Goal: Task Accomplishment & Management: Use online tool/utility

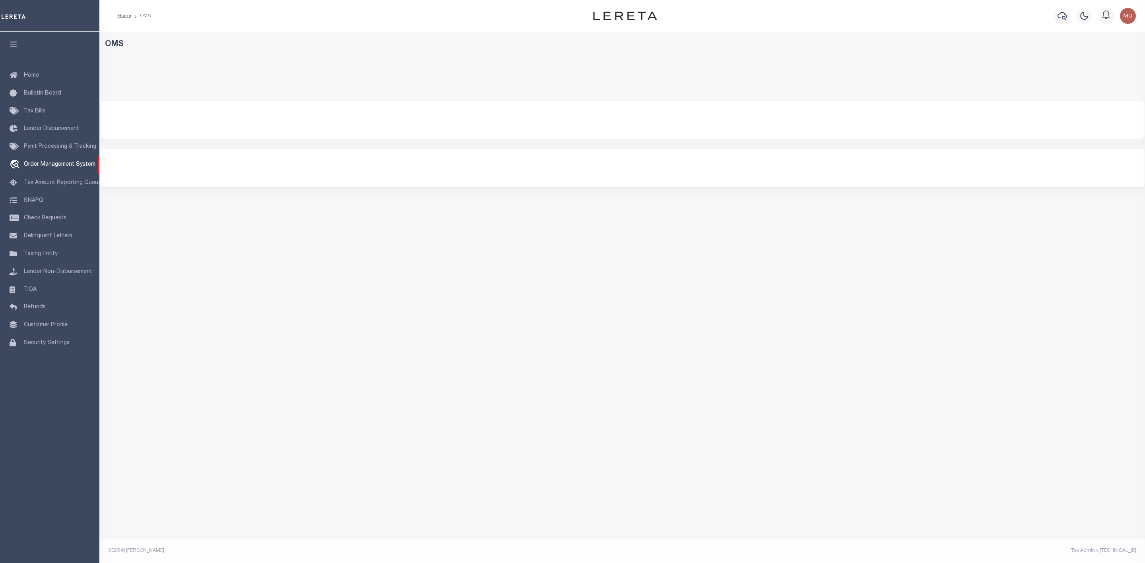
select select "200"
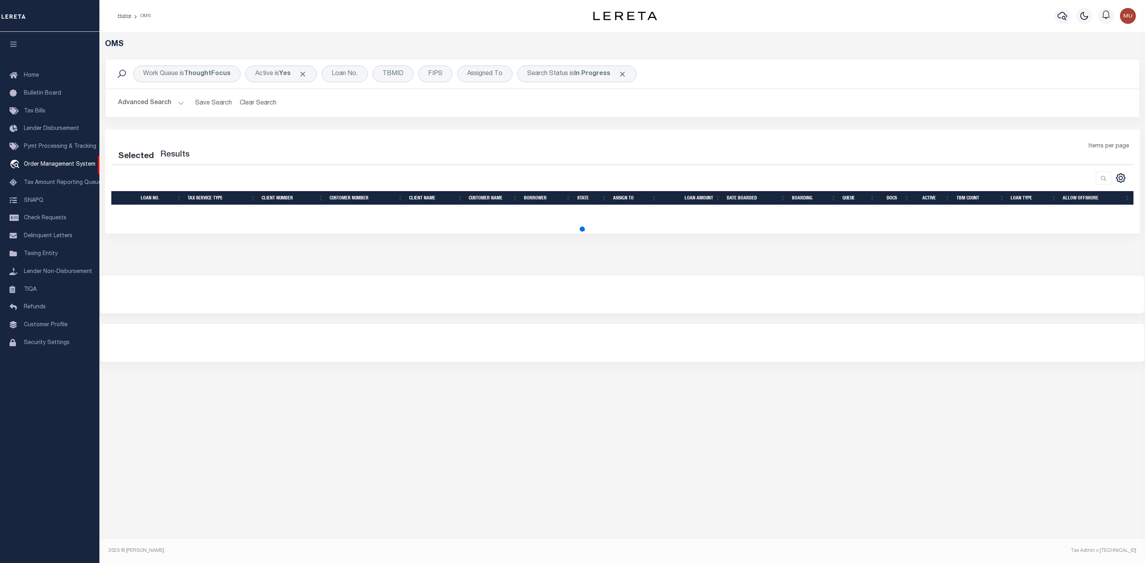
select select "200"
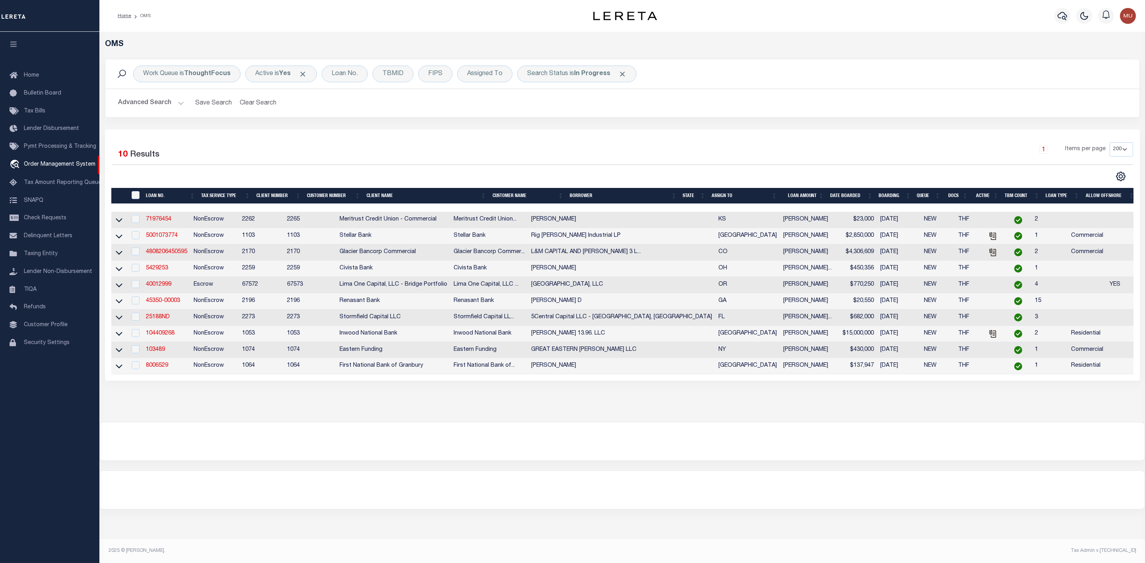
click at [703, 196] on th "State" at bounding box center [694, 196] width 29 height 16
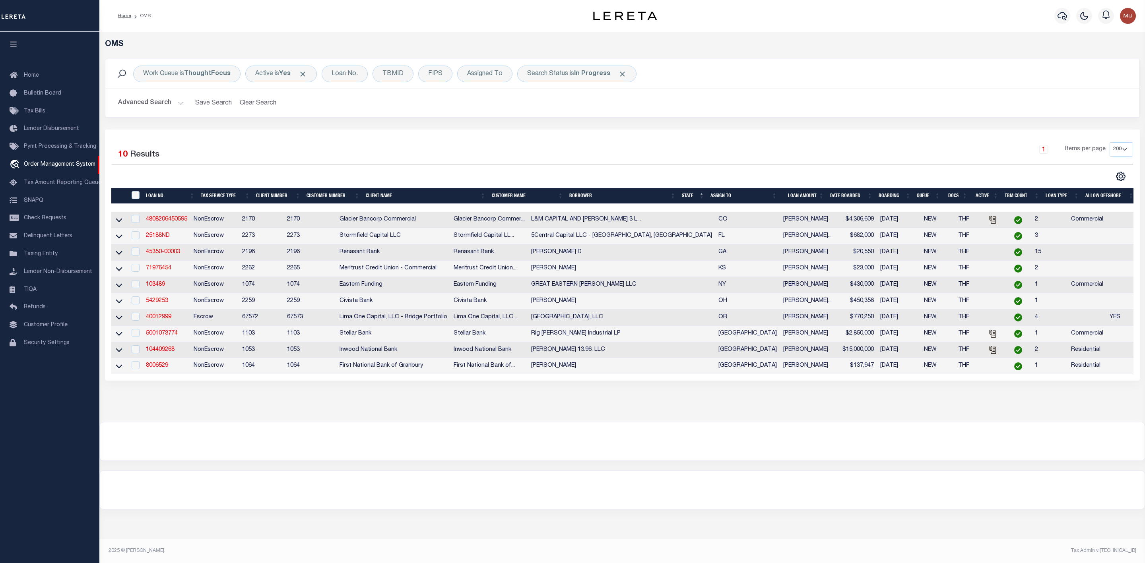
click at [775, 192] on th "ASSIGN TO" at bounding box center [743, 196] width 73 height 16
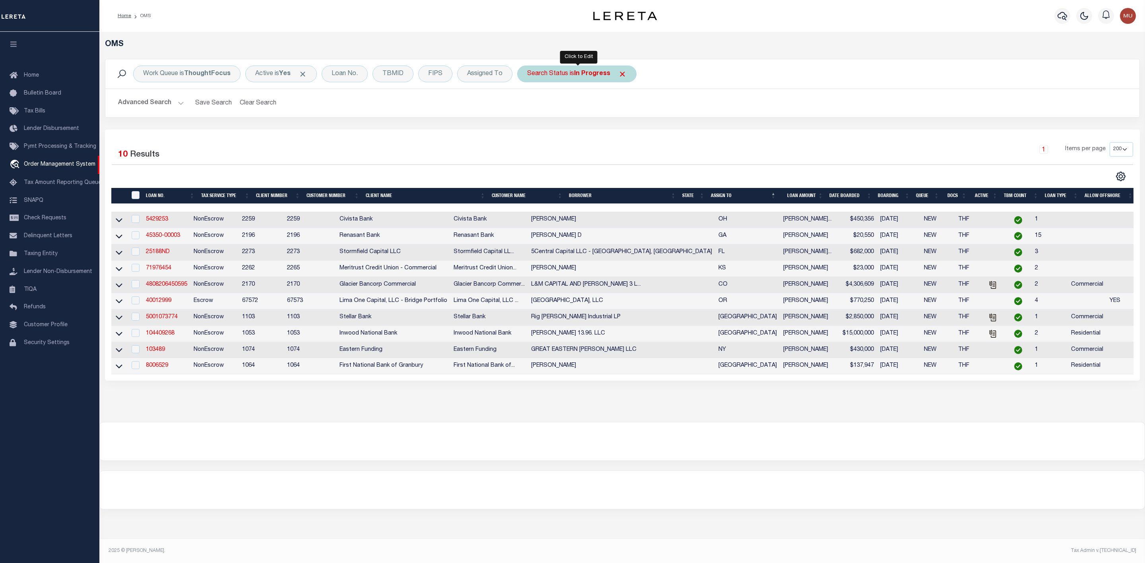
click at [579, 74] on b "In Progress" at bounding box center [592, 74] width 36 height 6
click at [569, 116] on select "Automated Search Bad Parcel Complete Duplicate Parcel High Dollar Reporting In …" at bounding box center [586, 112] width 117 height 15
select select "RD"
click at [529, 106] on select "Automated Search Bad Parcel Complete Duplicate Parcel High Dollar Reporting In …" at bounding box center [586, 112] width 117 height 15
click at [639, 135] on input "Apply" at bounding box center [632, 130] width 23 height 13
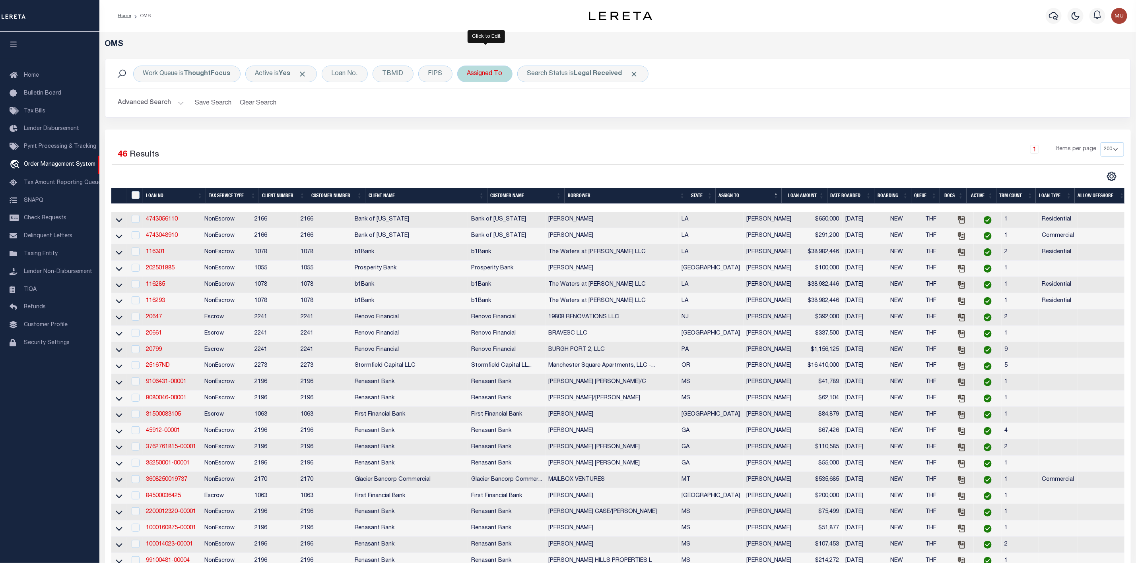
click at [491, 76] on div "Assigned To" at bounding box center [484, 74] width 55 height 17
click at [488, 113] on select "--Unassigned-- [PERSON_NAME] [PERSON_NAME] [PERSON_NAME] [PERSON_NAME] [PERSON_…" at bounding box center [526, 112] width 117 height 15
select select "[PERSON_NAME]"
click at [469, 106] on select "--Unassigned-- [PERSON_NAME] [PERSON_NAME] [PERSON_NAME] [PERSON_NAME] [PERSON_…" at bounding box center [526, 112] width 117 height 15
click at [577, 135] on input "Apply" at bounding box center [572, 130] width 23 height 13
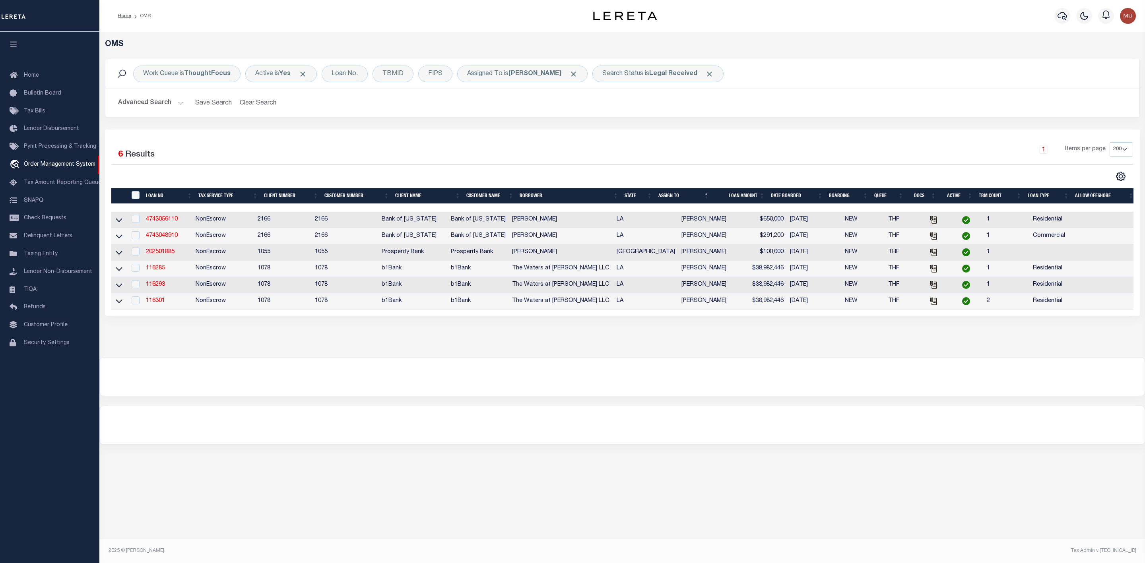
click at [543, 86] on div "Work Queue is ThoughtFocus Active is Yes Loan No. TBMID FIPS Assigned To is Abd…" at bounding box center [622, 73] width 1034 height 29
click at [548, 77] on b "[PERSON_NAME]" at bounding box center [535, 74] width 53 height 6
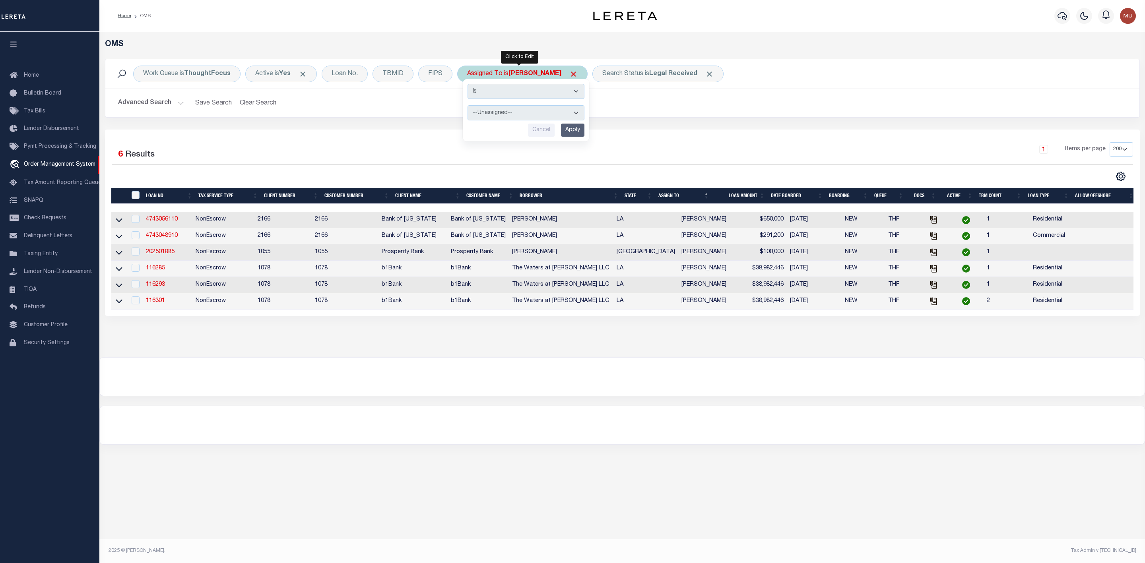
click at [528, 116] on select "--Unassigned-- Abdul Muzain Adrienne Cayea Agustin Fernandez Ahmad Darwish Albe…" at bounding box center [526, 112] width 117 height 15
select select "[PERSON_NAME]"
click at [469, 106] on select "--Unassigned-- Abdul Muzain Adrienne Cayea Agustin Fernandez Ahmad Darwish Albe…" at bounding box center [526, 112] width 117 height 15
click at [576, 132] on input "Apply" at bounding box center [572, 130] width 23 height 13
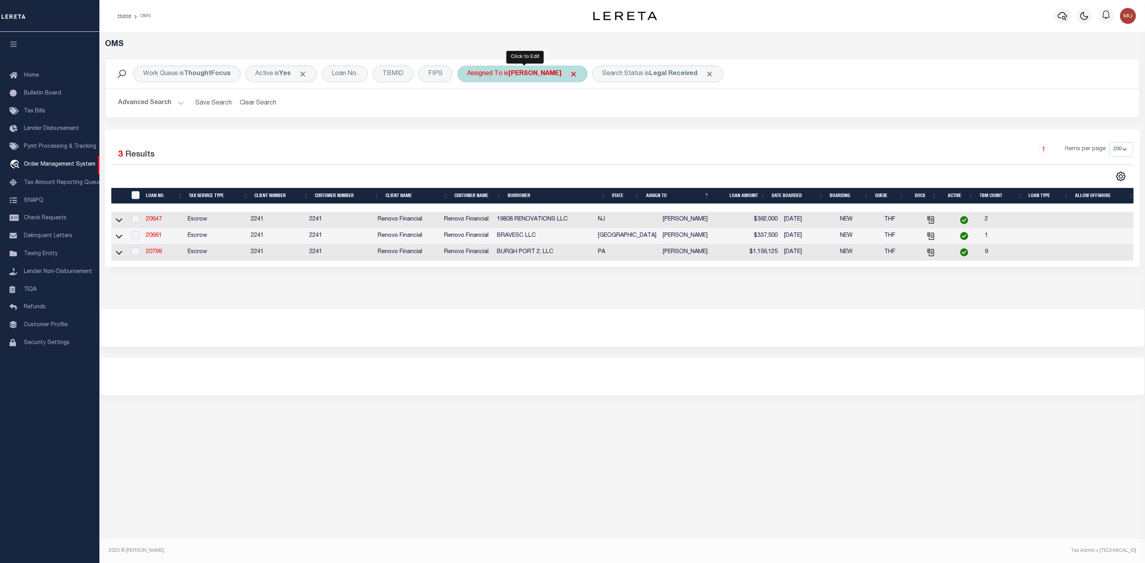
click at [542, 74] on b "[PERSON_NAME]" at bounding box center [535, 74] width 53 height 6
click at [533, 110] on select "--Unassigned-- Abdul Muzain Adrienne Cayea Agustin Fernandez Ahmad Darwish Albe…" at bounding box center [526, 112] width 117 height 15
select select "[PERSON_NAME]"
click at [469, 106] on select "--Unassigned-- Abdul Muzain Adrienne Cayea Agustin Fernandez Ahmad Darwish Albe…" at bounding box center [526, 112] width 117 height 15
click at [572, 130] on input "Apply" at bounding box center [572, 130] width 23 height 13
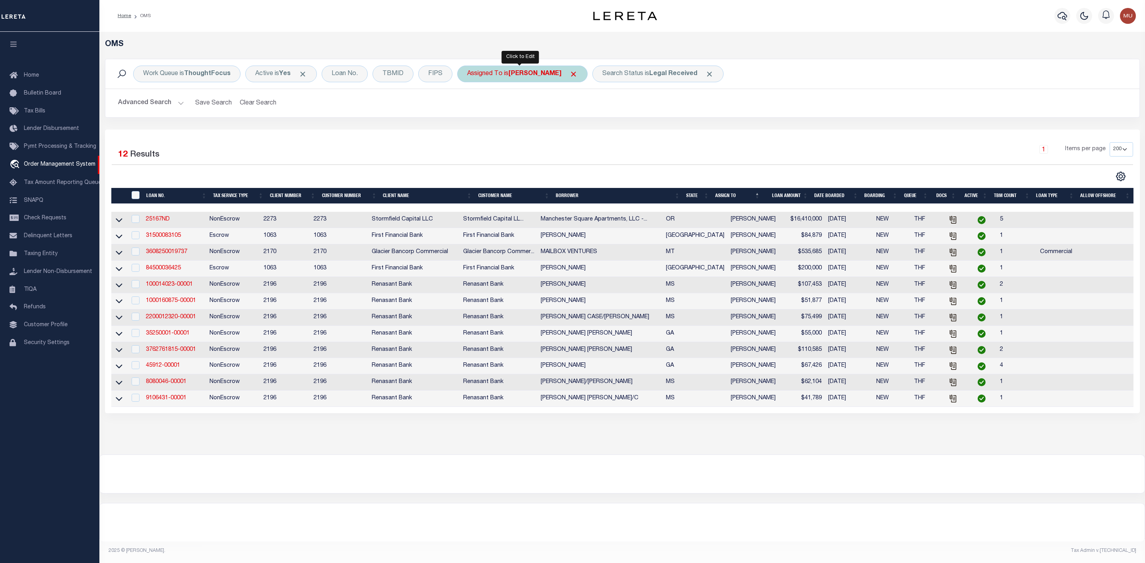
click at [531, 73] on b "[PERSON_NAME]" at bounding box center [535, 74] width 53 height 6
click at [517, 116] on select "--Unassigned-- Abdul Muzain Adrienne Cayea Agustin Fernandez Ahmad Darwish Albe…" at bounding box center [526, 112] width 117 height 15
select select "[PERSON_NAME]"
click at [469, 106] on select "--Unassigned-- Abdul Muzain Adrienne Cayea Agustin Fernandez Ahmad Darwish Albe…" at bounding box center [526, 112] width 117 height 15
click at [579, 135] on input "Apply" at bounding box center [572, 130] width 23 height 13
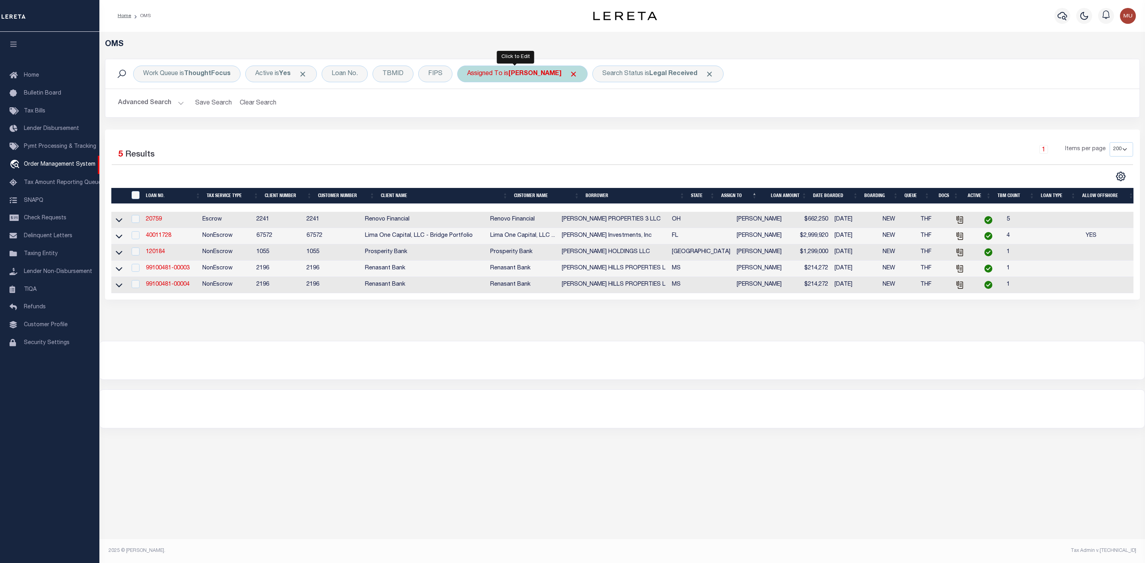
click at [523, 80] on div "Assigned To is Manish Rai" at bounding box center [522, 74] width 130 height 17
click at [524, 113] on select "--Unassigned-- Abdul Muzain Adrienne Cayea Agustin Fernandez Ahmad Darwish Albe…" at bounding box center [526, 112] width 117 height 15
select select "[PERSON_NAME]"
click at [469, 106] on select "--Unassigned-- Abdul Muzain Adrienne Cayea Agustin Fernandez Ahmad Darwish Albe…" at bounding box center [526, 112] width 117 height 15
click at [571, 131] on input "Apply" at bounding box center [572, 130] width 23 height 13
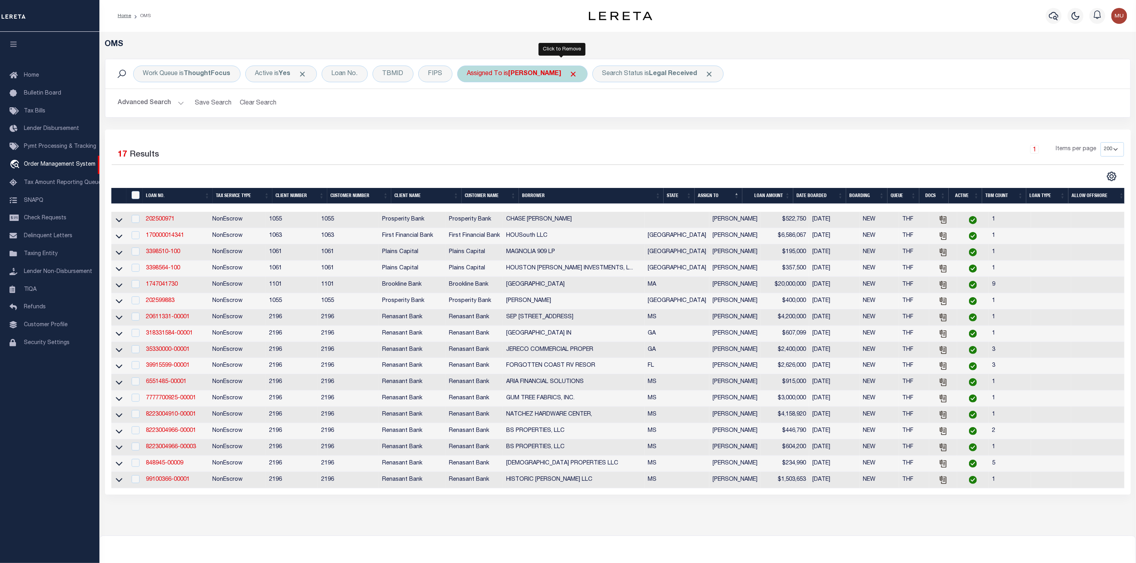
click at [569, 74] on span "Click to Remove" at bounding box center [573, 74] width 8 height 8
click at [611, 74] on b "Legal Received" at bounding box center [598, 74] width 48 height 6
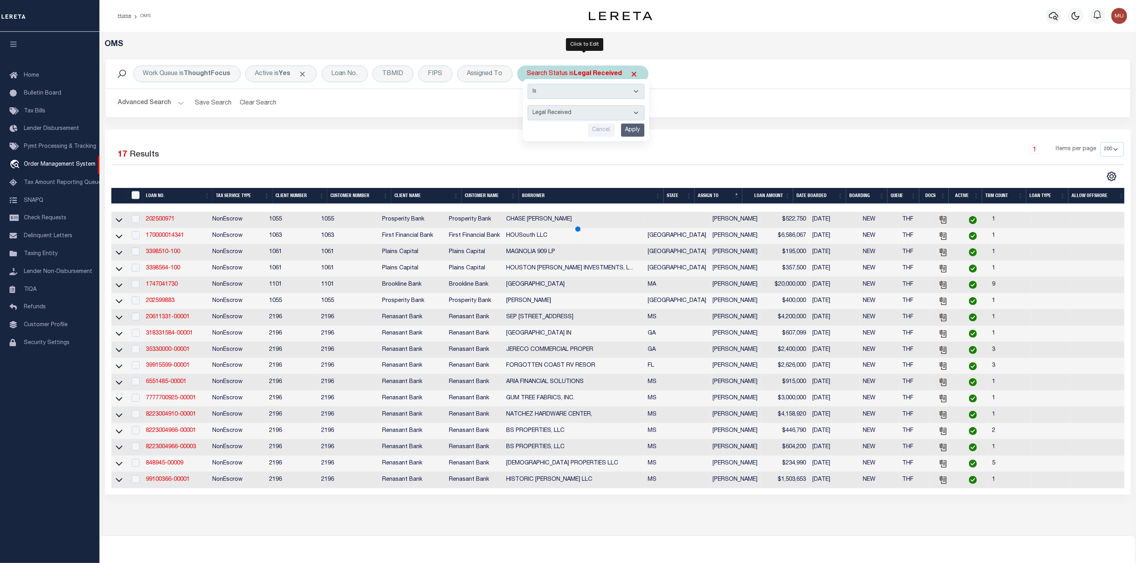
click at [586, 110] on select "Automated Search Bad Parcel Complete Duplicate Parcel High Dollar Reporting In …" at bounding box center [586, 112] width 117 height 15
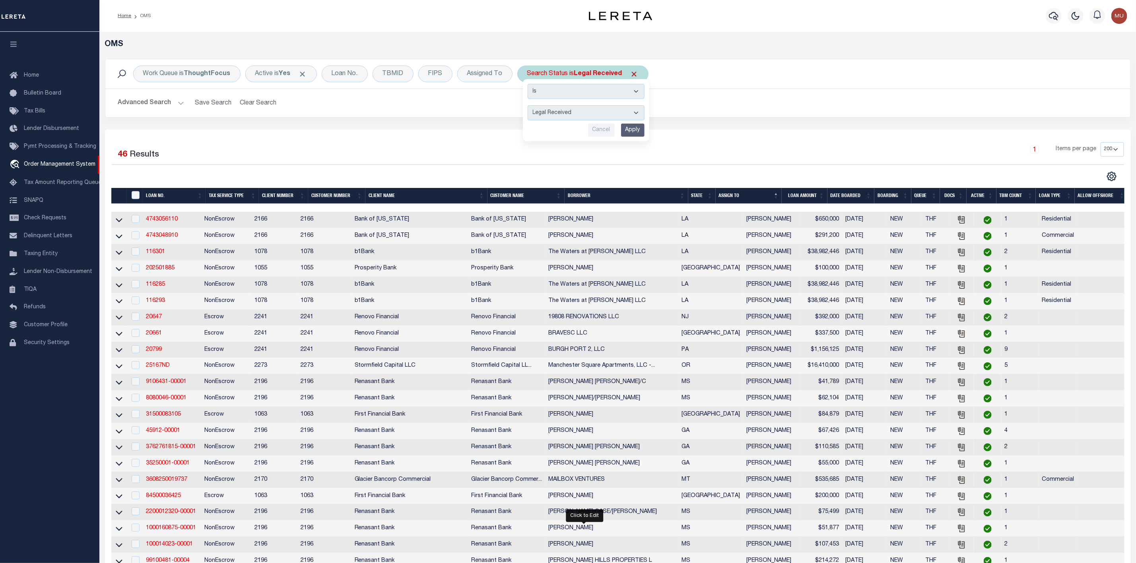
select select "IP"
click at [529, 106] on select "Automated Search Bad Parcel Complete Duplicate Parcel High Dollar Reporting In …" at bounding box center [586, 112] width 117 height 15
click at [631, 134] on input "Apply" at bounding box center [632, 130] width 23 height 13
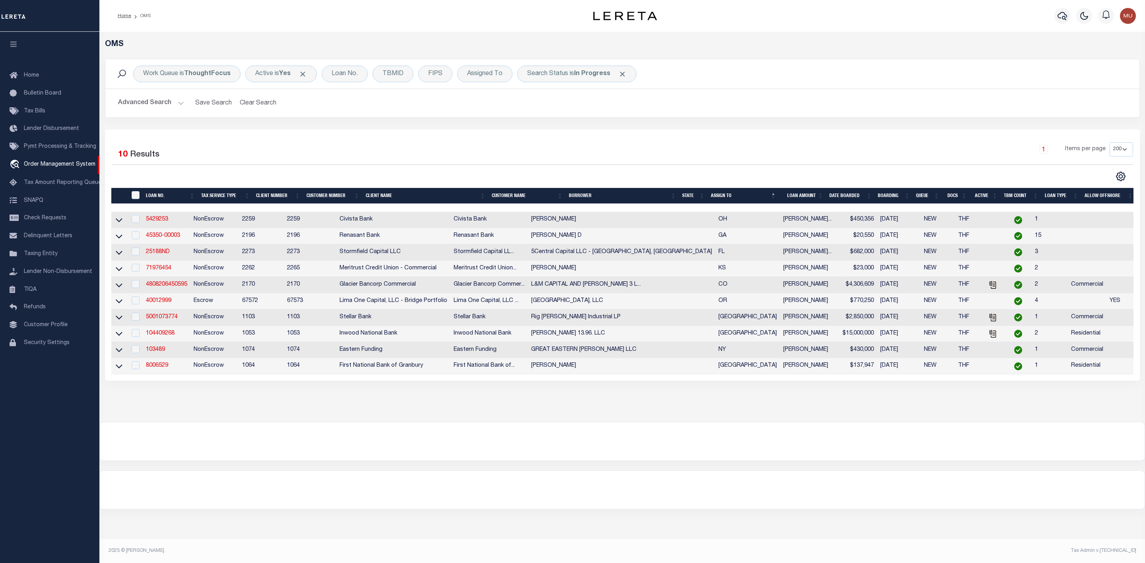
click at [297, 418] on div "OMS Work Queue is ThoughtFocus Active is Yes Loan No. TBMID FIPS Assigned To Se…" at bounding box center [622, 227] width 1046 height 390
click at [136, 321] on input "checkbox" at bounding box center [136, 317] width 8 height 8
checkbox input "true"
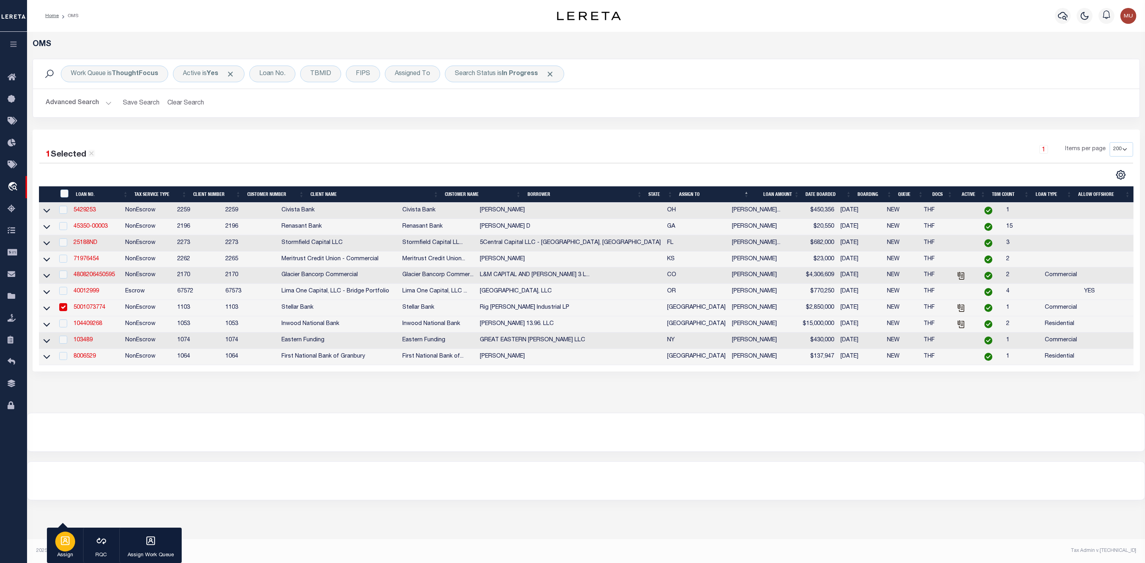
click at [67, 537] on icon "button" at bounding box center [65, 541] width 9 height 9
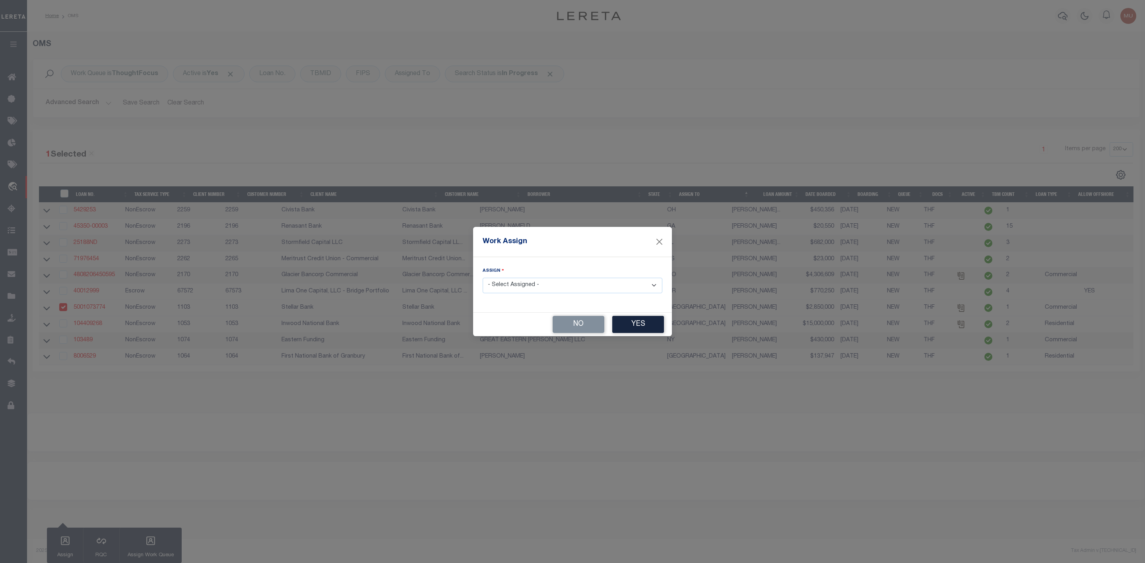
click at [534, 279] on select "- Select Assigned - --Unassigned-- Abdul Muzain Adrienne Cayea Agustin Fernande…" at bounding box center [573, 286] width 180 height 16
select select "[PERSON_NAME]"
click at [483, 278] on select "- Select Assigned - --Unassigned-- Abdul Muzain Adrienne Cayea Agustin Fernande…" at bounding box center [573, 286] width 180 height 16
click at [644, 327] on button "Yes" at bounding box center [638, 324] width 52 height 17
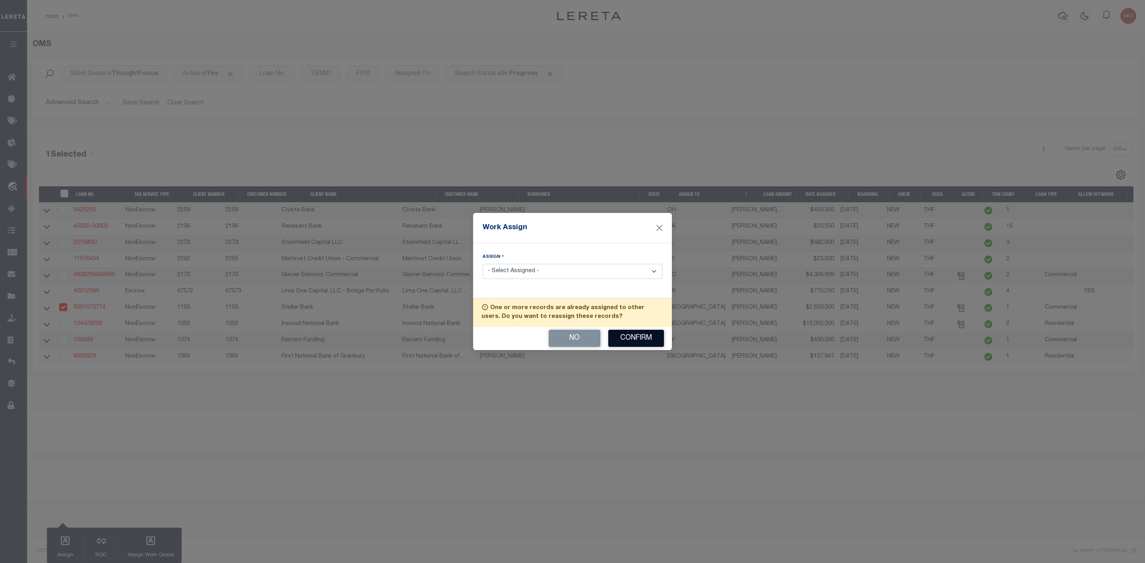
click at [632, 337] on button "Confirm" at bounding box center [636, 338] width 56 height 17
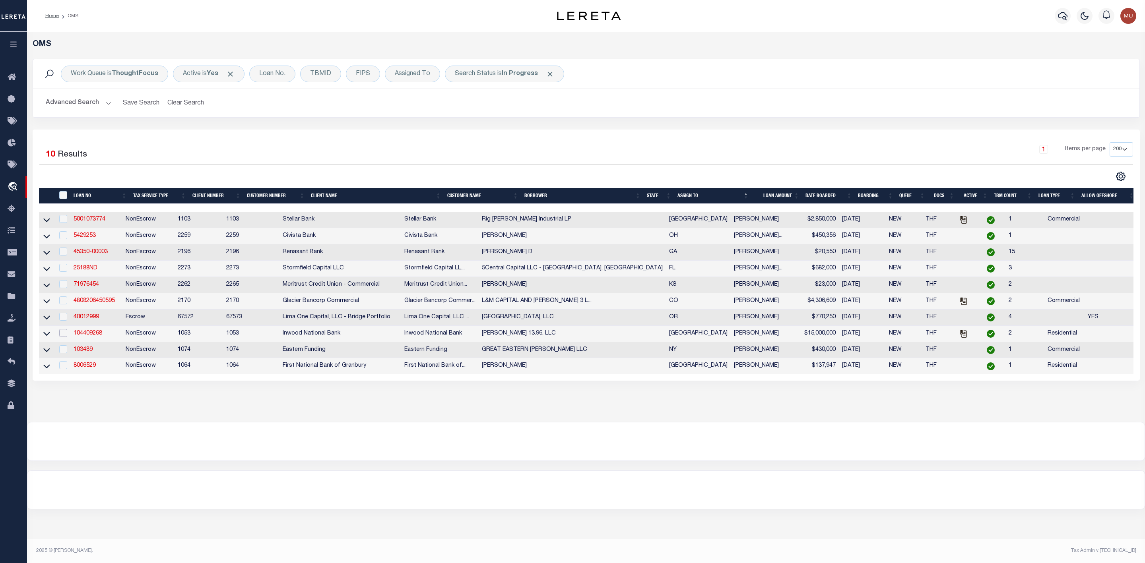
click at [64, 337] on input "checkbox" at bounding box center [63, 333] width 8 height 8
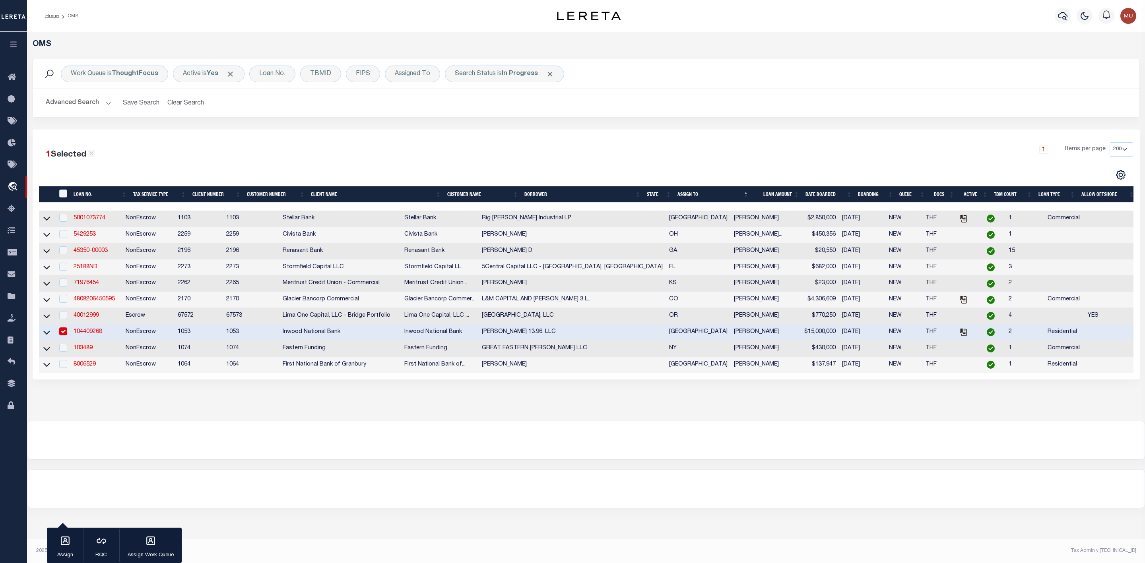
click at [64, 336] on input "checkbox" at bounding box center [63, 332] width 8 height 8
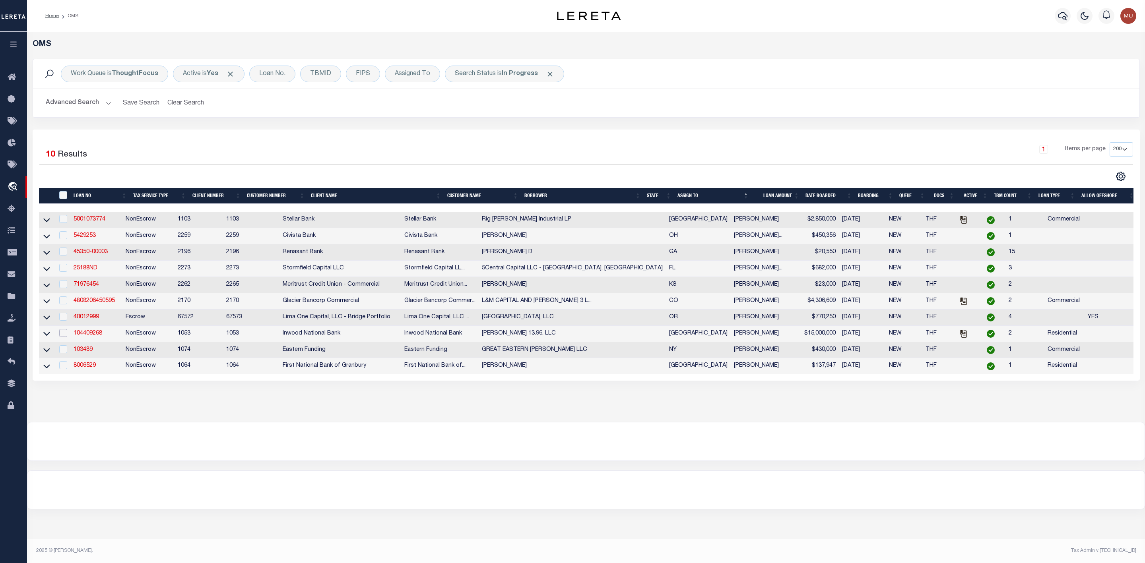
click at [64, 335] on input "checkbox" at bounding box center [63, 333] width 8 height 8
checkbox input "true"
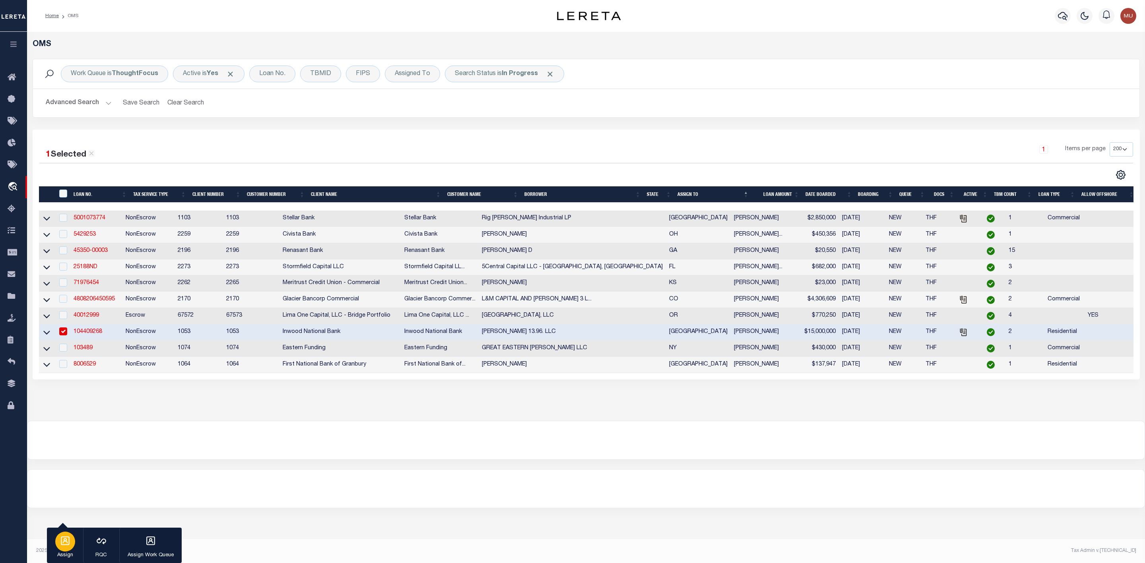
click at [66, 549] on div "button" at bounding box center [65, 542] width 20 height 20
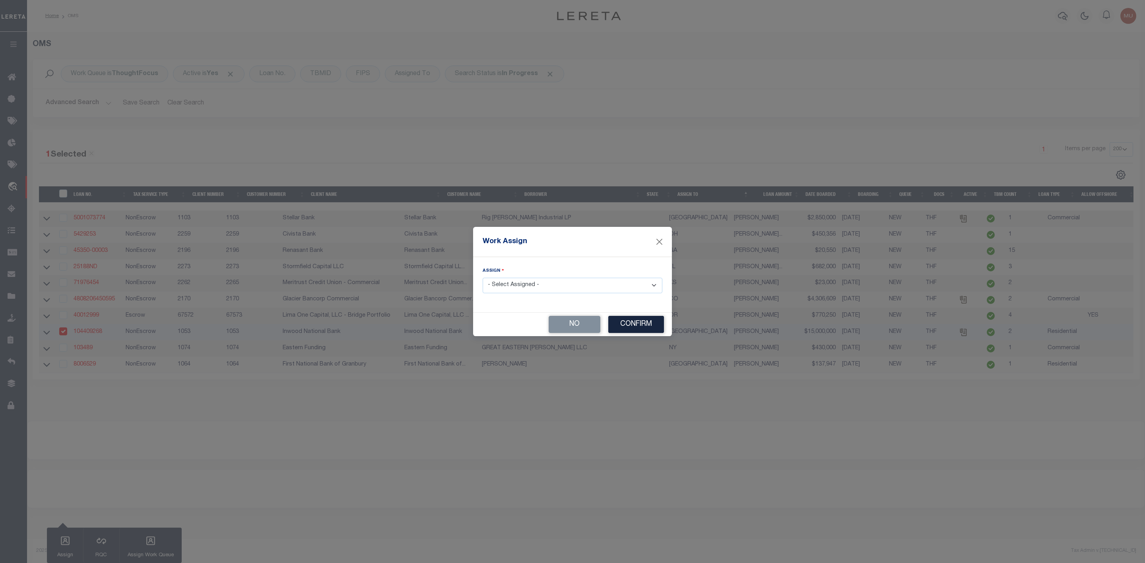
click at [556, 283] on select "- Select Assigned - --Unassigned-- Abdul Muzain Adrienne Cayea Agustin Fernande…" at bounding box center [573, 286] width 180 height 16
select select "[PERSON_NAME]"
click at [483, 278] on select "- Select Assigned - --Unassigned-- Abdul Muzain Adrienne Cayea Agustin Fernande…" at bounding box center [573, 286] width 180 height 16
click at [627, 326] on button "Confirm" at bounding box center [636, 324] width 56 height 17
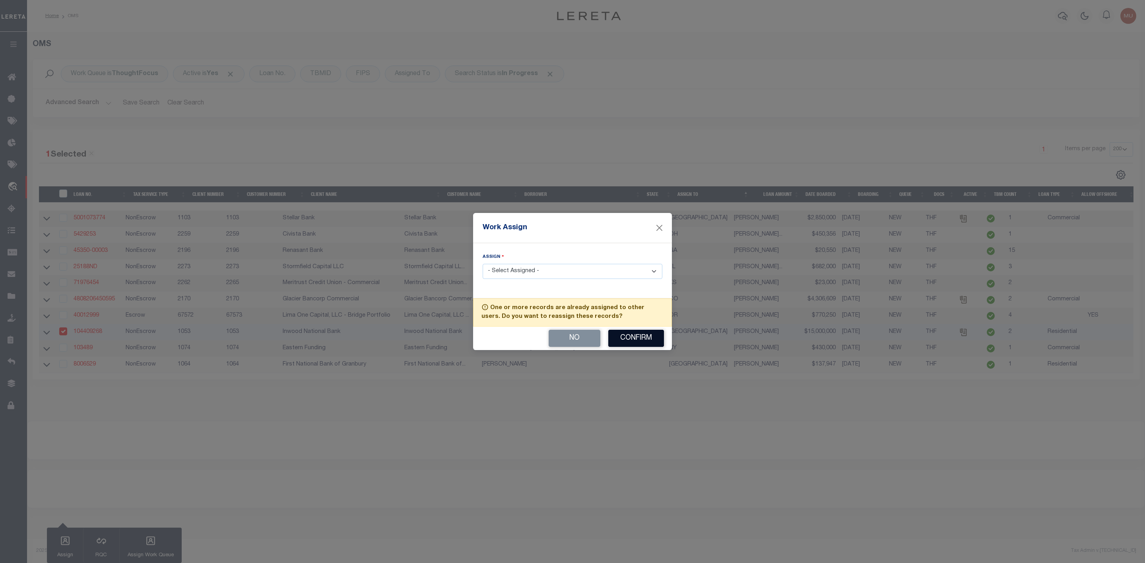
click at [624, 344] on button "Confirm" at bounding box center [636, 338] width 56 height 17
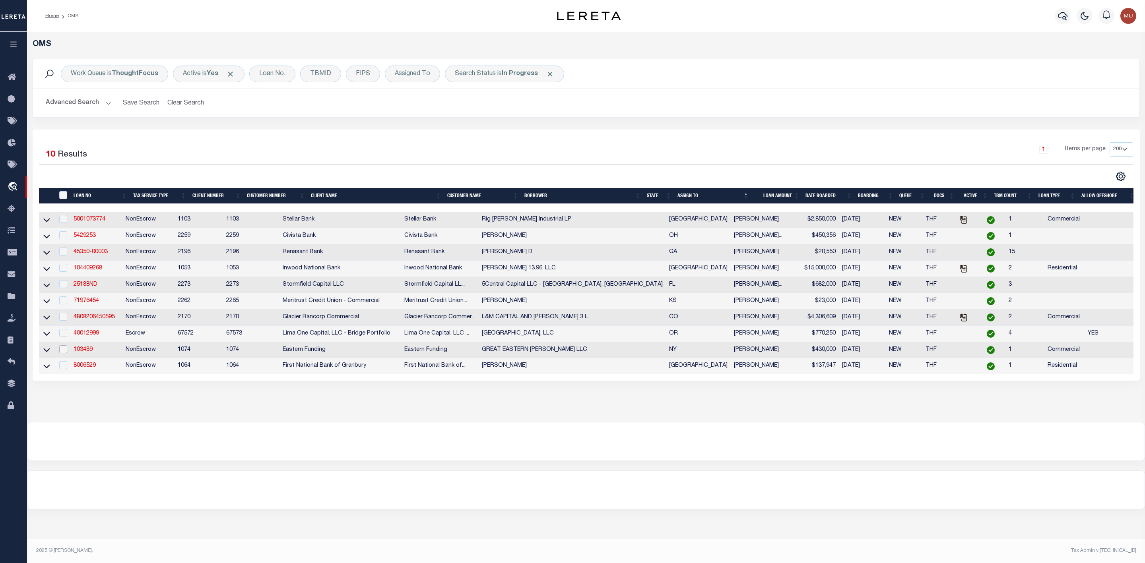
click at [66, 353] on input "checkbox" at bounding box center [63, 350] width 8 height 8
checkbox input "true"
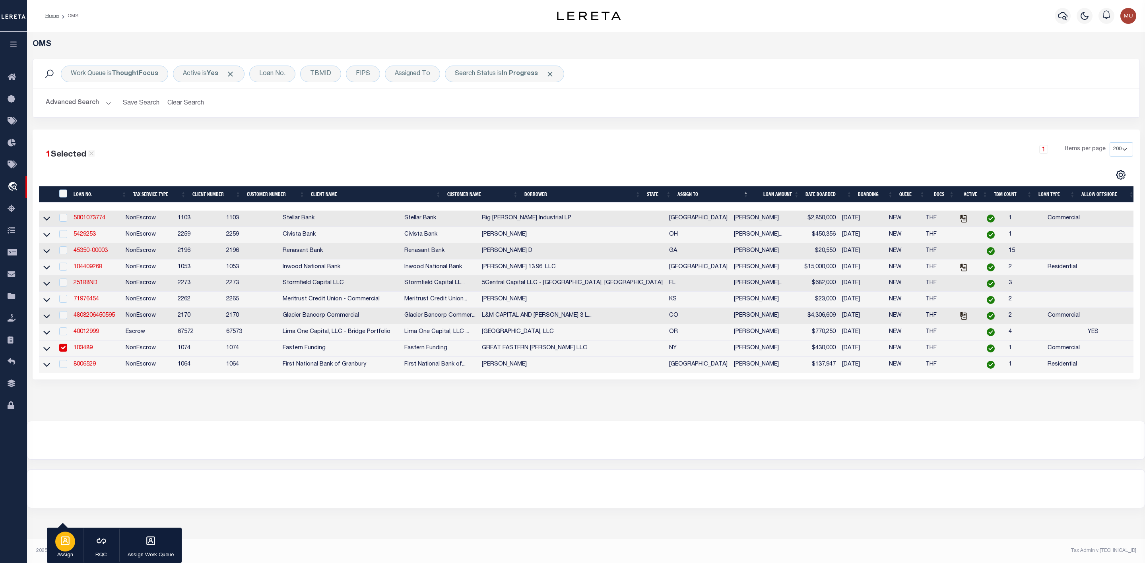
click at [64, 543] on icon "button" at bounding box center [65, 541] width 10 height 10
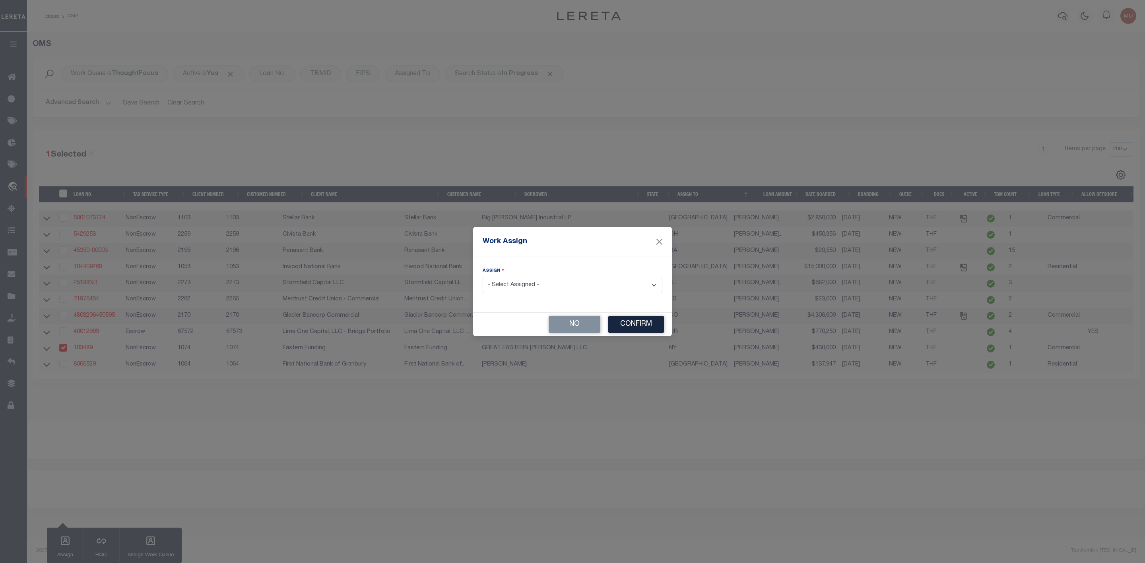
click at [548, 284] on select "- Select Assigned - --Unassigned-- Abdul Muzain Adrienne Cayea Agustin Fernande…" at bounding box center [573, 286] width 180 height 16
select select "[PERSON_NAME]"
click at [483, 278] on select "- Select Assigned - --Unassigned-- Abdul Muzain Adrienne Cayea Agustin Fernande…" at bounding box center [573, 286] width 180 height 16
click at [631, 320] on button "Confirm" at bounding box center [636, 324] width 56 height 17
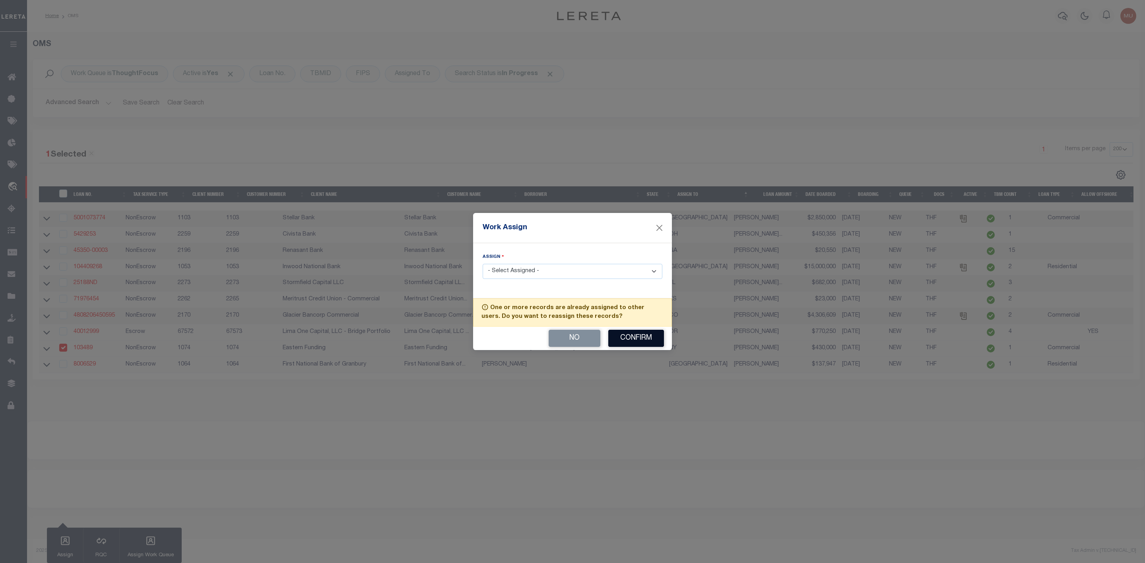
click at [632, 338] on button "Confirm" at bounding box center [636, 338] width 56 height 17
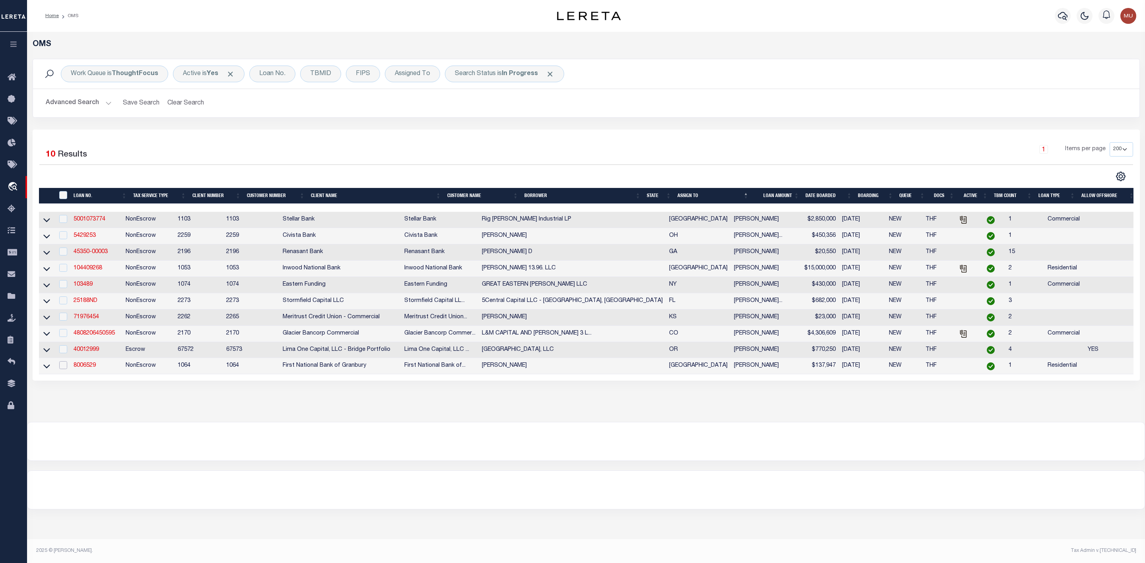
click at [62, 369] on input "checkbox" at bounding box center [63, 365] width 8 height 8
checkbox input "true"
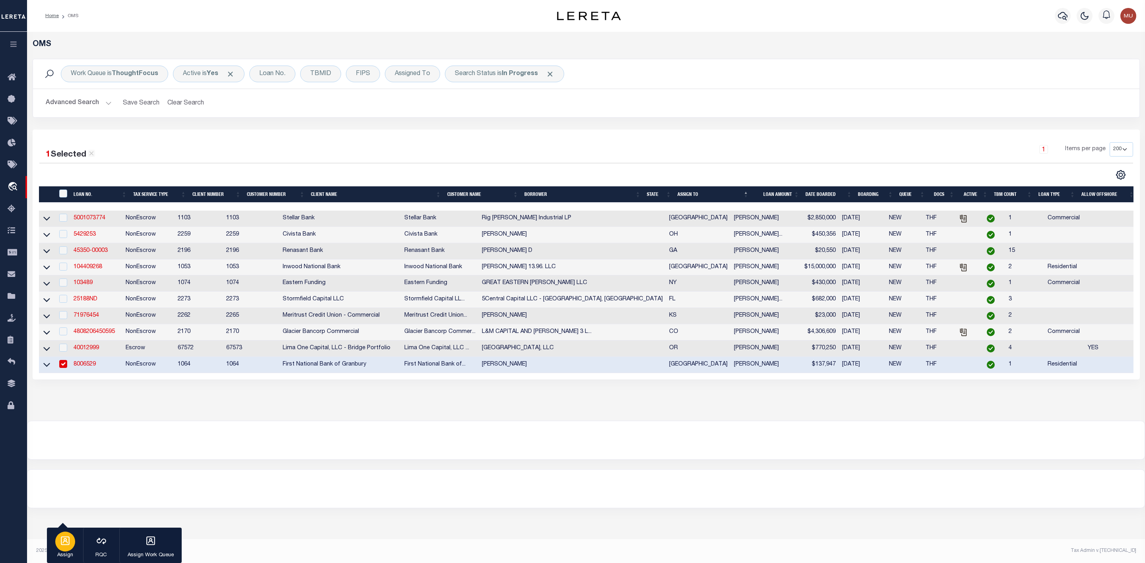
click at [63, 543] on icon "button" at bounding box center [65, 541] width 9 height 9
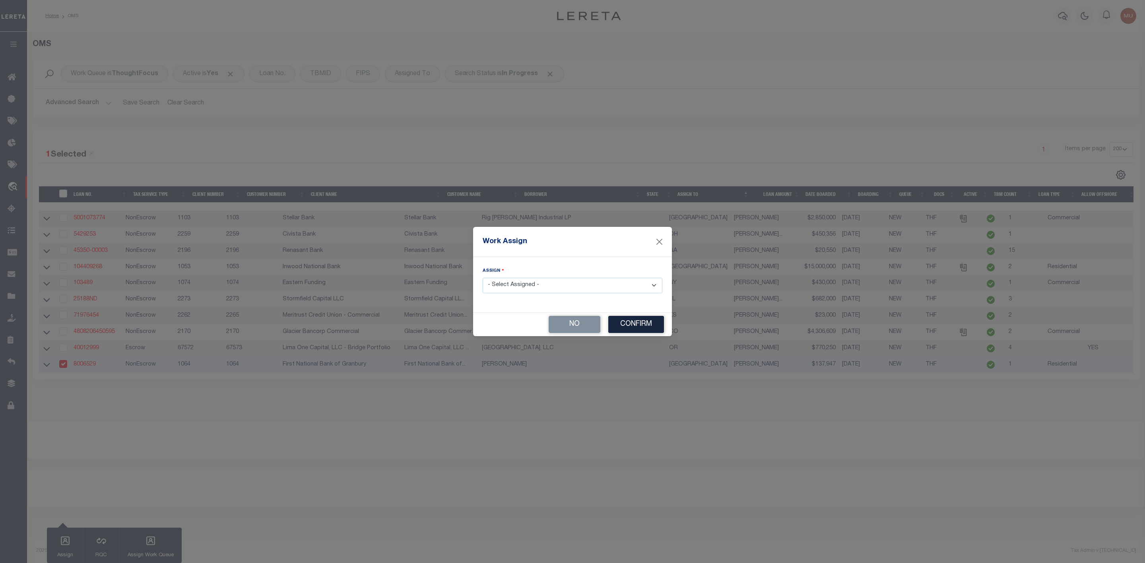
click at [516, 284] on select "- Select Assigned - --Unassigned-- Abdul Muzain Adrienne Cayea Agustin Fernande…" at bounding box center [573, 286] width 180 height 16
select select "[PERSON_NAME]"
click at [483, 278] on select "- Select Assigned - --Unassigned-- Abdul Muzain Adrienne Cayea Agustin Fernande…" at bounding box center [573, 286] width 180 height 16
click at [630, 326] on button "Confirm" at bounding box center [636, 324] width 56 height 17
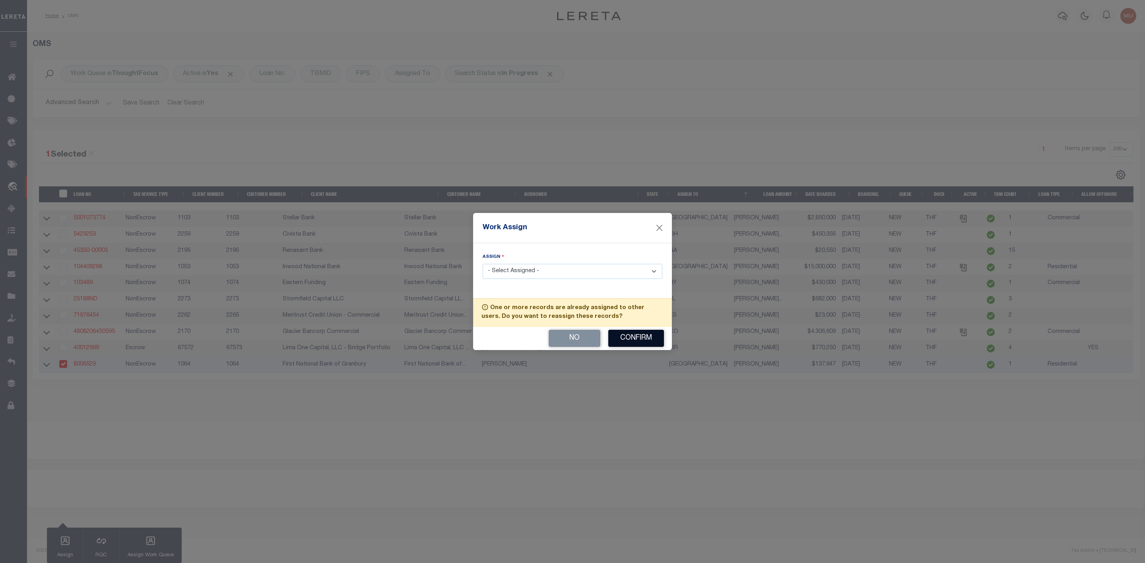
click at [629, 341] on button "Confirm" at bounding box center [636, 338] width 56 height 17
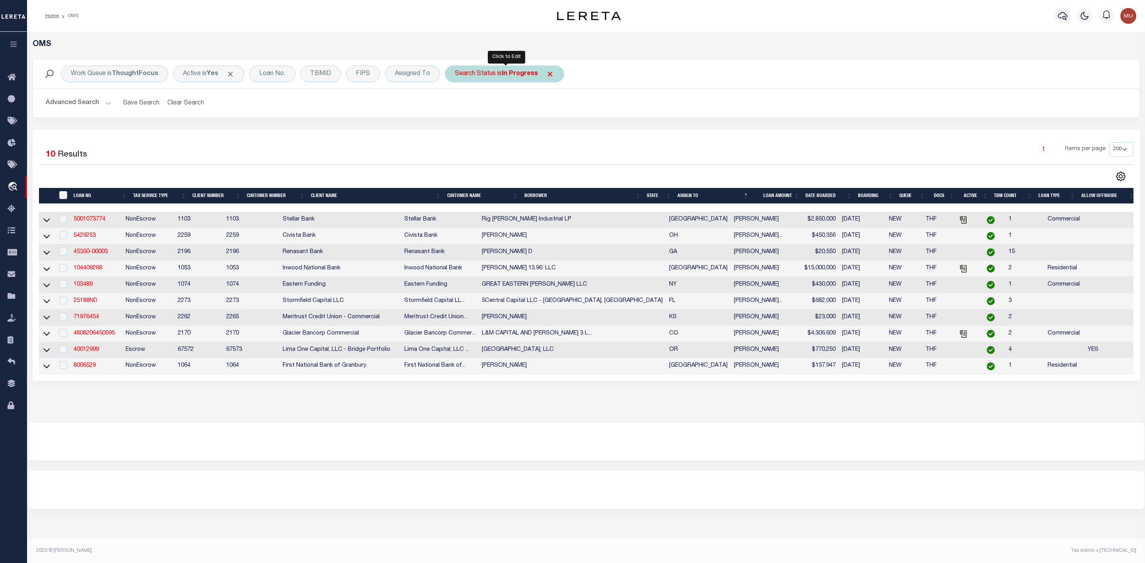
click at [500, 74] on div "Search Status is In Progress" at bounding box center [504, 74] width 119 height 17
click at [480, 113] on select "Automated Search Bad Parcel Complete Duplicate Parcel High Dollar Reporting In …" at bounding box center [513, 112] width 117 height 15
select select "RD"
click at [457, 106] on select "Automated Search Bad Parcel Complete Duplicate Parcel High Dollar Reporting In …" at bounding box center [513, 112] width 117 height 15
click at [562, 130] on input "Apply" at bounding box center [560, 130] width 23 height 13
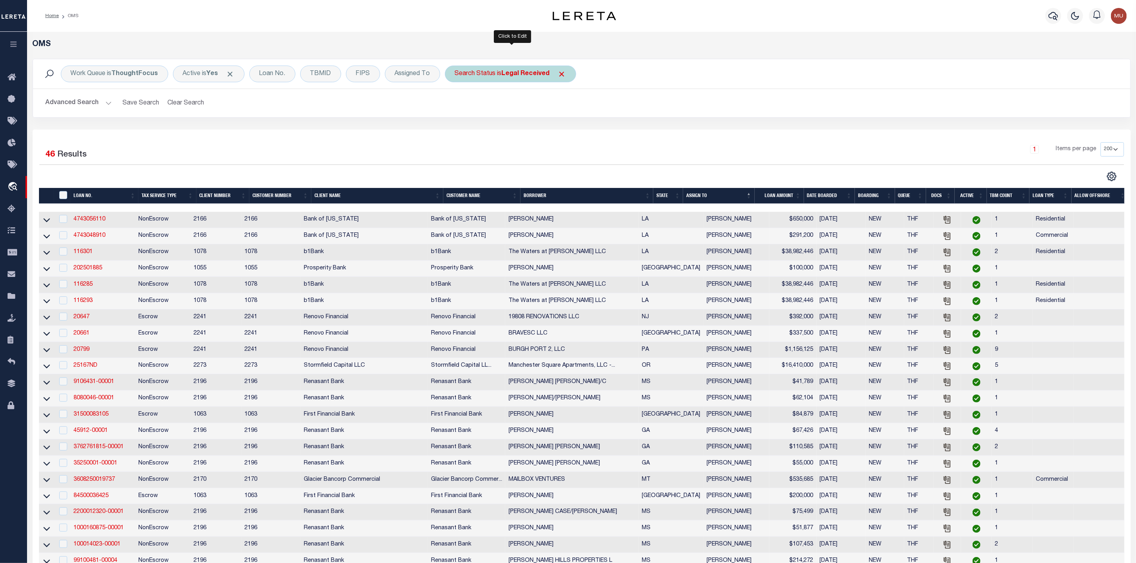
click at [496, 74] on div "Search Status is Legal Received" at bounding box center [510, 74] width 131 height 17
click at [493, 110] on select "Automated Search Bad Parcel Complete Duplicate Parcel High Dollar Reporting In …" at bounding box center [513, 112] width 117 height 15
select select "IP"
click at [457, 106] on select "Automated Search Bad Parcel Complete Duplicate Parcel High Dollar Reporting In …" at bounding box center [513, 112] width 117 height 15
click at [562, 135] on input "Apply" at bounding box center [560, 130] width 23 height 13
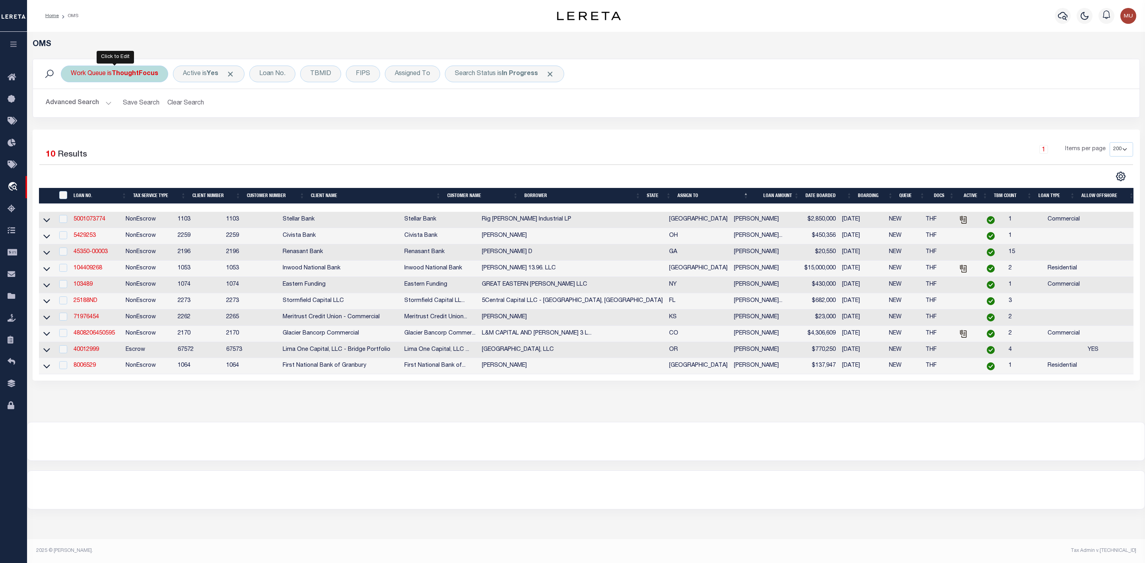
click at [113, 78] on div "Work Queue is ThoughtFocus" at bounding box center [114, 74] width 107 height 17
click at [109, 113] on select "--ALL-- General ThoughtFocus" at bounding box center [129, 112] width 117 height 15
select select "GEN"
click at [71, 106] on select "--ALL-- General ThoughtFocus" at bounding box center [129, 112] width 117 height 15
click at [176, 136] on input "Apply" at bounding box center [176, 130] width 23 height 13
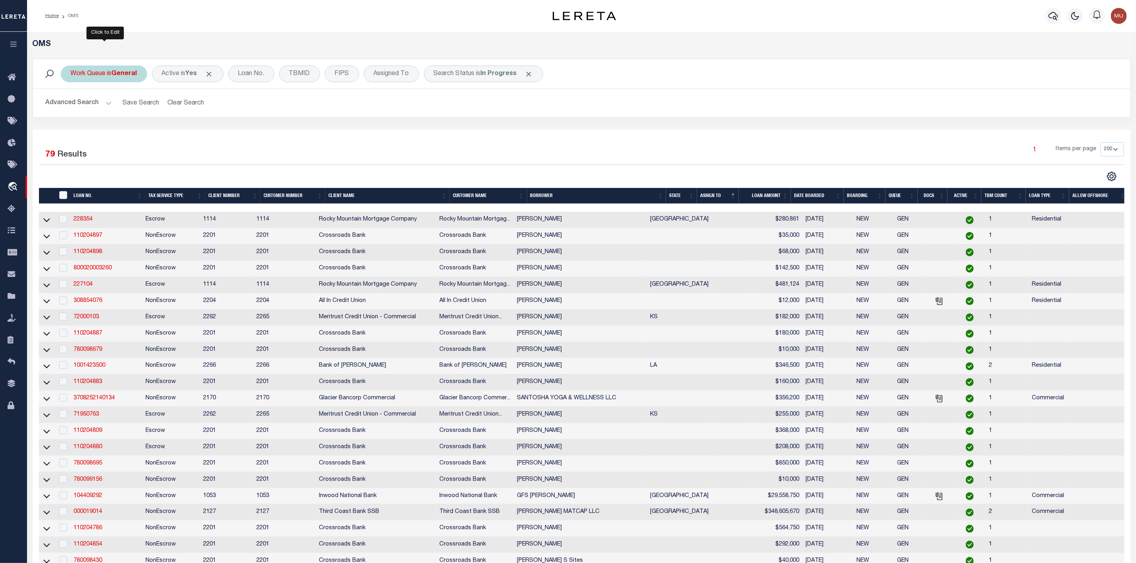
click at [108, 77] on div "Work Queue is General" at bounding box center [104, 74] width 86 height 17
click at [100, 111] on select "--ALL-- General ThoughtFocus" at bounding box center [129, 112] width 117 height 15
select select "THF"
click at [71, 106] on select "--ALL-- General ThoughtFocus" at bounding box center [129, 112] width 117 height 15
click at [183, 132] on input "Apply" at bounding box center [176, 130] width 23 height 13
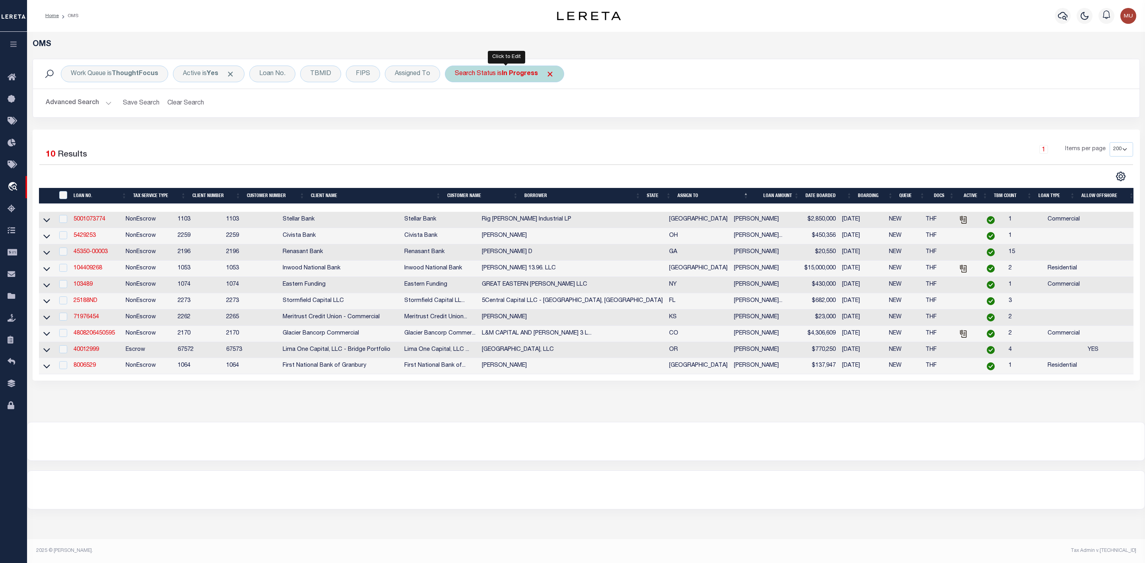
click at [509, 80] on div "Search Status is In Progress" at bounding box center [504, 74] width 119 height 17
click at [495, 107] on select "Automated Search Bad Parcel Complete Duplicate Parcel High Dollar Reporting In …" at bounding box center [513, 112] width 117 height 15
select select "RD"
click at [457, 106] on select "Automated Search Bad Parcel Complete Duplicate Parcel High Dollar Reporting In …" at bounding box center [513, 112] width 117 height 15
click at [562, 134] on input "Apply" at bounding box center [560, 130] width 23 height 13
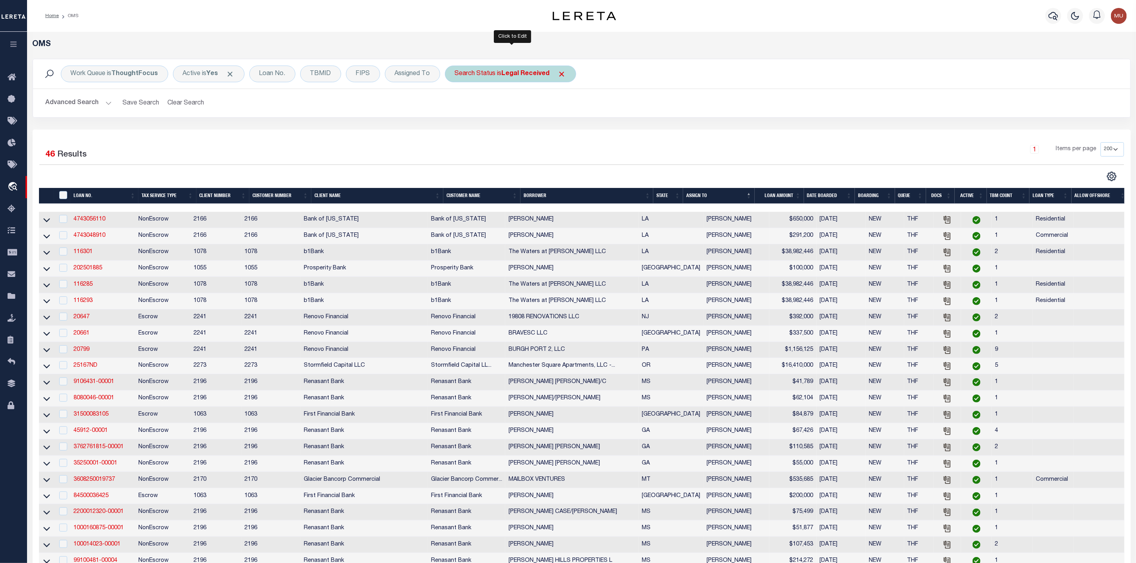
click at [485, 76] on div "Search Status is Legal Received" at bounding box center [510, 74] width 131 height 17
click at [483, 111] on select "Automated Search Bad Parcel Complete Duplicate Parcel High Dollar Reporting In …" at bounding box center [513, 112] width 117 height 15
select select "IP"
click at [457, 106] on select "Automated Search Bad Parcel Complete Duplicate Parcel High Dollar Reporting In …" at bounding box center [513, 112] width 117 height 15
click at [564, 131] on input "Apply" at bounding box center [560, 130] width 23 height 13
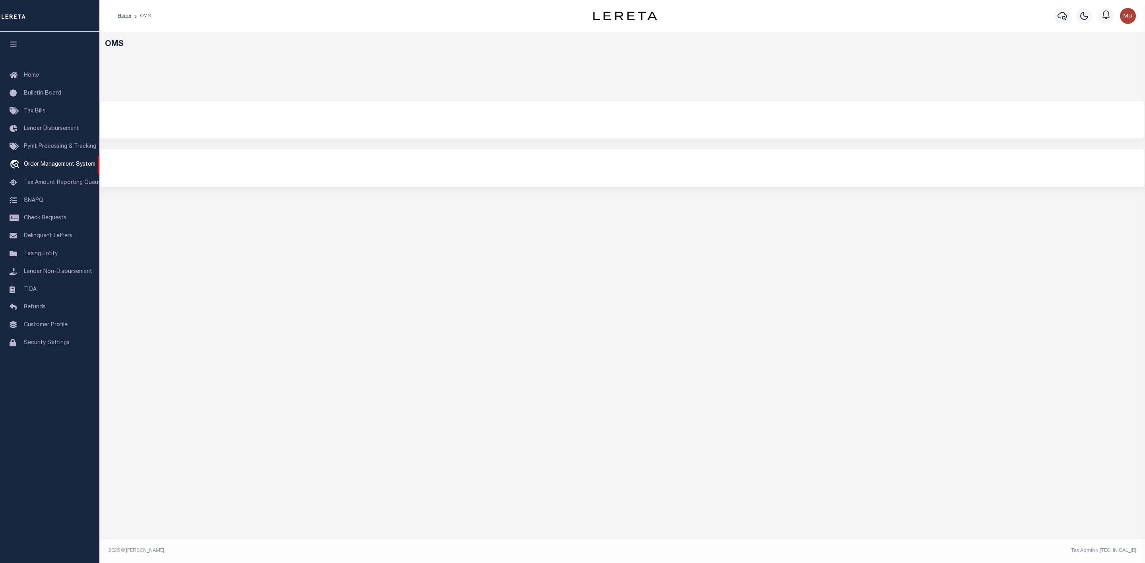
select select "200"
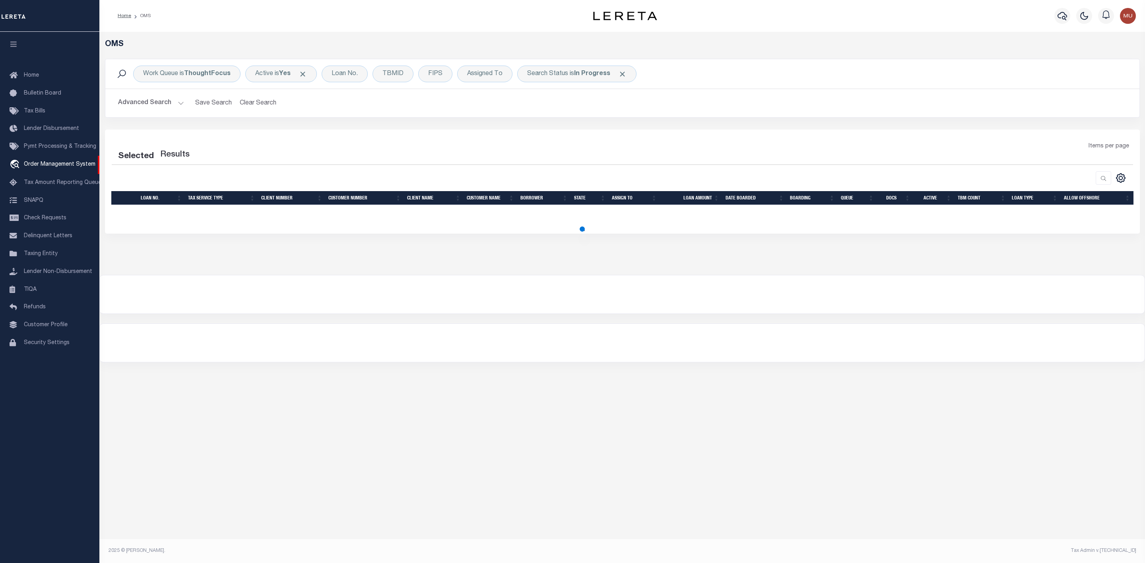
select select "200"
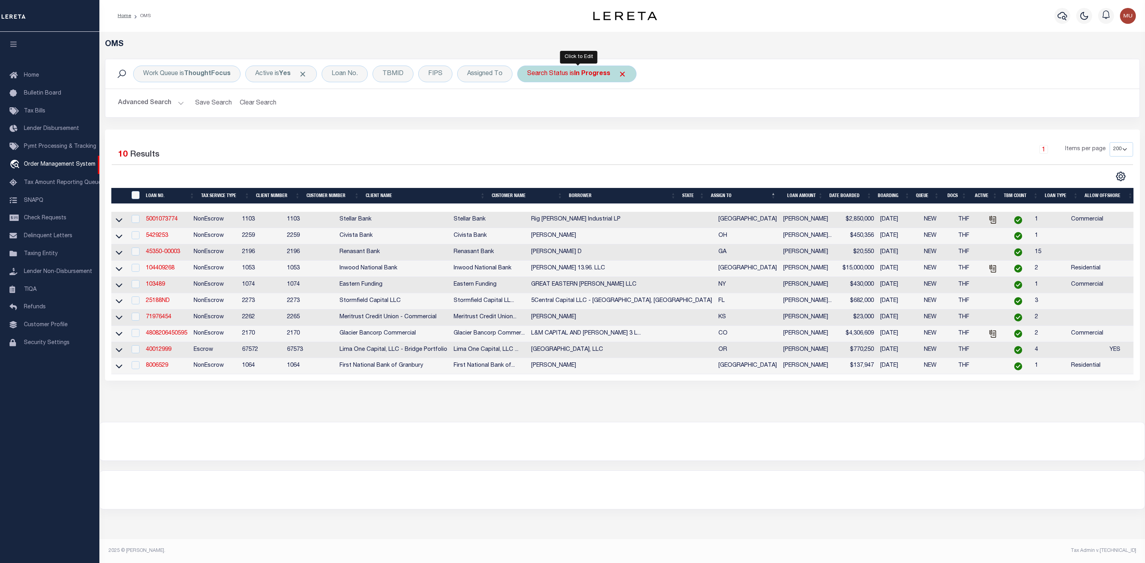
click at [577, 78] on div "Search Status is In Progress" at bounding box center [576, 74] width 119 height 17
click at [579, 120] on select "Automated Search Bad Parcel Complete Duplicate Parcel High Dollar Reporting In …" at bounding box center [586, 112] width 117 height 15
select select "RD"
click at [529, 106] on select "Automated Search Bad Parcel Complete Duplicate Parcel High Dollar Reporting In …" at bounding box center [586, 112] width 117 height 15
click at [635, 134] on input "Apply" at bounding box center [632, 130] width 23 height 13
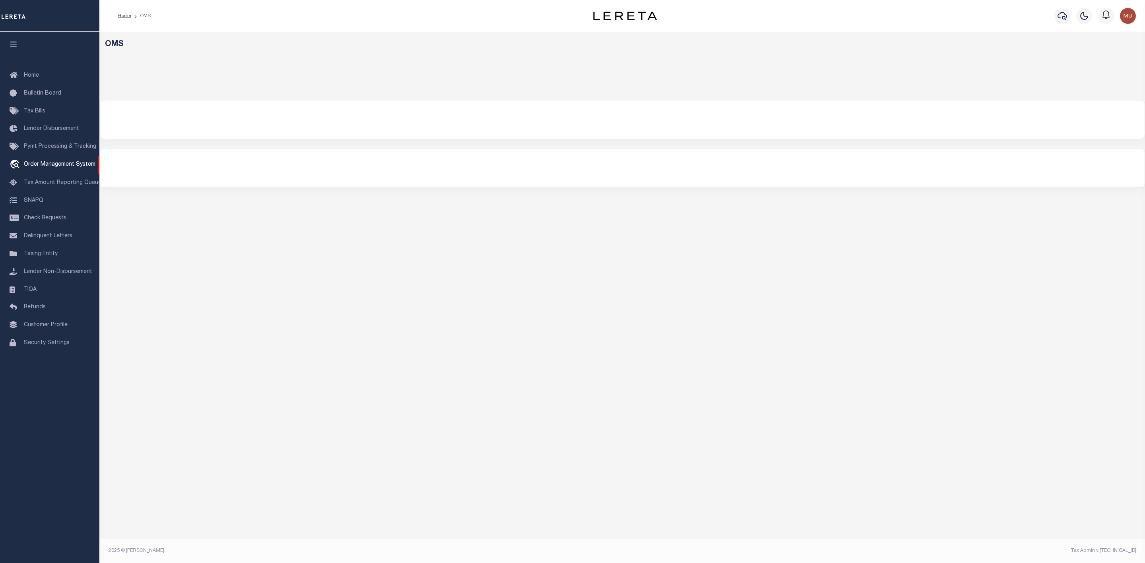
select select "200"
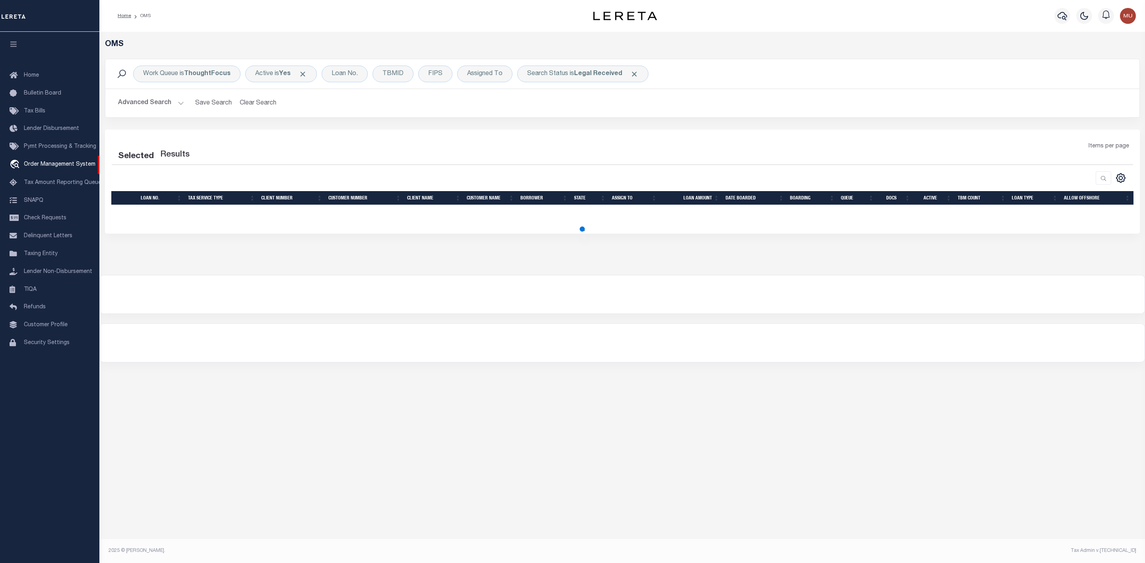
select select "200"
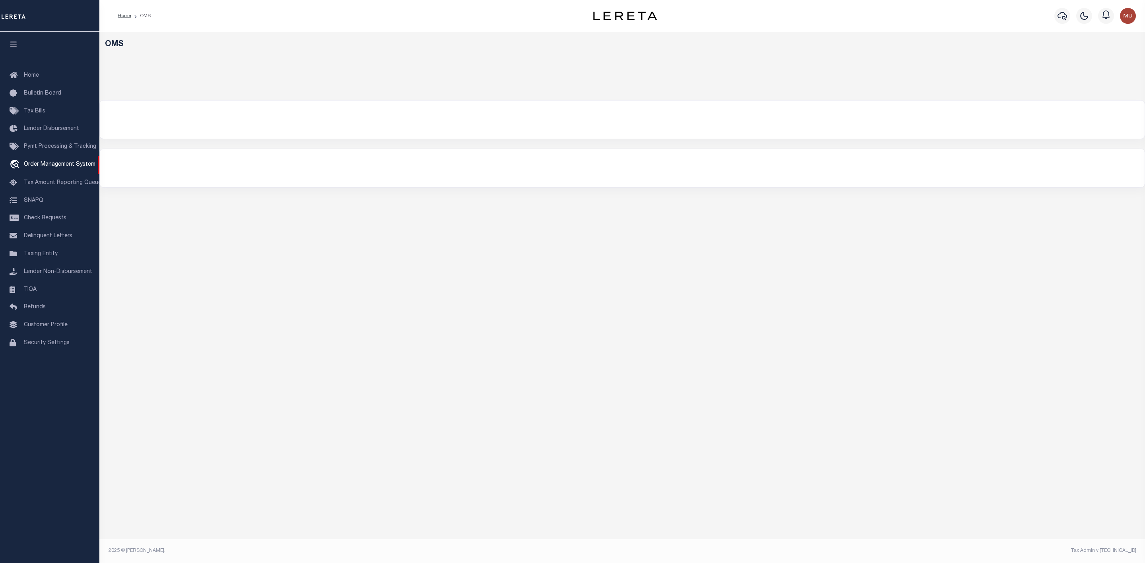
select select "200"
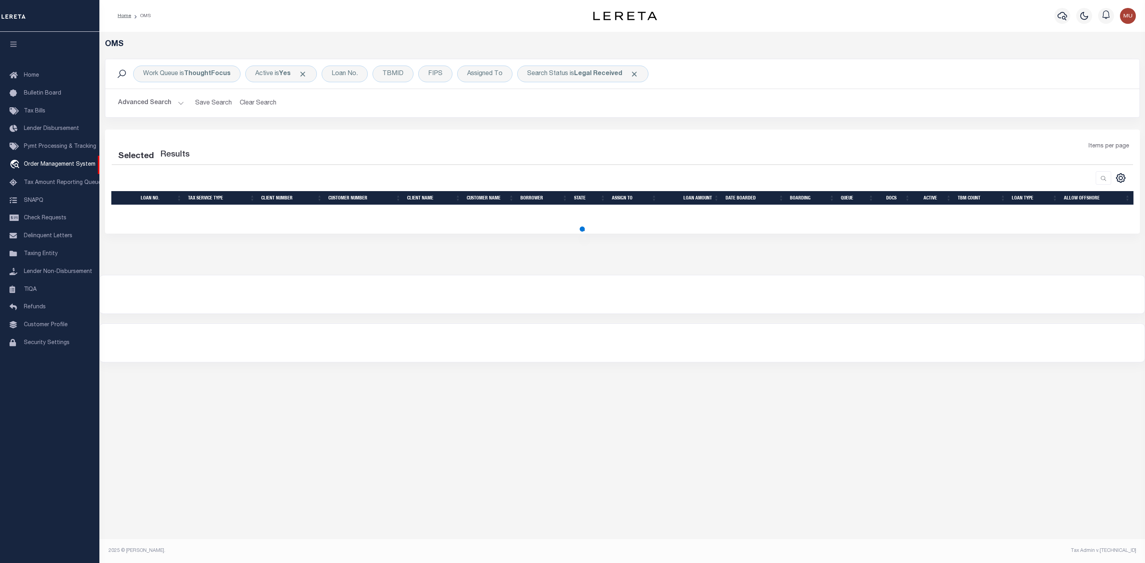
select select "200"
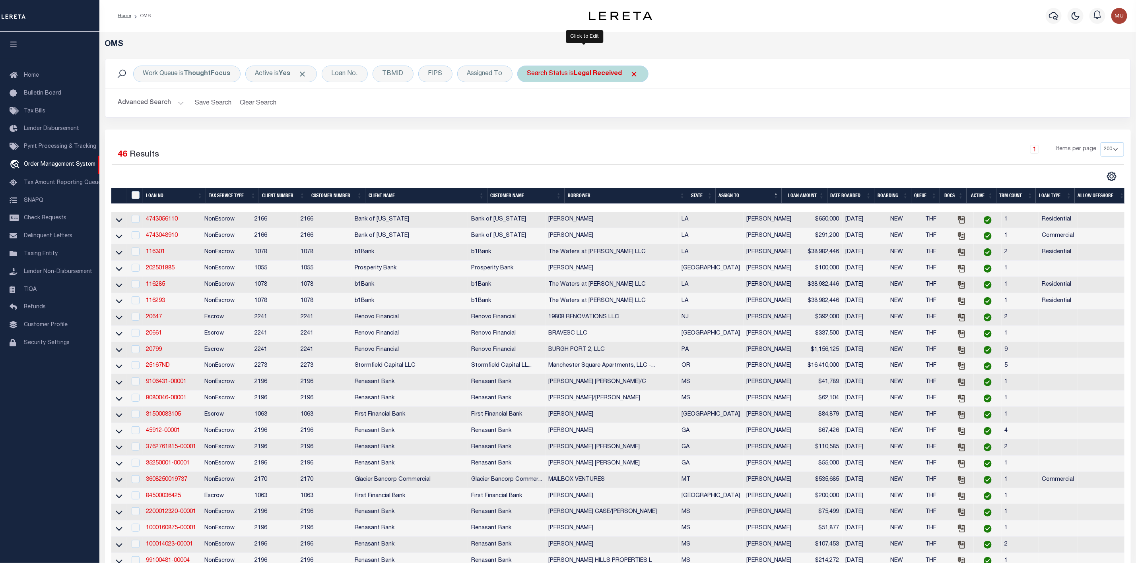
click at [551, 71] on div "Search Status is Legal Received" at bounding box center [582, 74] width 131 height 17
click at [553, 113] on select "Automated Search Bad Parcel Complete Duplicate Parcel High Dollar Reporting In …" at bounding box center [586, 112] width 117 height 15
select select "IP"
click at [529, 106] on select "Automated Search Bad Parcel Complete Duplicate Parcel High Dollar Reporting In …" at bounding box center [586, 112] width 117 height 15
click at [643, 132] on input "Apply" at bounding box center [632, 130] width 23 height 13
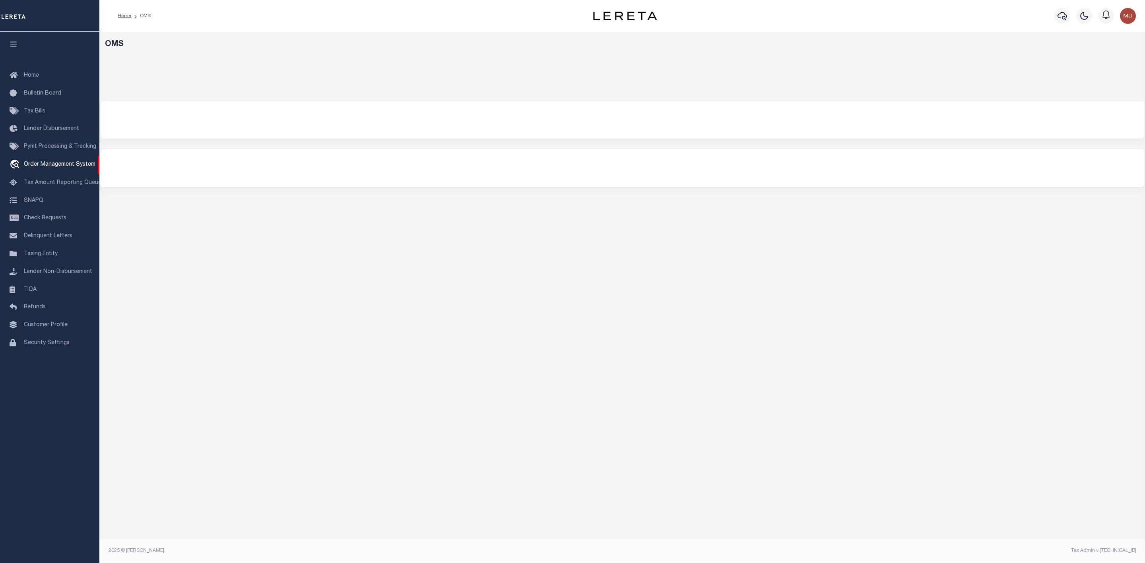
select select "200"
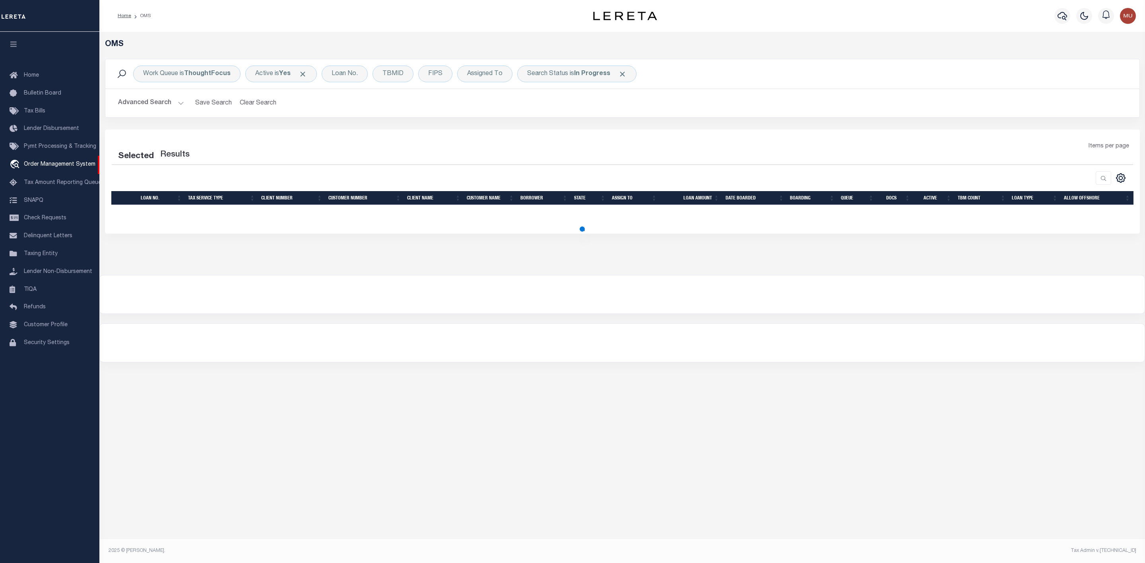
select select "200"
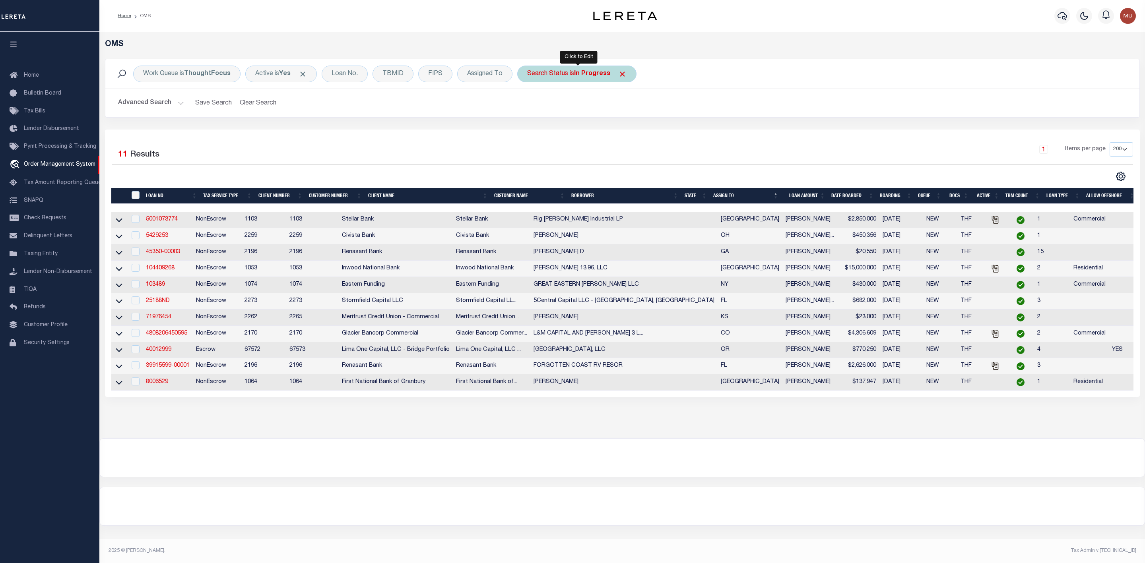
click at [568, 79] on div "Search Status is In Progress" at bounding box center [576, 74] width 119 height 17
click at [563, 116] on select "Automated Search Bad Parcel Complete Duplicate Parcel High Dollar Reporting In …" at bounding box center [586, 112] width 117 height 15
select select "RD"
click at [529, 106] on select "Automated Search Bad Parcel Complete Duplicate Parcel High Dollar Reporting In …" at bounding box center [586, 112] width 117 height 15
click at [630, 130] on input "Apply" at bounding box center [632, 130] width 23 height 13
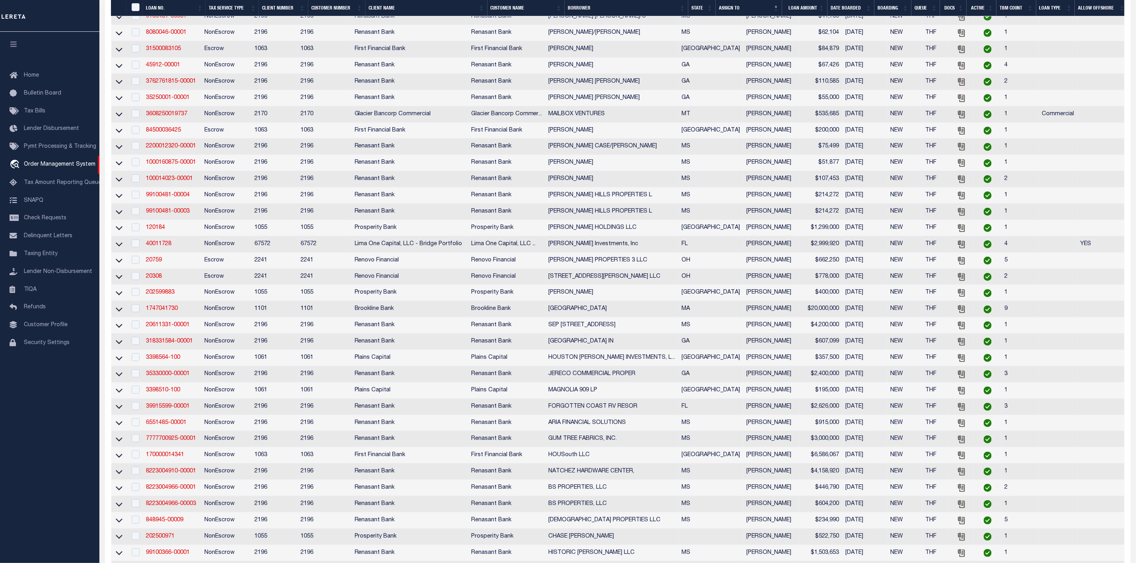
scroll to position [554, 0]
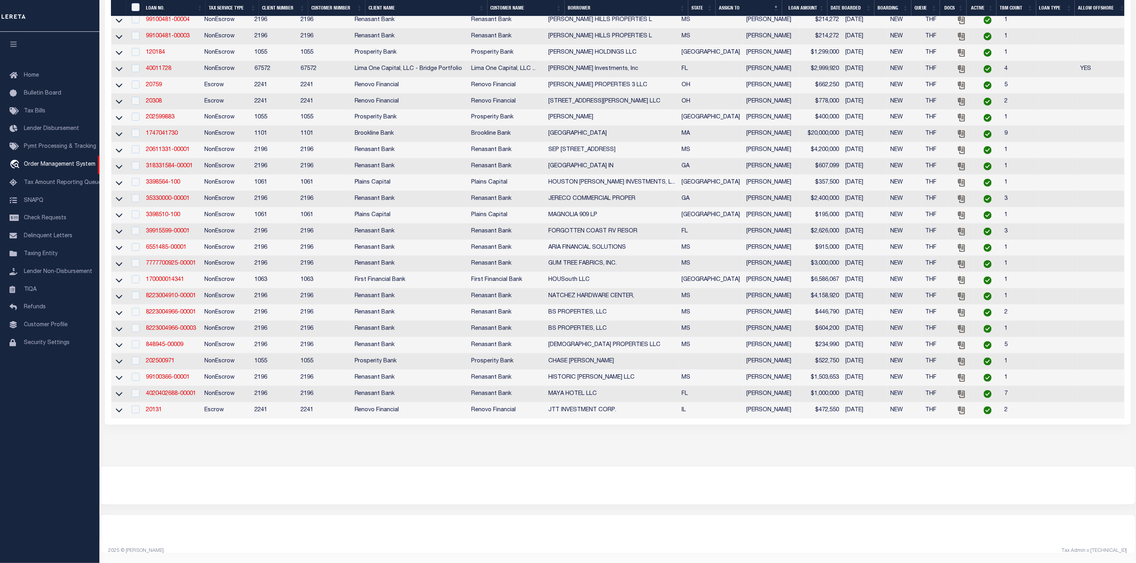
drag, startPoint x: 577, startPoint y: 511, endPoint x: 522, endPoint y: 443, distance: 87.1
click at [562, 489] on div "OMS Work Queue is ThoughtFocus Active is Yes Loan No. TBMID FIPS Assigned To Se…" at bounding box center [617, 26] width 1037 height 1055
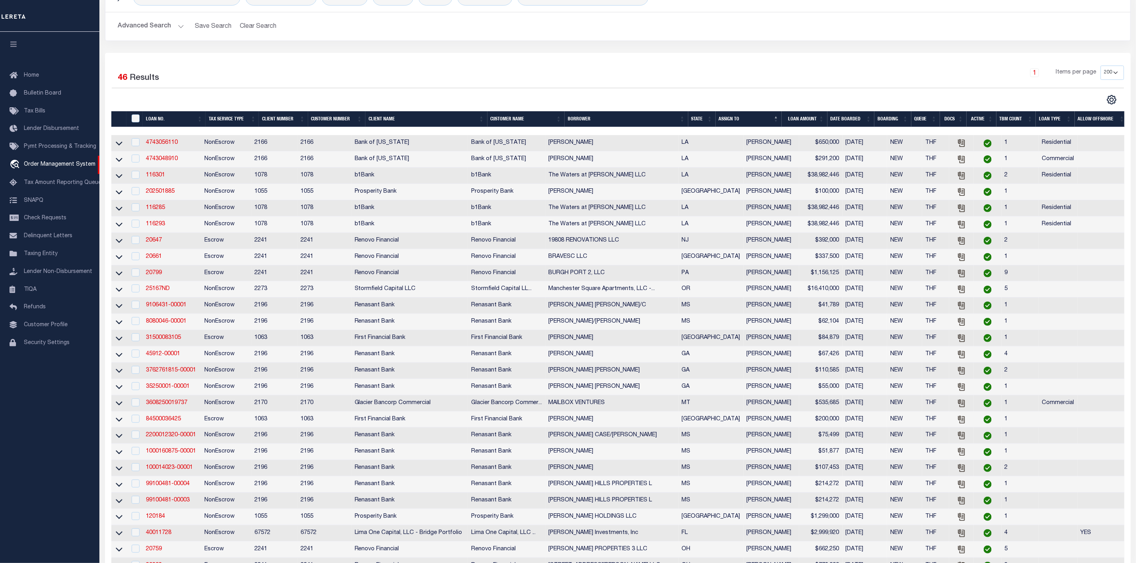
scroll to position [0, 0]
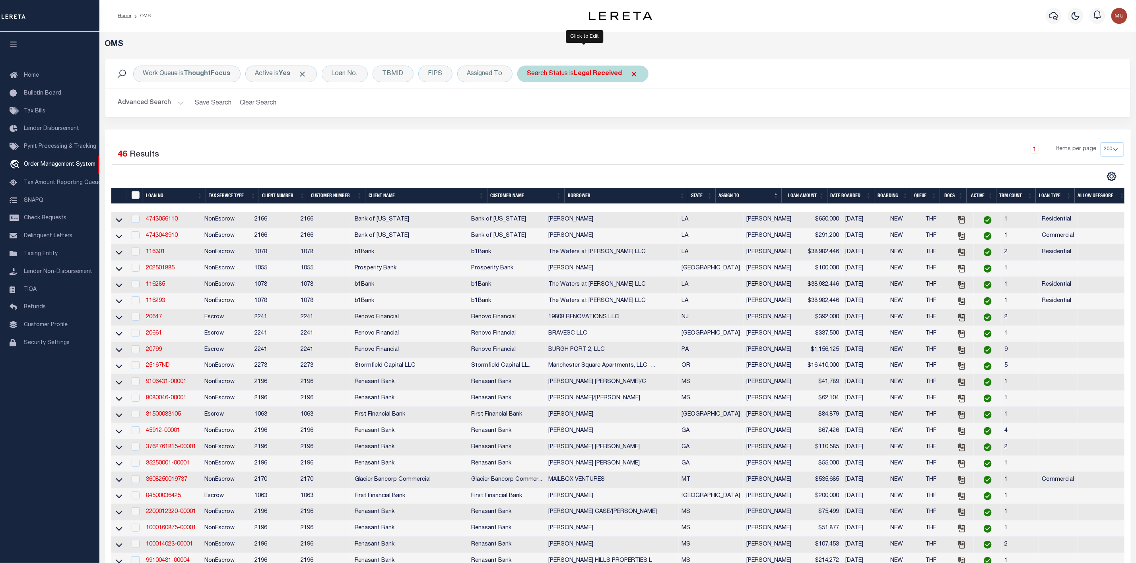
click at [557, 73] on div "Search Status is Legal Received" at bounding box center [582, 74] width 131 height 17
click at [546, 113] on select "Automated Search Bad Parcel Complete Duplicate Parcel High Dollar Reporting In …" at bounding box center [586, 112] width 117 height 15
select select "PH"
click at [529, 106] on select "Automated Search Bad Parcel Complete Duplicate Parcel High Dollar Reporting In …" at bounding box center [586, 112] width 117 height 15
click at [632, 133] on input "Apply" at bounding box center [632, 130] width 23 height 13
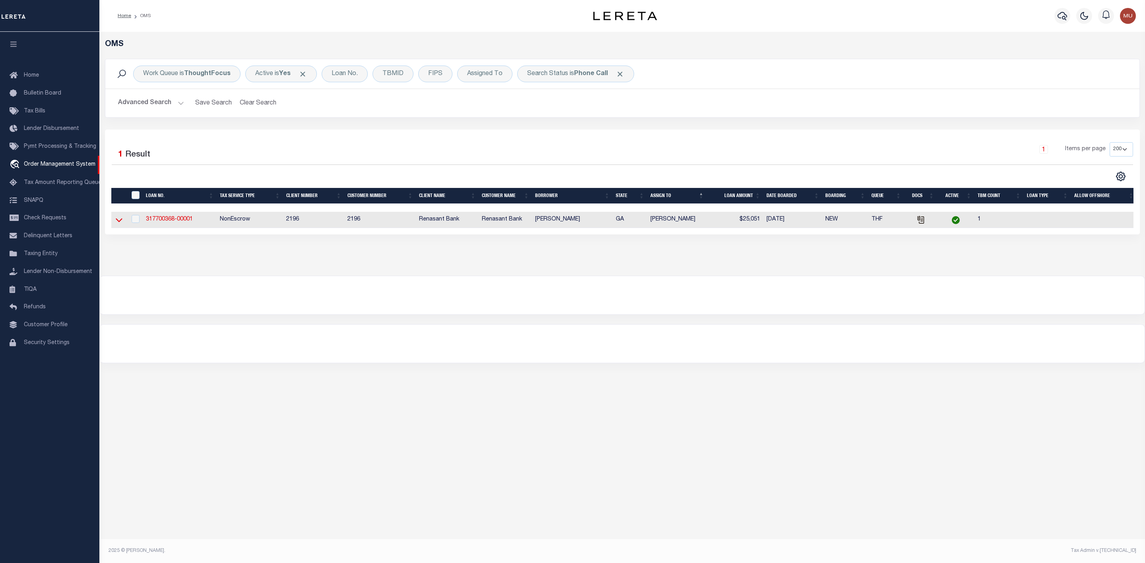
click at [119, 223] on icon at bounding box center [119, 221] width 7 height 4
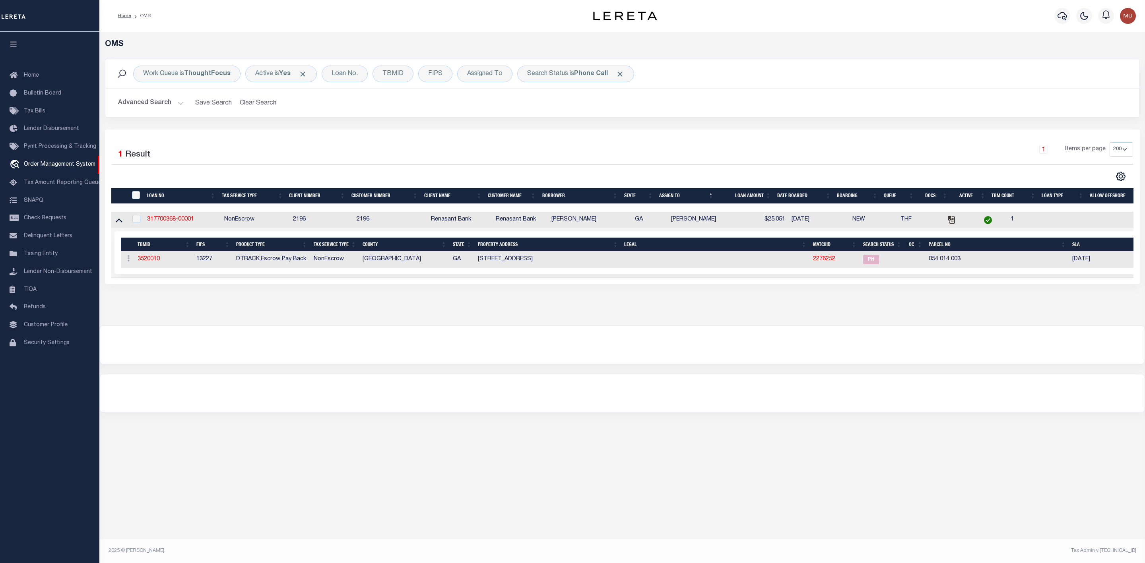
click at [119, 223] on icon at bounding box center [119, 220] width 7 height 8
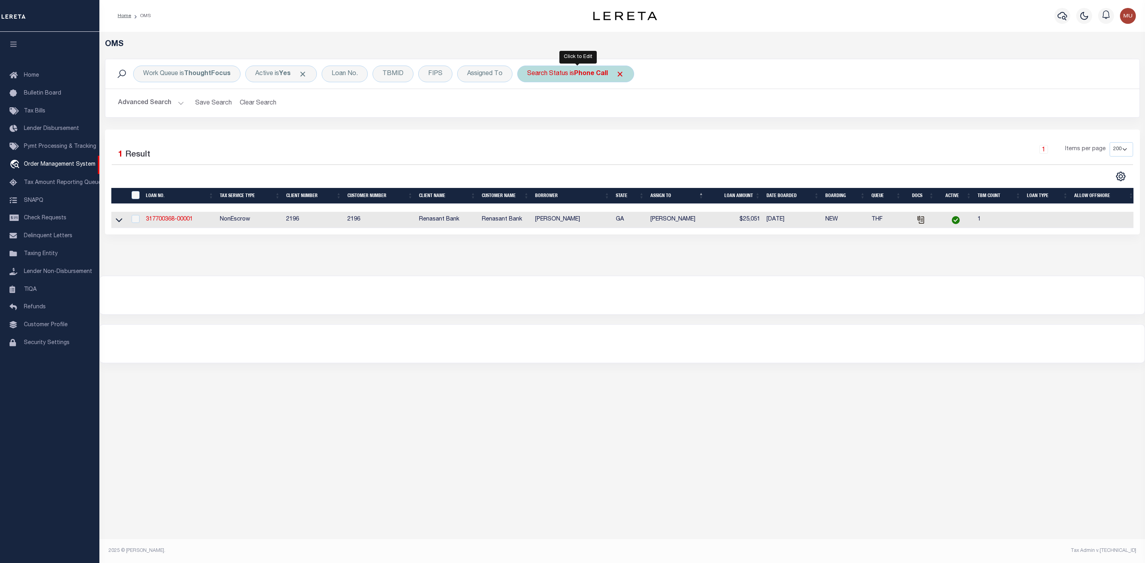
click at [588, 76] on b "Phone Call" at bounding box center [591, 74] width 34 height 6
click at [560, 111] on select "Automated Search Bad Parcel Complete Duplicate Parcel High Dollar Reporting In …" at bounding box center [586, 112] width 117 height 15
select select "ND"
click at [529, 106] on select "Automated Search Bad Parcel Complete Duplicate Parcel High Dollar Reporting In …" at bounding box center [586, 112] width 117 height 15
click at [642, 126] on input "Apply" at bounding box center [632, 130] width 23 height 13
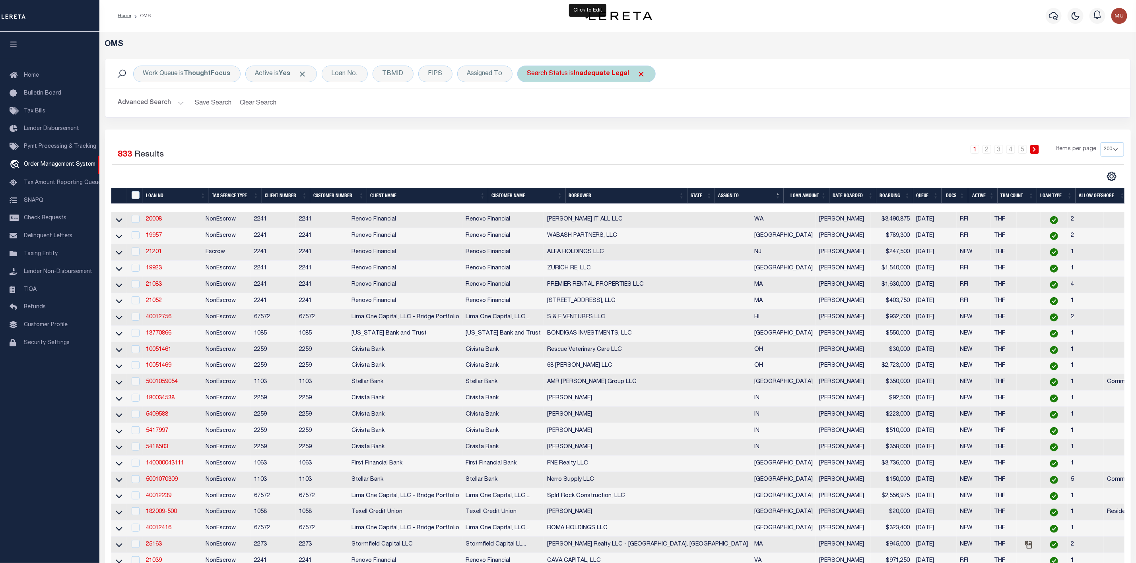
click at [580, 68] on div "Search Status is Inadequate Legal" at bounding box center [586, 74] width 138 height 17
click at [567, 110] on select "Automated Search Bad Parcel Complete Duplicate Parcel High Dollar Reporting In …" at bounding box center [586, 112] width 117 height 15
select select "RD"
click at [529, 106] on select "Automated Search Bad Parcel Complete Duplicate Parcel High Dollar Reporting In …" at bounding box center [586, 112] width 117 height 15
click at [633, 127] on input "Apply" at bounding box center [632, 130] width 23 height 13
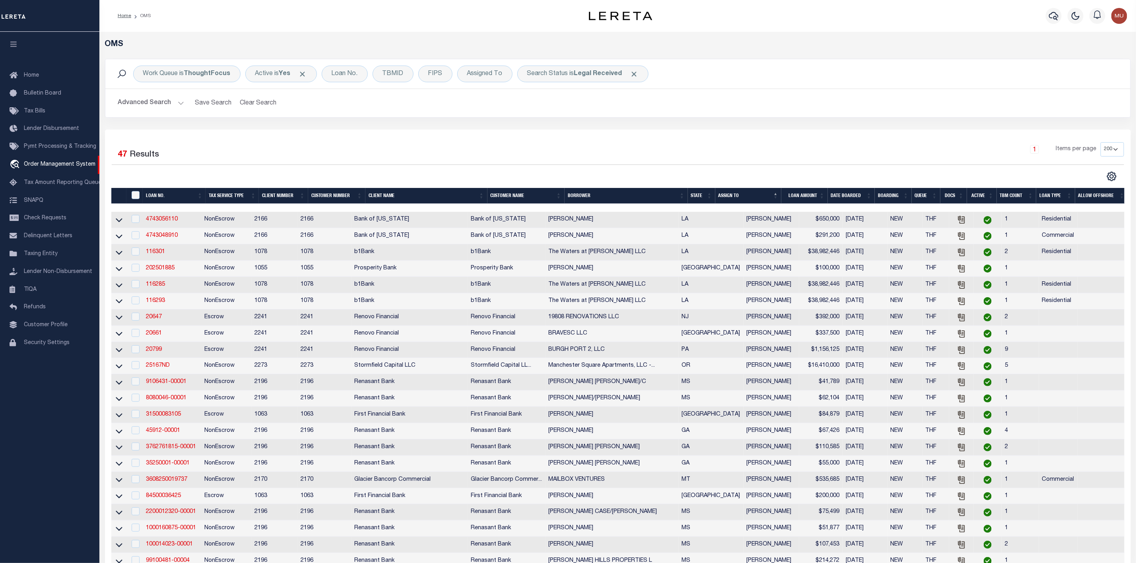
scroll to position [119, 0]
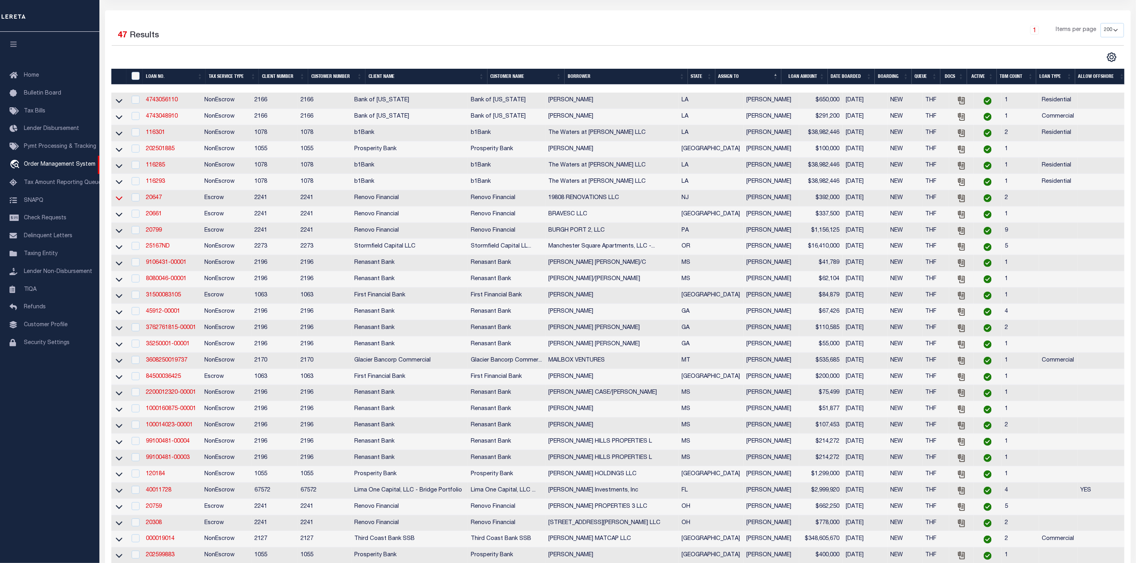
click at [118, 201] on icon at bounding box center [119, 199] width 7 height 4
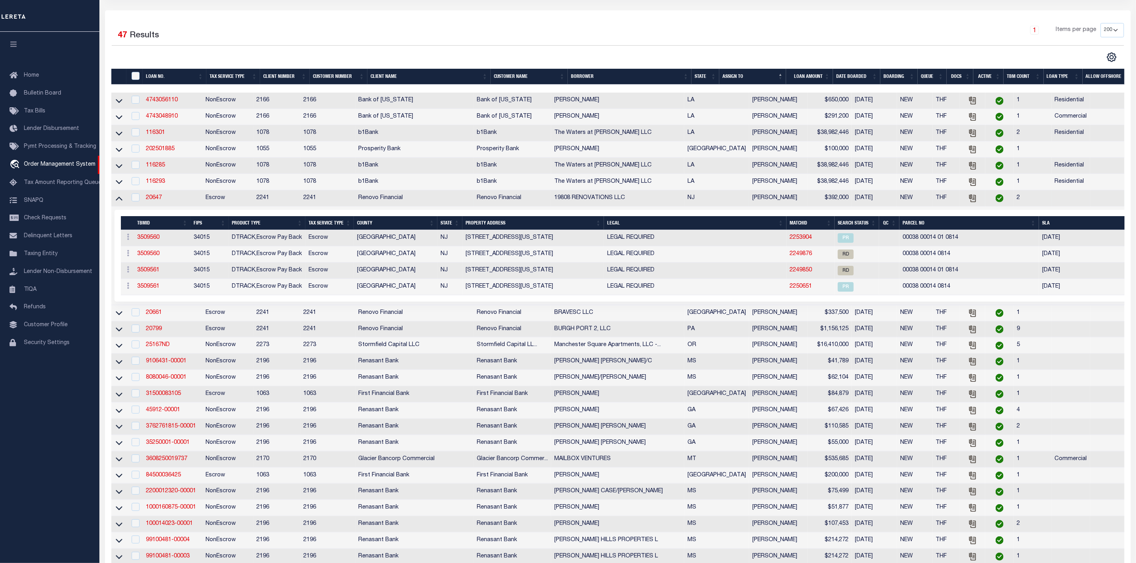
click at [377, 17] on div "Selected 47 Results 1 Items per page 10 25 50 100 200" at bounding box center [618, 485] width 1026 height 951
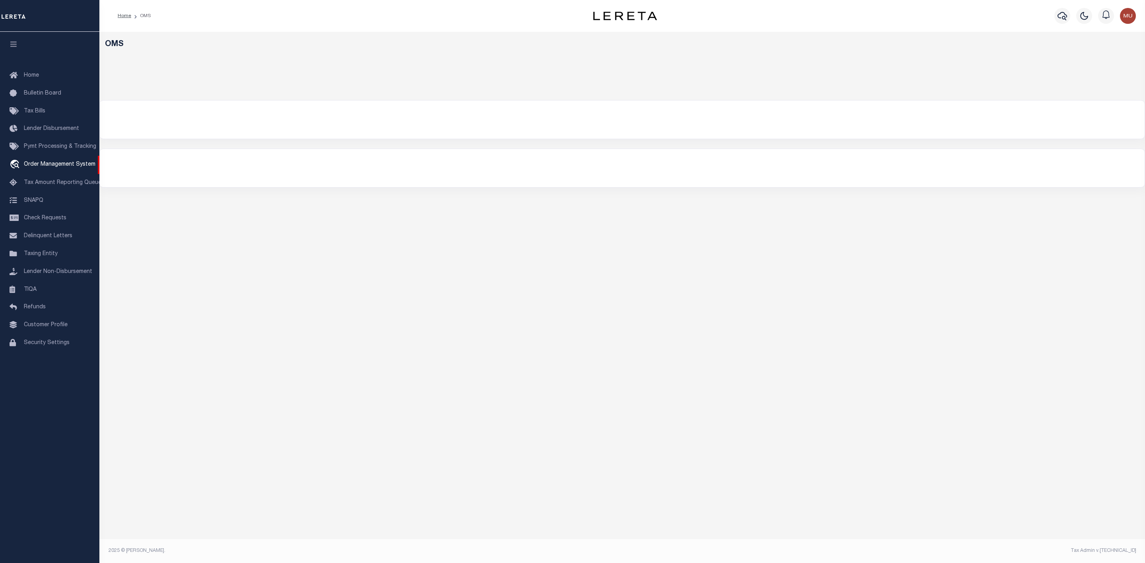
select select "200"
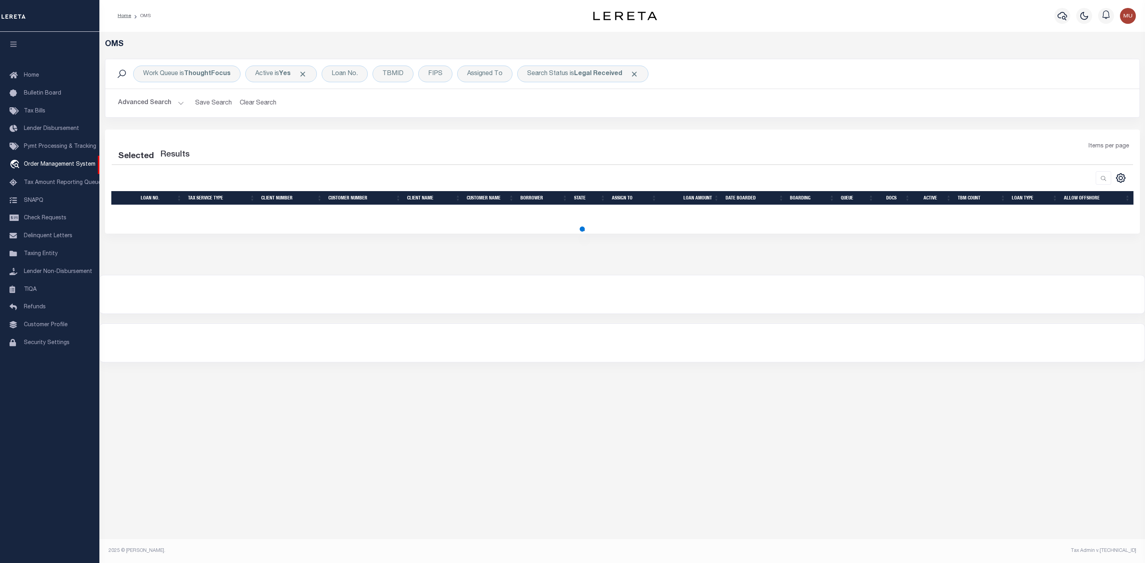
select select "200"
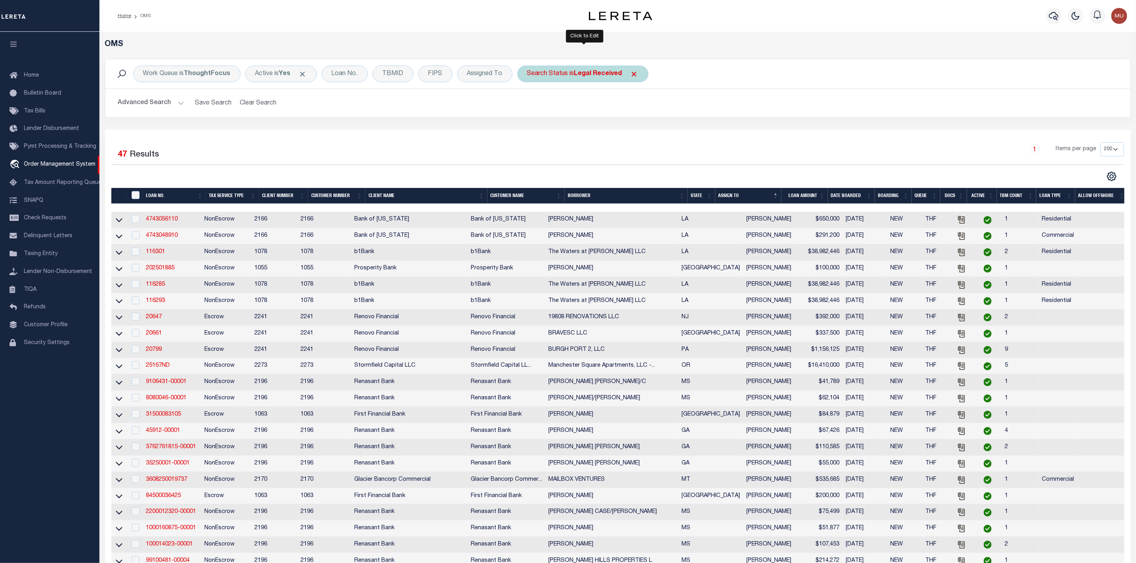
click at [562, 73] on div "Search Status is Legal Received" at bounding box center [582, 74] width 131 height 17
click at [548, 113] on select "Automated Search Bad Parcel Complete Duplicate Parcel High Dollar Reporting In …" at bounding box center [586, 112] width 117 height 15
select select "IP"
click at [529, 106] on select "Automated Search Bad Parcel Complete Duplicate Parcel High Dollar Reporting In …" at bounding box center [586, 112] width 117 height 15
click at [642, 133] on input "Apply" at bounding box center [632, 130] width 23 height 13
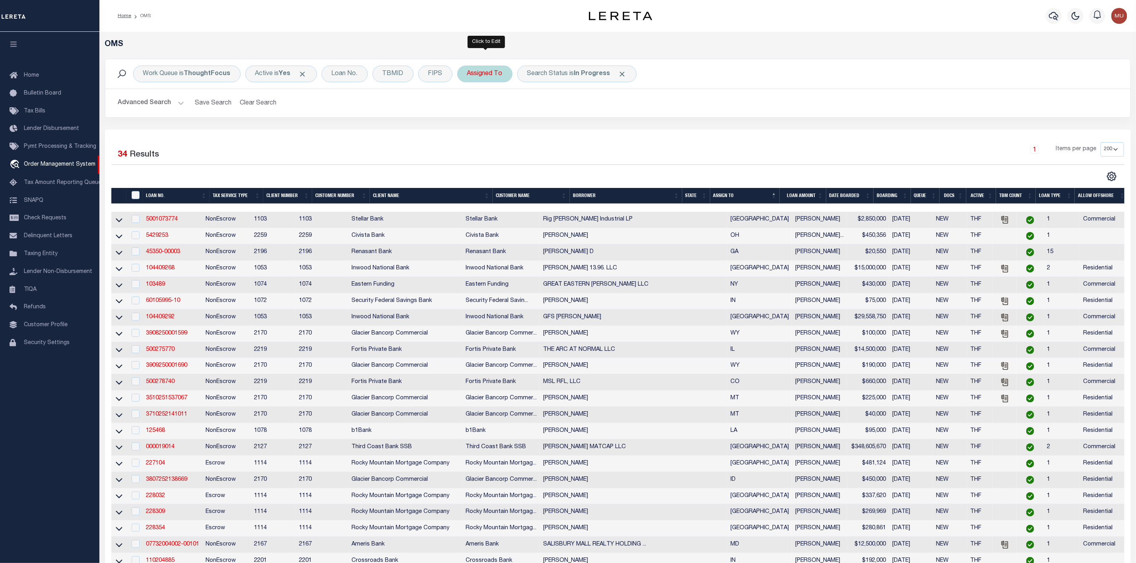
click at [493, 72] on div "Assigned To" at bounding box center [484, 74] width 55 height 17
click at [497, 117] on select "--Unassigned-- [PERSON_NAME] [PERSON_NAME] [PERSON_NAME] [PERSON_NAME] [PERSON_…" at bounding box center [526, 112] width 117 height 15
select select "[PERSON_NAME]"
click at [469, 106] on select "--Unassigned-- [PERSON_NAME] [PERSON_NAME] [PERSON_NAME] [PERSON_NAME] [PERSON_…" at bounding box center [526, 112] width 117 height 15
click at [575, 134] on input "Apply" at bounding box center [572, 130] width 23 height 13
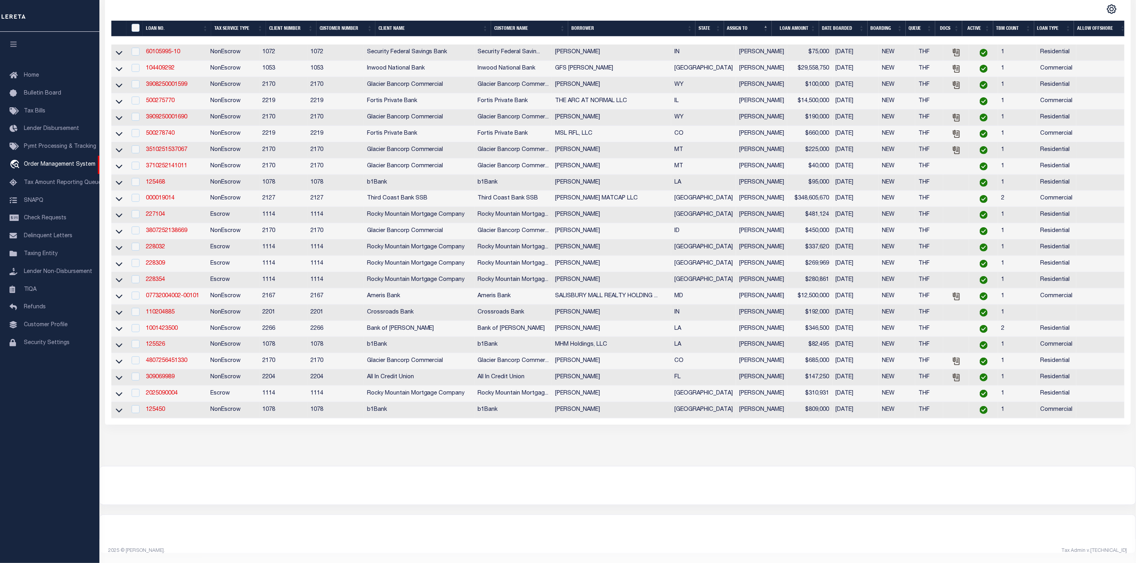
scroll to position [1, 0]
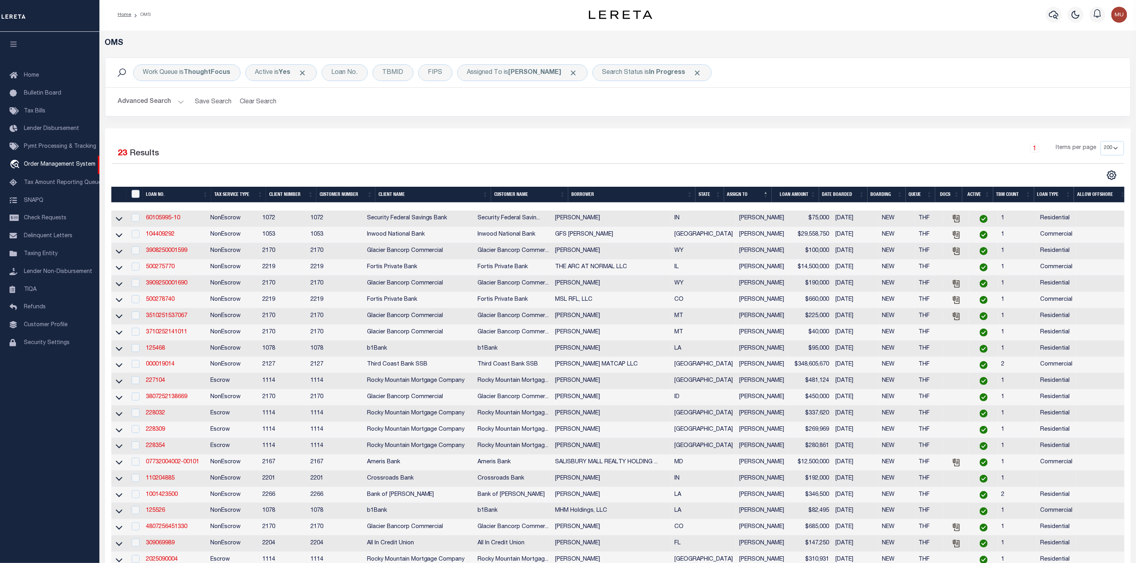
click at [718, 194] on th "State" at bounding box center [709, 195] width 28 height 16
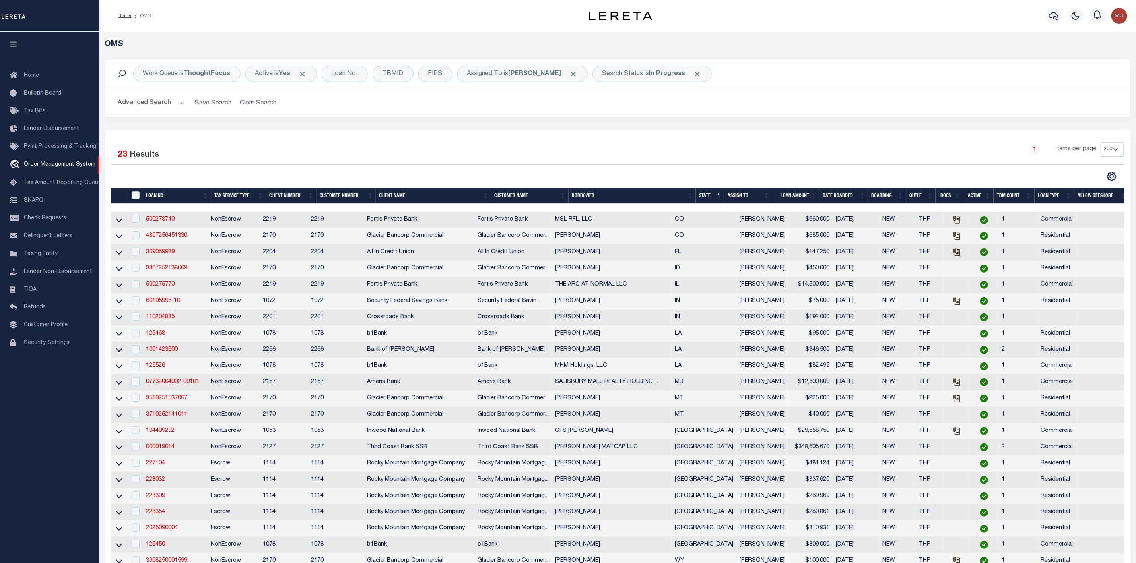
scroll to position [119, 0]
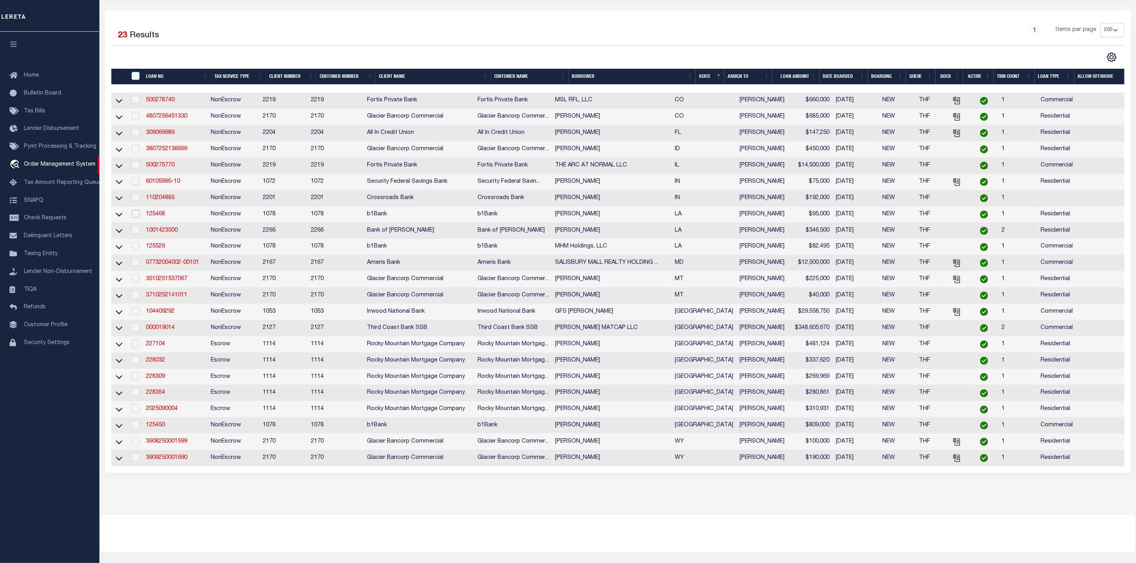
click at [135, 218] on input "checkbox" at bounding box center [136, 214] width 8 height 8
checkbox input "true"
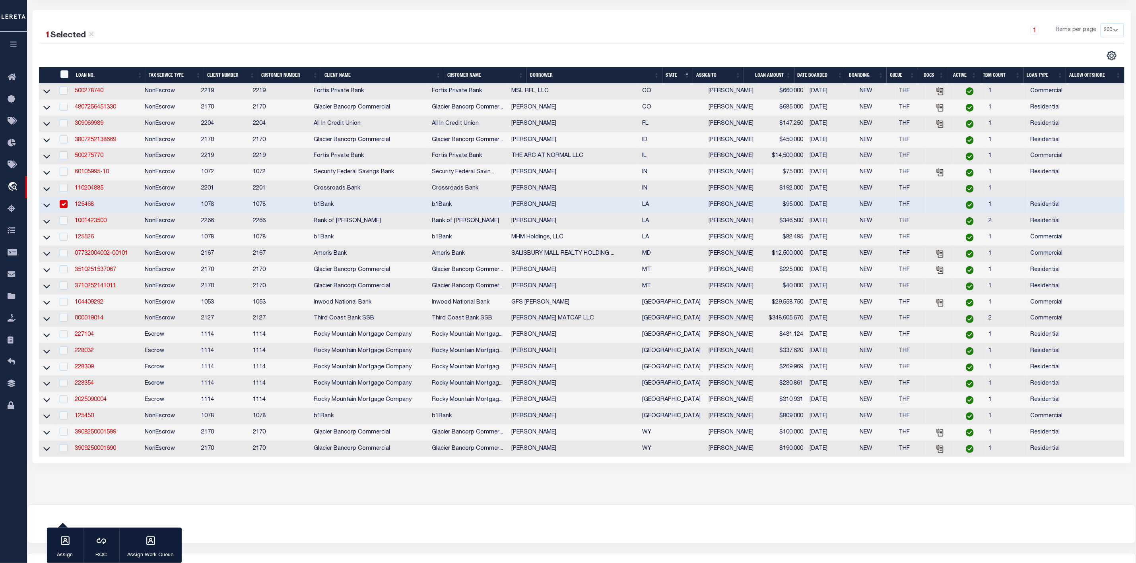
click at [134, 230] on td "1001423500" at bounding box center [107, 222] width 70 height 16
checkbox input "true"
click at [61, 241] on input "checkbox" at bounding box center [64, 237] width 8 height 8
checkbox input "true"
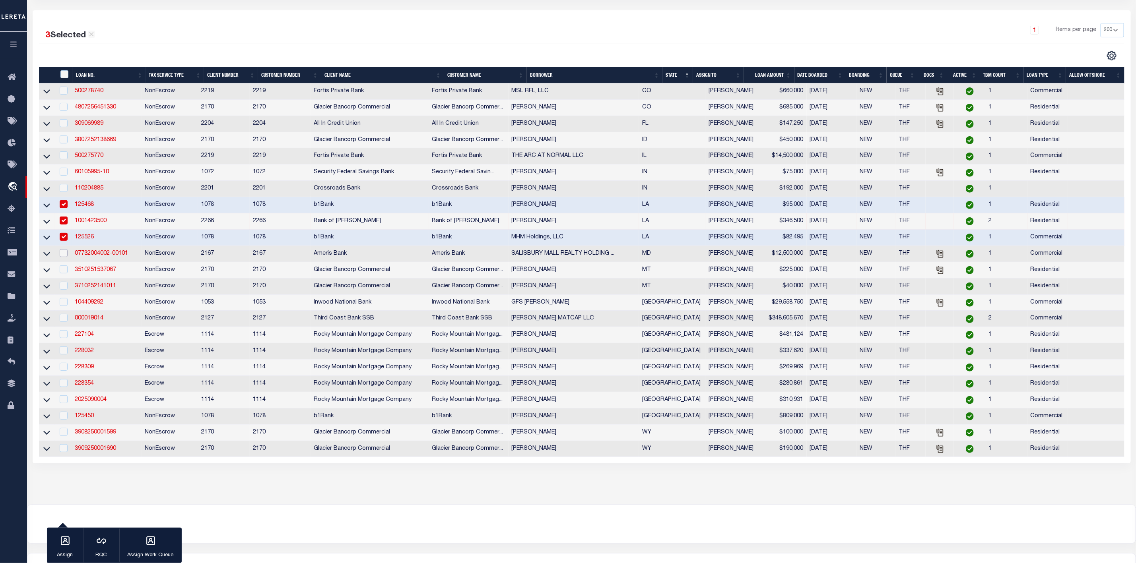
click at [62, 257] on input "checkbox" at bounding box center [64, 253] width 8 height 8
checkbox input "true"
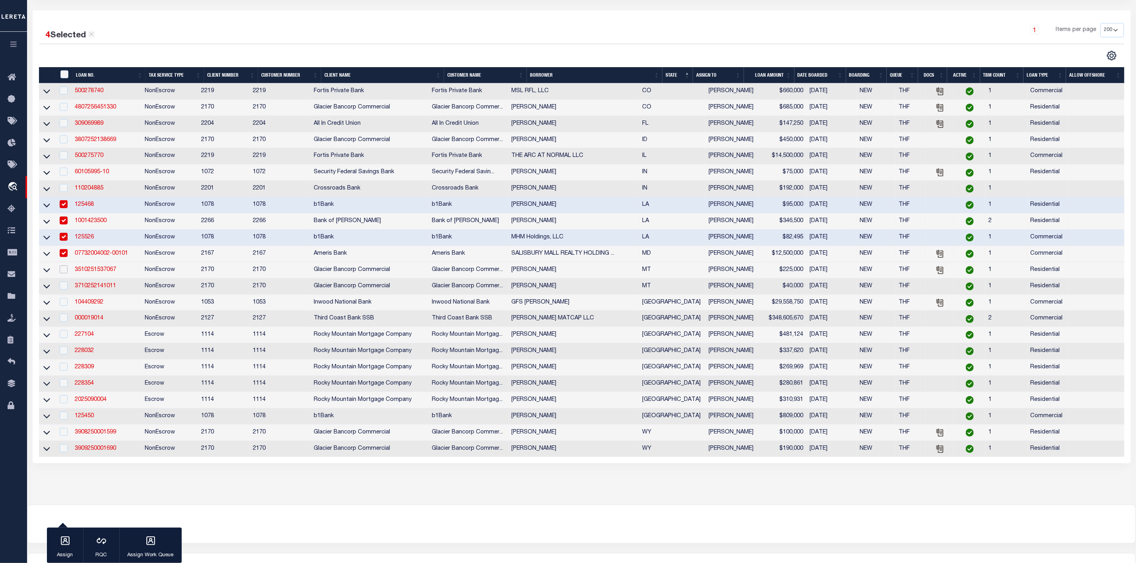
click at [64, 272] on input "checkbox" at bounding box center [64, 270] width 8 height 8
checkbox input "true"
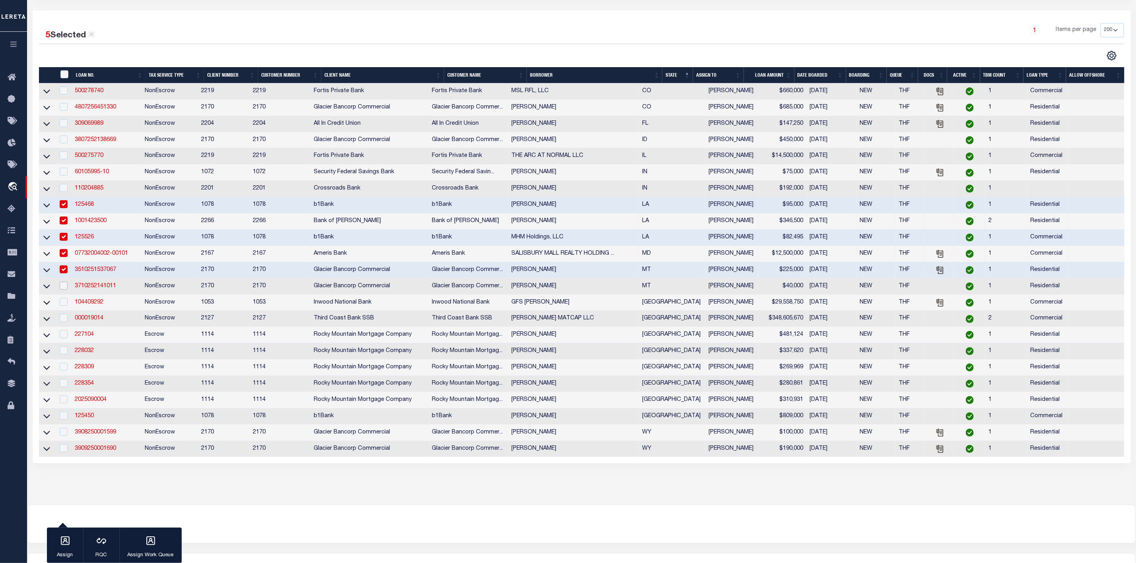
click at [62, 290] on input "checkbox" at bounding box center [64, 286] width 8 height 8
checkbox input "true"
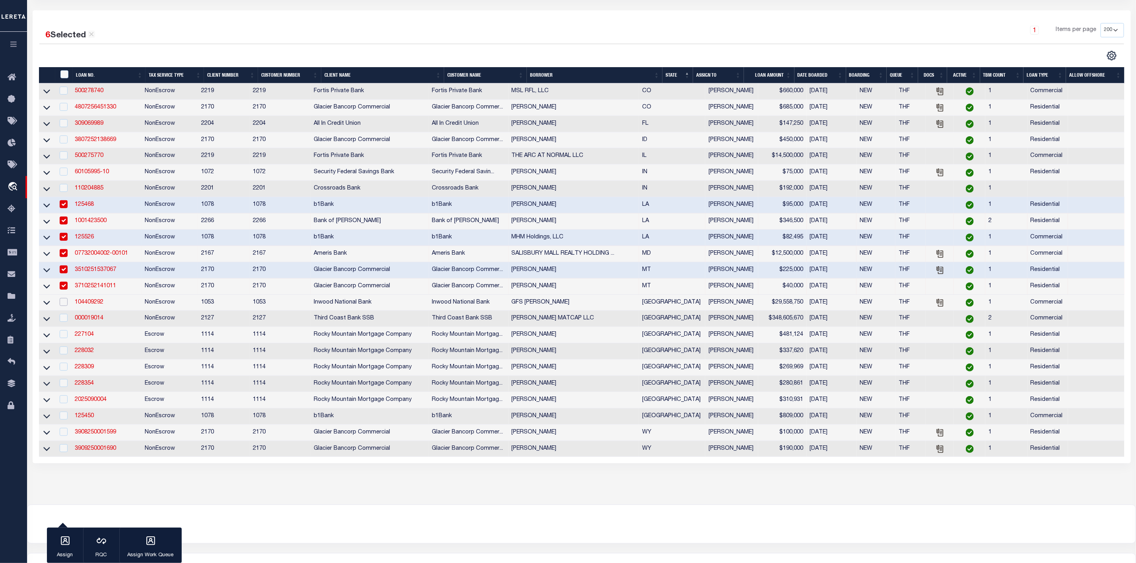
click at [63, 306] on input "checkbox" at bounding box center [64, 302] width 8 height 8
checkbox input "true"
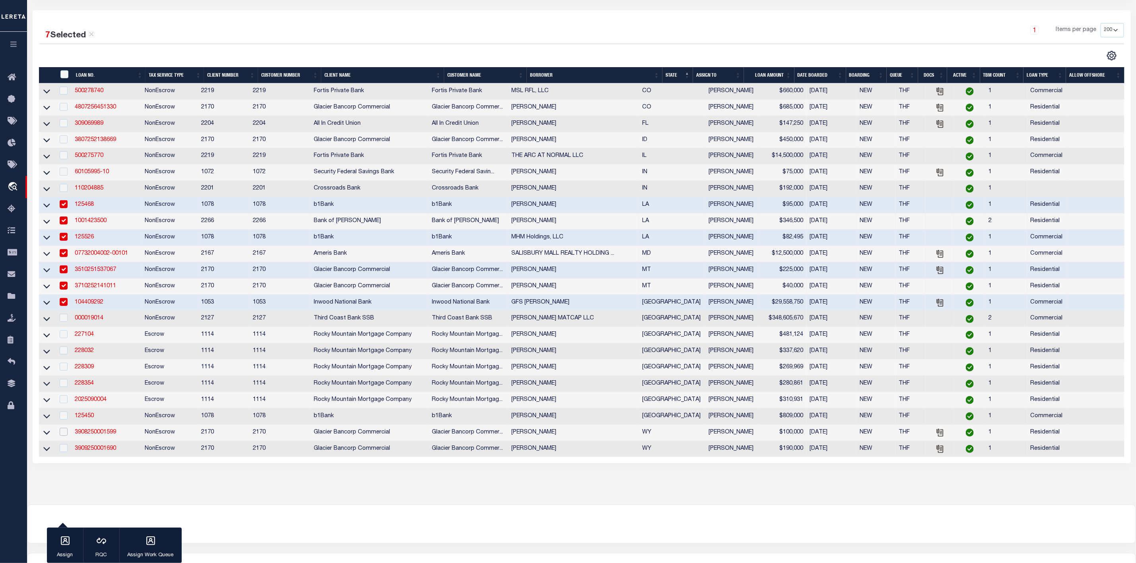
click at [65, 436] on input "checkbox" at bounding box center [64, 432] width 8 height 8
checkbox input "true"
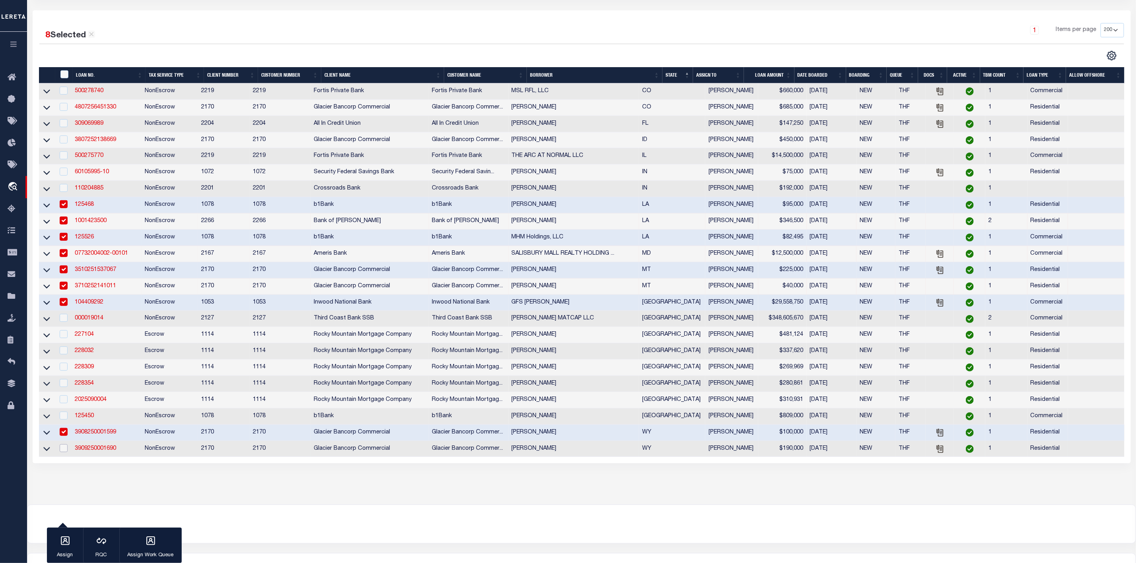
click at [63, 452] on input "checkbox" at bounding box center [64, 449] width 8 height 8
checkbox input "true"
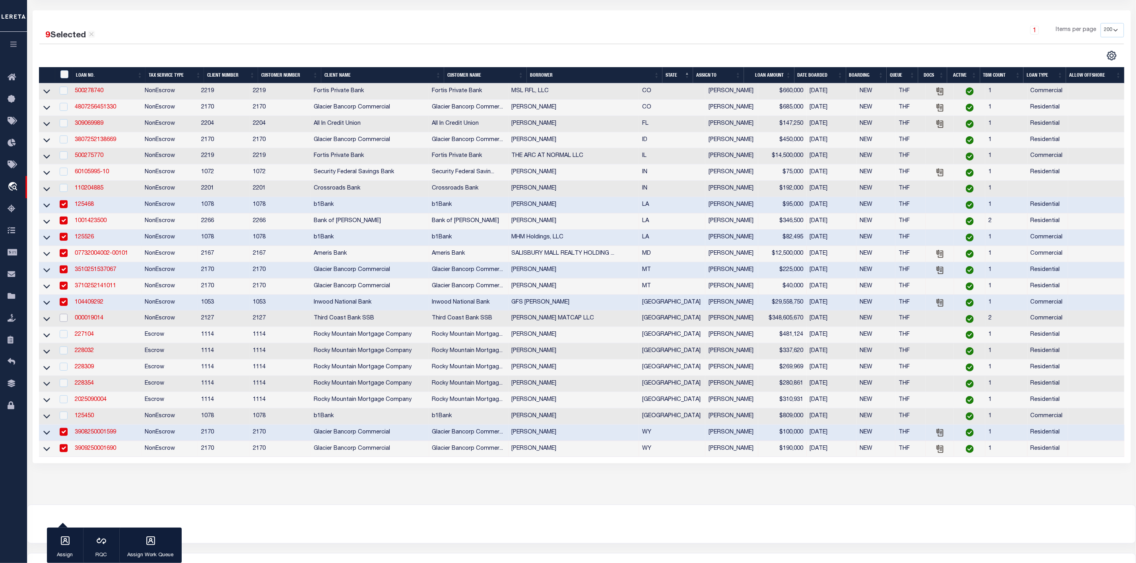
click at [64, 322] on input "checkbox" at bounding box center [64, 318] width 8 height 8
checkbox input "true"
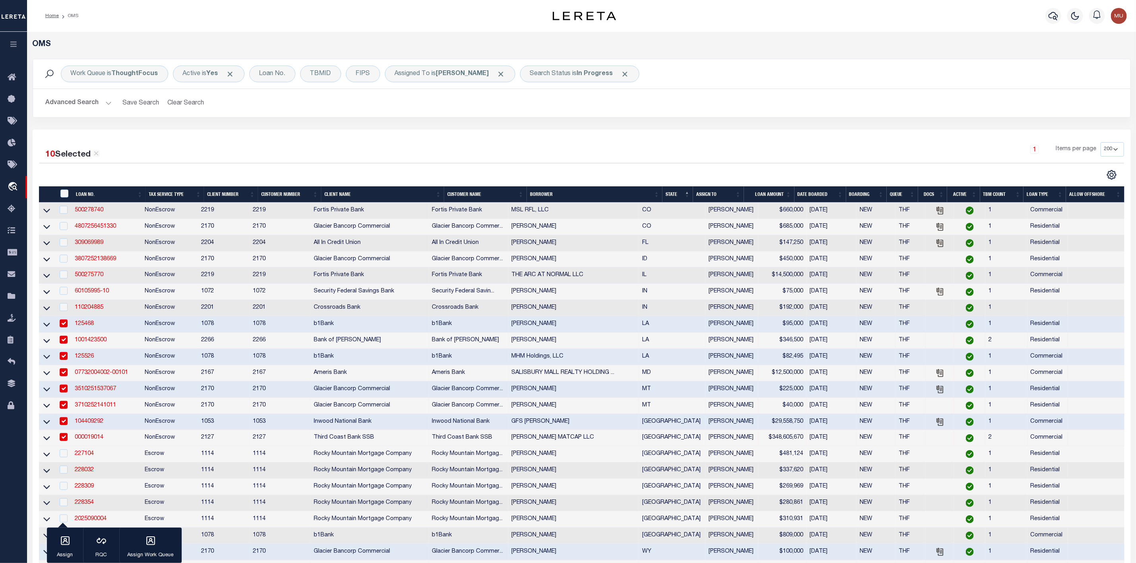
scroll to position [165, 0]
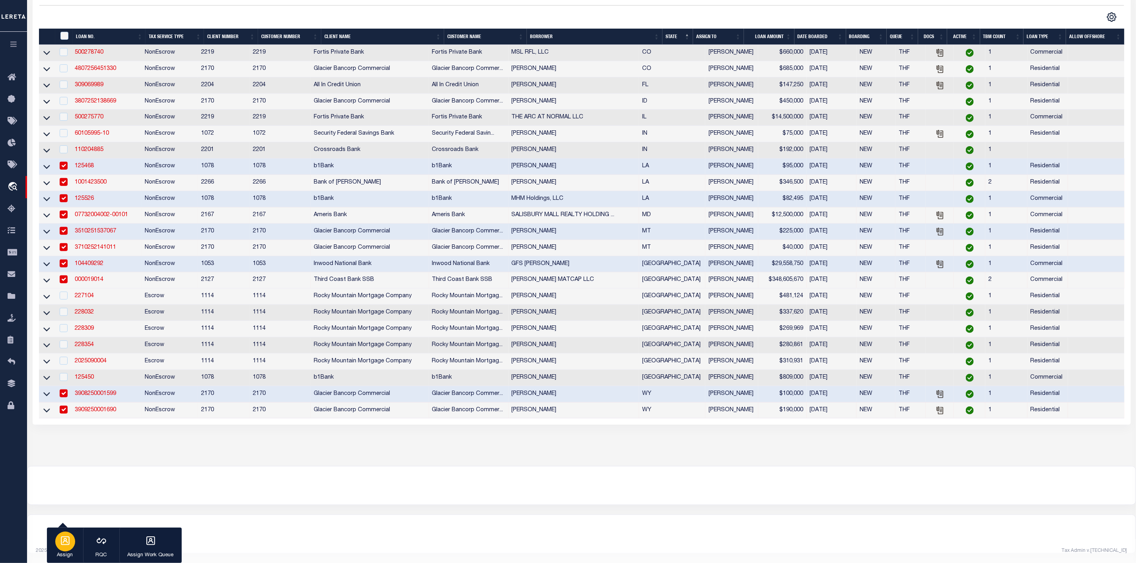
click at [72, 546] on div "button" at bounding box center [65, 542] width 20 height 20
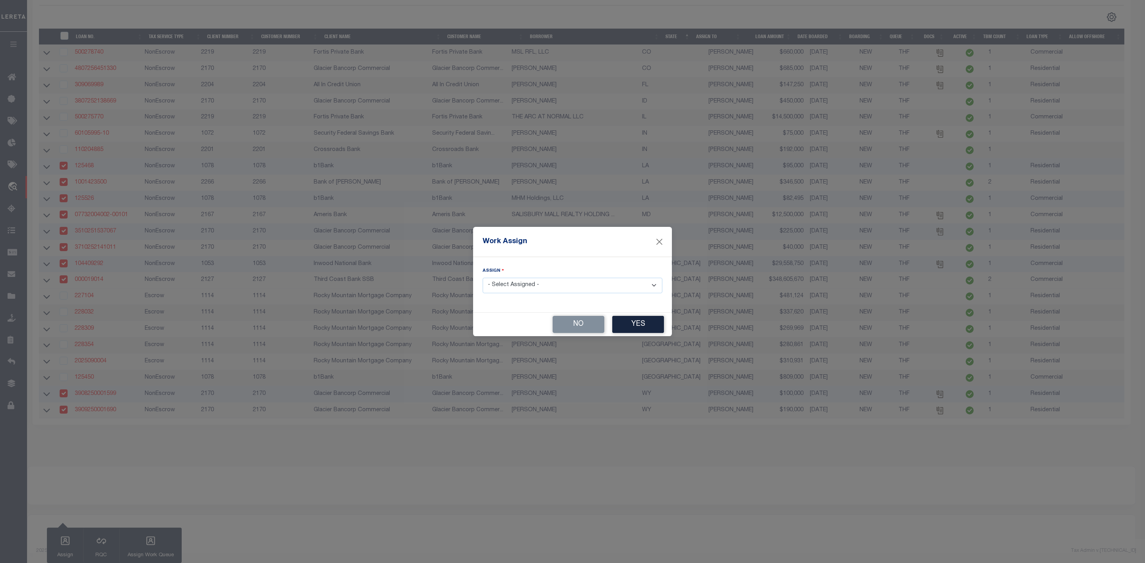
click at [559, 287] on select "- Select Assigned - --Unassigned-- Abdul Muzain Adrienne Cayea Agustin Fernande…" at bounding box center [573, 286] width 180 height 16
select select "[PERSON_NAME]"
click at [483, 278] on select "- Select Assigned - --Unassigned-- Abdul Muzain Adrienne Cayea Agustin Fernande…" at bounding box center [573, 286] width 180 height 16
click at [633, 328] on button "Yes" at bounding box center [638, 324] width 52 height 17
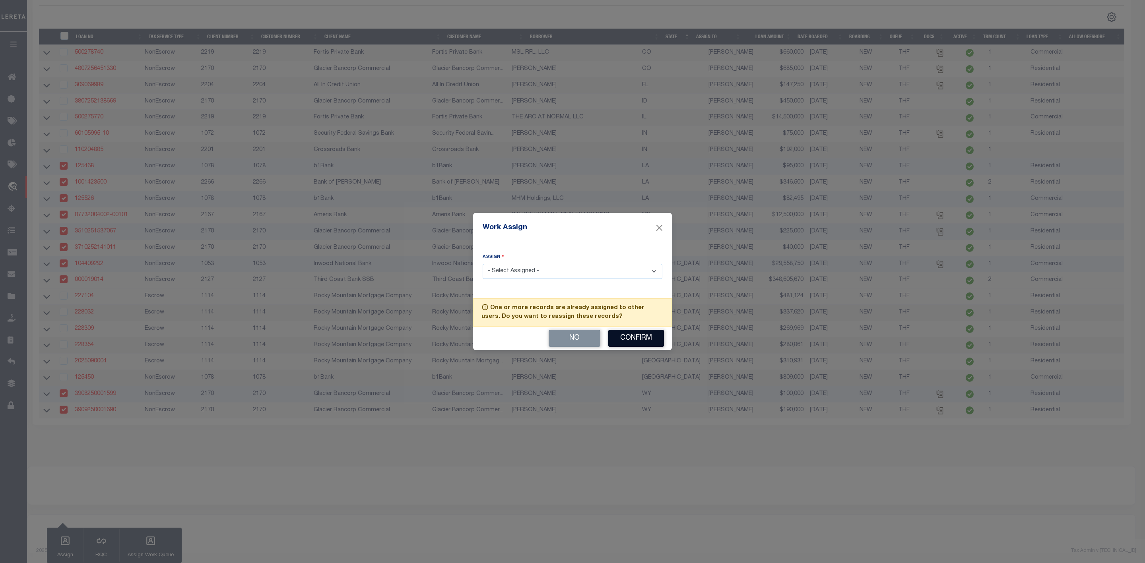
click at [633, 338] on button "Confirm" at bounding box center [636, 338] width 56 height 17
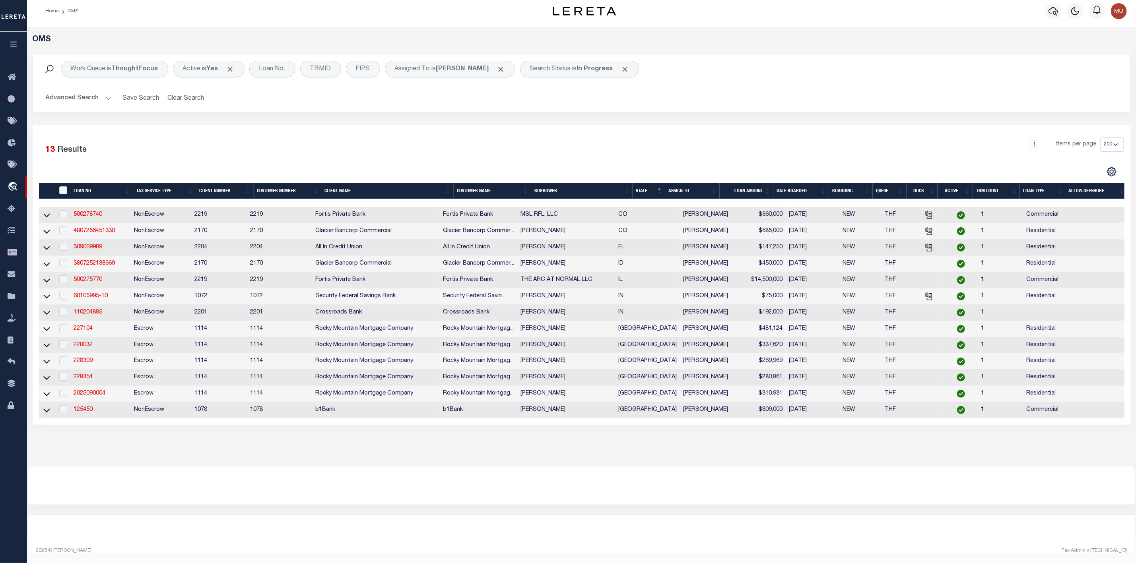
scroll to position [15, 0]
click at [771, 183] on th "LOAN AMOUNT" at bounding box center [747, 191] width 54 height 16
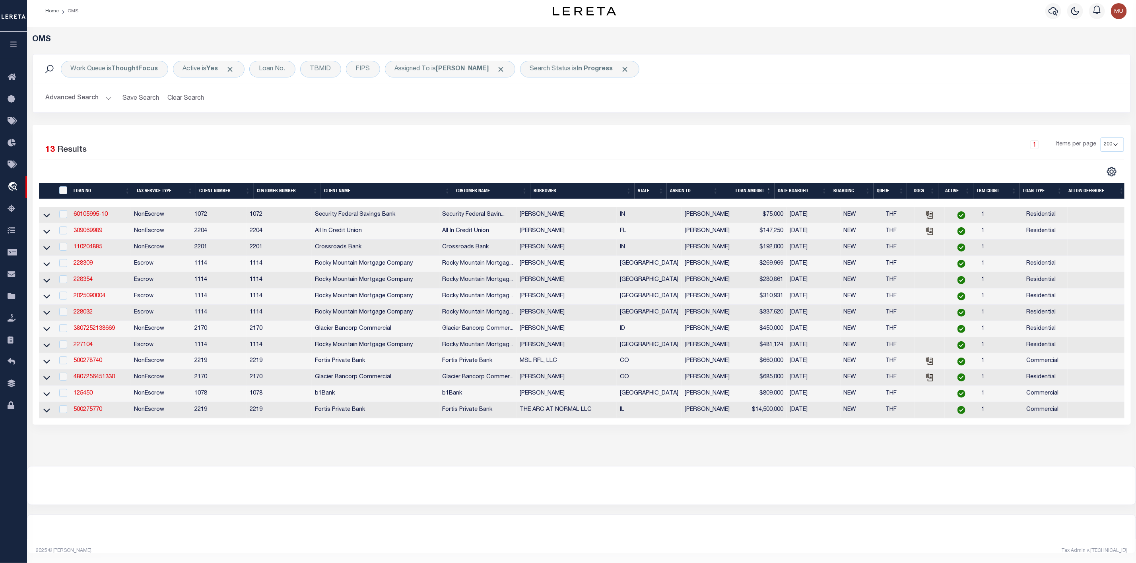
click at [633, 183] on th "BORROWER" at bounding box center [582, 191] width 104 height 16
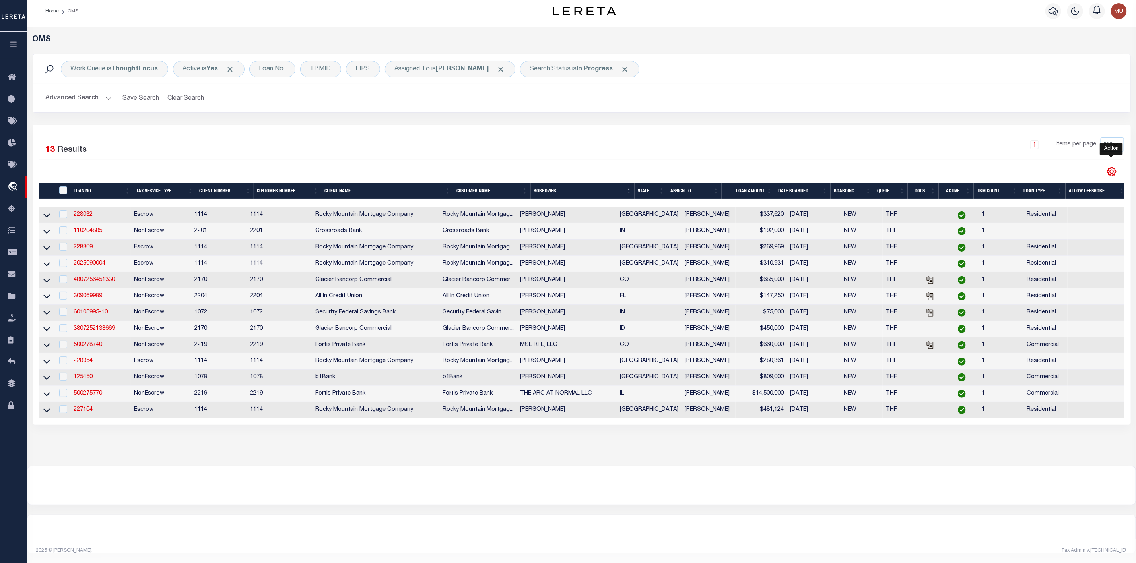
click at [1110, 167] on icon "" at bounding box center [1112, 172] width 10 height 10
click at [1060, 183] on link "CSV" at bounding box center [1079, 185] width 78 height 16
click at [63, 210] on input "checkbox" at bounding box center [63, 214] width 8 height 8
checkbox input "true"
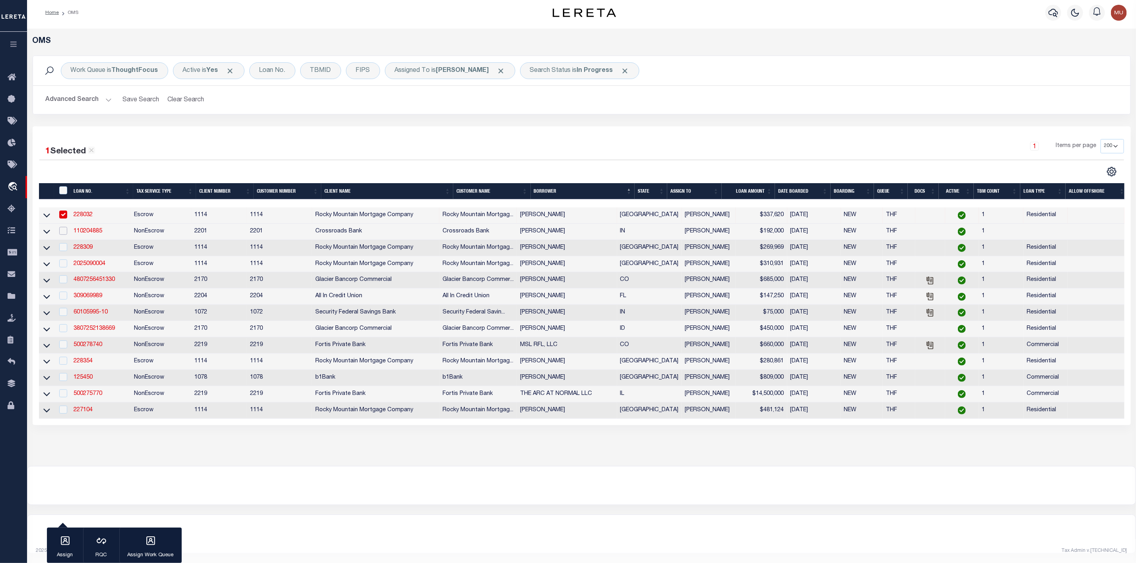
click at [60, 227] on input "checkbox" at bounding box center [63, 231] width 8 height 8
checkbox input "true"
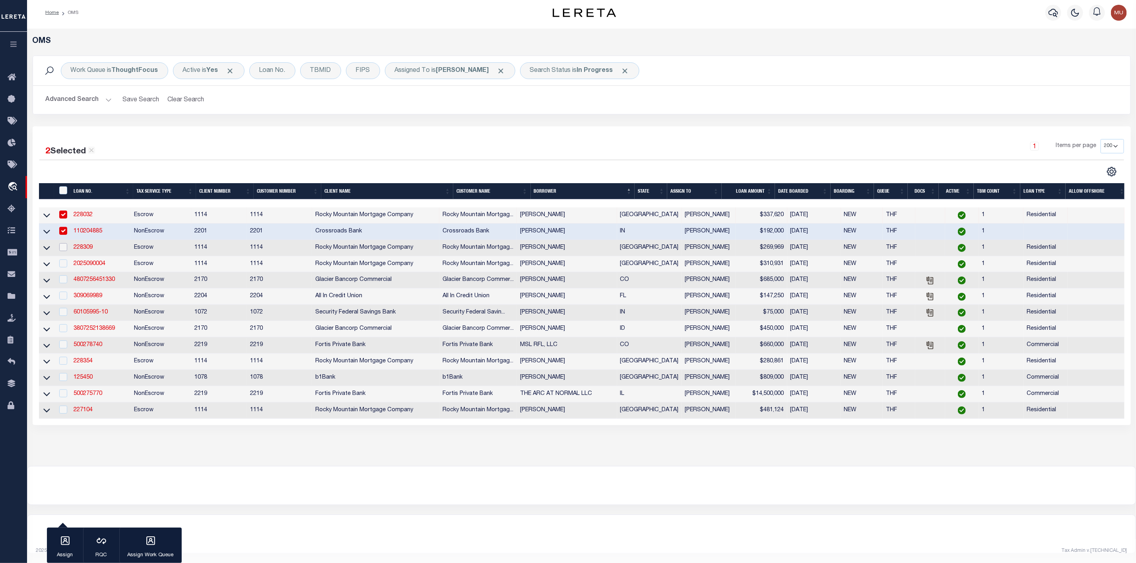
click at [64, 243] on input "checkbox" at bounding box center [63, 247] width 8 height 8
checkbox input "true"
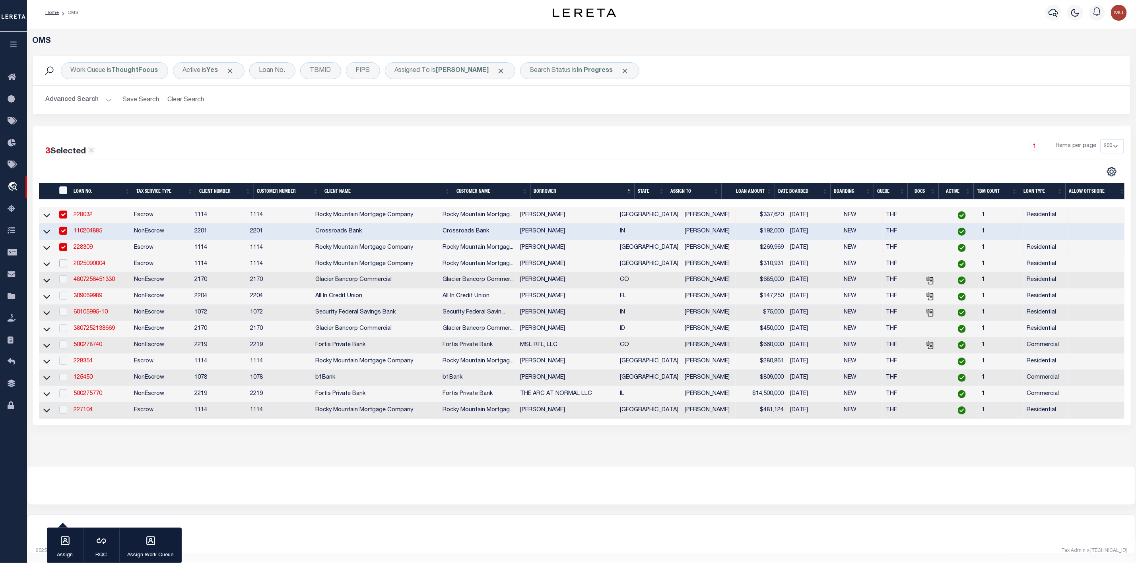
click at [65, 260] on input "checkbox" at bounding box center [63, 264] width 8 height 8
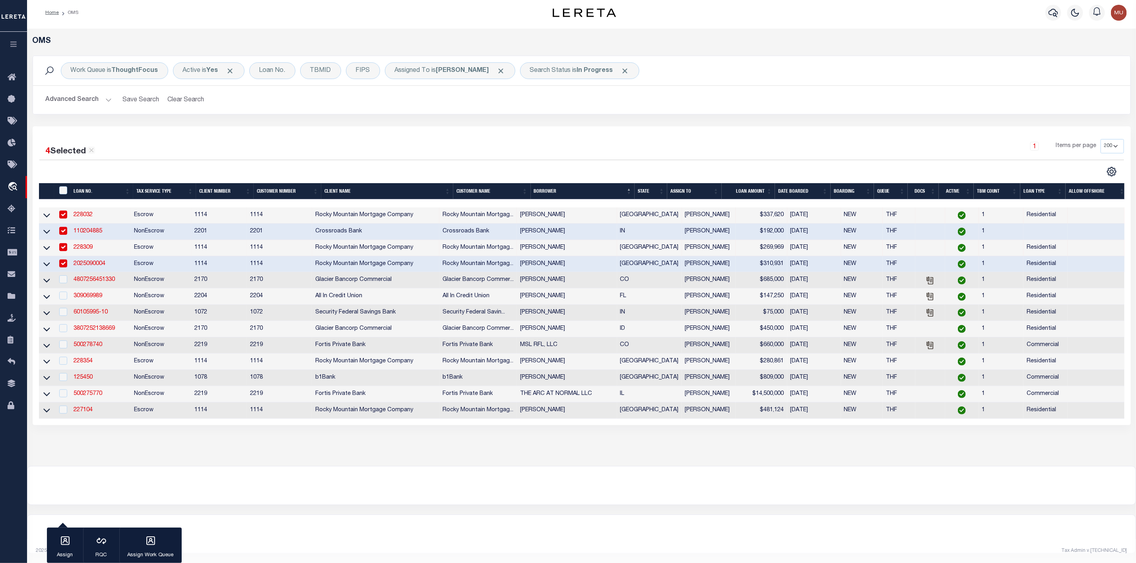
click at [64, 260] on td at bounding box center [62, 264] width 16 height 16
checkbox input "false"
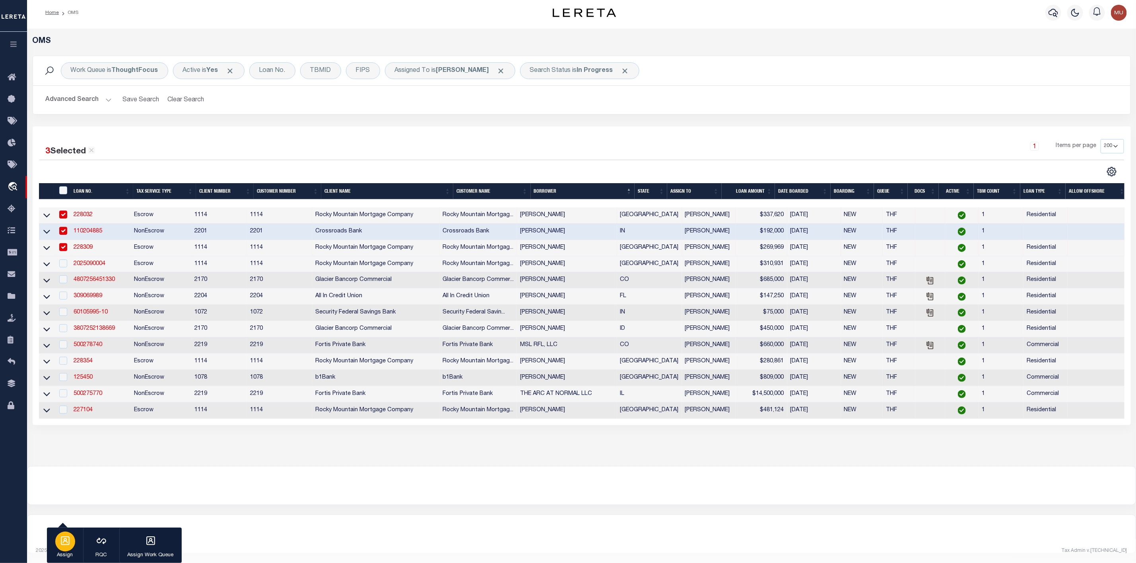
click at [66, 553] on p "Assign" at bounding box center [65, 556] width 20 height 8
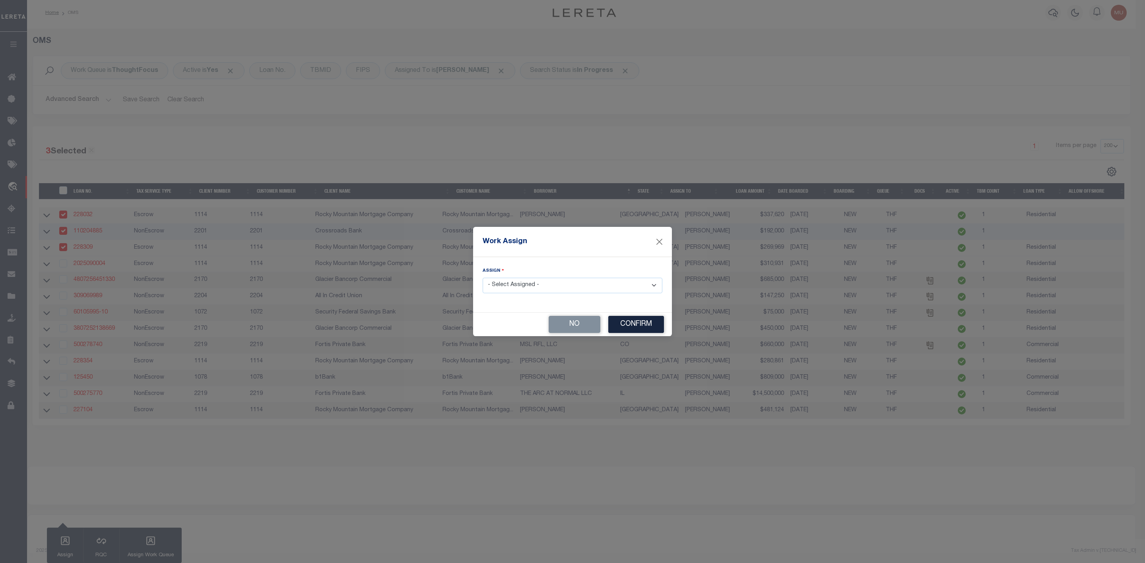
click at [516, 286] on select "- Select Assigned - --Unassigned-- Abdul Muzain Adrienne Cayea Agustin Fernande…" at bounding box center [573, 286] width 180 height 16
select select "[PERSON_NAME]"
click at [483, 278] on select "- Select Assigned - --Unassigned-- Abdul Muzain Adrienne Cayea Agustin Fernande…" at bounding box center [573, 286] width 180 height 16
click at [649, 330] on button "Confirm" at bounding box center [636, 324] width 56 height 17
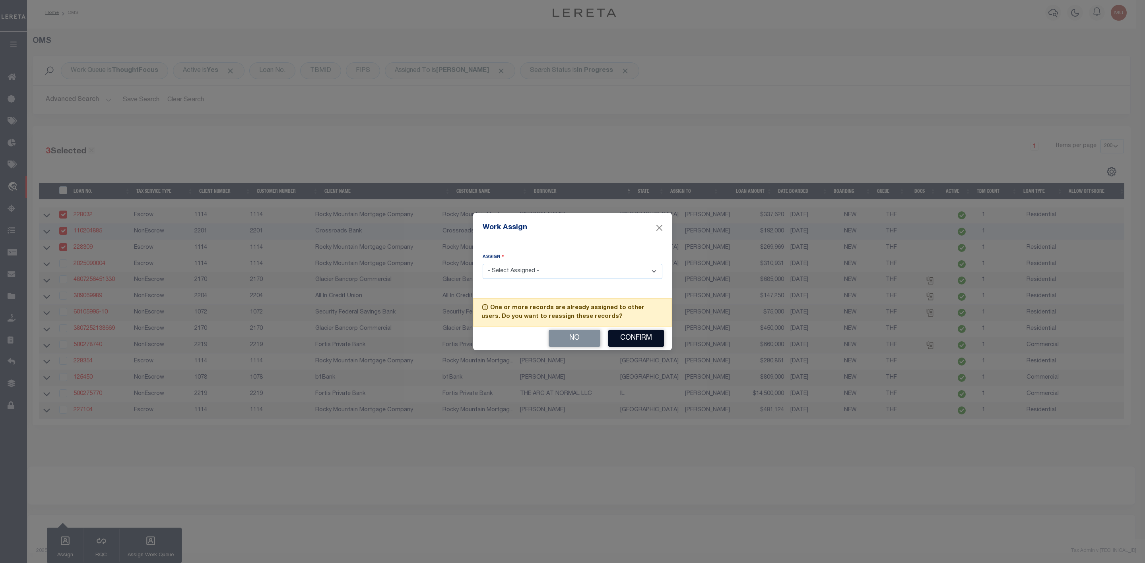
click at [639, 339] on button "Confirm" at bounding box center [636, 338] width 56 height 17
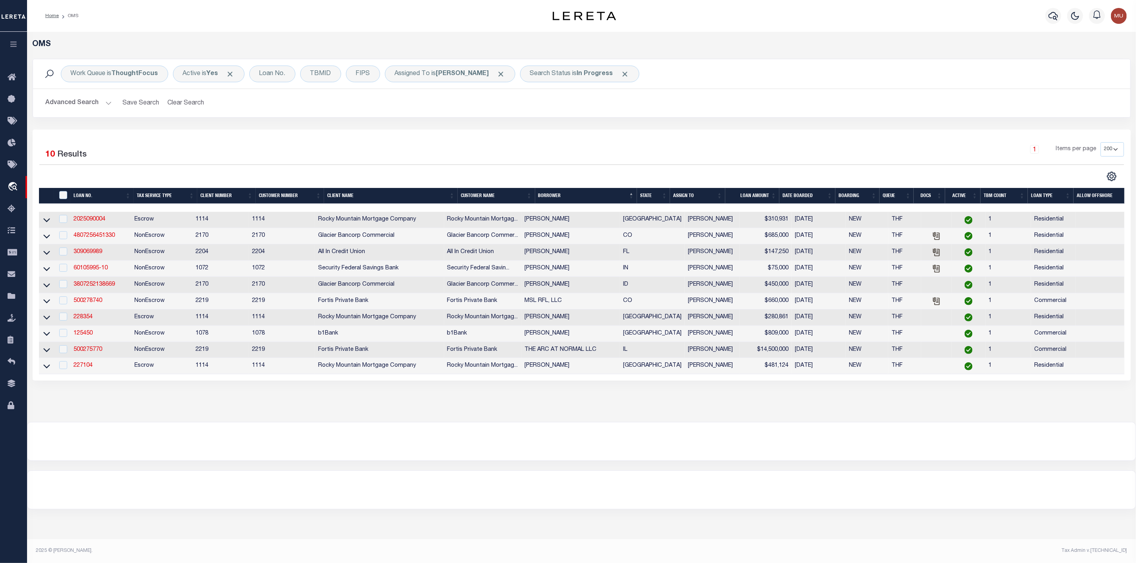
scroll to position [0, 0]
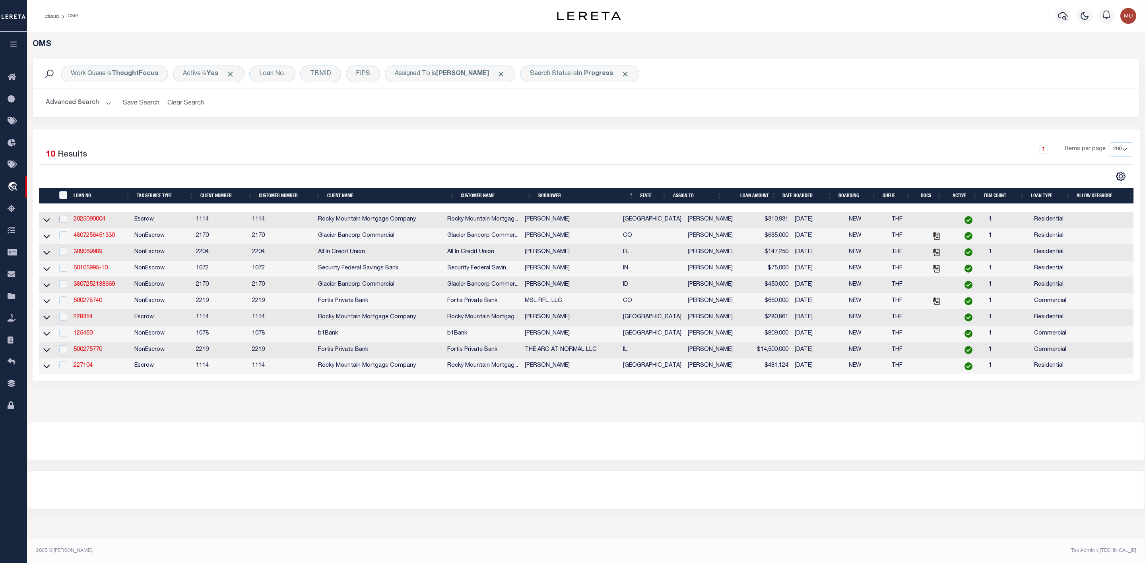
click at [64, 222] on input "checkbox" at bounding box center [63, 219] width 8 height 8
checkbox input "true"
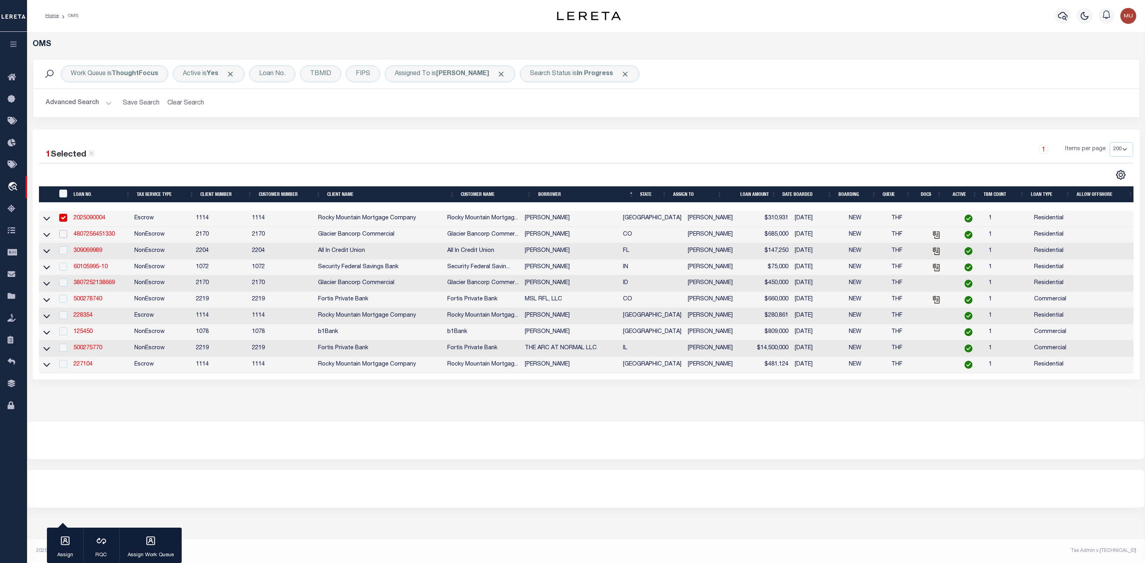
click at [65, 238] on input "checkbox" at bounding box center [63, 234] width 8 height 8
checkbox input "true"
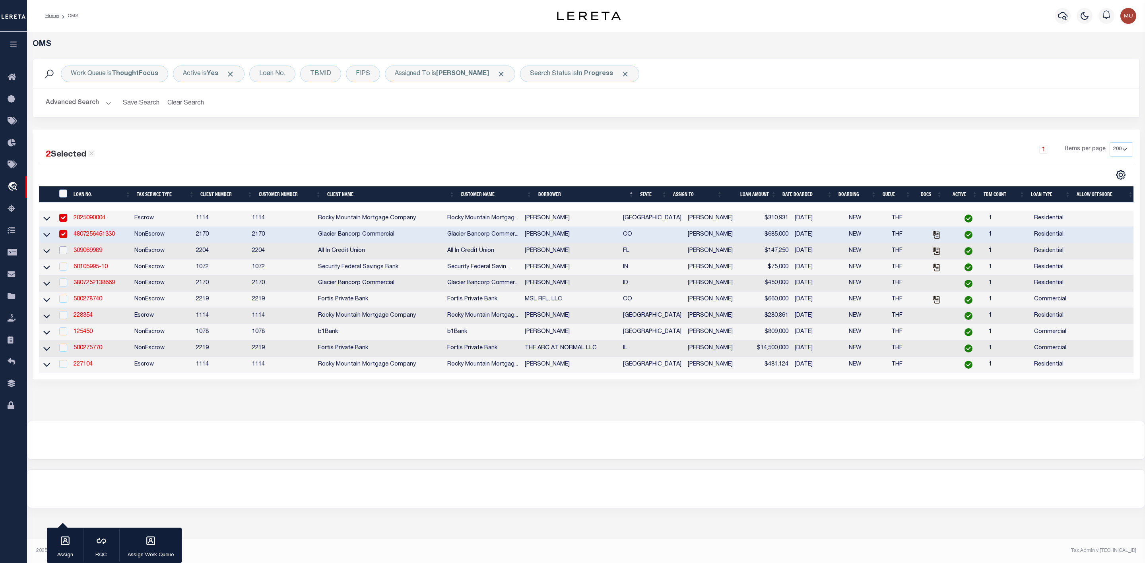
click at [64, 253] on input "checkbox" at bounding box center [63, 251] width 8 height 8
checkbox input "true"
click at [63, 541] on icon "button" at bounding box center [65, 541] width 10 height 10
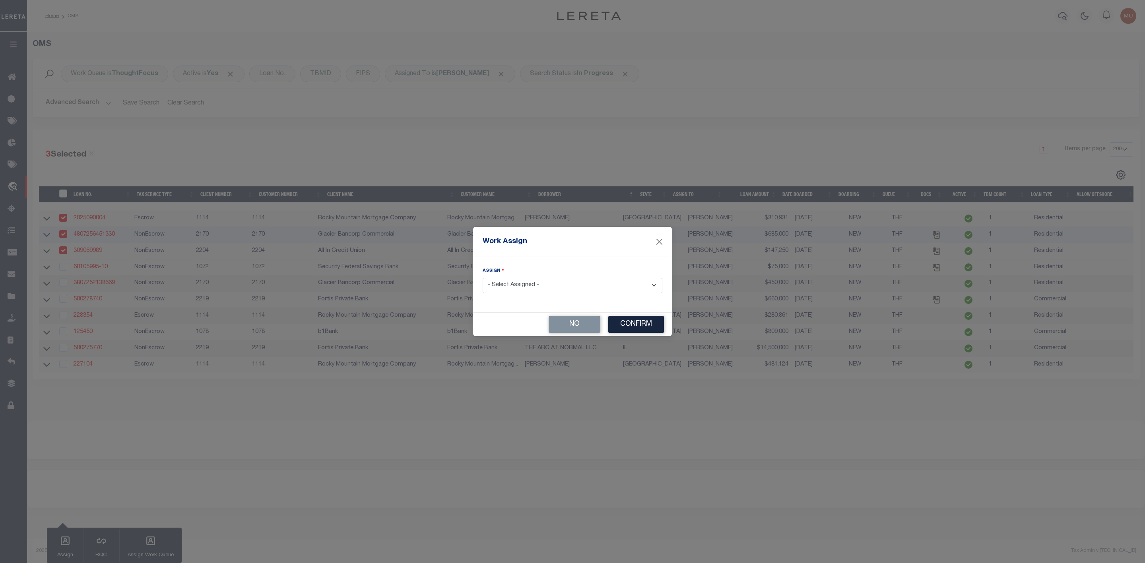
click at [522, 284] on select "- Select Assigned - --Unassigned-- Abdul Muzain Adrienne Cayea Agustin Fernande…" at bounding box center [573, 286] width 180 height 16
select select "[PERSON_NAME]"
click at [483, 278] on select "- Select Assigned - --Unassigned-- Abdul Muzain Adrienne Cayea Agustin Fernande…" at bounding box center [573, 286] width 180 height 16
click at [637, 324] on button "Confirm" at bounding box center [636, 324] width 56 height 17
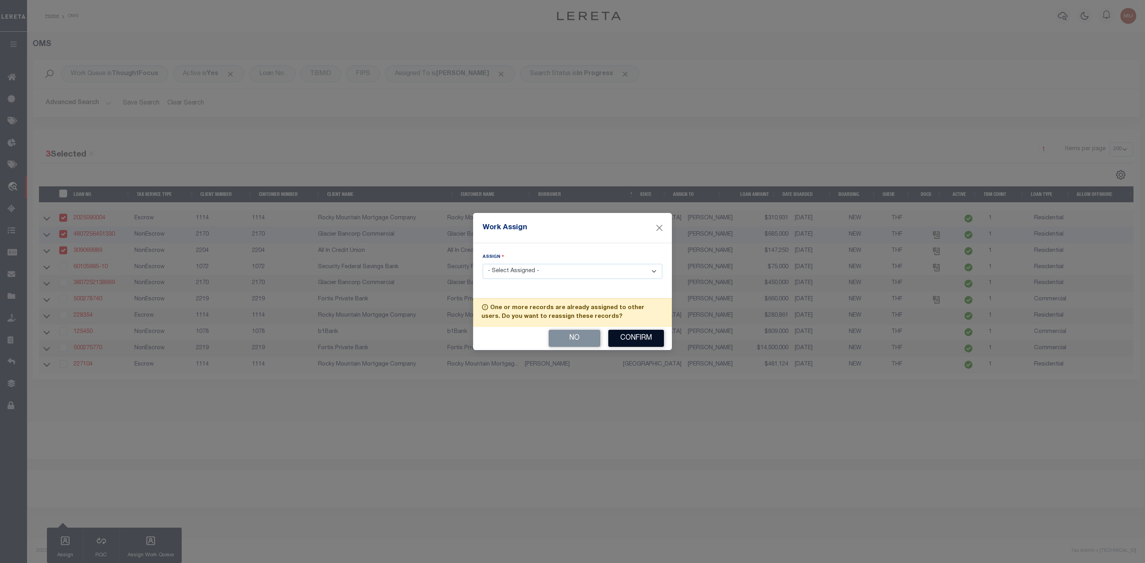
click at [636, 339] on button "Confirm" at bounding box center [636, 338] width 56 height 17
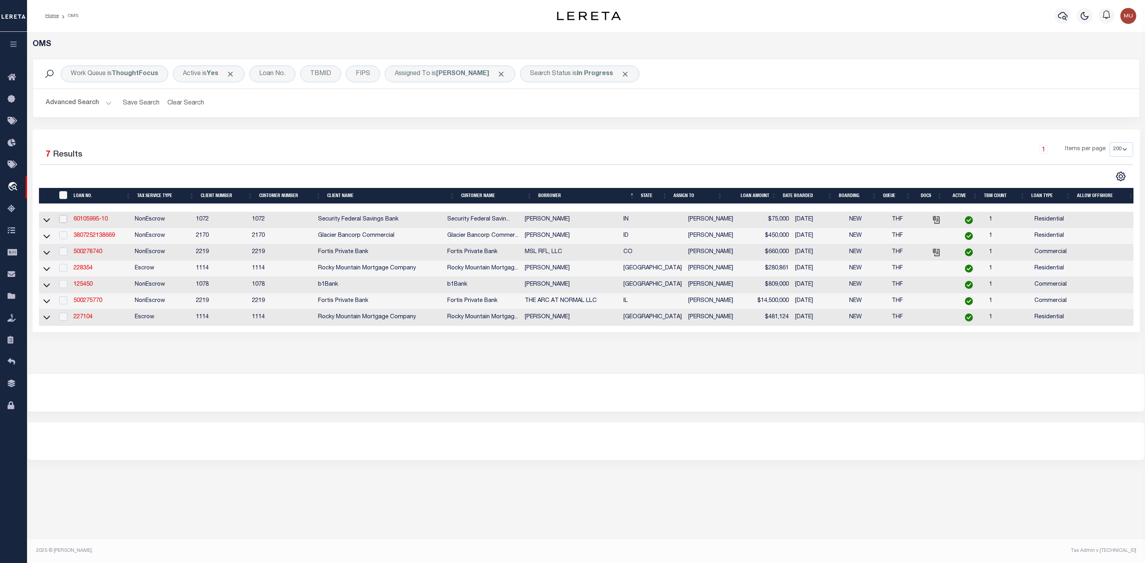
click at [64, 222] on input "checkbox" at bounding box center [63, 219] width 8 height 8
checkbox input "true"
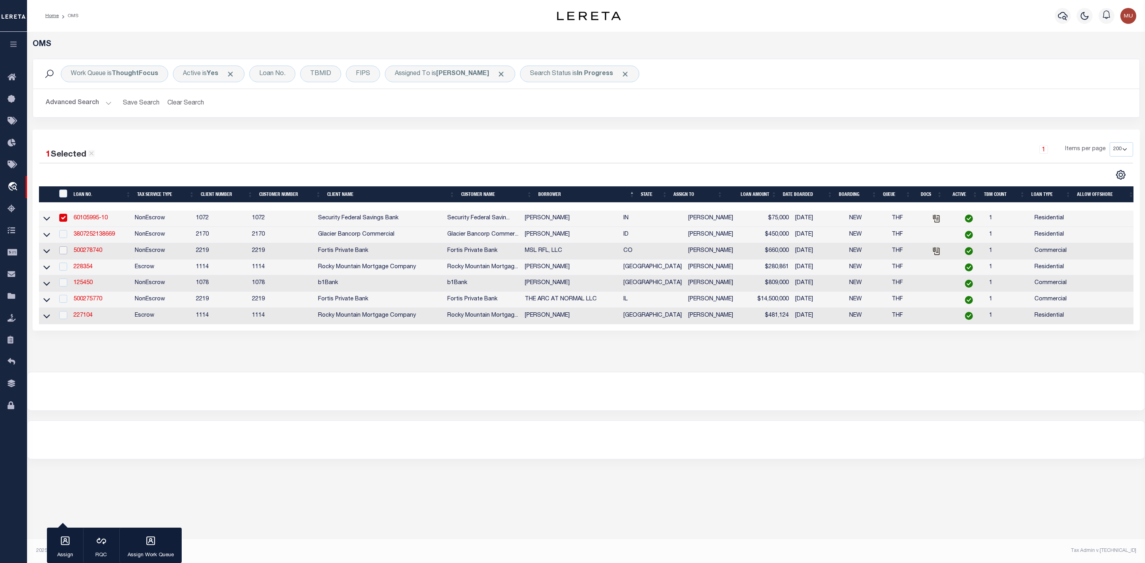
click at [61, 251] on input "checkbox" at bounding box center [63, 251] width 8 height 8
checkbox input "true"
click at [66, 287] on input "checkbox" at bounding box center [63, 283] width 8 height 8
checkbox input "true"
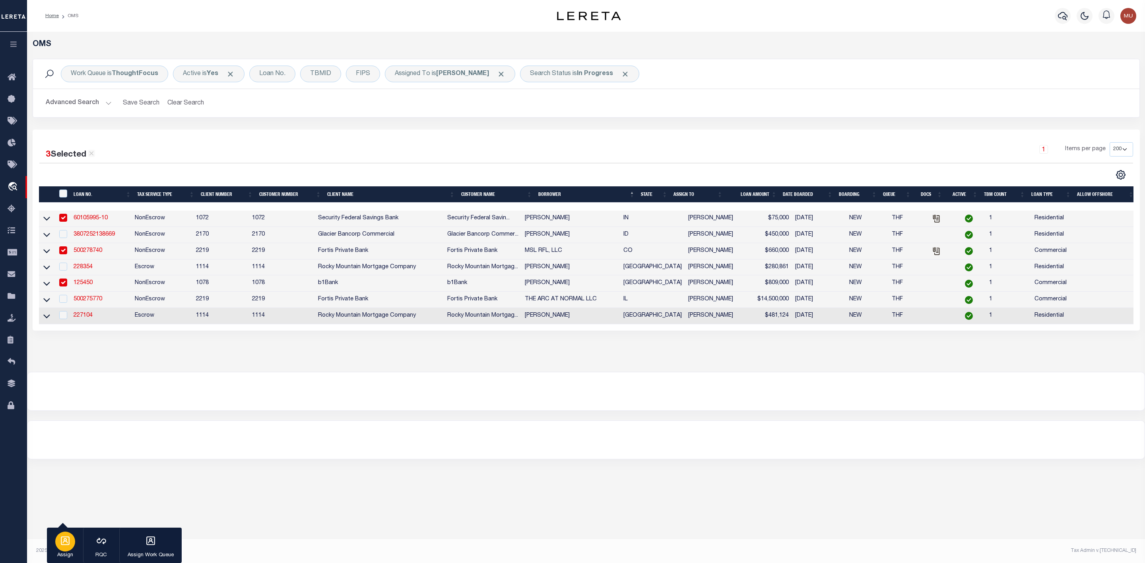
click at [67, 542] on icon "button" at bounding box center [65, 541] width 10 height 10
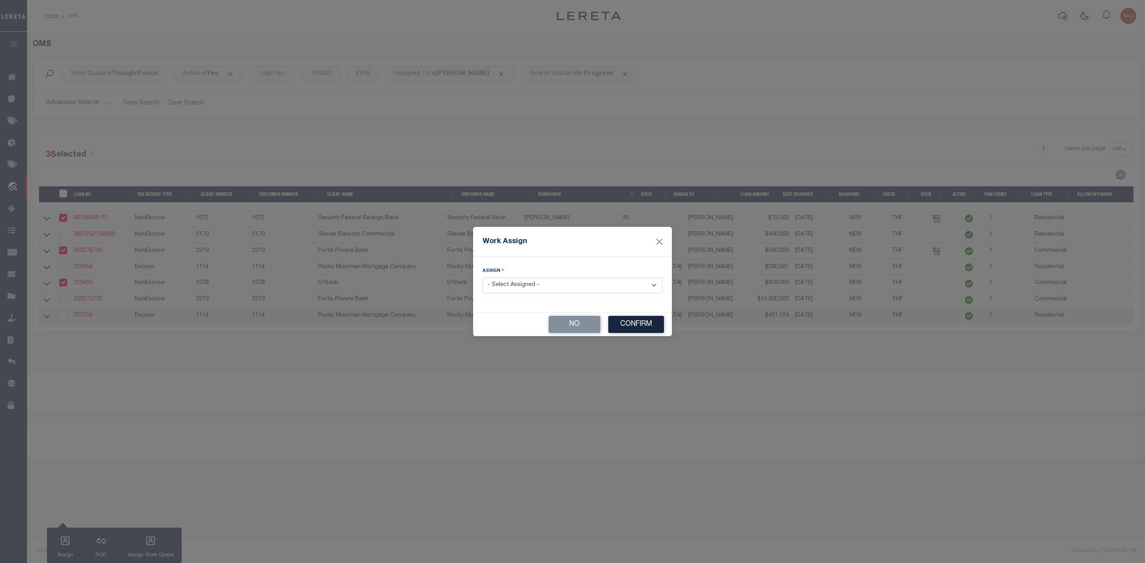
click at [526, 284] on select "- Select Assigned - --Unassigned-- Abdul Muzain Adrienne Cayea Agustin Fernande…" at bounding box center [573, 286] width 180 height 16
select select "[PERSON_NAME]"
click at [483, 278] on select "- Select Assigned - --Unassigned-- Abdul Muzain Adrienne Cayea Agustin Fernande…" at bounding box center [573, 286] width 180 height 16
click at [627, 320] on button "Confirm" at bounding box center [636, 324] width 56 height 17
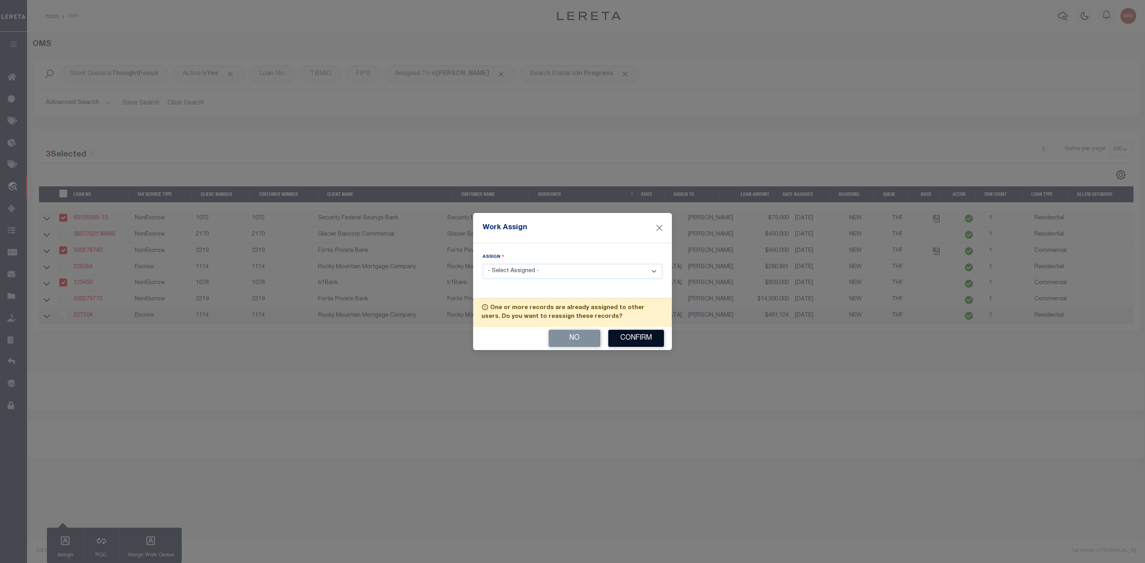
click at [628, 338] on button "Confirm" at bounding box center [636, 338] width 56 height 17
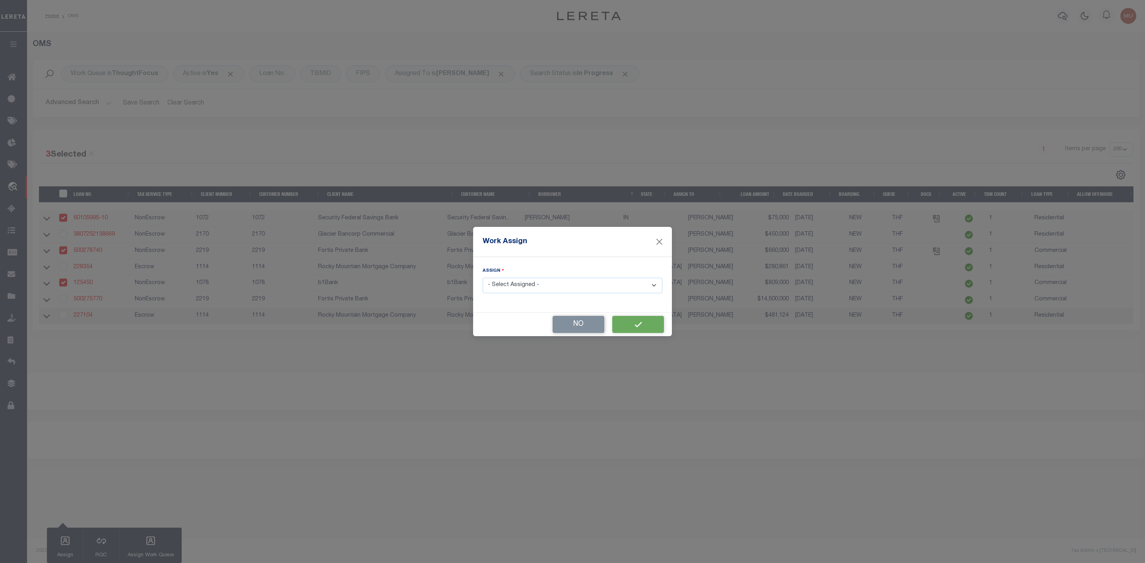
select select
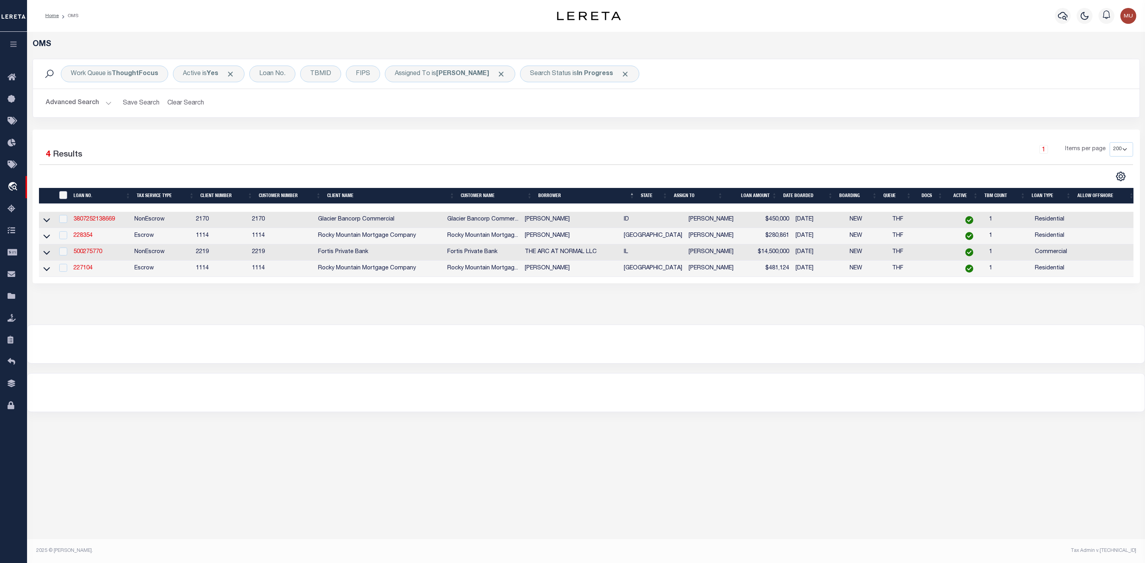
click at [60, 197] on input "" at bounding box center [63, 195] width 8 height 8
checkbox input "true"
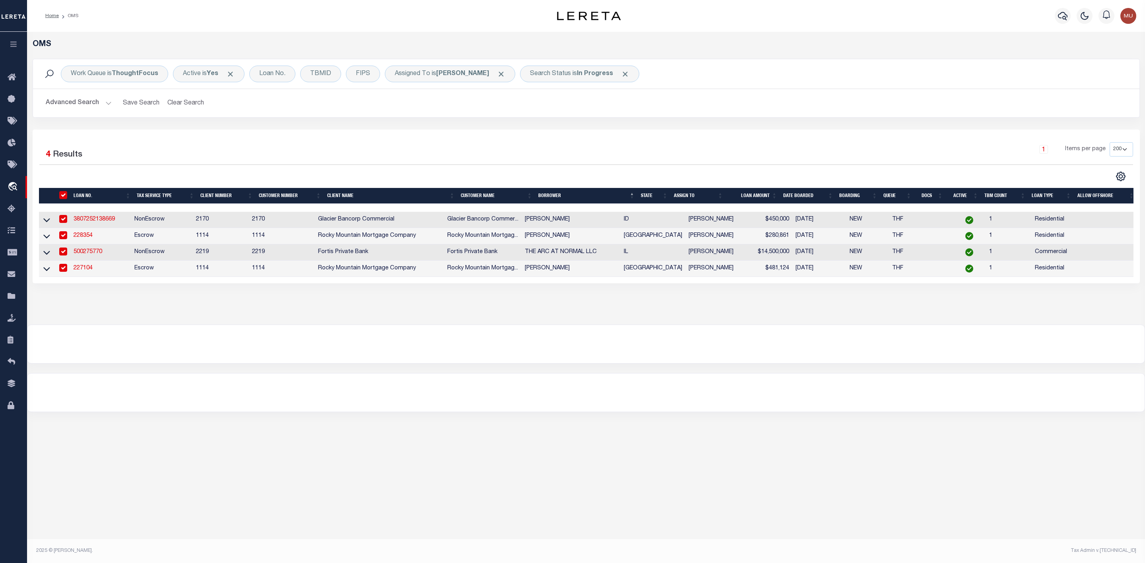
checkbox input "true"
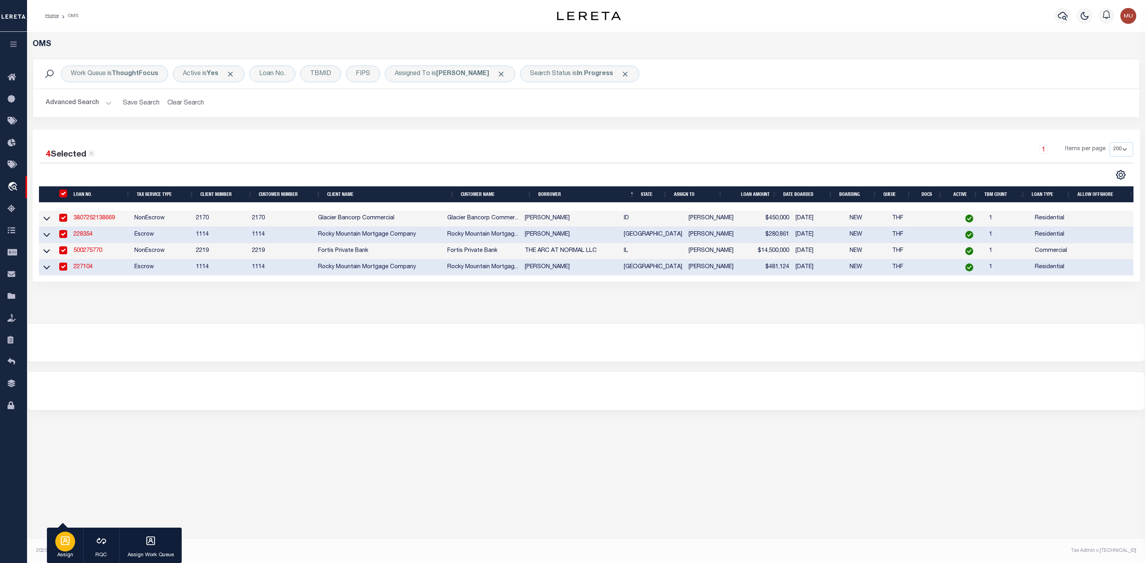
click at [56, 543] on div "button" at bounding box center [65, 542] width 20 height 20
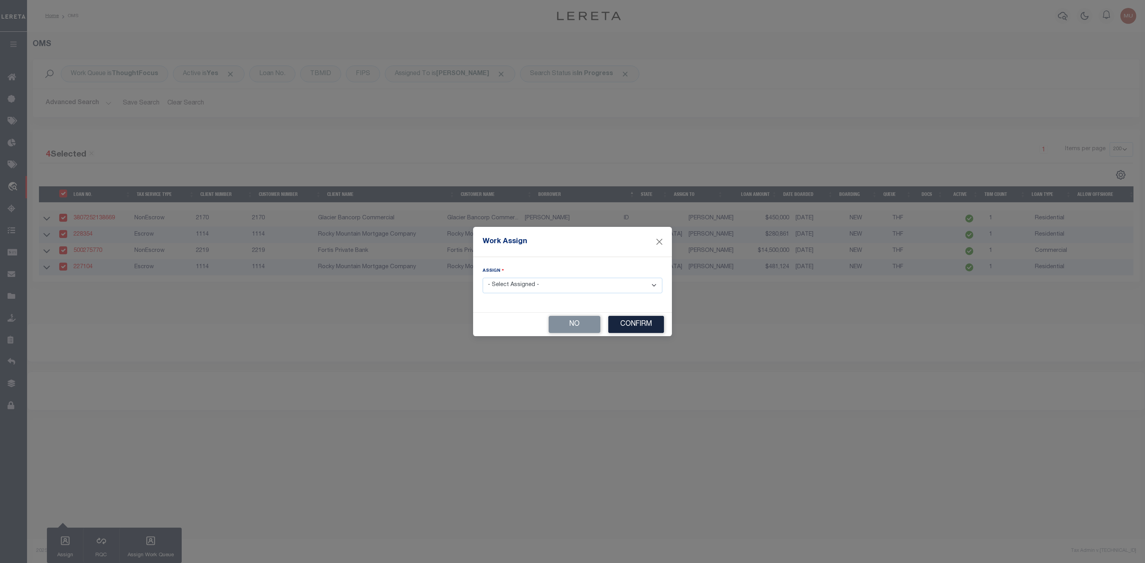
click at [534, 282] on select "- Select Assigned - --Unassigned-- Abdul Muzain Adrienne Cayea Agustin Fernande…" at bounding box center [573, 286] width 180 height 16
select select "[PERSON_NAME]"
click at [483, 278] on select "- Select Assigned - --Unassigned-- Abdul Muzain Adrienne Cayea Agustin Fernande…" at bounding box center [573, 286] width 180 height 16
click at [622, 322] on button "Confirm" at bounding box center [636, 324] width 56 height 17
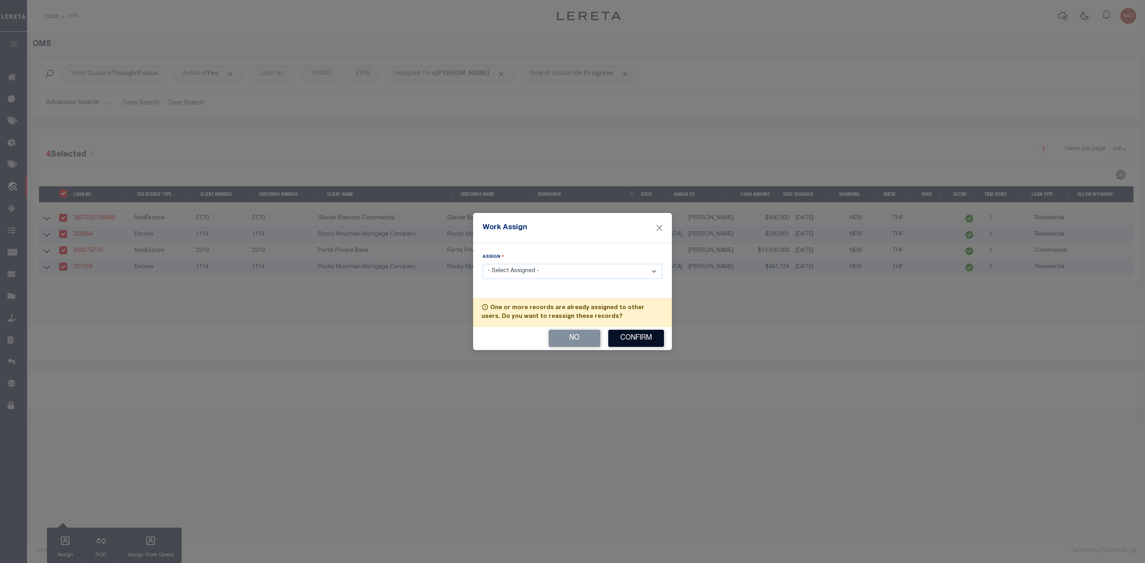
click at [624, 339] on button "Confirm" at bounding box center [636, 338] width 56 height 17
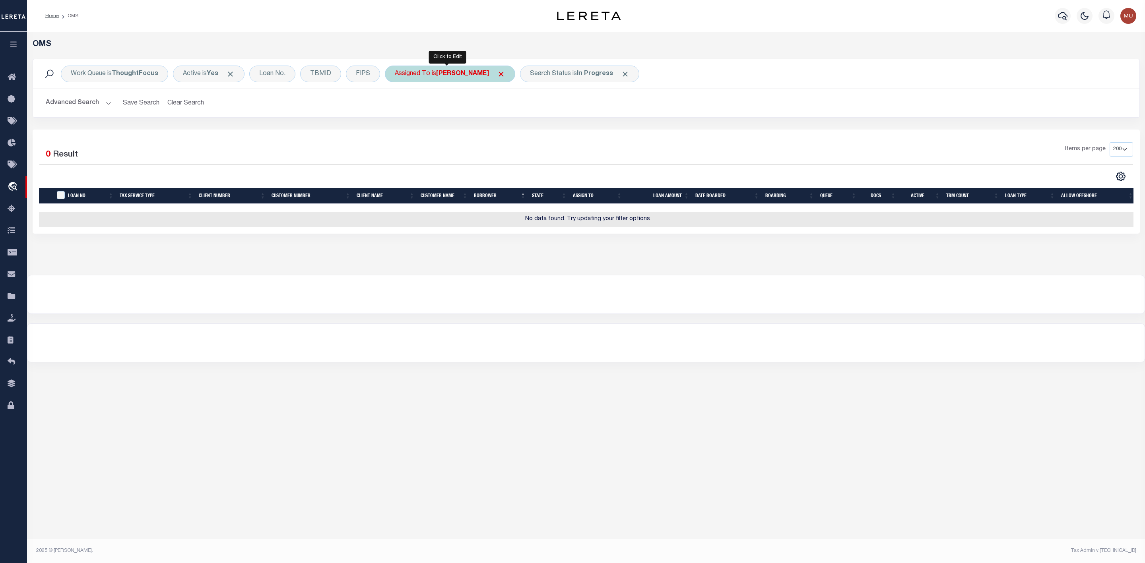
click at [459, 72] on b "[PERSON_NAME]" at bounding box center [462, 74] width 53 height 6
click at [449, 117] on select "--Unassigned-- Abdul Muzain Adrienne Cayea Agustin Fernandez Ahmad Darwish Albe…" at bounding box center [453, 112] width 117 height 15
select select "[PERSON_NAME]"
click at [396, 106] on select "--Unassigned-- Abdul Muzain Adrienne Cayea Agustin Fernandez Ahmad Darwish Albe…" at bounding box center [453, 112] width 117 height 15
click at [501, 130] on input "Apply" at bounding box center [500, 130] width 23 height 13
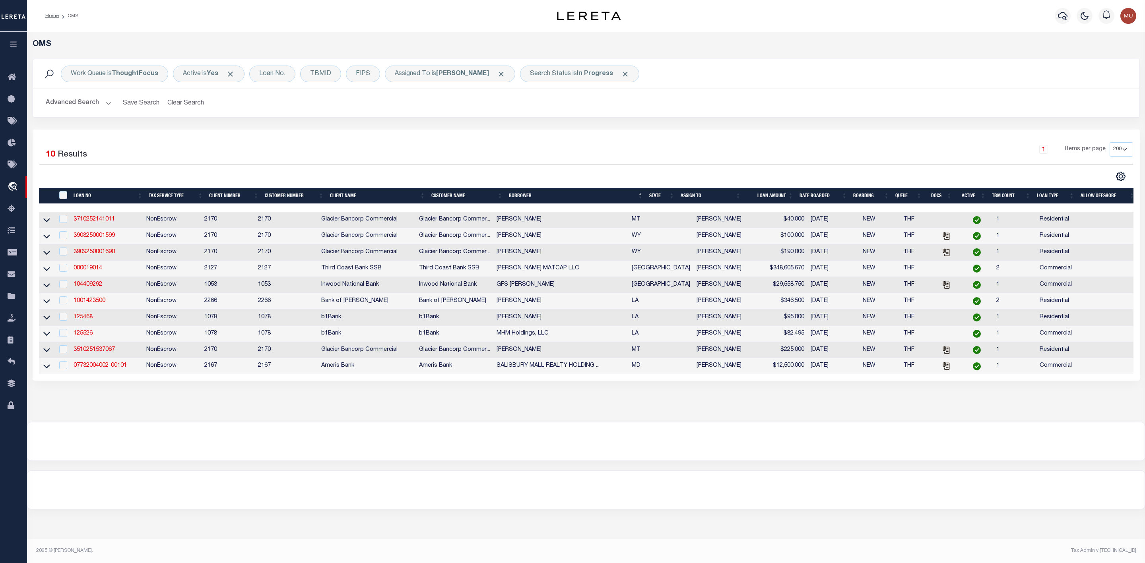
click at [671, 195] on th "State" at bounding box center [661, 196] width 31 height 16
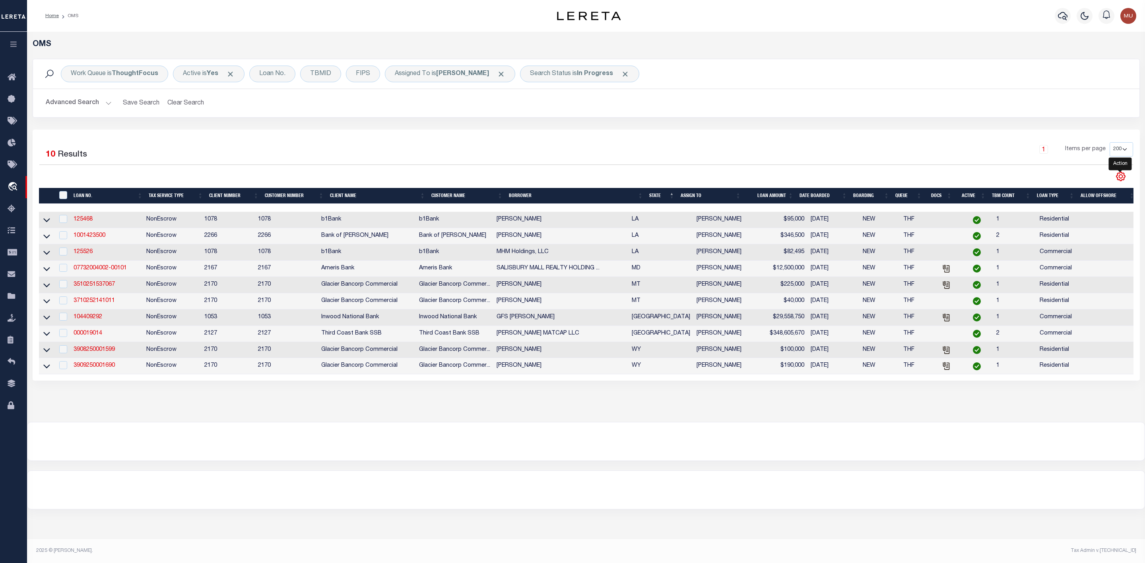
click at [1120, 179] on icon "" at bounding box center [1121, 176] width 10 height 10
click at [1069, 190] on span "CSV" at bounding box center [1063, 189] width 12 height 6
click at [64, 222] on input "checkbox" at bounding box center [63, 219] width 8 height 8
checkbox input "true"
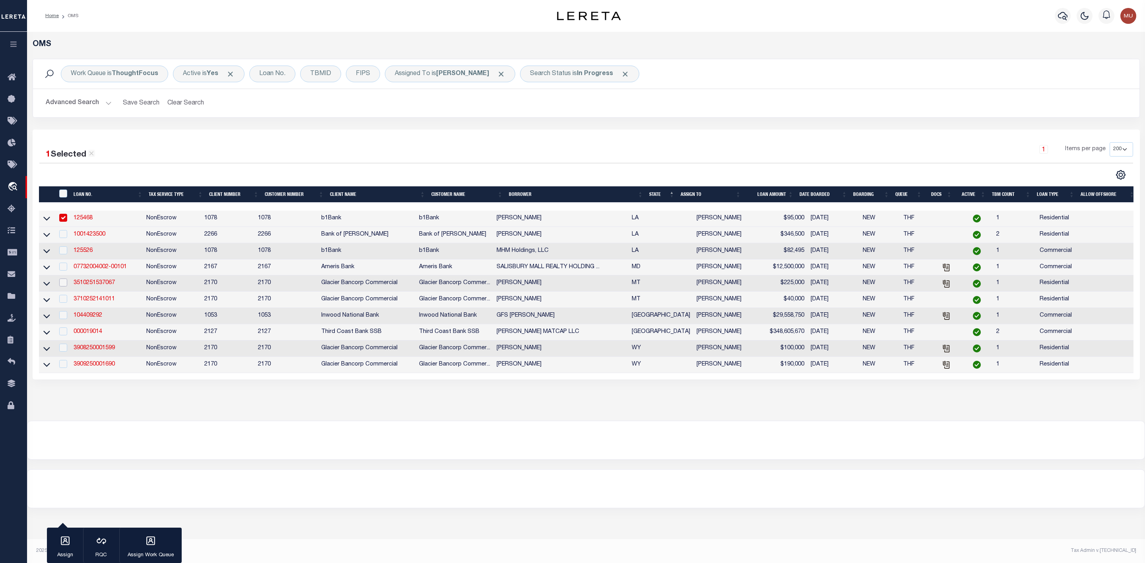
click at [62, 285] on input "checkbox" at bounding box center [63, 283] width 8 height 8
checkbox input "true"
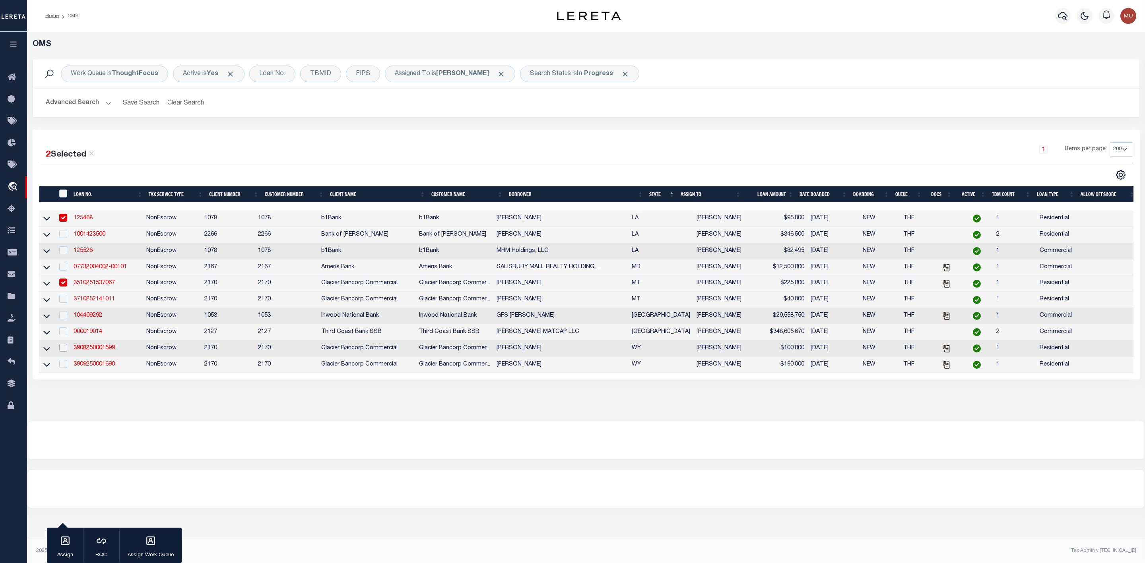
click at [61, 349] on input "checkbox" at bounding box center [63, 348] width 8 height 8
checkbox input "true"
click at [72, 548] on div "button" at bounding box center [65, 542] width 20 height 20
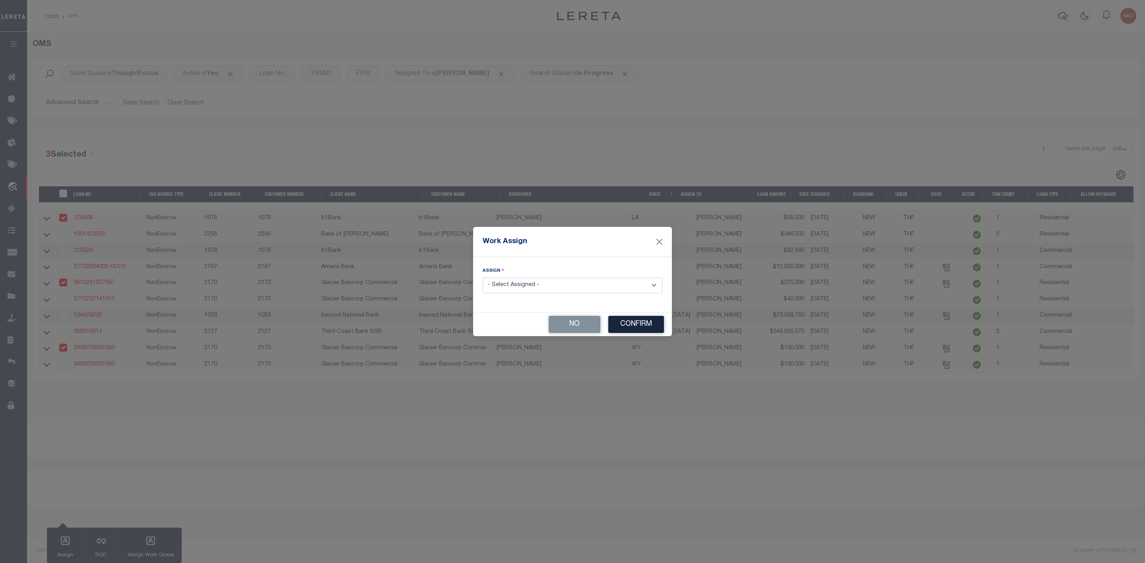
click at [513, 284] on select "- Select Assigned - --Unassigned-- Abdul Muzain Adrienne Cayea Agustin Fernande…" at bounding box center [573, 286] width 180 height 16
select select "[PERSON_NAME]"
click at [483, 278] on select "- Select Assigned - --Unassigned-- Abdul Muzain Adrienne Cayea Agustin Fernande…" at bounding box center [573, 286] width 180 height 16
click at [619, 327] on button "Confirm" at bounding box center [636, 324] width 56 height 17
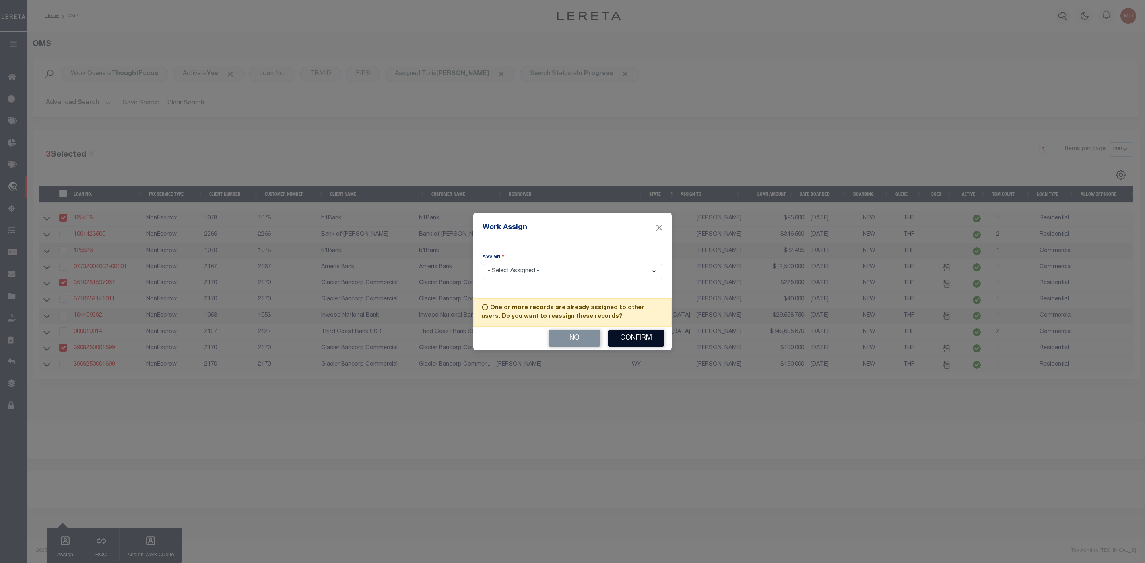
click at [625, 340] on button "Confirm" at bounding box center [636, 338] width 56 height 17
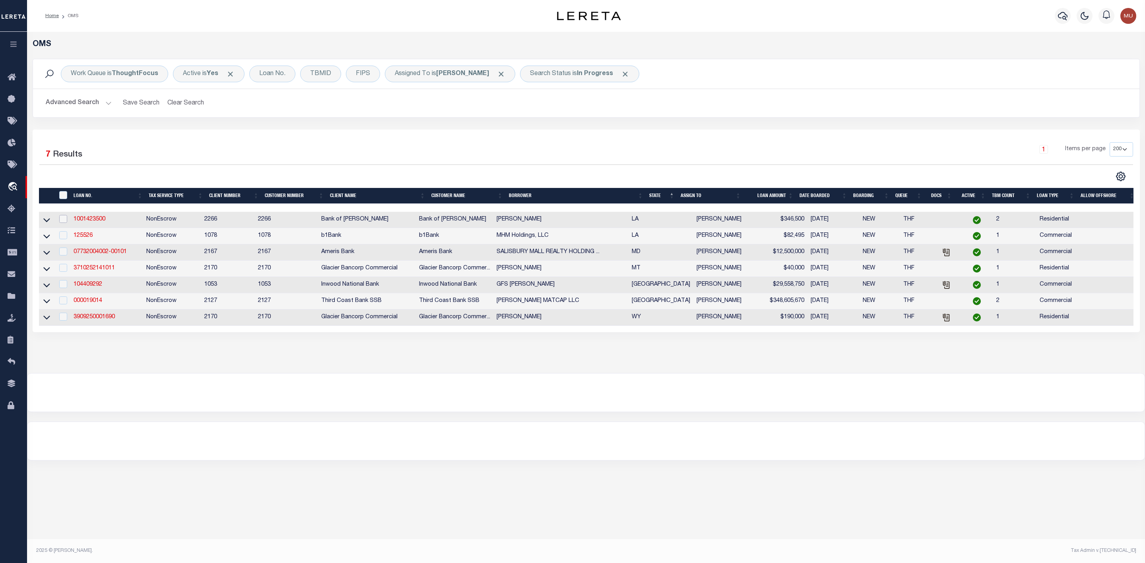
click at [65, 221] on input "checkbox" at bounding box center [63, 219] width 8 height 8
checkbox input "true"
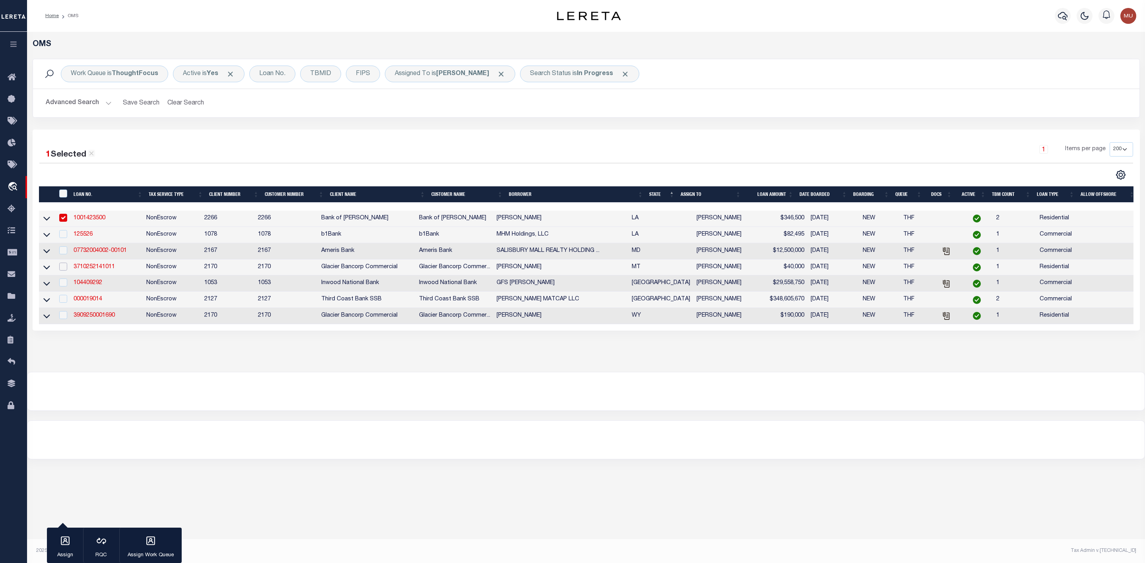
click at [64, 270] on input "checkbox" at bounding box center [63, 267] width 8 height 8
checkbox input "true"
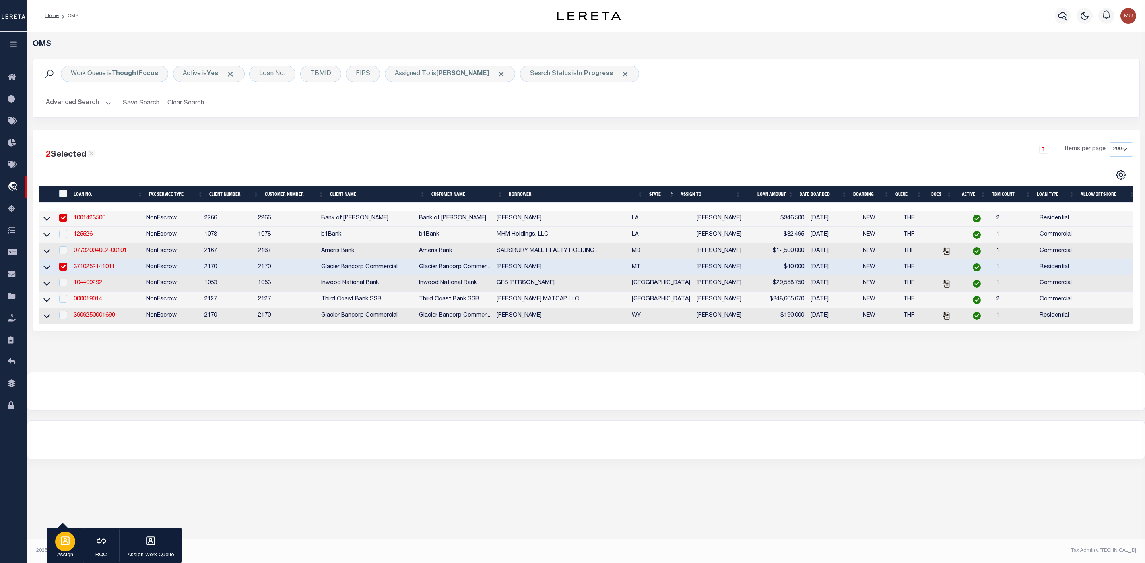
click at [60, 548] on div "button" at bounding box center [65, 542] width 20 height 20
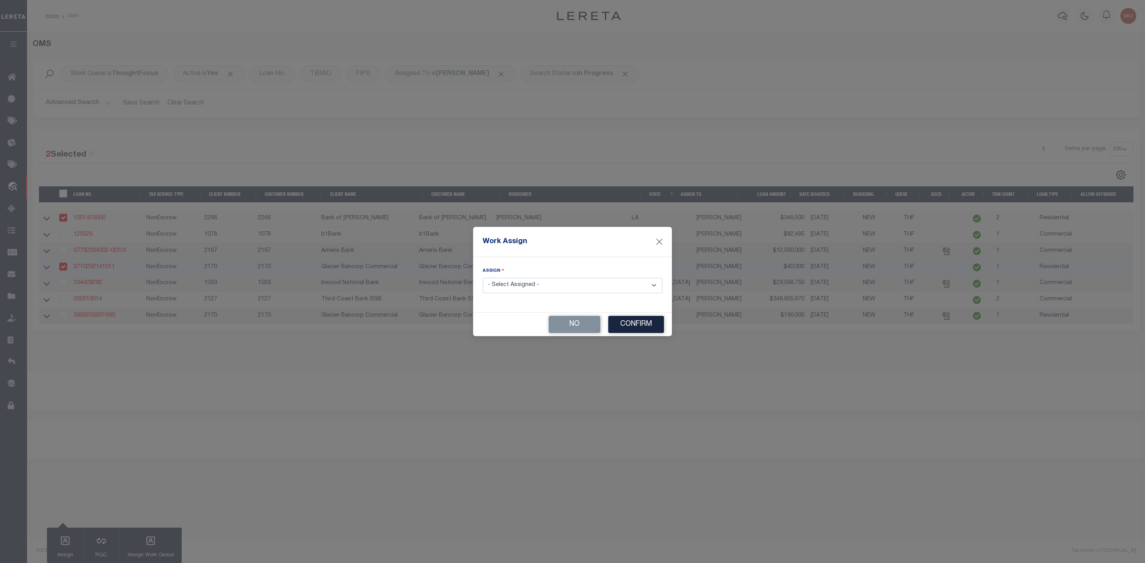
click at [538, 282] on select "- Select Assigned - --Unassigned-- Abdul Muzain Adrienne Cayea Agustin Fernande…" at bounding box center [573, 286] width 180 height 16
select select "[PERSON_NAME]"
click at [483, 278] on select "- Select Assigned - --Unassigned-- Abdul Muzain Adrienne Cayea Agustin Fernande…" at bounding box center [573, 286] width 180 height 16
click at [645, 330] on button "Confirm" at bounding box center [636, 324] width 56 height 17
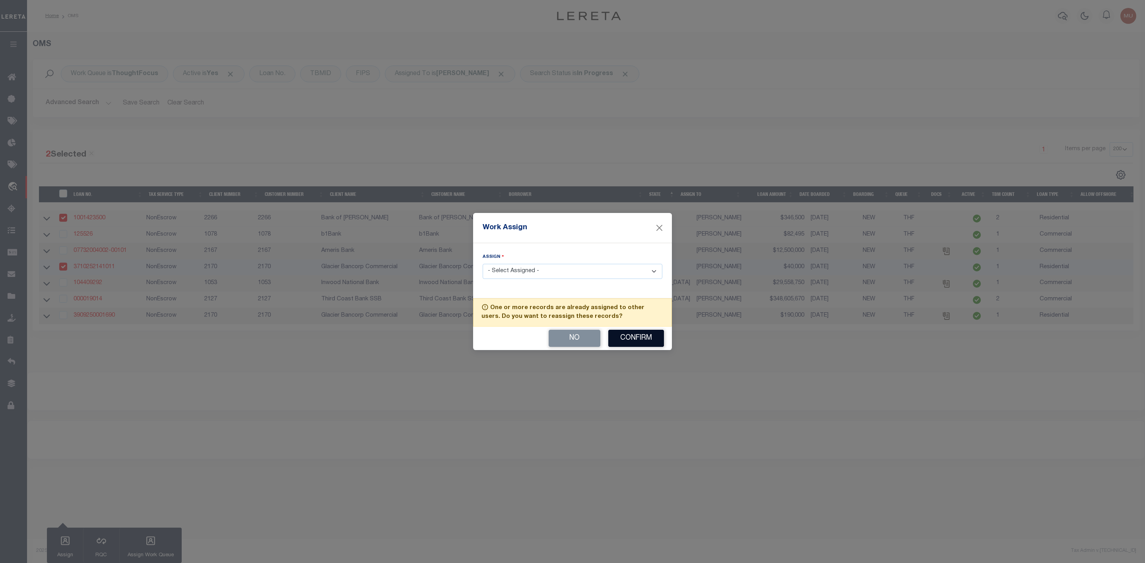
click at [635, 339] on button "Confirm" at bounding box center [636, 338] width 56 height 17
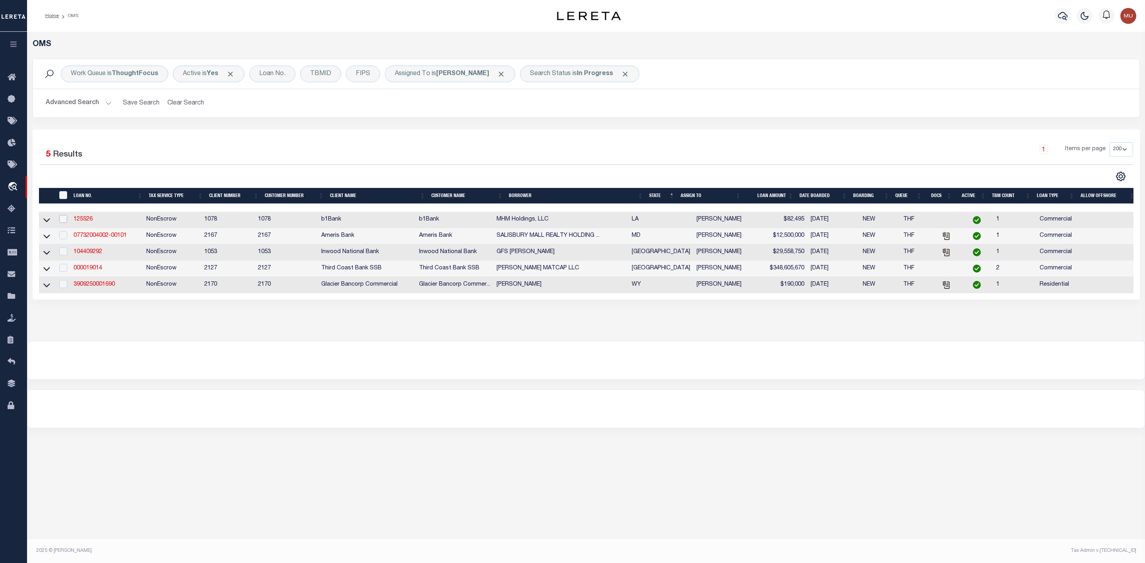
click at [64, 222] on input "checkbox" at bounding box center [63, 219] width 8 height 8
checkbox input "true"
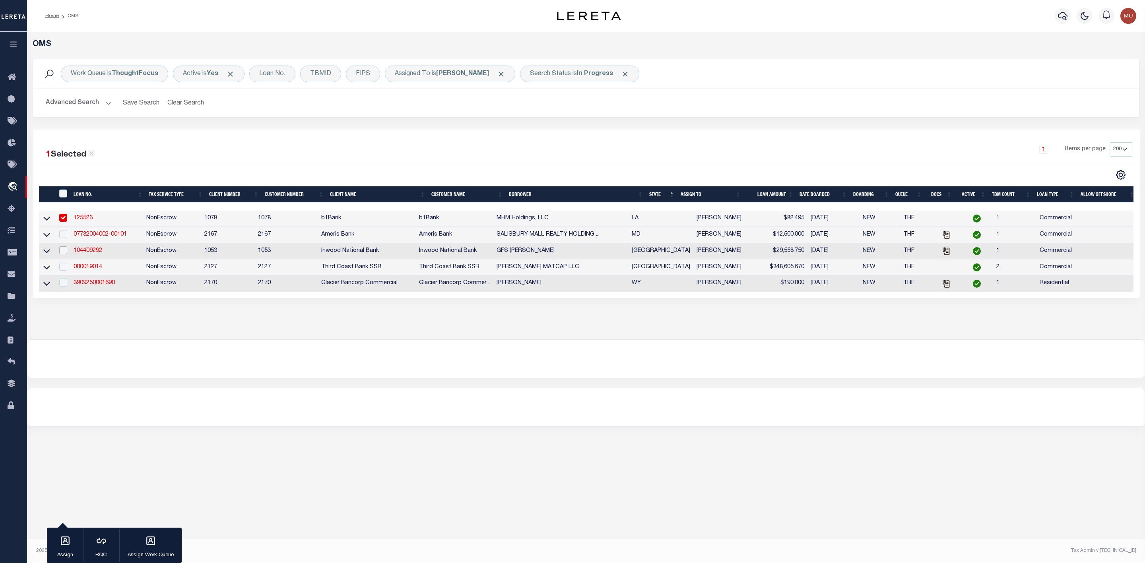
click at [64, 254] on input "checkbox" at bounding box center [63, 251] width 8 height 8
checkbox input "true"
click at [61, 287] on input "checkbox" at bounding box center [63, 283] width 8 height 8
checkbox input "true"
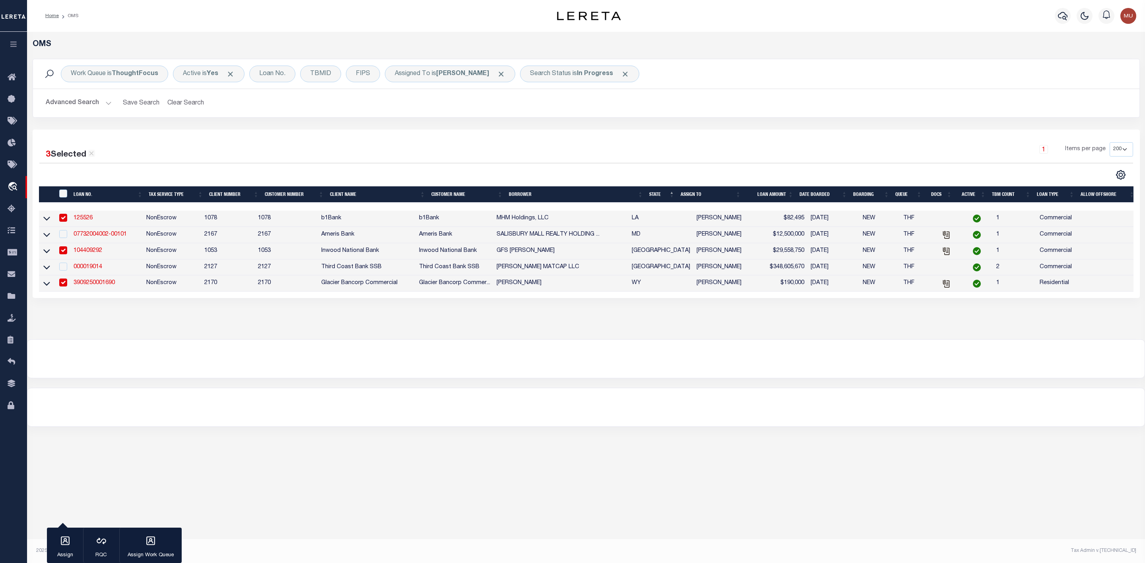
click at [62, 550] on div "button" at bounding box center [65, 542] width 20 height 20
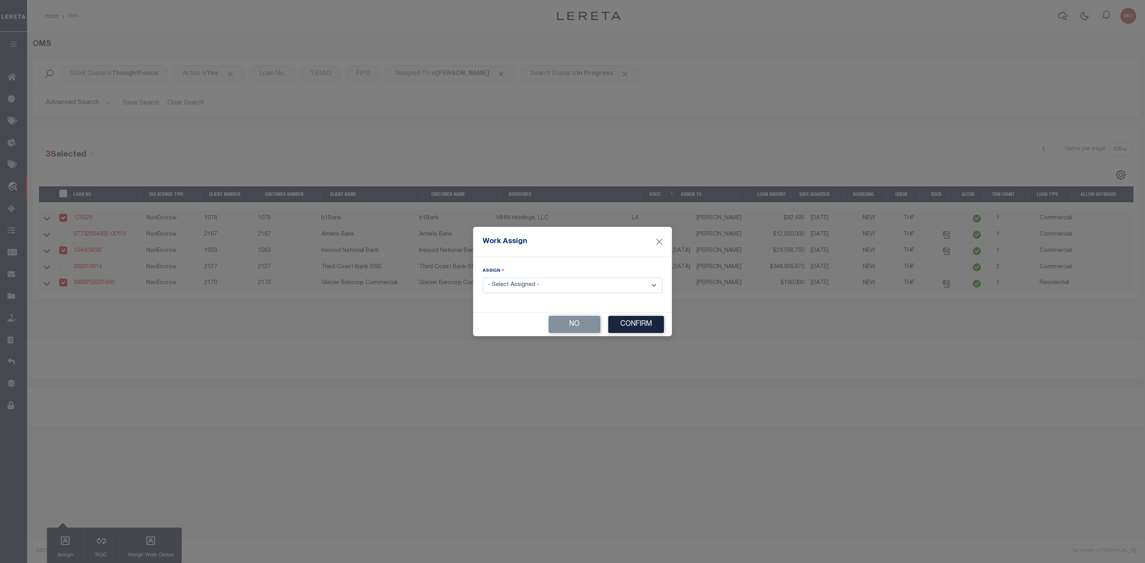
click at [530, 291] on select "- Select Assigned - --Unassigned-- Abdul Muzain Adrienne Cayea Agustin Fernande…" at bounding box center [573, 286] width 180 height 16
select select "[PERSON_NAME]"
click at [483, 278] on select "- Select Assigned - --Unassigned-- Abdul Muzain Adrienne Cayea Agustin Fernande…" at bounding box center [573, 286] width 180 height 16
click at [648, 327] on button "Confirm" at bounding box center [636, 324] width 56 height 17
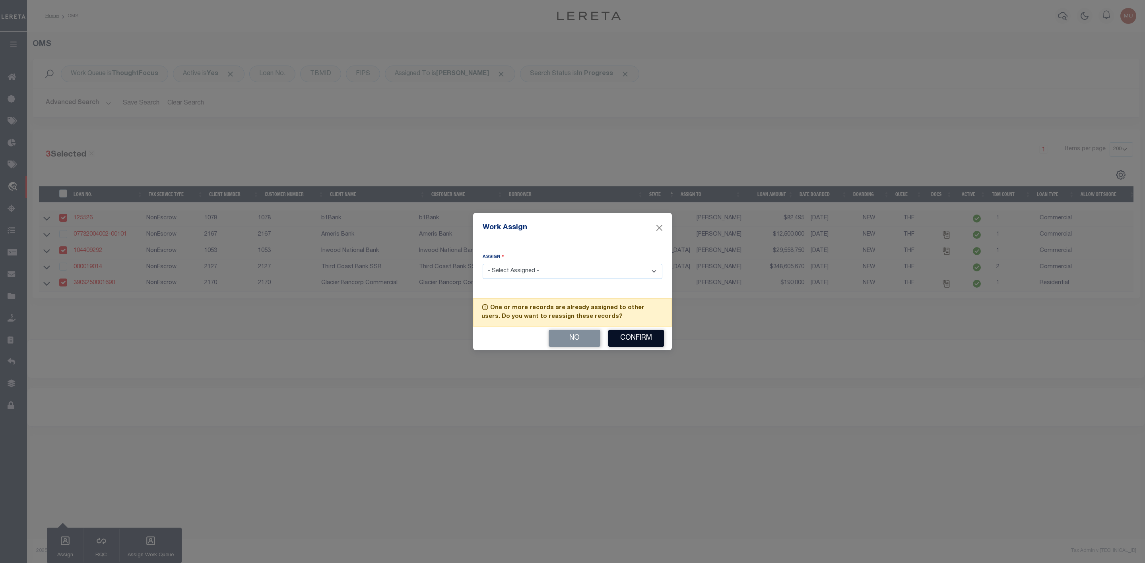
click at [647, 342] on button "Confirm" at bounding box center [636, 338] width 56 height 17
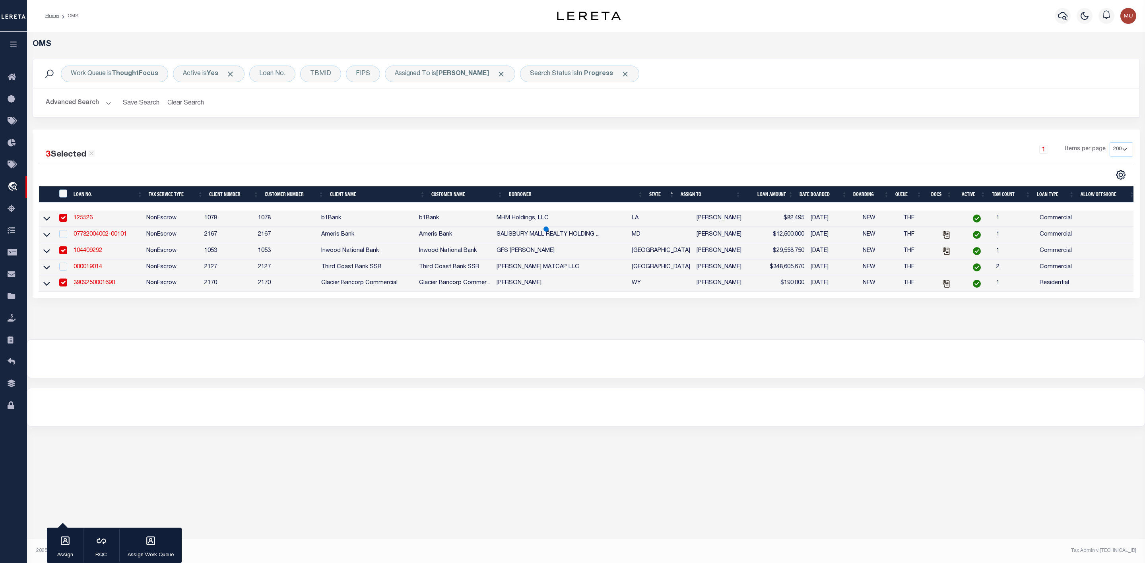
select select
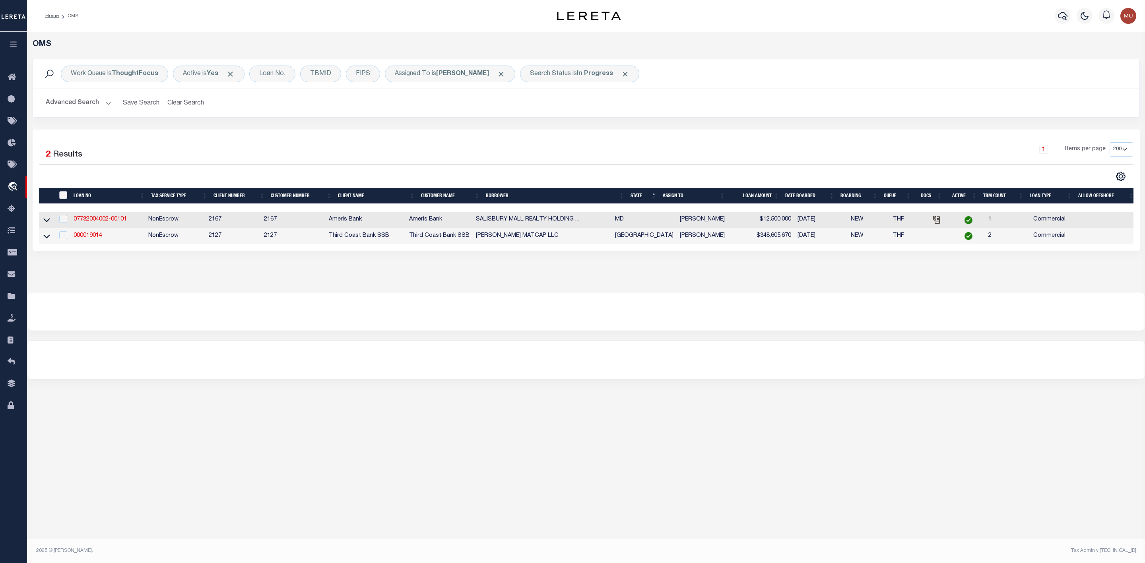
click at [64, 197] on input "" at bounding box center [63, 195] width 8 height 8
checkbox input "true"
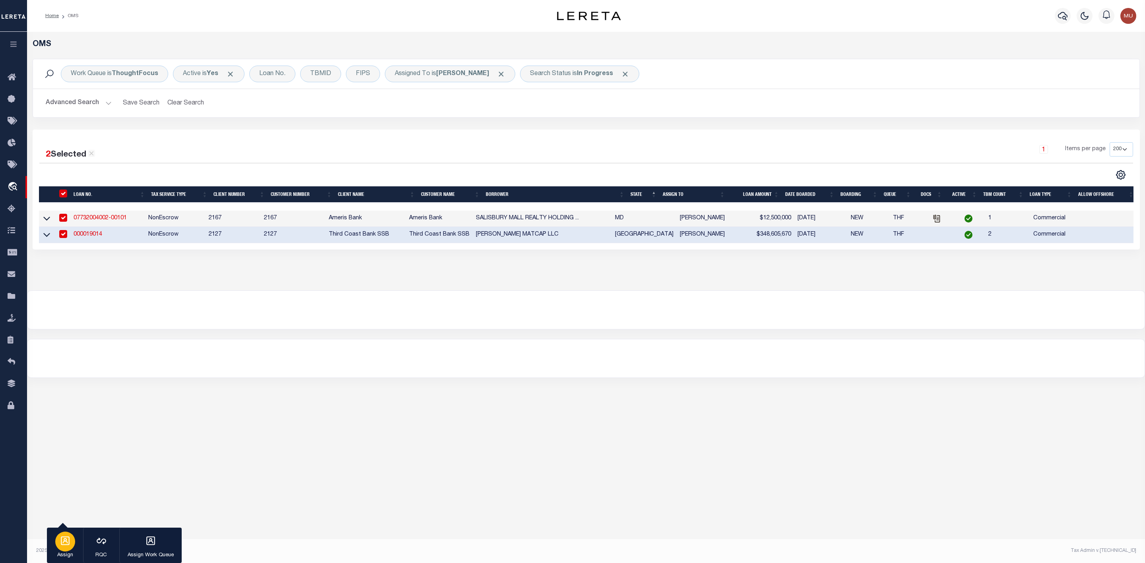
click at [62, 535] on div "button" at bounding box center [65, 542] width 20 height 20
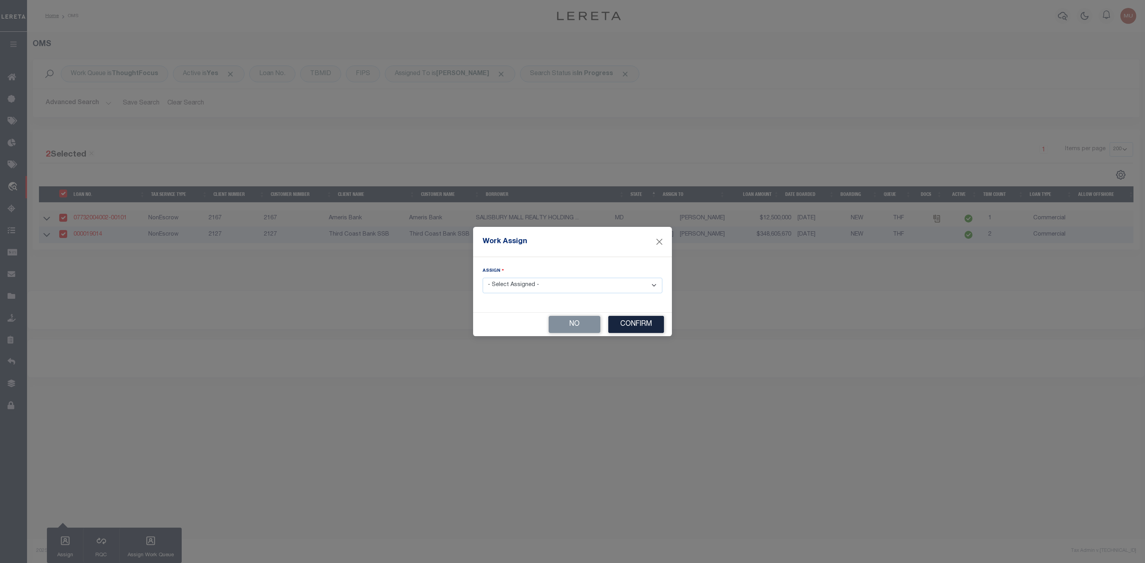
click at [526, 288] on select "- Select Assigned - --Unassigned-- Abdul Muzain Adrienne Cayea Agustin Fernande…" at bounding box center [573, 286] width 180 height 16
select select "[PERSON_NAME]"
click at [483, 278] on select "- Select Assigned - --Unassigned-- Abdul Muzain Adrienne Cayea Agustin Fernande…" at bounding box center [573, 286] width 180 height 16
click at [628, 327] on button "Confirm" at bounding box center [636, 324] width 56 height 17
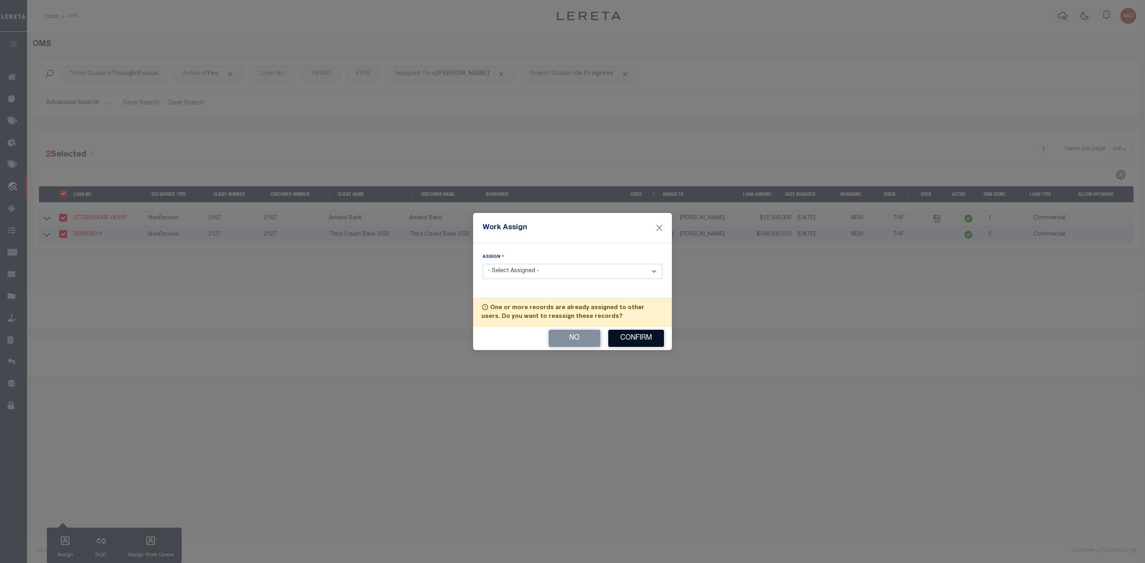
click at [628, 335] on button "Confirm" at bounding box center [636, 338] width 56 height 17
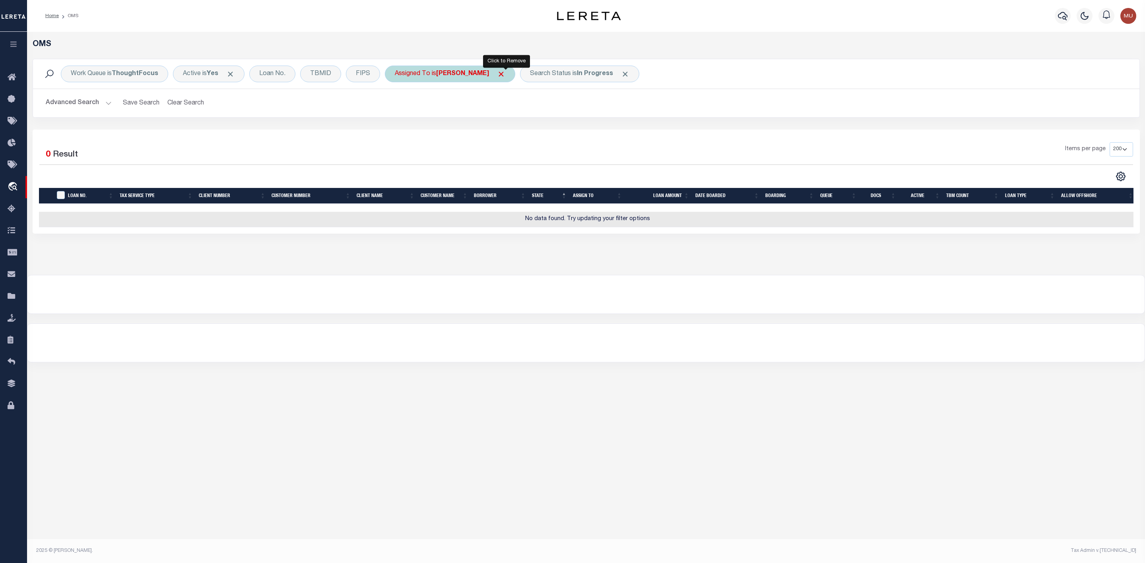
click at [505, 74] on span "Click to Remove" at bounding box center [501, 74] width 8 height 8
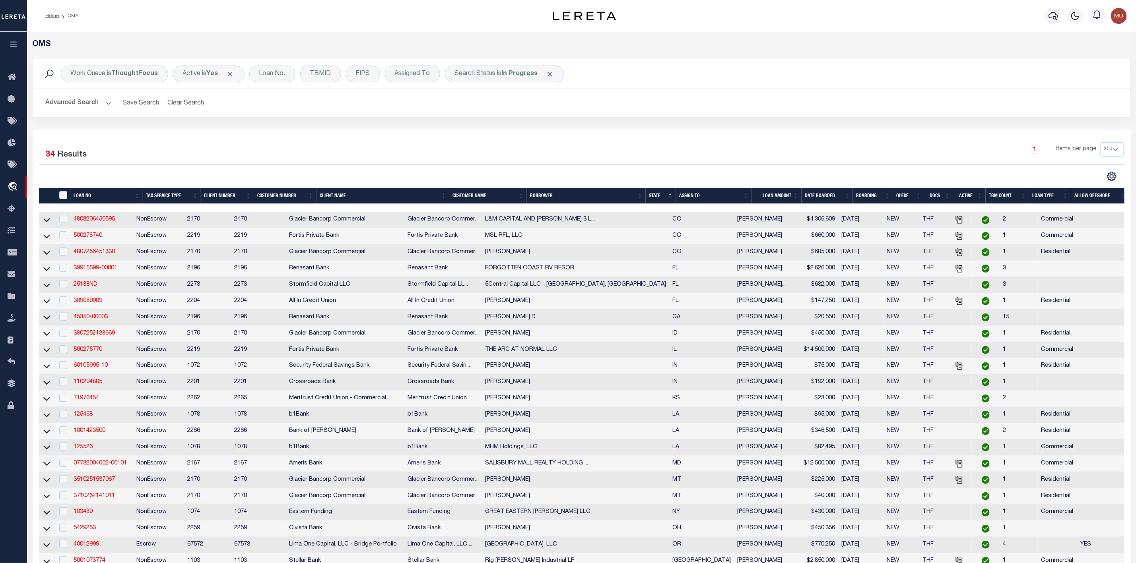
click at [747, 196] on th "ASSIGN TO" at bounding box center [714, 196] width 76 height 16
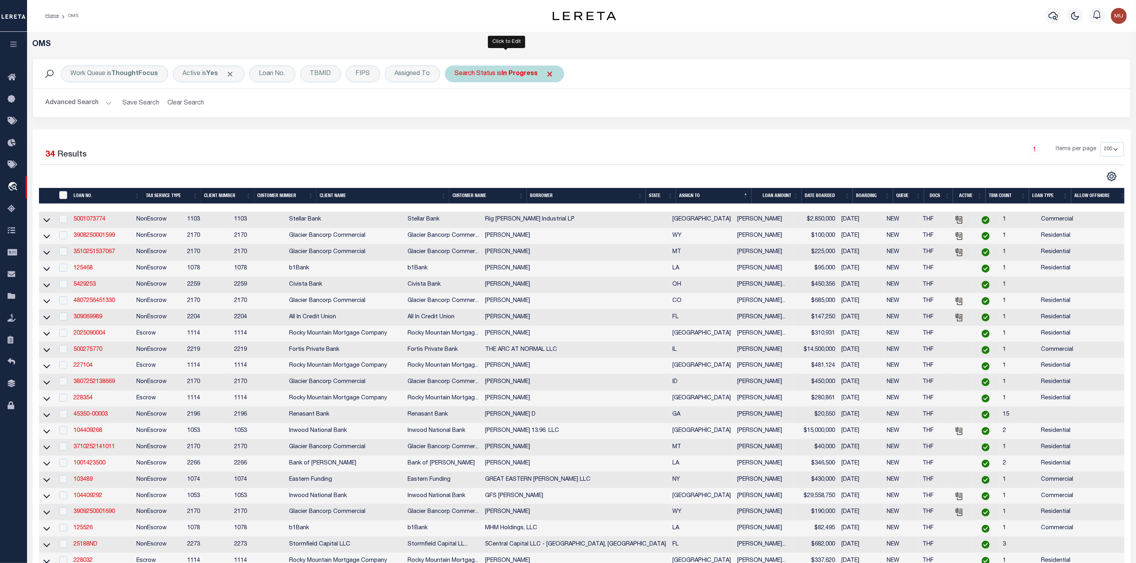
click at [501, 74] on div "Search Status is In Progress" at bounding box center [504, 74] width 119 height 17
click at [493, 109] on select "Automated Search Bad Parcel Complete Duplicate Parcel High Dollar Reporting In …" at bounding box center [513, 112] width 117 height 15
select select "RD"
click at [457, 106] on select "Automated Search Bad Parcel Complete Duplicate Parcel High Dollar Reporting In …" at bounding box center [513, 112] width 117 height 15
click at [566, 133] on input "Apply" at bounding box center [560, 130] width 23 height 13
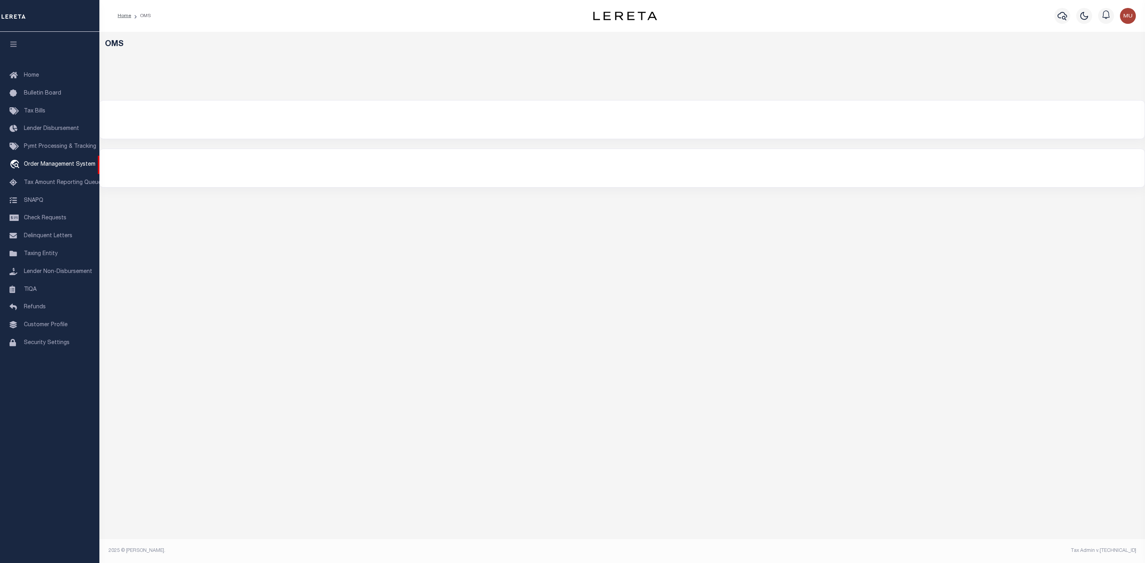
select select "200"
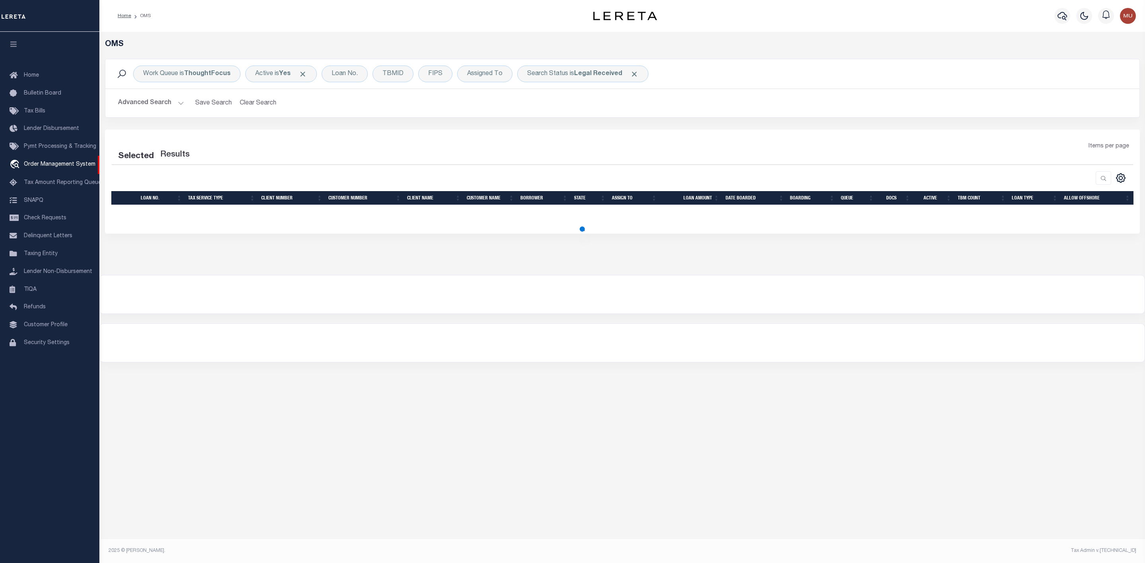
select select "200"
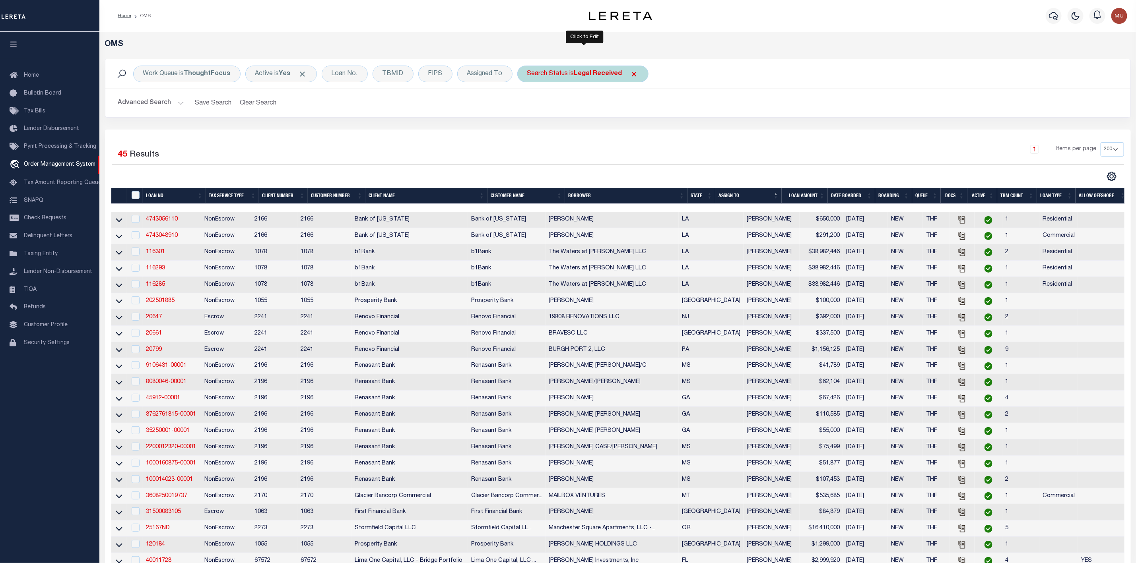
click at [553, 74] on div "Search Status is Legal Received" at bounding box center [582, 74] width 131 height 17
click at [562, 117] on select "Automated Search Bad Parcel Complete Duplicate Parcel High Dollar Reporting In …" at bounding box center [586, 112] width 117 height 15
select select "IP"
click at [529, 106] on select "Automated Search Bad Parcel Complete Duplicate Parcel High Dollar Reporting In …" at bounding box center [586, 112] width 117 height 15
click at [629, 126] on input "Apply" at bounding box center [632, 130] width 23 height 13
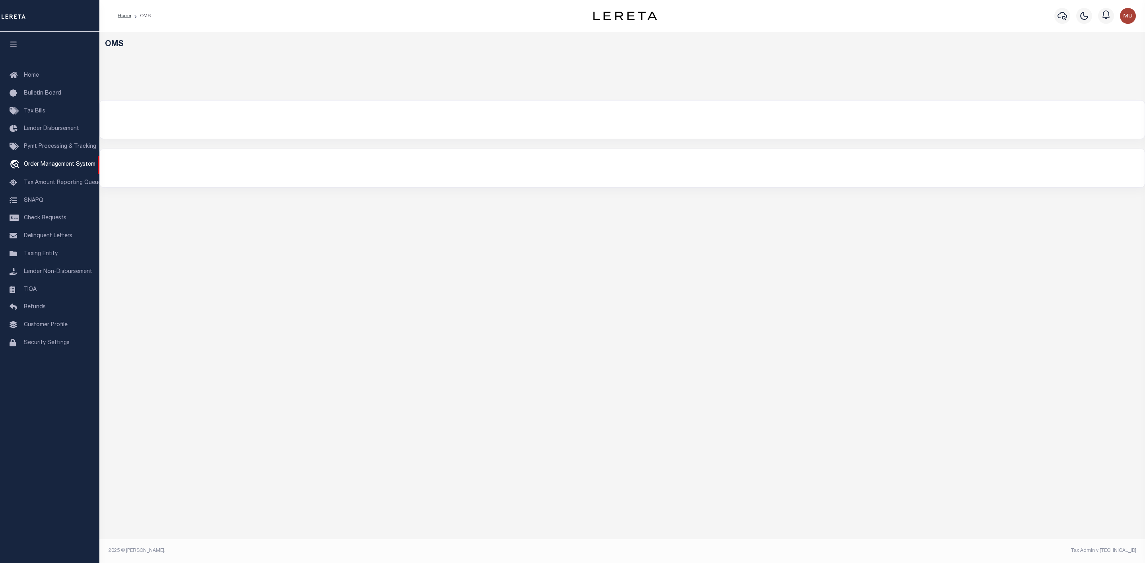
select select "200"
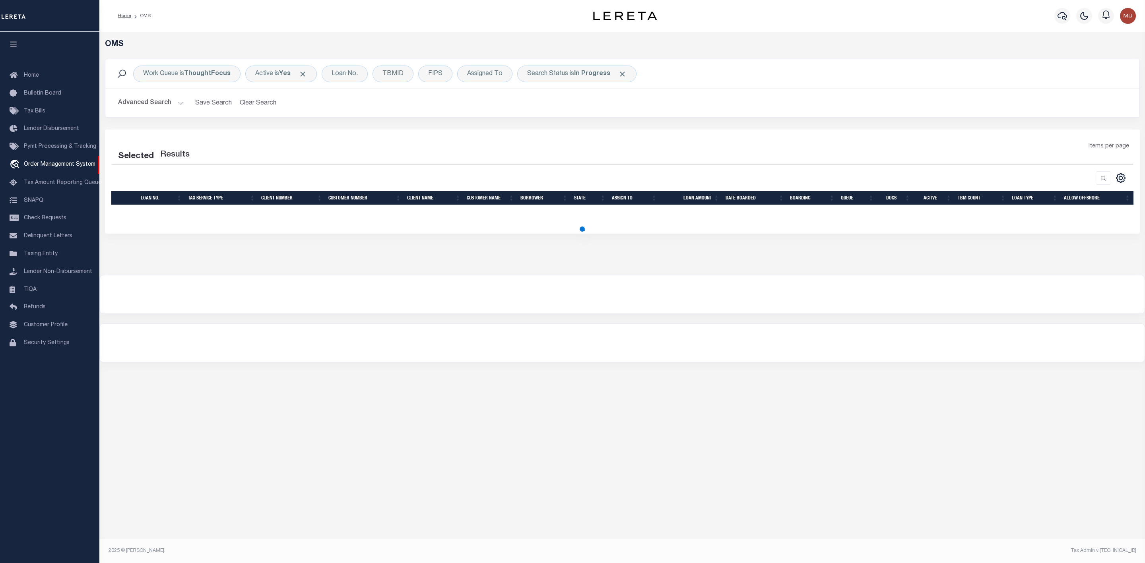
select select "200"
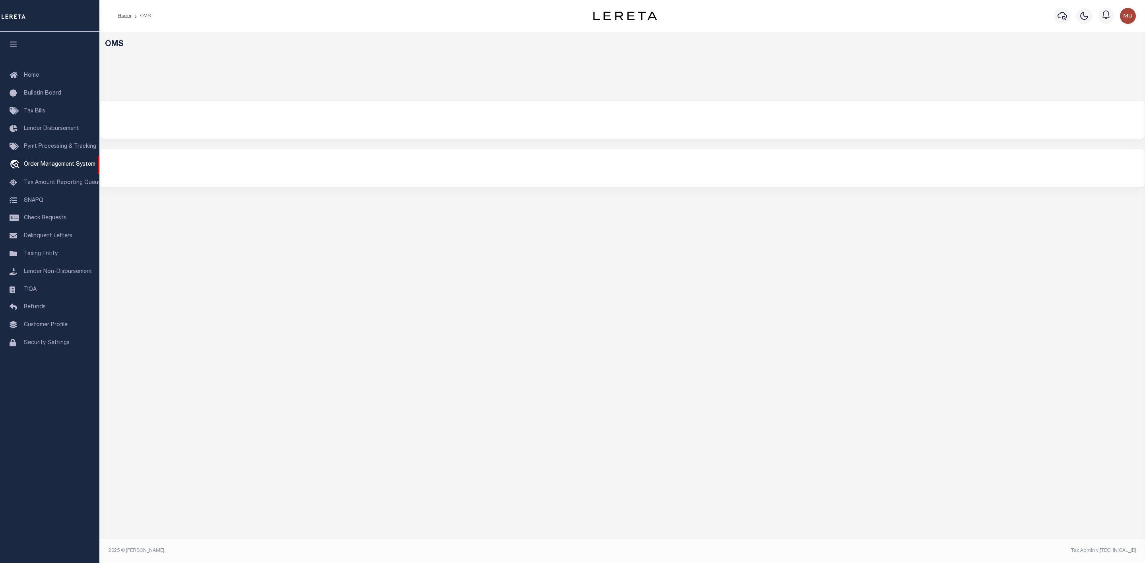
select select "200"
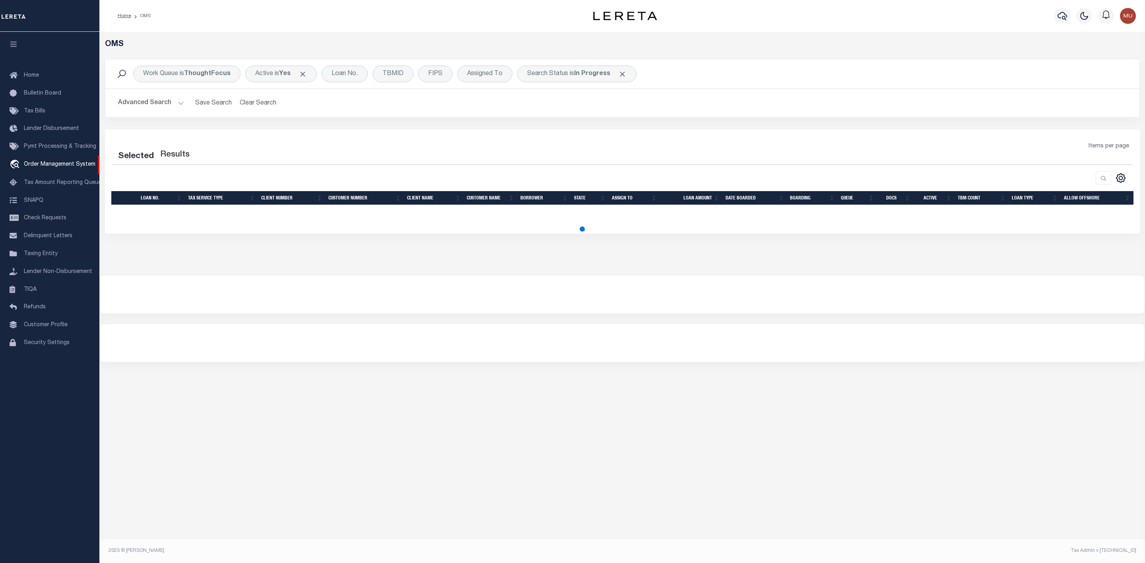
select select "200"
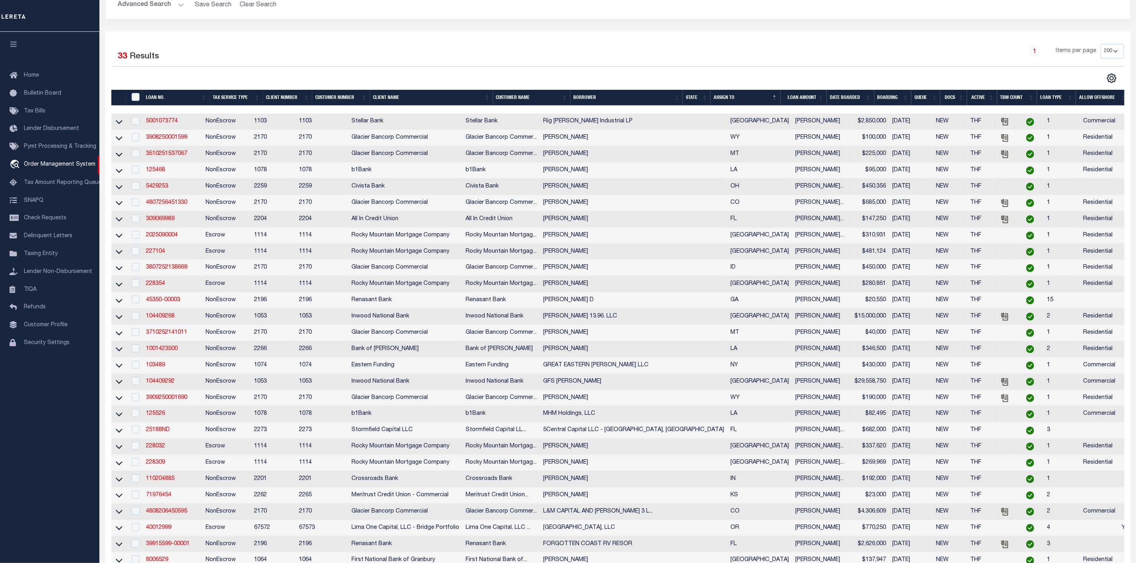
scroll to position [39, 0]
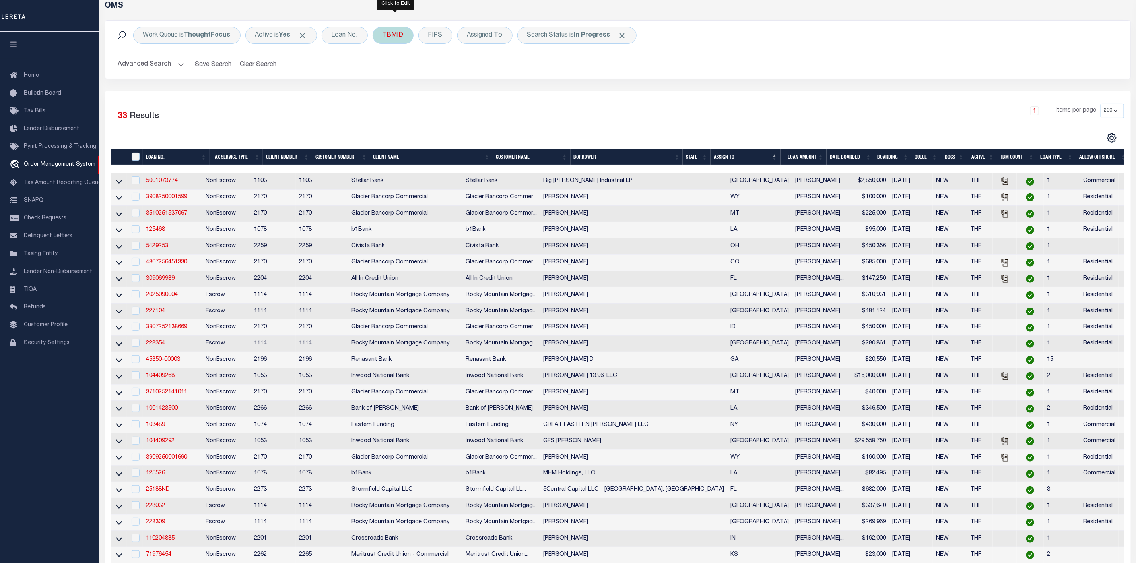
click at [388, 36] on div "TBMID" at bounding box center [393, 35] width 41 height 17
click at [400, 74] on input "number" at bounding box center [441, 71] width 117 height 15
type input "3520636"
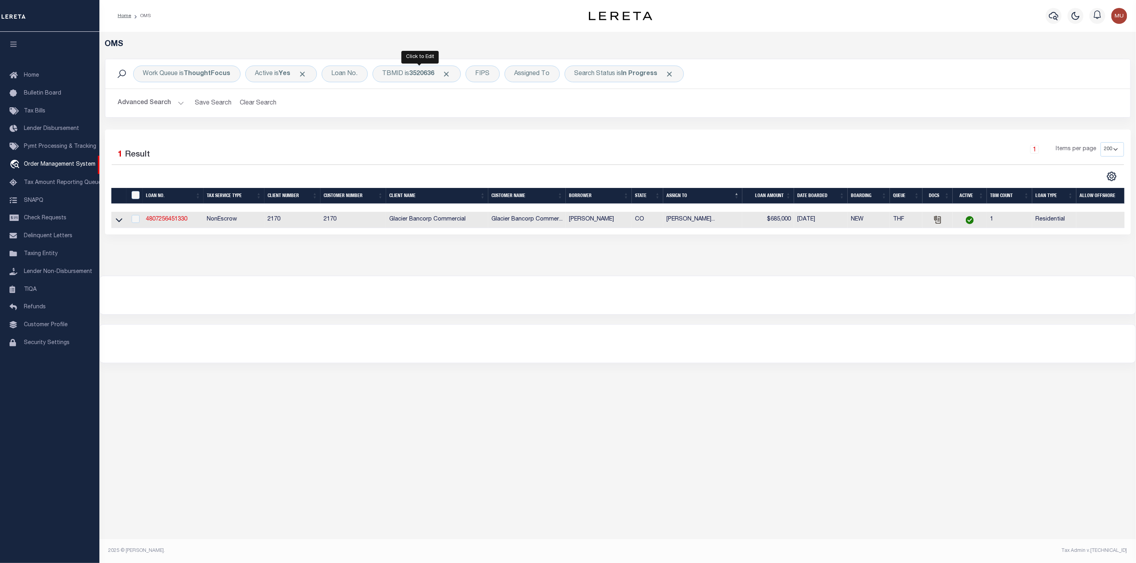
scroll to position [0, 0]
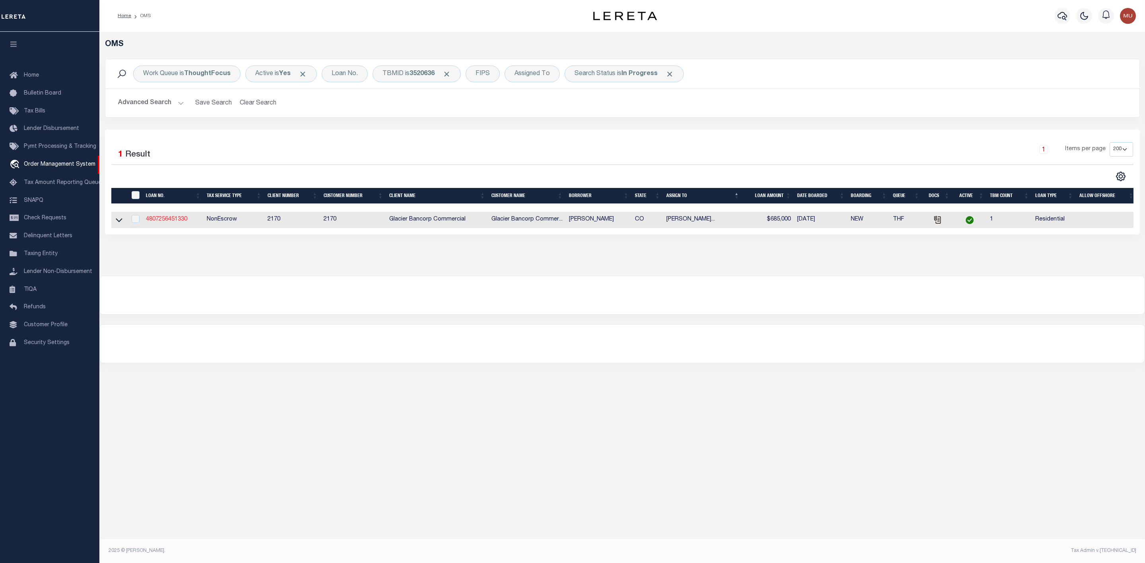
click at [172, 221] on link "4807256451330" at bounding box center [166, 220] width 41 height 6
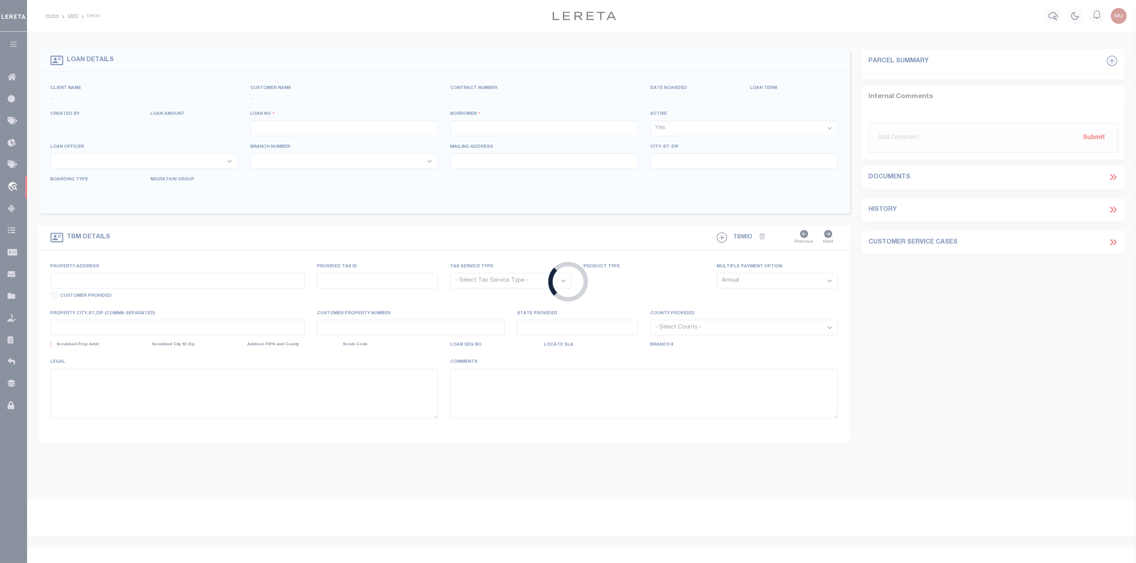
type input "4807256451330"
type input "[PERSON_NAME]"
select select
type input "[STREET_ADDRESS][PERSON_NAME]"
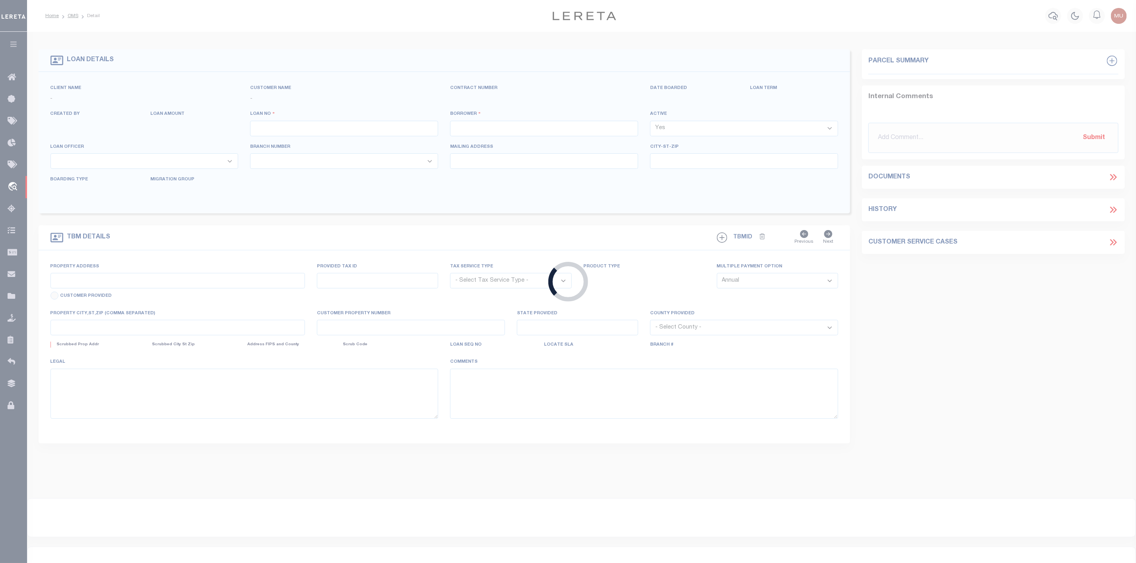
type input "DENVER CO 80206-4421"
type input "[DATE]"
select select "200"
select select "10"
select select "NonEscrow"
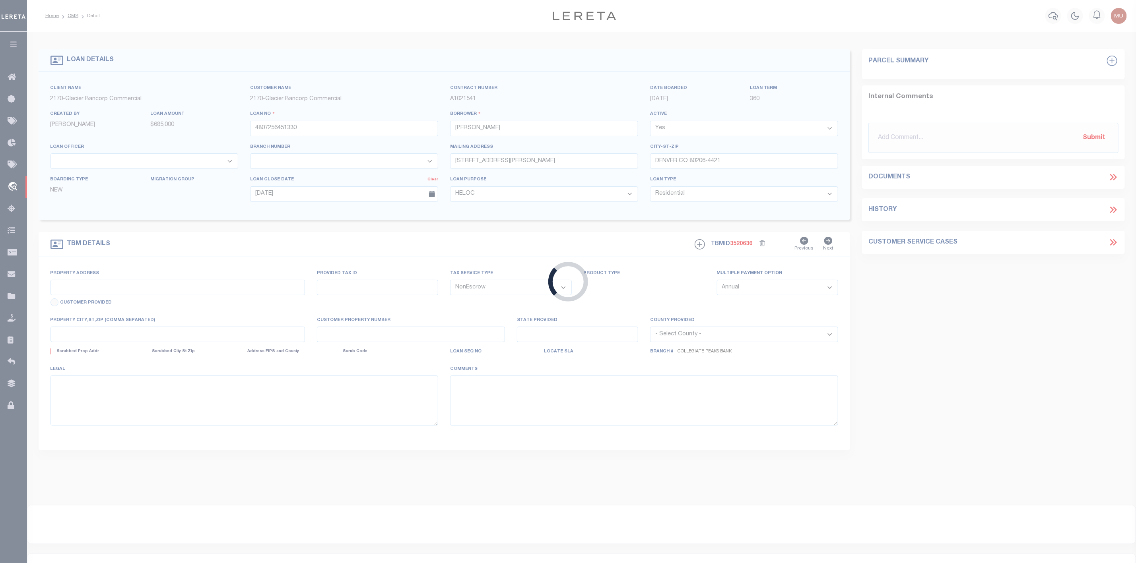
type input "[STREET_ADDRESS][PERSON_NAME]"
type input "05121-10-002-000"
type input "DENVER CO 80206-4421"
type input "CO"
select select "4581"
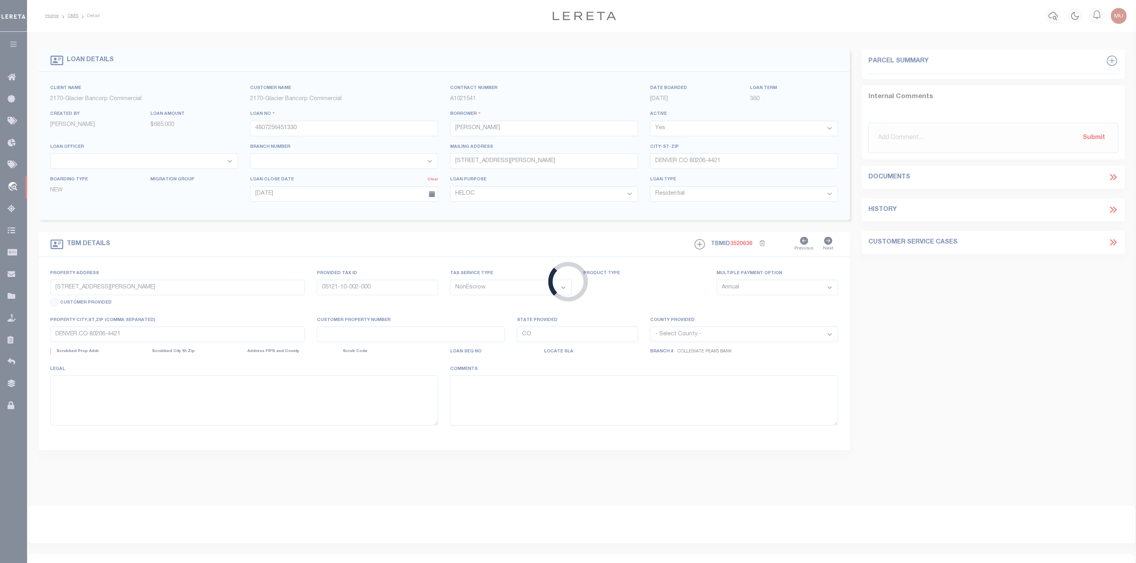
select select "2"
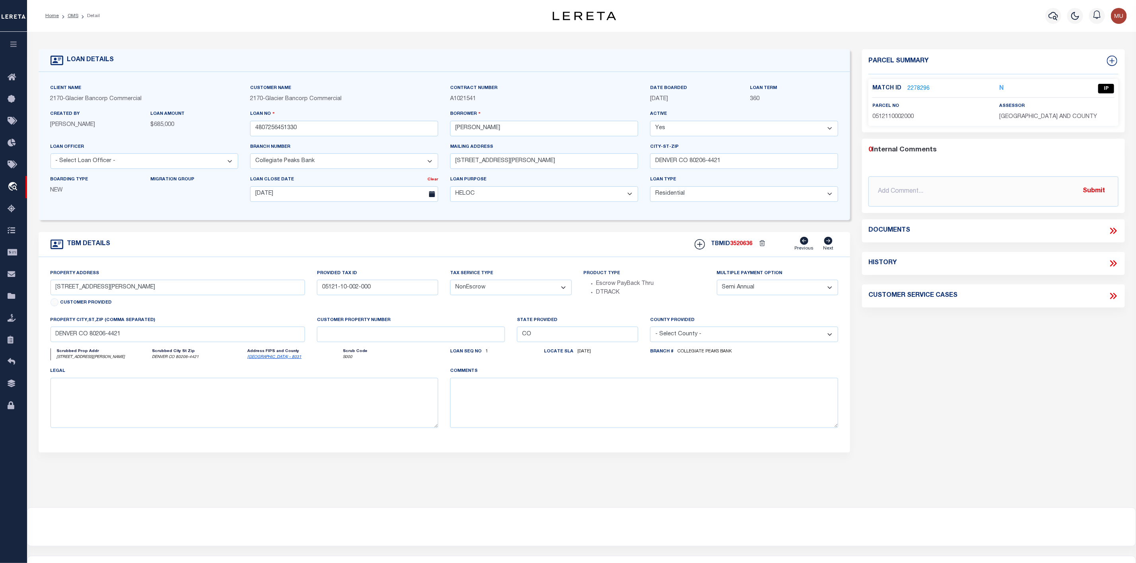
click at [908, 89] on link "2278296" at bounding box center [918, 89] width 22 height 8
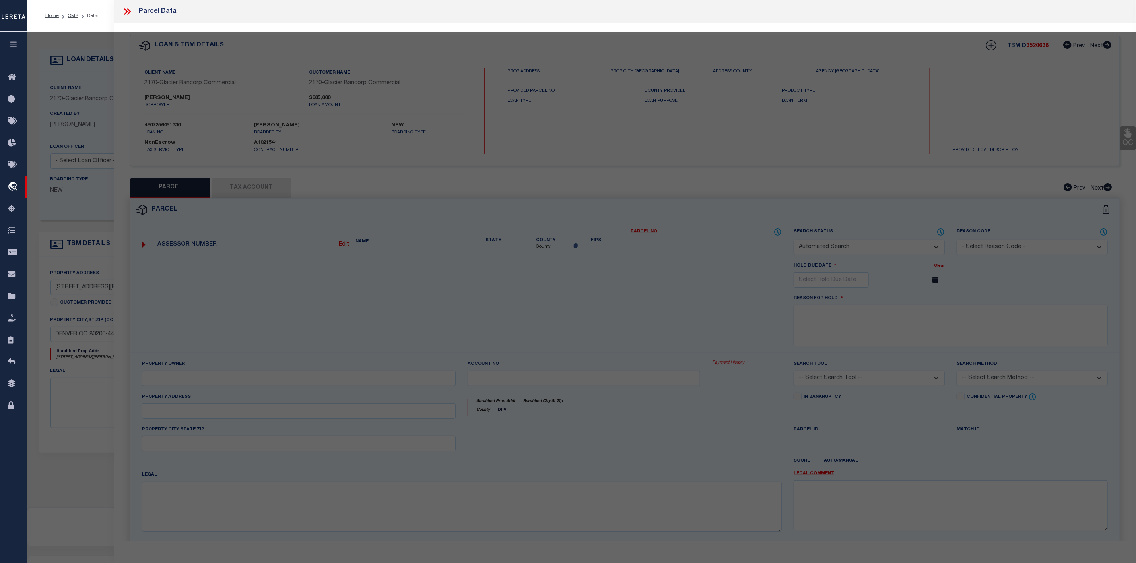
checkbox input "false"
select select "IP"
type input "[PERSON_NAME]; [PERSON_NAME][DEMOGRAPHIC_DATA]"
select select "AGW"
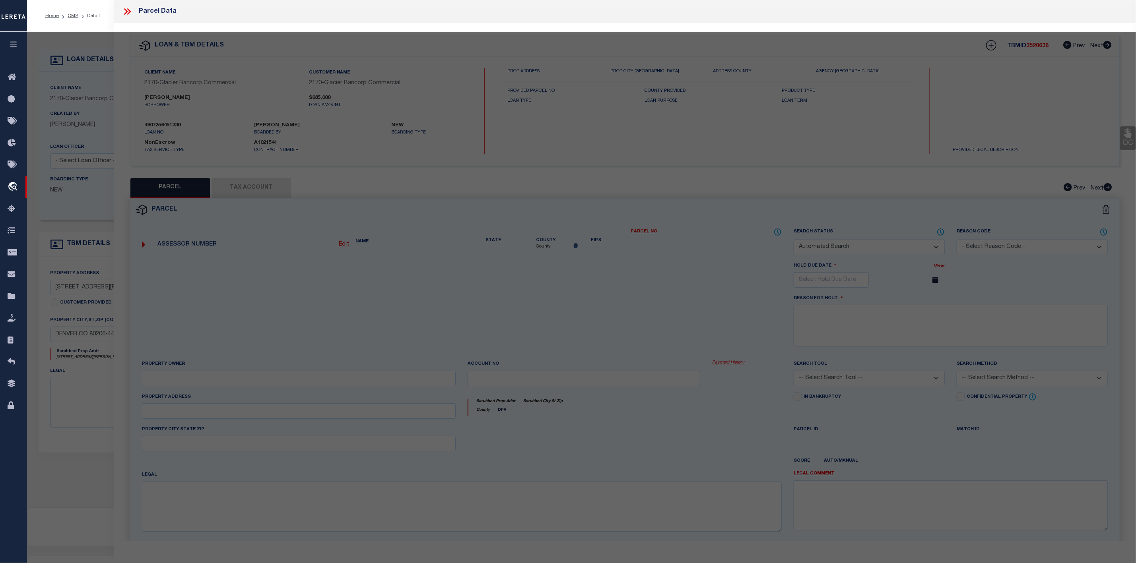
select select "LEG"
type input "[STREET_ADDRESS][PERSON_NAME]"
type input "Denver CO 80206"
type textarea "S1/2 OF PLOT 4 BLK 42 HARMANS SUB"
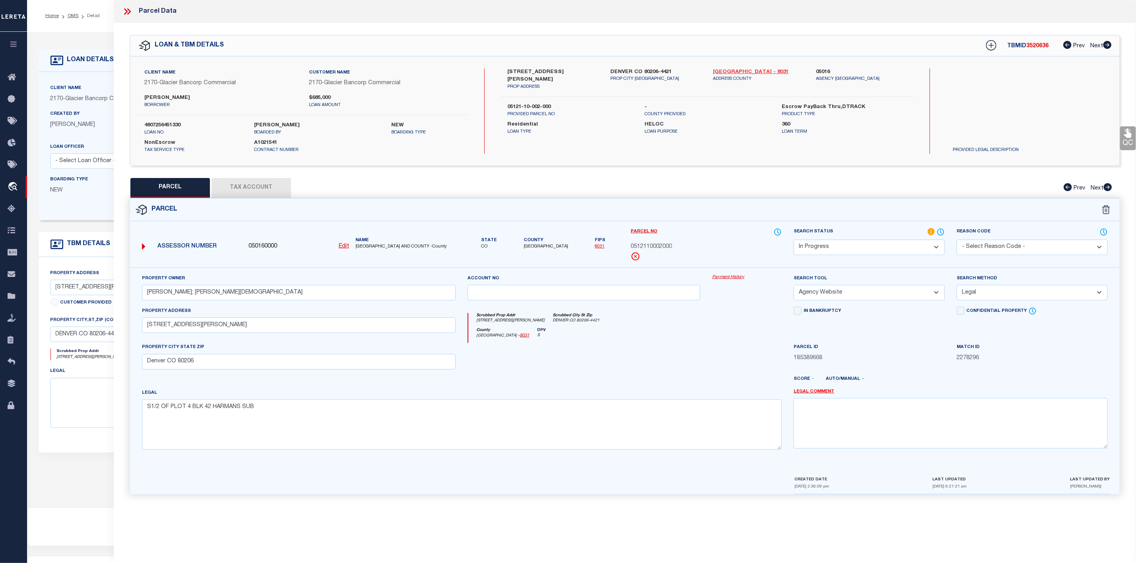
click at [732, 72] on link "[GEOGRAPHIC_DATA] - 8031" at bounding box center [758, 72] width 91 height 8
drag, startPoint x: 630, startPoint y: 246, endPoint x: 683, endPoint y: 250, distance: 52.7
click at [683, 250] on div "0512110002000" at bounding box center [706, 247] width 151 height 9
copy span "0512110002000"
click at [130, 11] on icon at bounding box center [127, 11] width 10 height 10
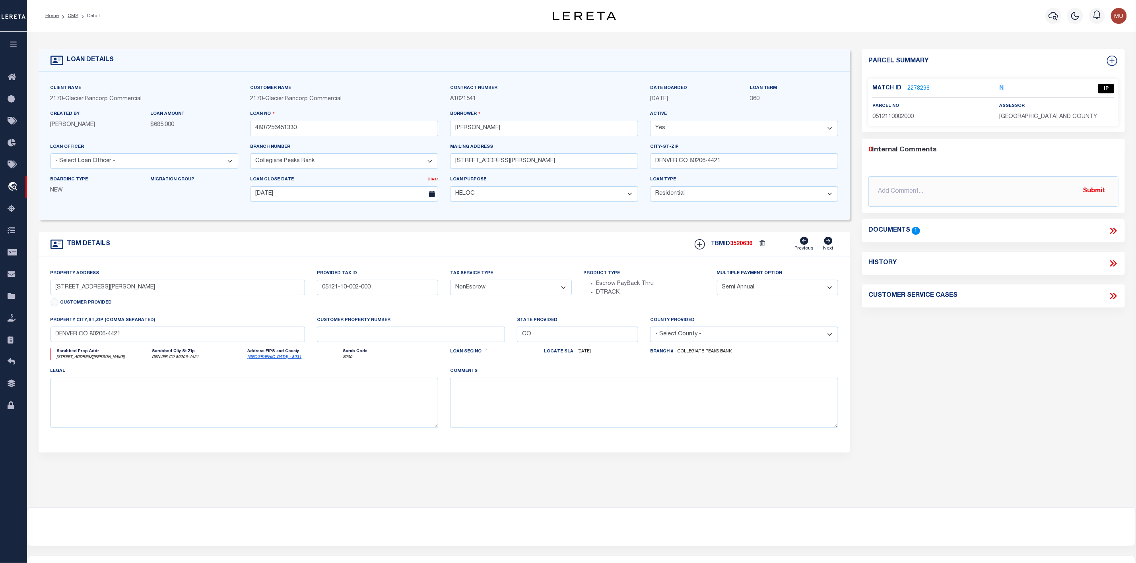
click at [1117, 232] on icon at bounding box center [1113, 231] width 10 height 10
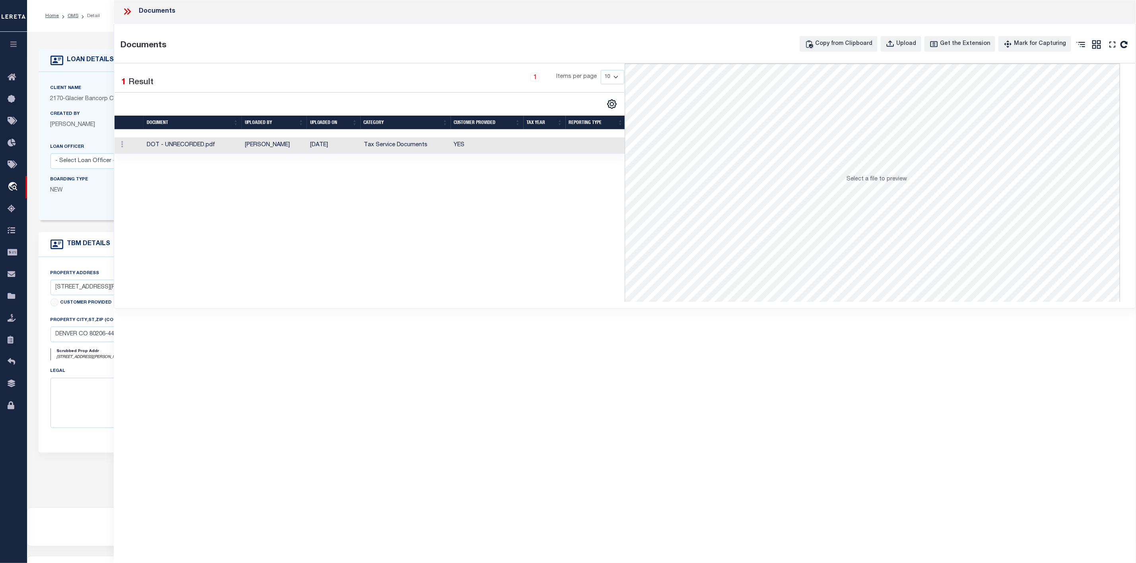
click at [179, 147] on td "DOT - UNRECORDED.pdf" at bounding box center [193, 146] width 98 height 16
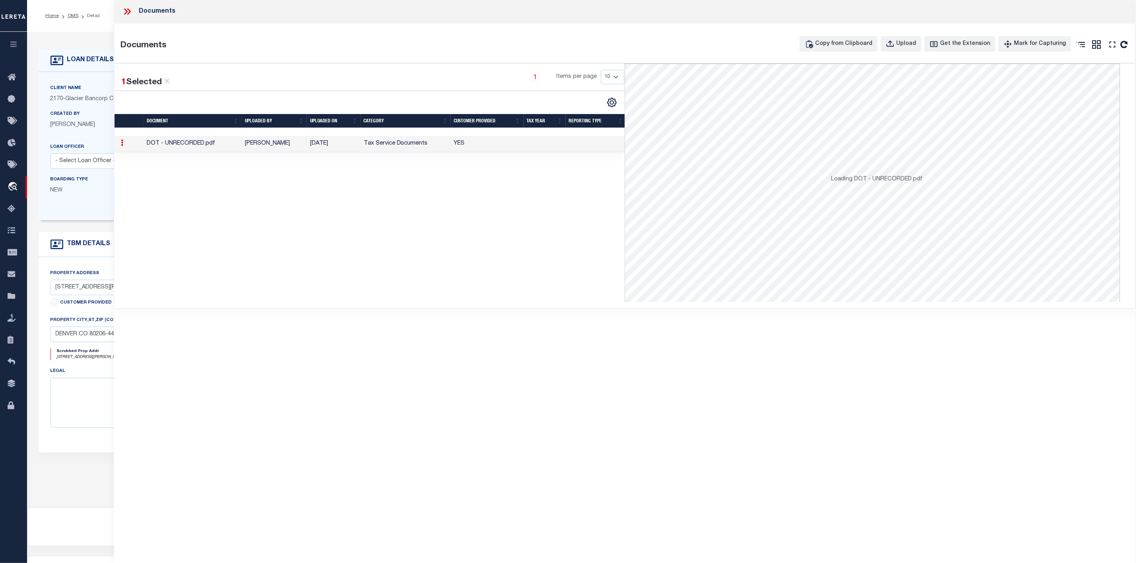
click at [179, 147] on td "DOT - UNRECORDED.pdf" at bounding box center [193, 144] width 98 height 16
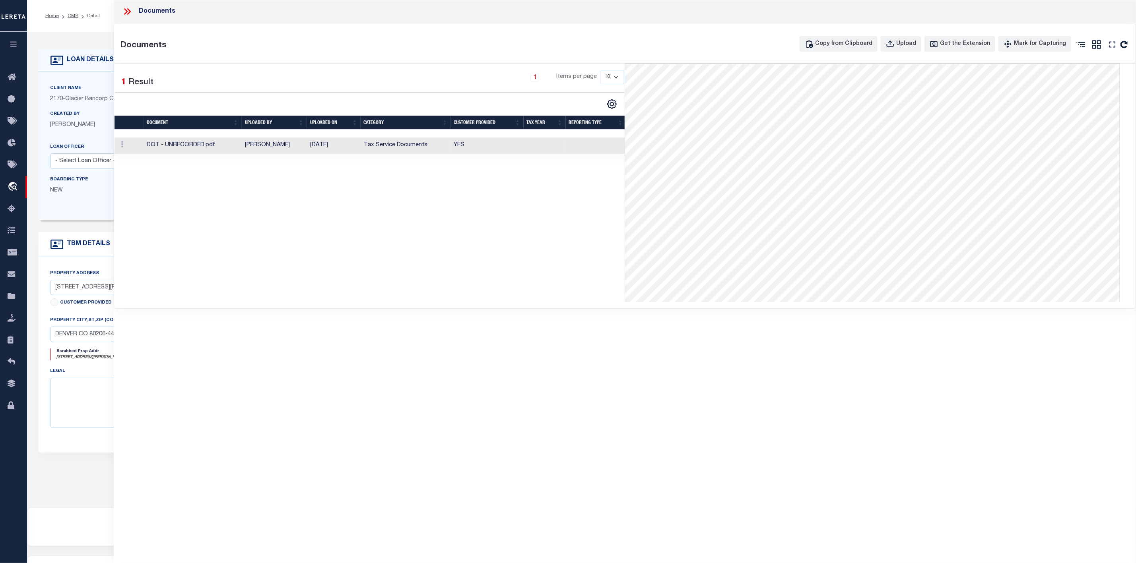
click at [127, 10] on icon at bounding box center [127, 11] width 10 height 10
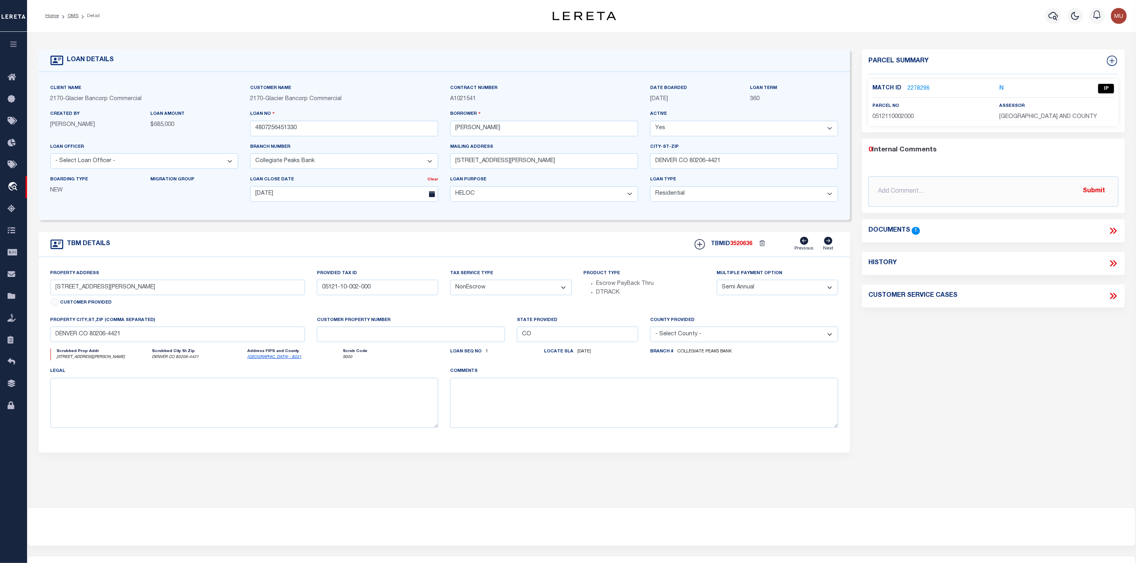
click at [924, 88] on link "2278296" at bounding box center [918, 89] width 22 height 8
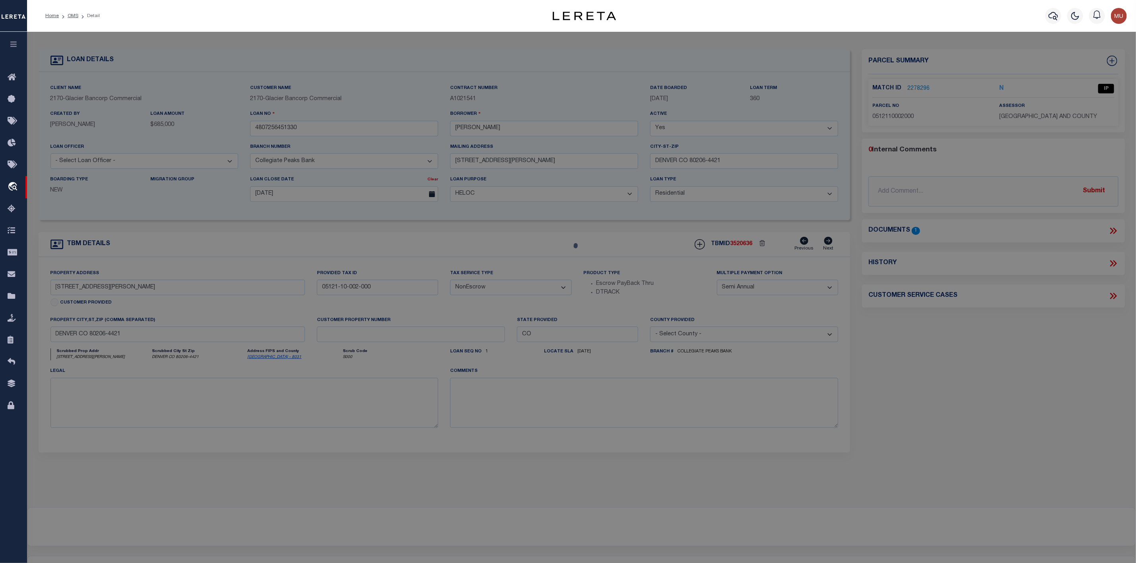
select select "AS"
select select
checkbox input "false"
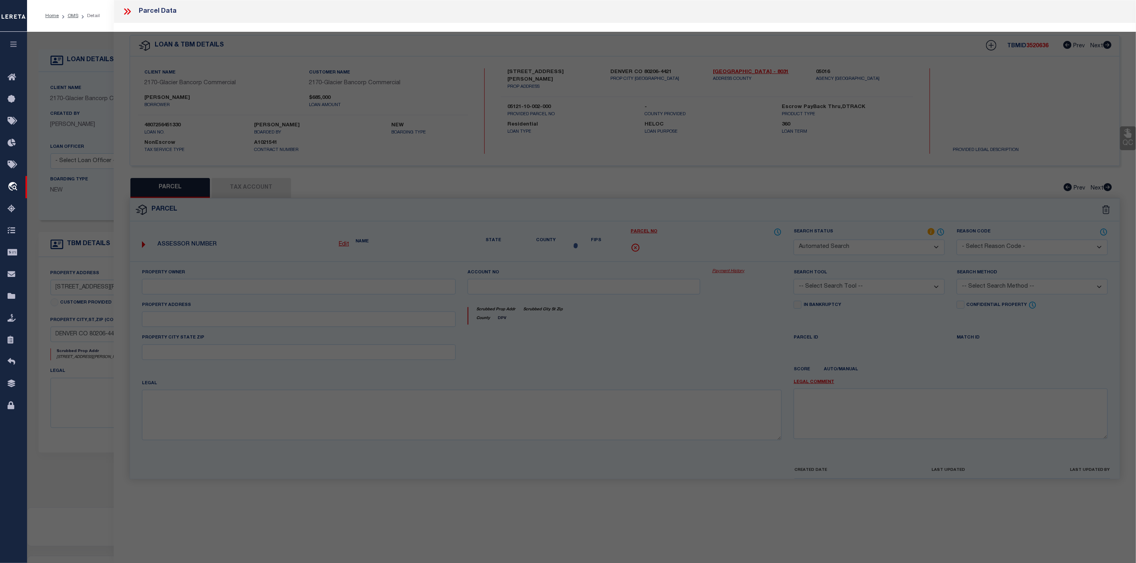
select select "IP"
type input "[PERSON_NAME]; [PERSON_NAME][DEMOGRAPHIC_DATA]"
select select "AGW"
select select "LEG"
type input "[STREET_ADDRESS][PERSON_NAME]"
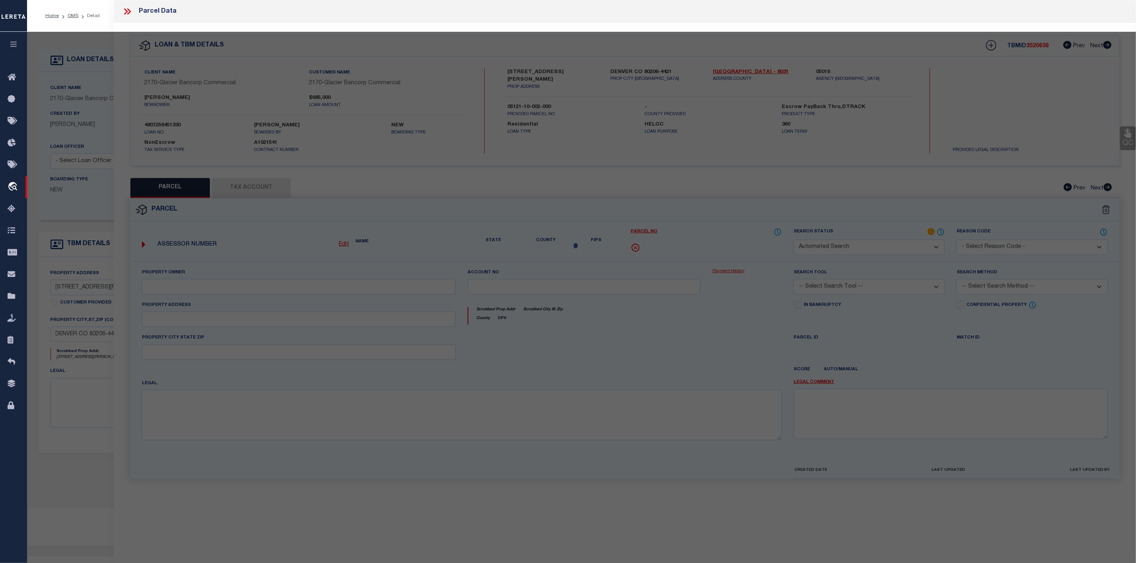
type input "Denver CO 80206"
type textarea "S1/2 OF PLOT 4 BLK 42 HARMANS SUB"
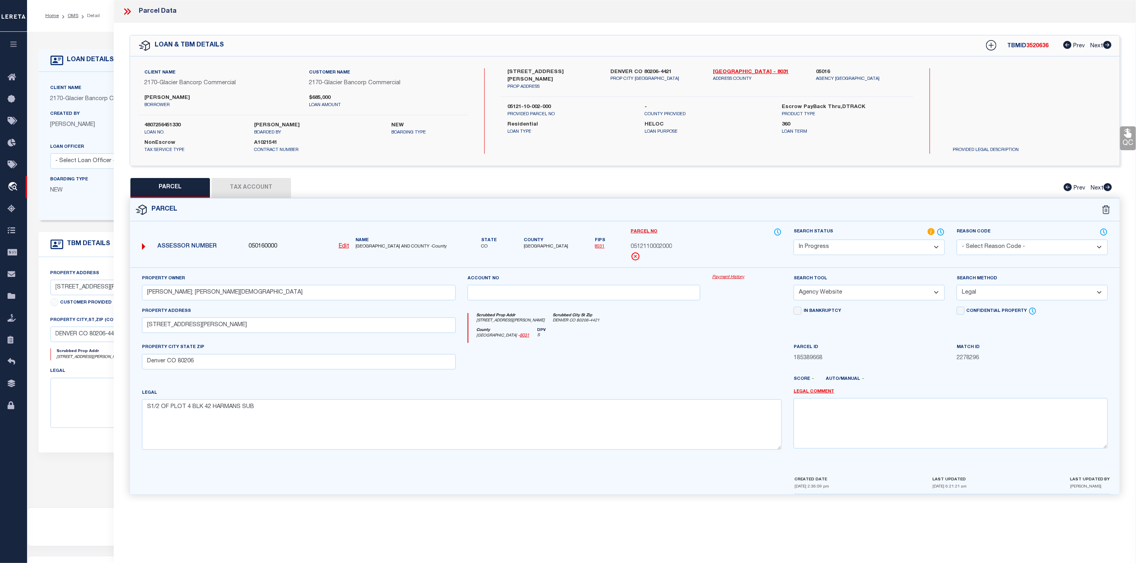
click at [236, 191] on button "Tax Account" at bounding box center [252, 188] width 80 height 20
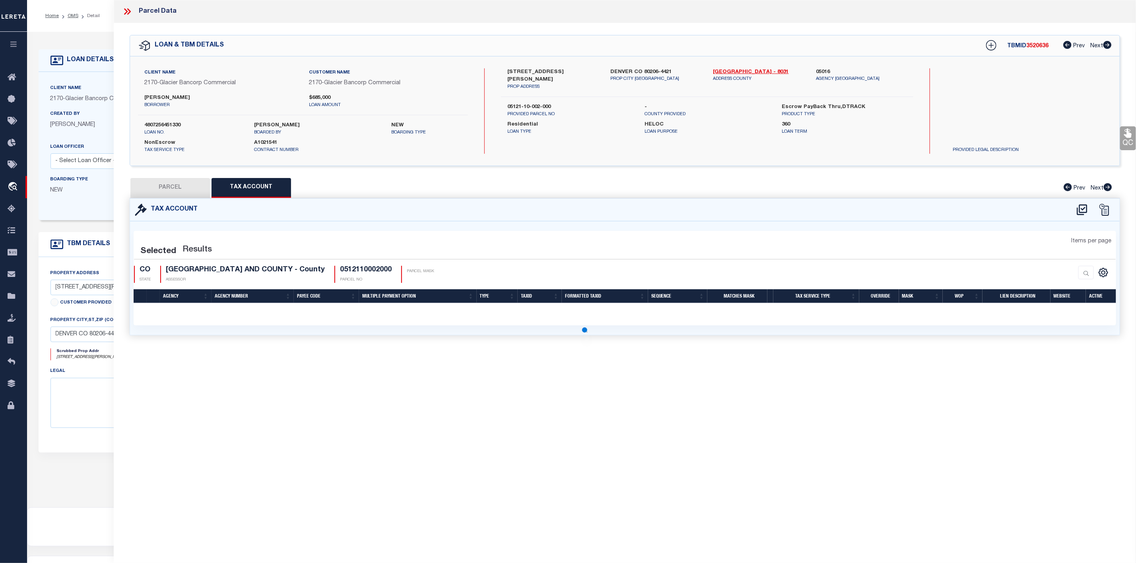
select select "100"
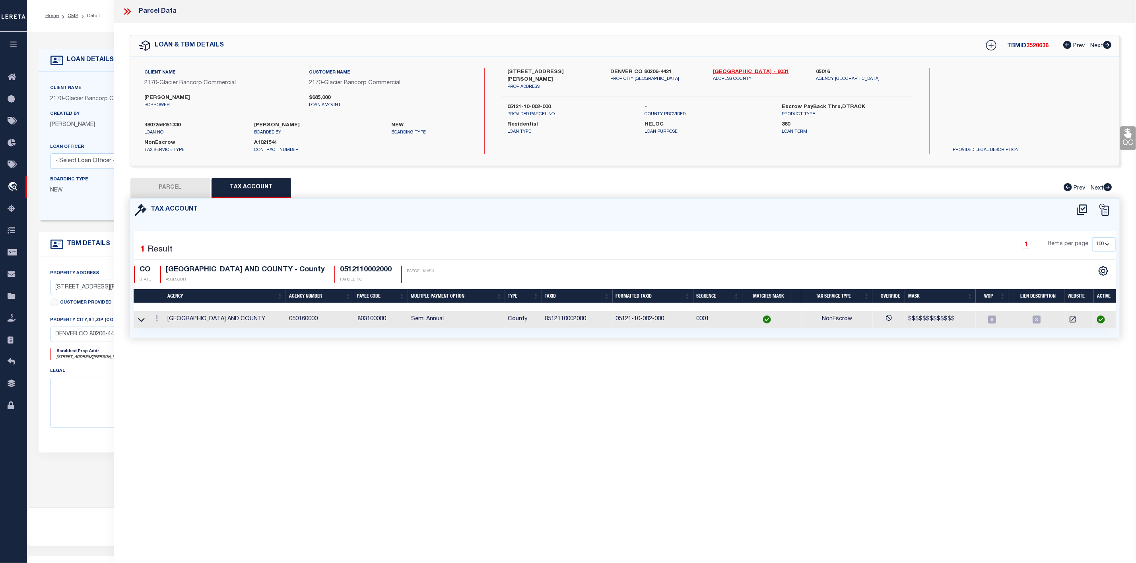
click at [155, 188] on button "PARCEL" at bounding box center [170, 188] width 80 height 20
select select "AS"
select select
checkbox input "false"
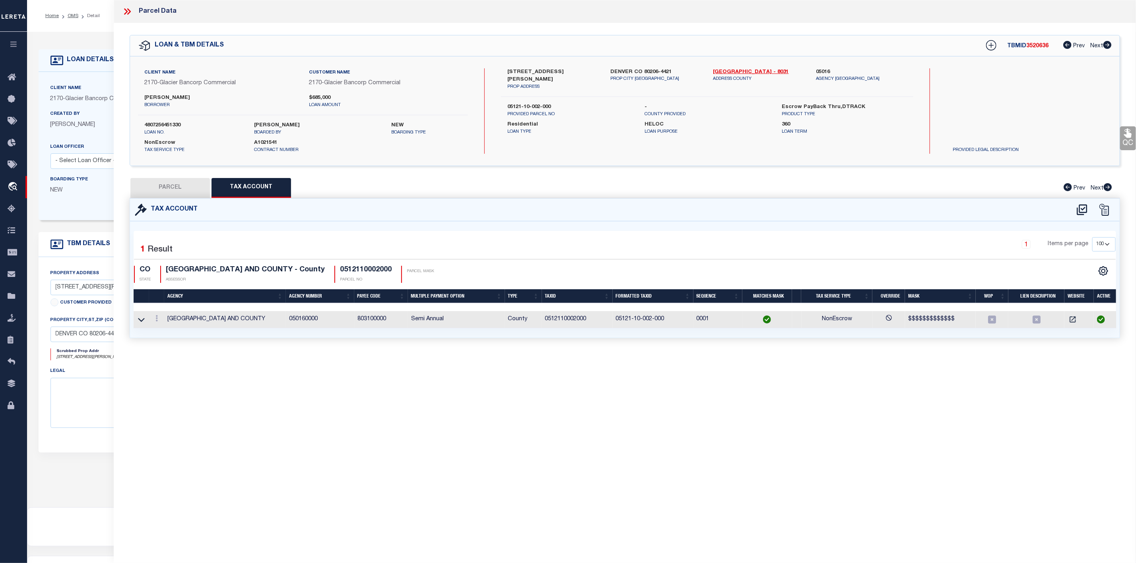
checkbox input "false"
select select "IP"
type input "[PERSON_NAME]; [PERSON_NAME][DEMOGRAPHIC_DATA]"
select select "AGW"
select select "LEG"
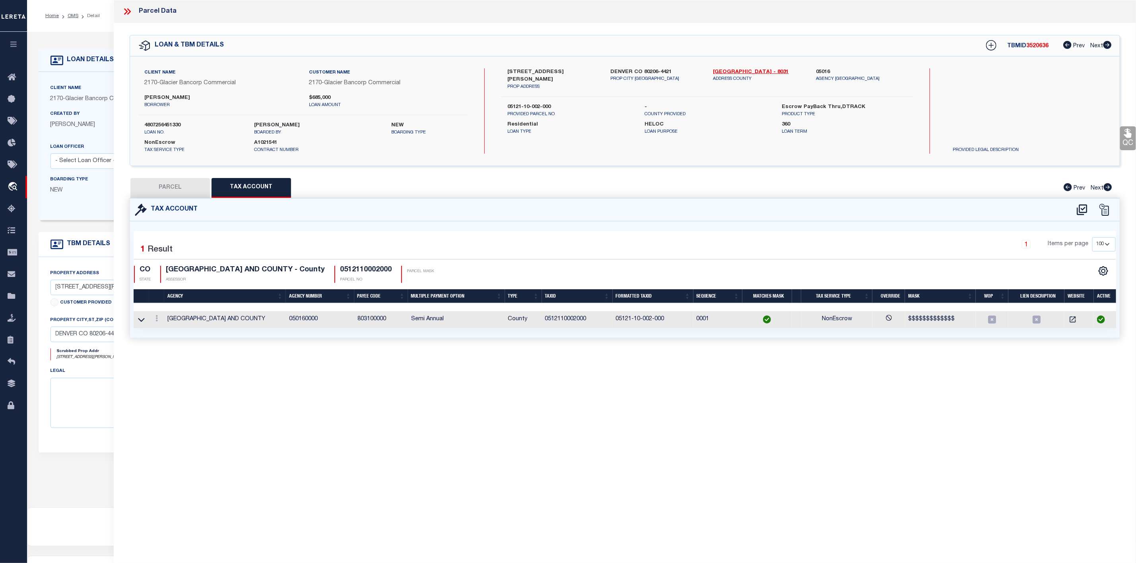
type input "[STREET_ADDRESS][PERSON_NAME]"
type input "Denver CO 80206"
type textarea "S1/2 OF PLOT 4 BLK 42 HARMANS SUB"
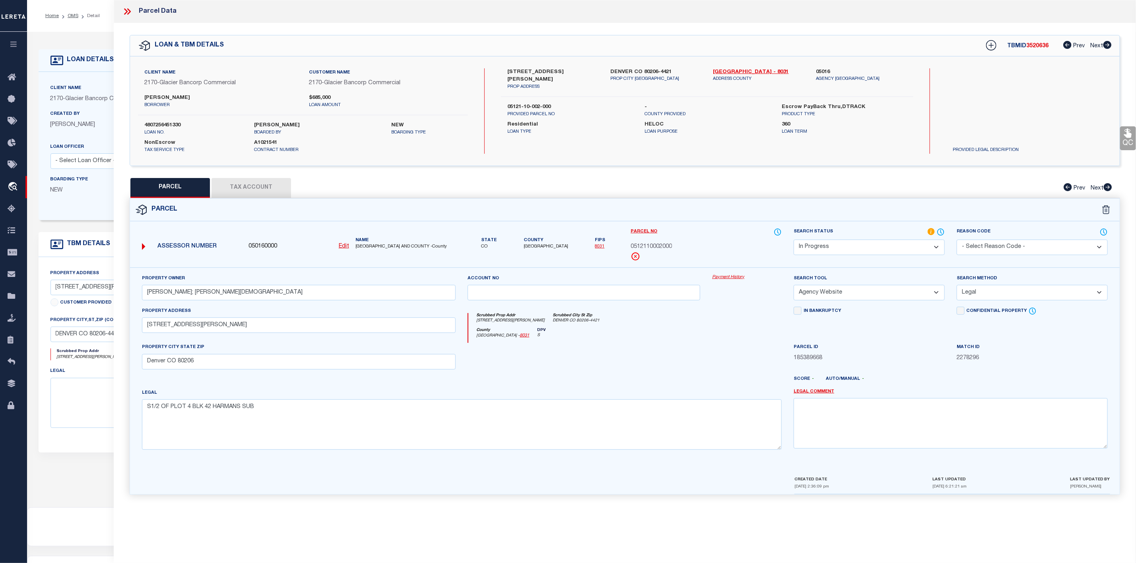
click at [875, 250] on select "Automated Search Bad Parcel Complete Duplicate Parcel High Dollar Reporting In …" at bounding box center [869, 248] width 151 height 16
click at [794, 241] on select "Automated Search Bad Parcel Complete Duplicate Parcel High Dollar Reporting In …" at bounding box center [869, 248] width 151 height 16
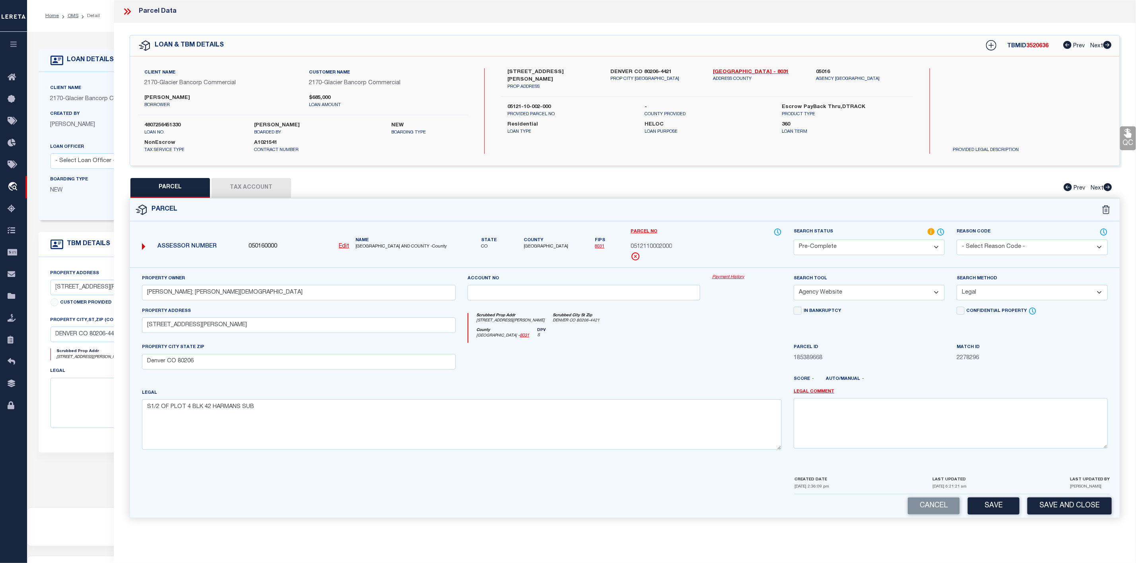
scroll to position [49, 0]
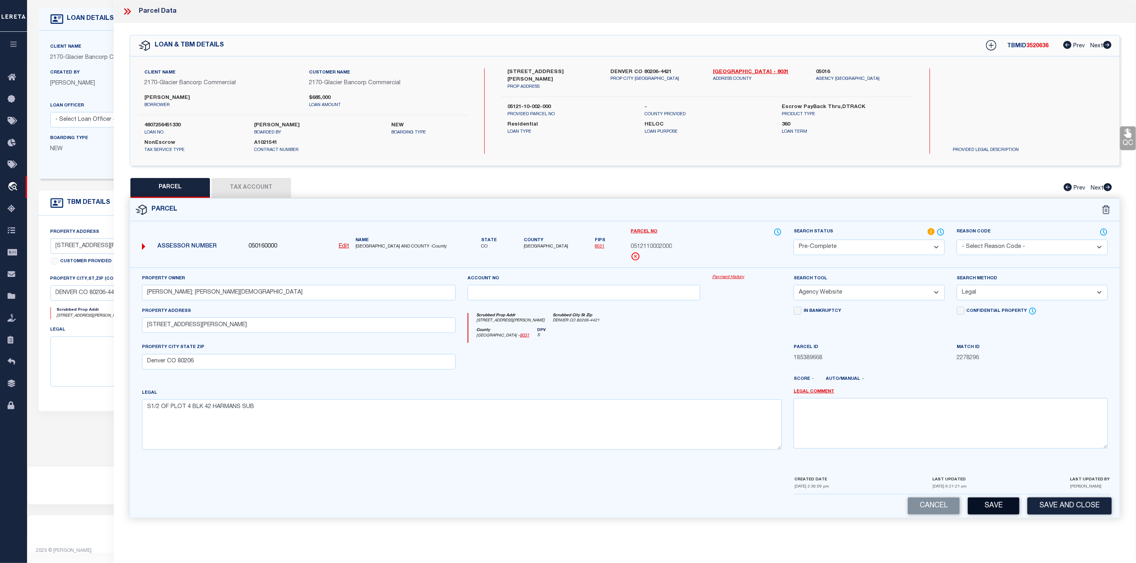
click at [999, 514] on button "Save" at bounding box center [994, 506] width 52 height 17
select select "AS"
select select
checkbox input "false"
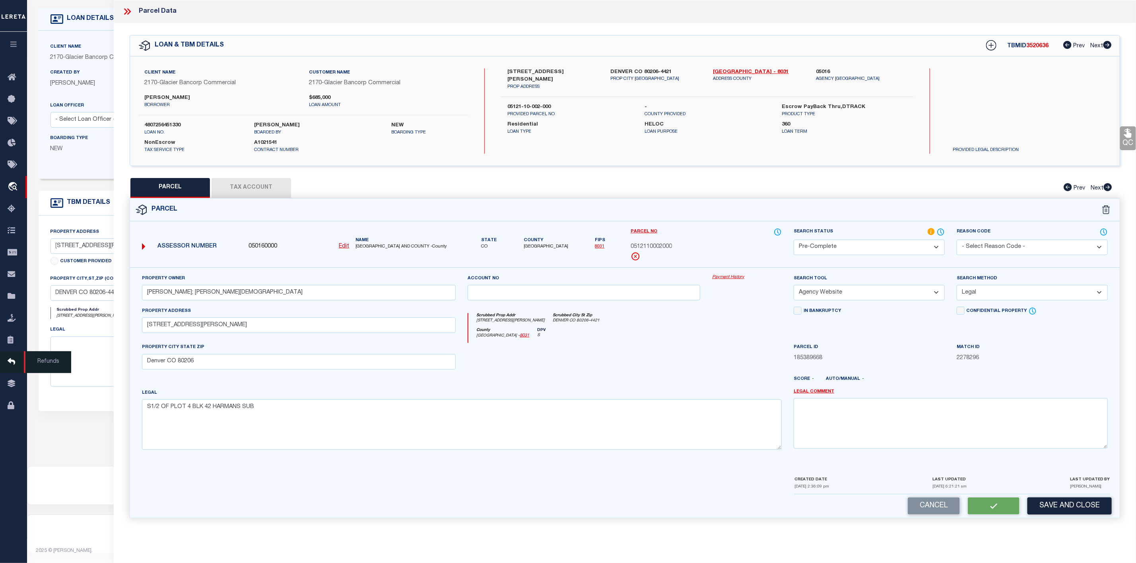
checkbox input "false"
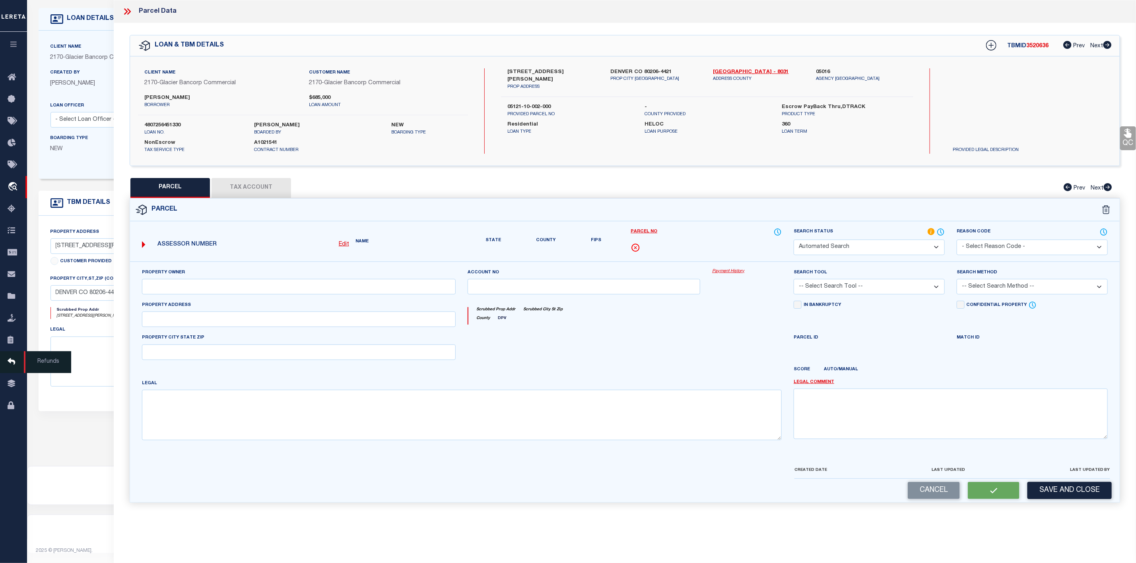
select select "PC"
type input "[PERSON_NAME]; [PERSON_NAME][DEMOGRAPHIC_DATA]"
select select "AGW"
select select "LEG"
type input "[STREET_ADDRESS][PERSON_NAME]"
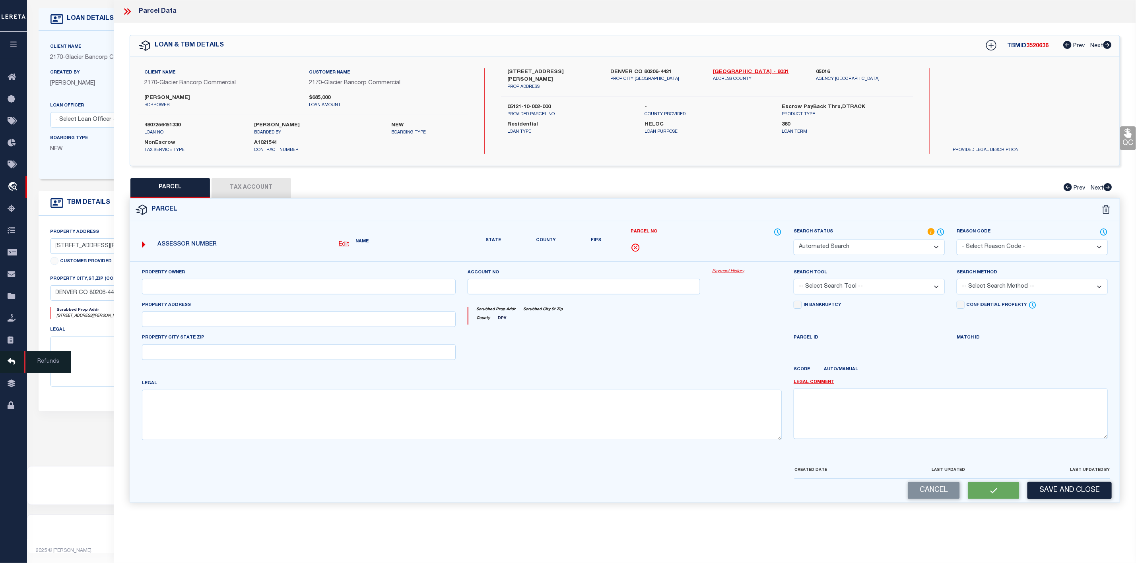
type input "Denver CO 80206"
type textarea "S1/2 OF PLOT 4 BLK 42 HARMANS SUB"
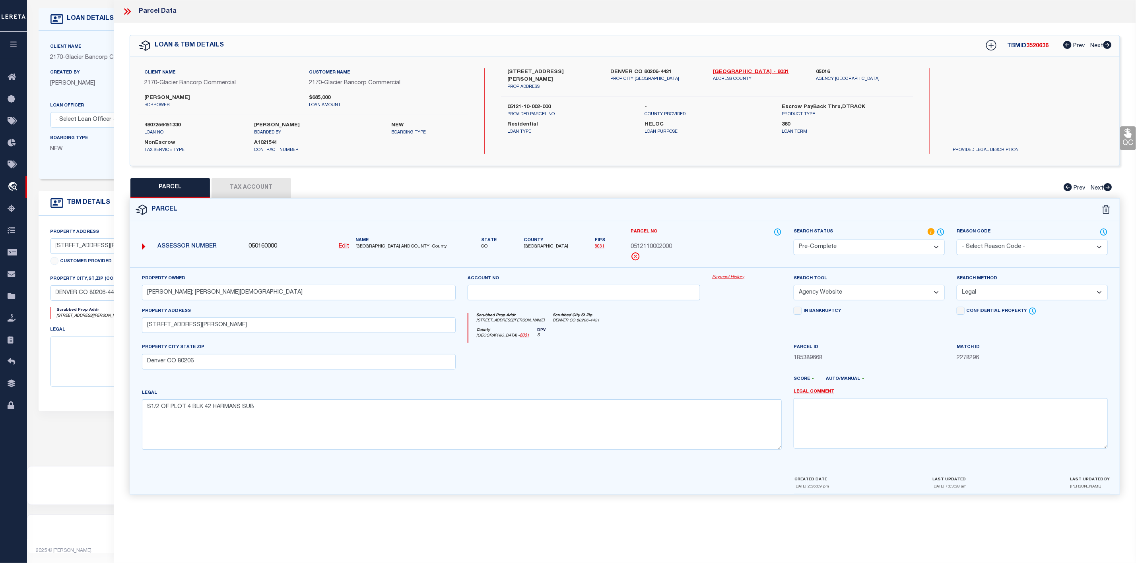
click at [127, 13] on icon at bounding box center [127, 11] width 10 height 10
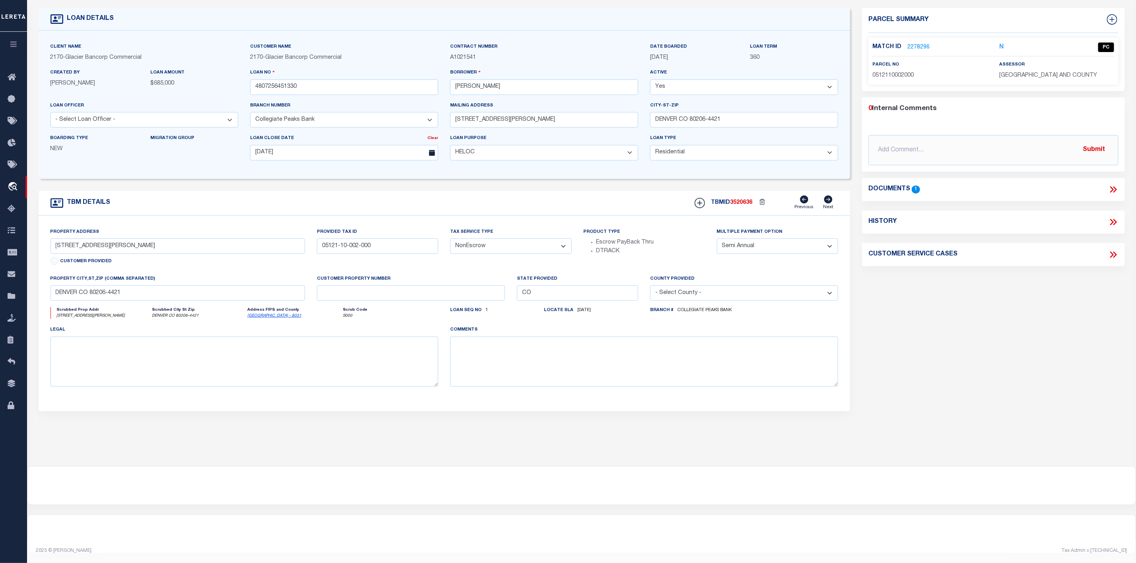
scroll to position [0, 0]
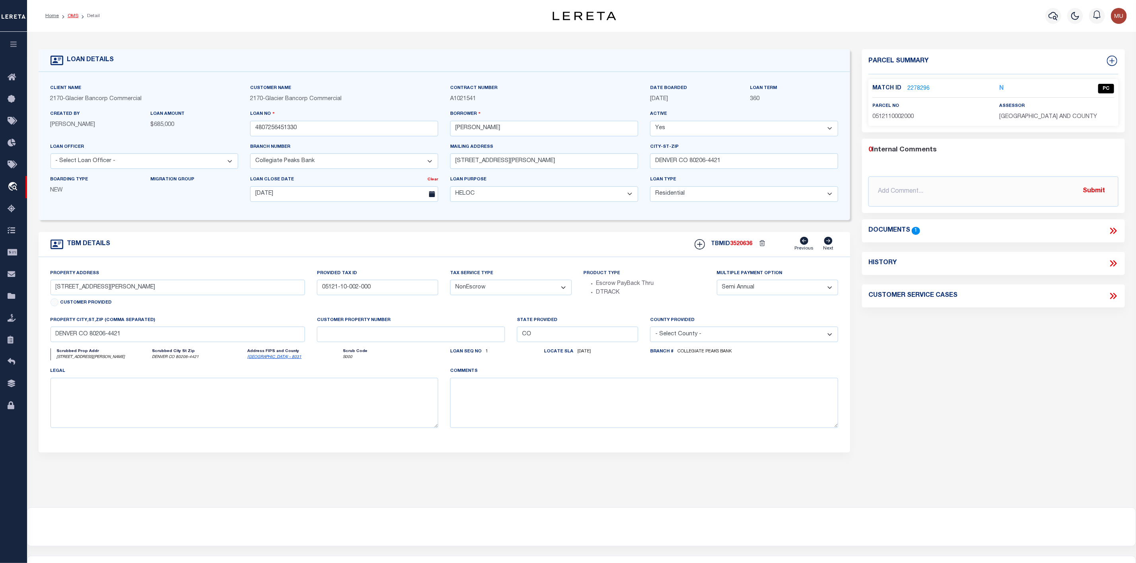
click at [74, 17] on link "OMS" at bounding box center [73, 16] width 11 height 5
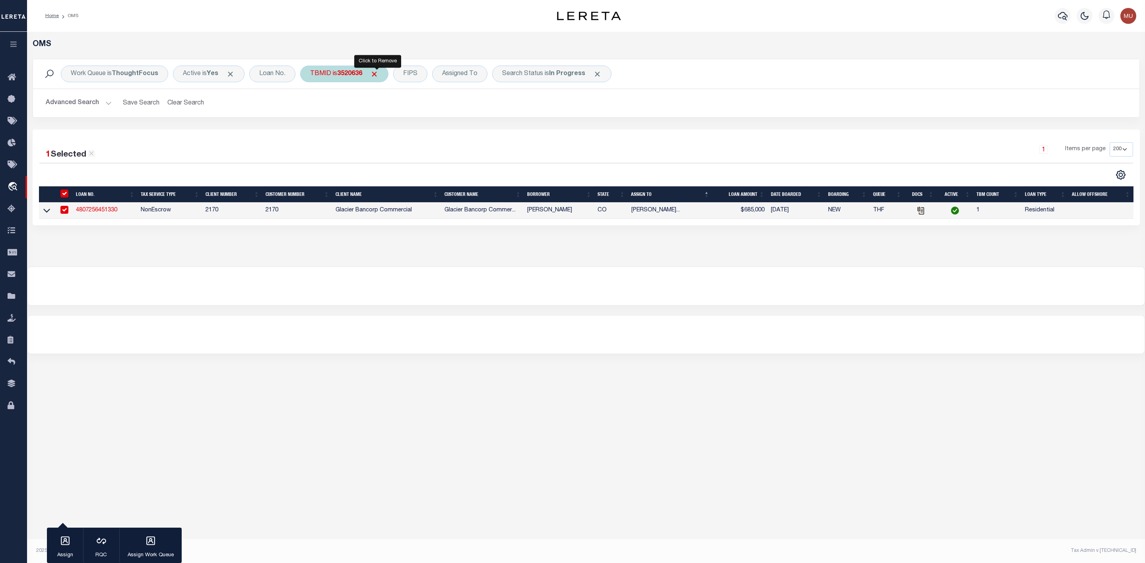
click at [378, 75] on span "Click to Remove" at bounding box center [374, 74] width 8 height 8
click at [328, 76] on div "TBMID" at bounding box center [320, 74] width 41 height 17
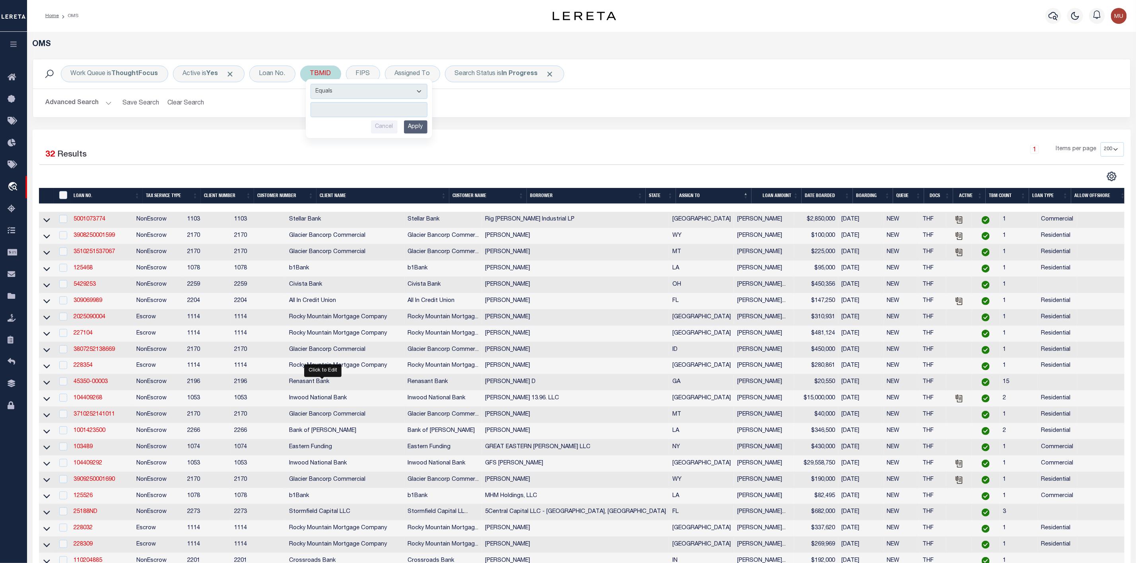
click at [342, 109] on input "number" at bounding box center [369, 109] width 117 height 15
type input "3520637"
click at [415, 130] on input "Apply" at bounding box center [415, 126] width 23 height 13
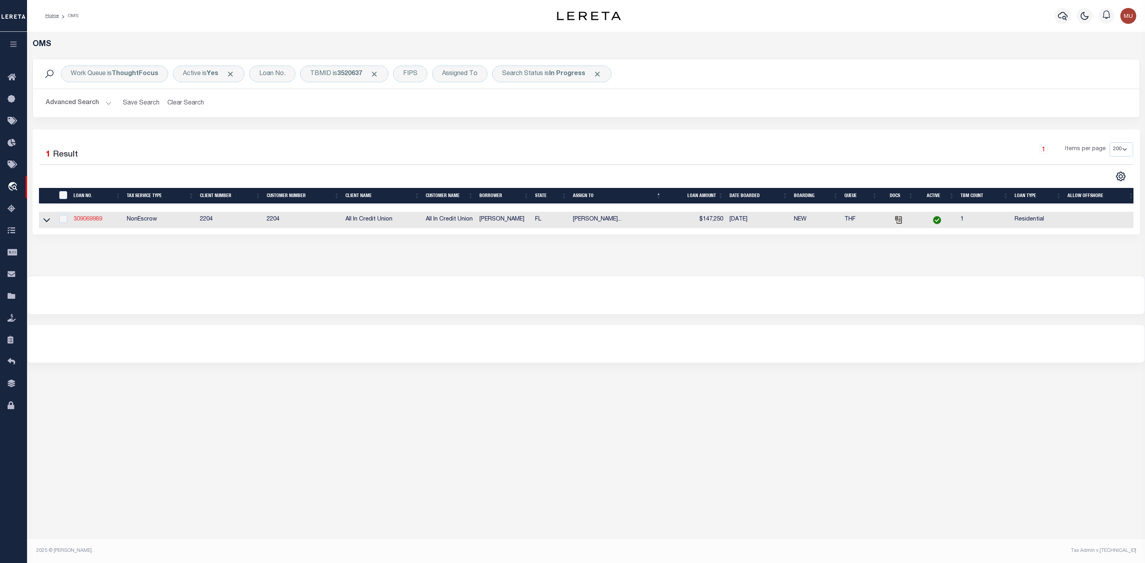
click at [87, 222] on link "309069989" at bounding box center [88, 220] width 29 height 6
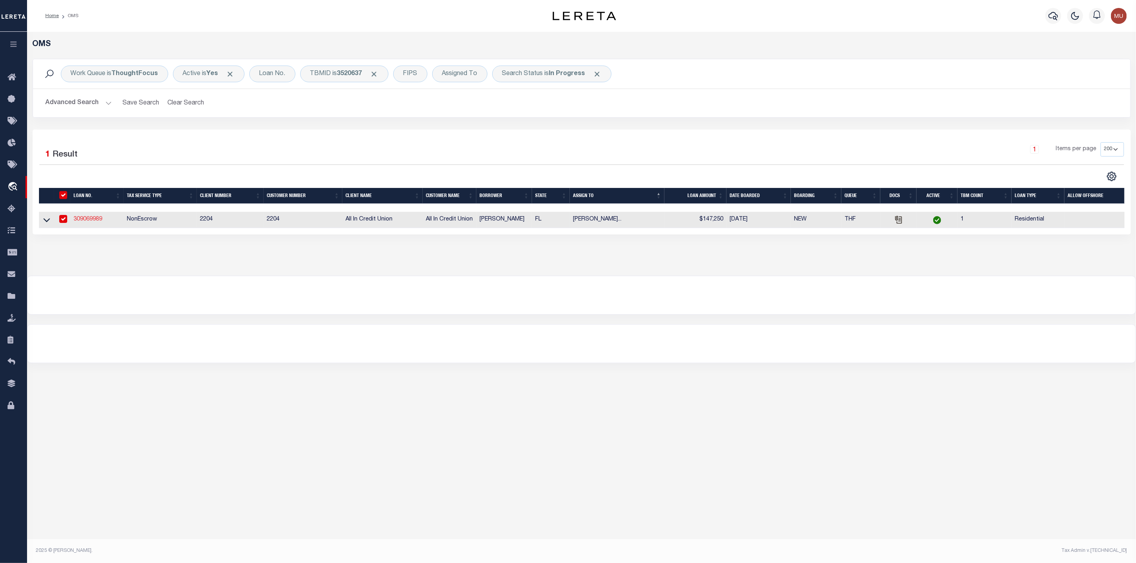
type input "309069989"
type input "[PERSON_NAME]"
select select
type input "[DATE]"
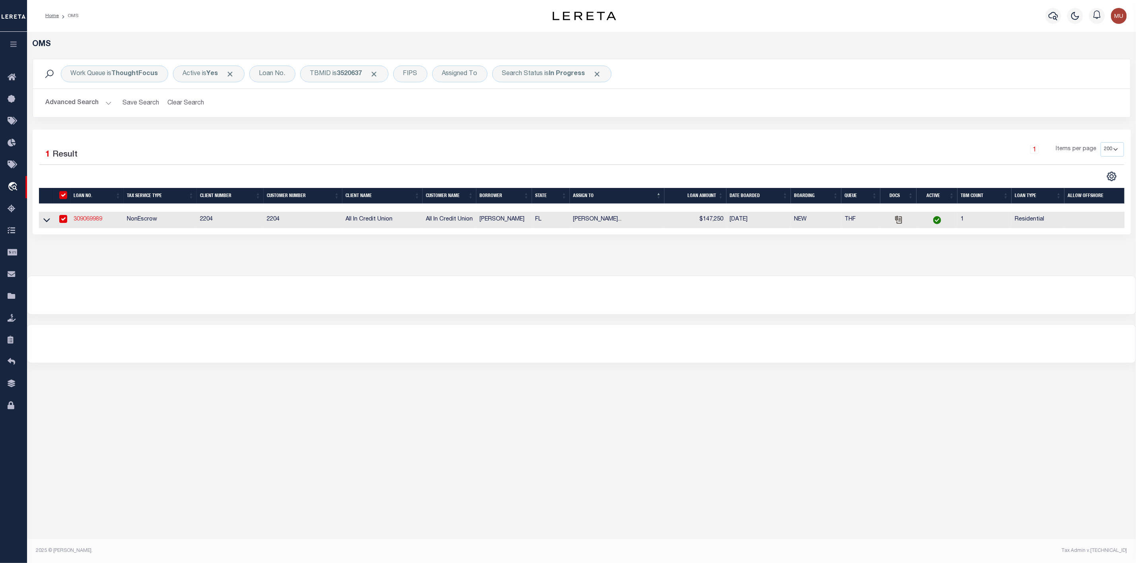
select select "400"
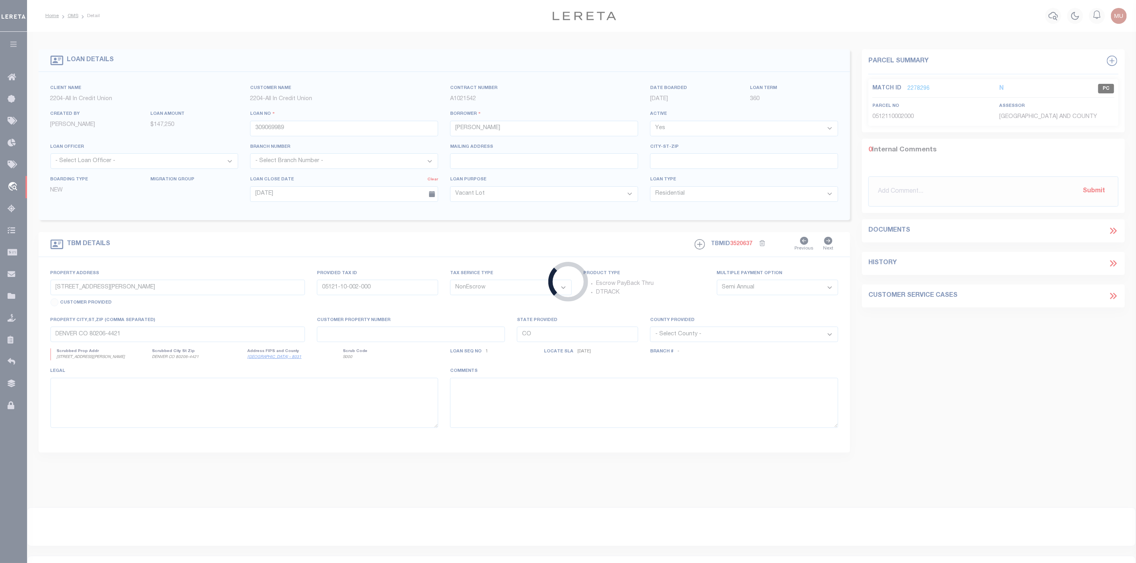
type input "[STREET_ADDRESS]"
type input "23-3S-01E-392-05416-111"
select select
type input "[GEOGRAPHIC_DATA] [GEOGRAPHIC_DATA] 32327"
type input "FL"
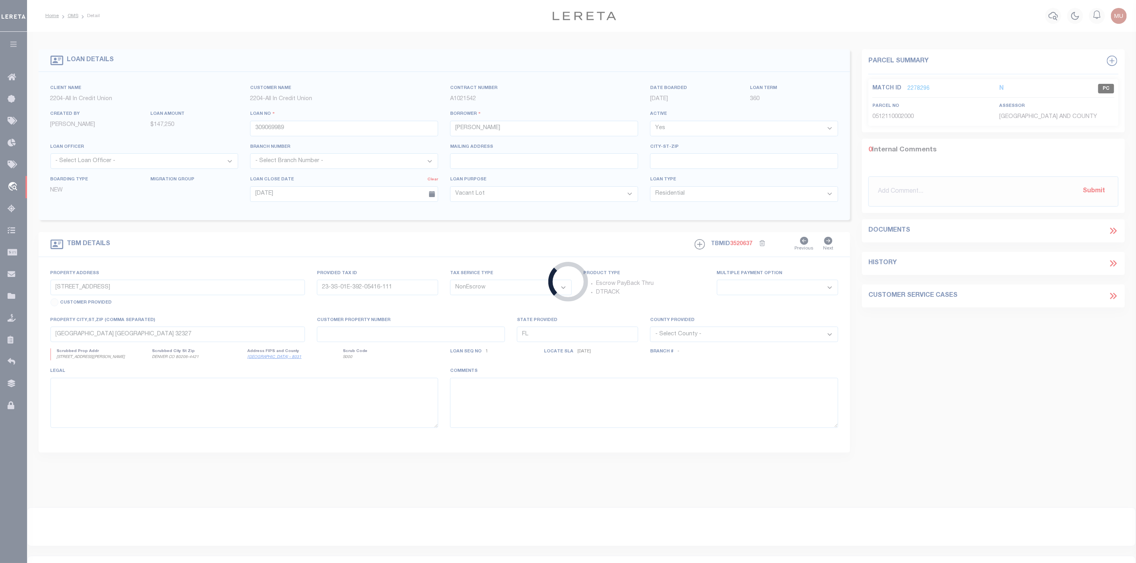
select select "44319"
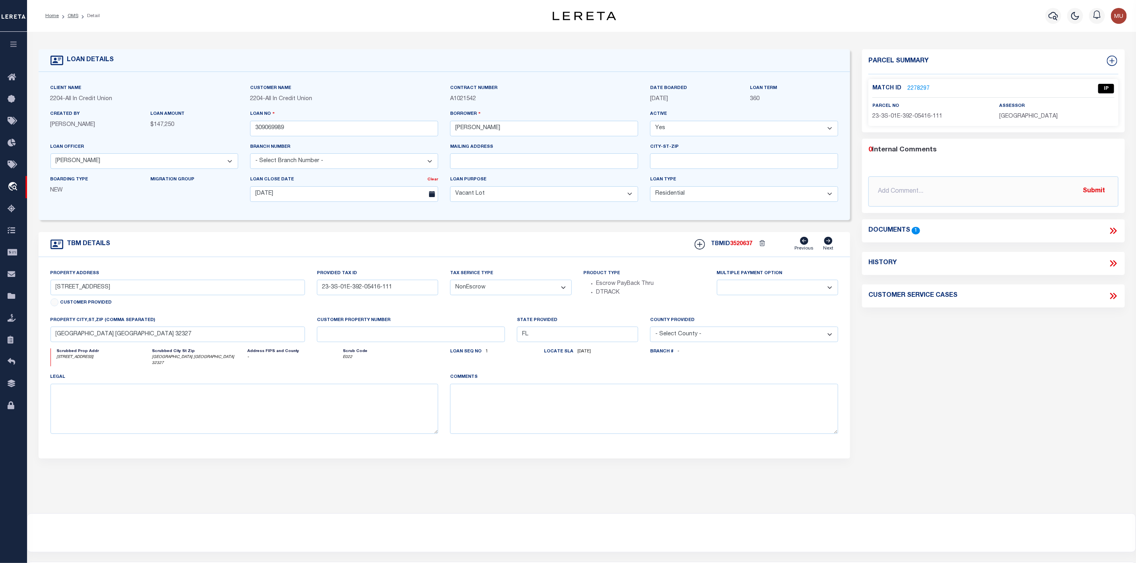
click at [916, 85] on link "2278297" at bounding box center [918, 89] width 22 height 8
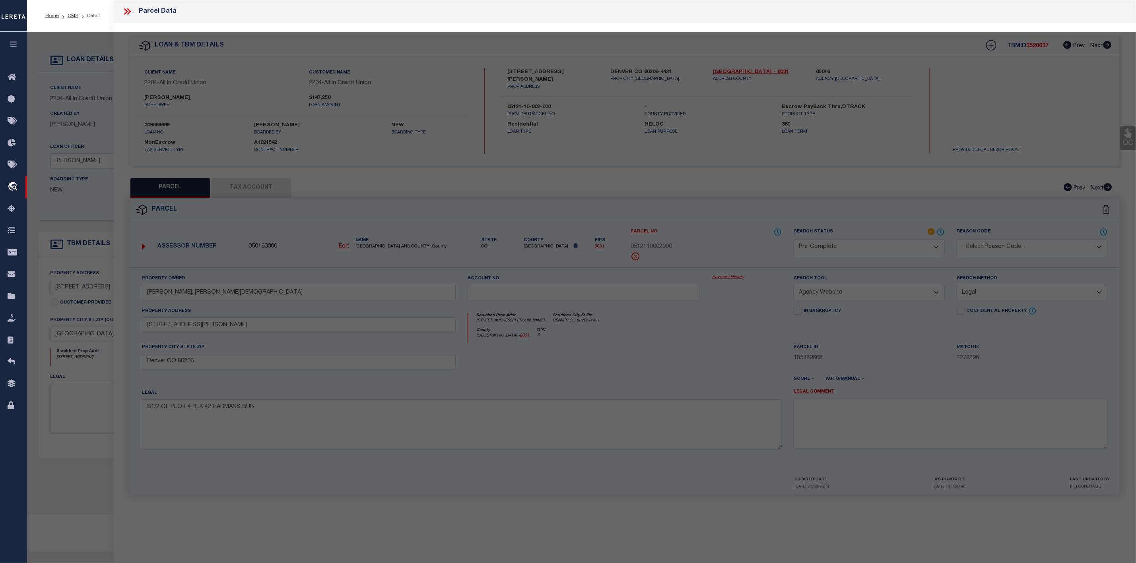
select select "AS"
select select
checkbox input "false"
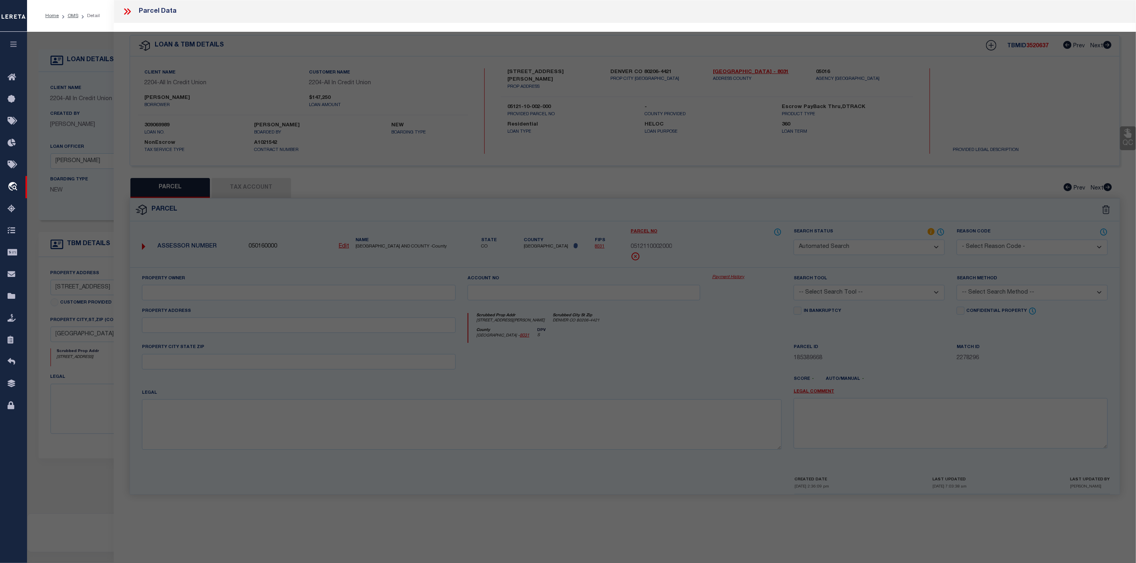
select select "IP"
type input "[PERSON_NAME] [PERSON_NAME]"
select select "AGW"
select select "LEG"
type input "ROCK CRUSHER RD"
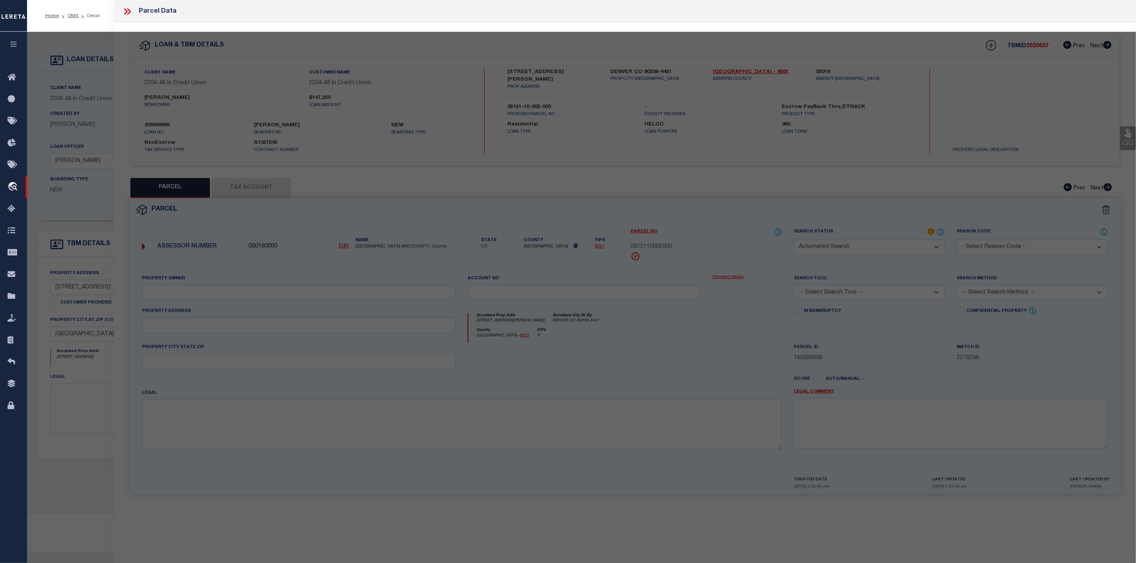
type input "CRAWFORDVILLE 32327"
type textarea "RIVER RIDGE LOT 11 OR 1290 P 101 OR 1426 P 811"
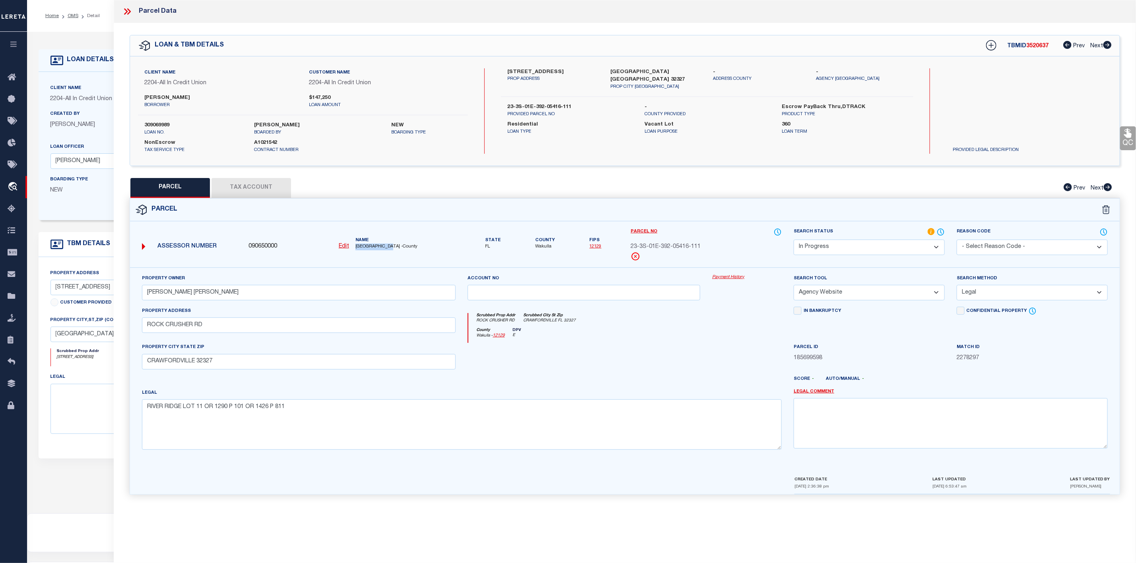
drag, startPoint x: 353, startPoint y: 246, endPoint x: 395, endPoint y: 246, distance: 41.4
click at [395, 246] on div "Name [GEOGRAPHIC_DATA] -County" at bounding box center [405, 243] width 107 height 13
copy span "[GEOGRAPHIC_DATA]"
drag, startPoint x: 505, startPoint y: 99, endPoint x: 573, endPoint y: 101, distance: 67.6
click at [573, 103] on div "23-3S-01E-392-05416-111 PROVIDED PARCEL NO" at bounding box center [569, 110] width 137 height 14
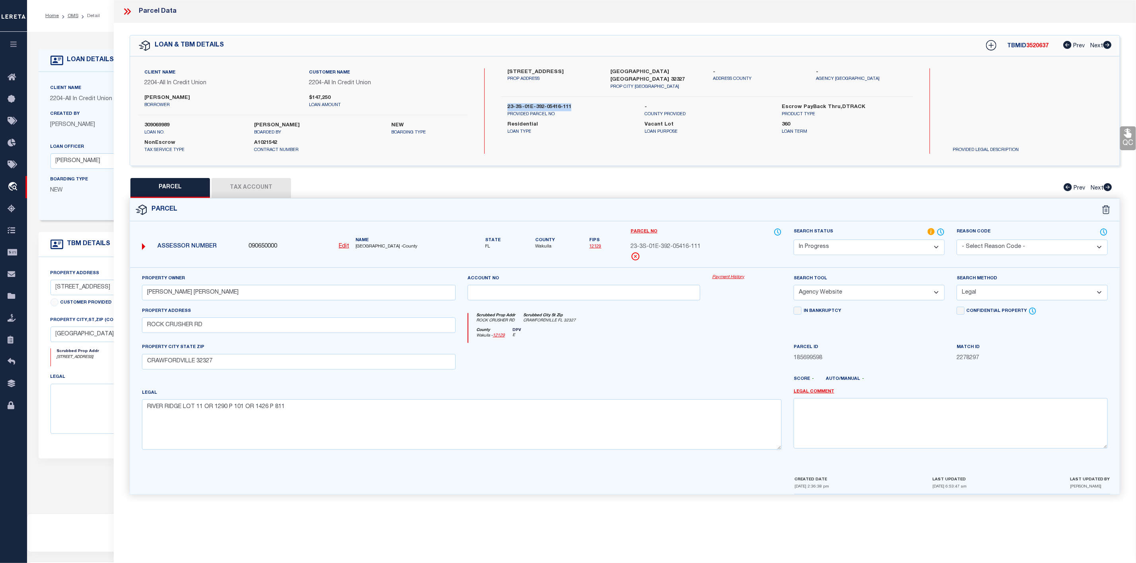
copy label "23-3S-01E-392-05416-111"
click at [129, 12] on icon at bounding box center [127, 11] width 10 height 10
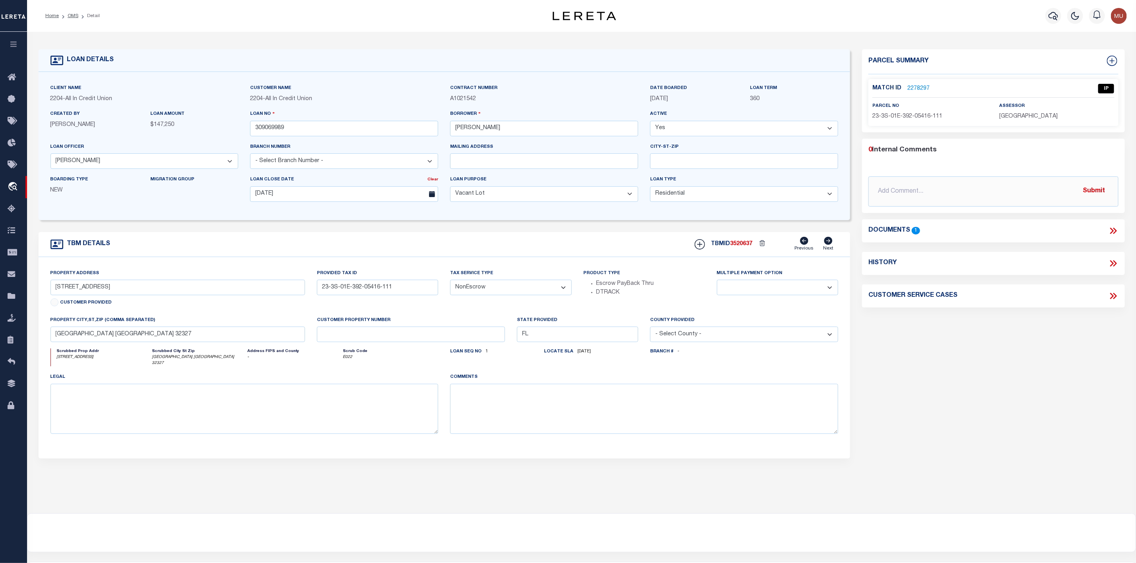
click at [1114, 228] on icon at bounding box center [1113, 231] width 10 height 10
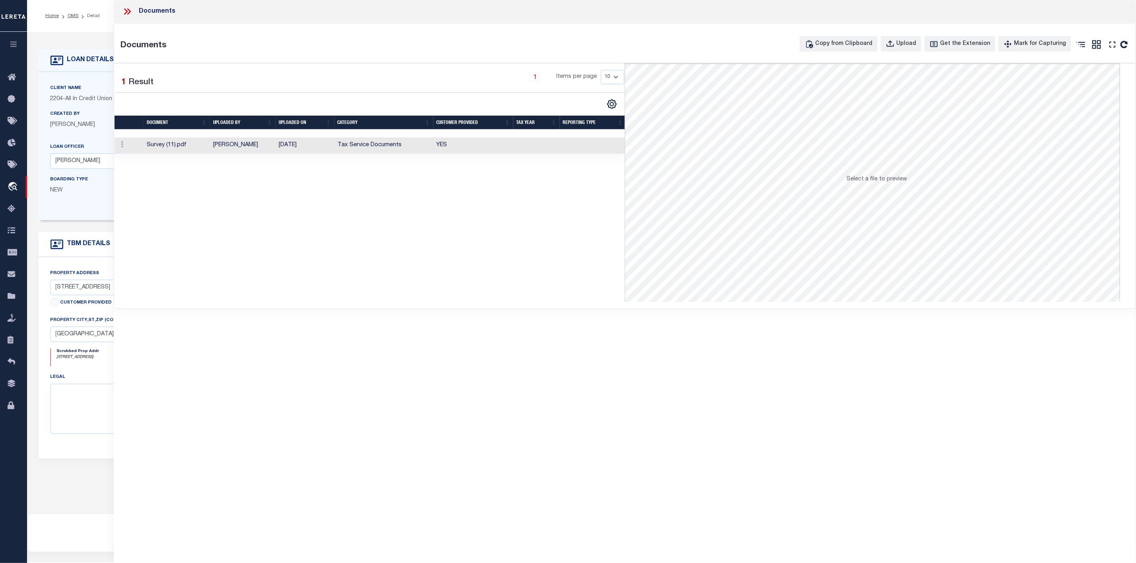
click at [166, 148] on td "Survey (11).pdf" at bounding box center [177, 146] width 66 height 16
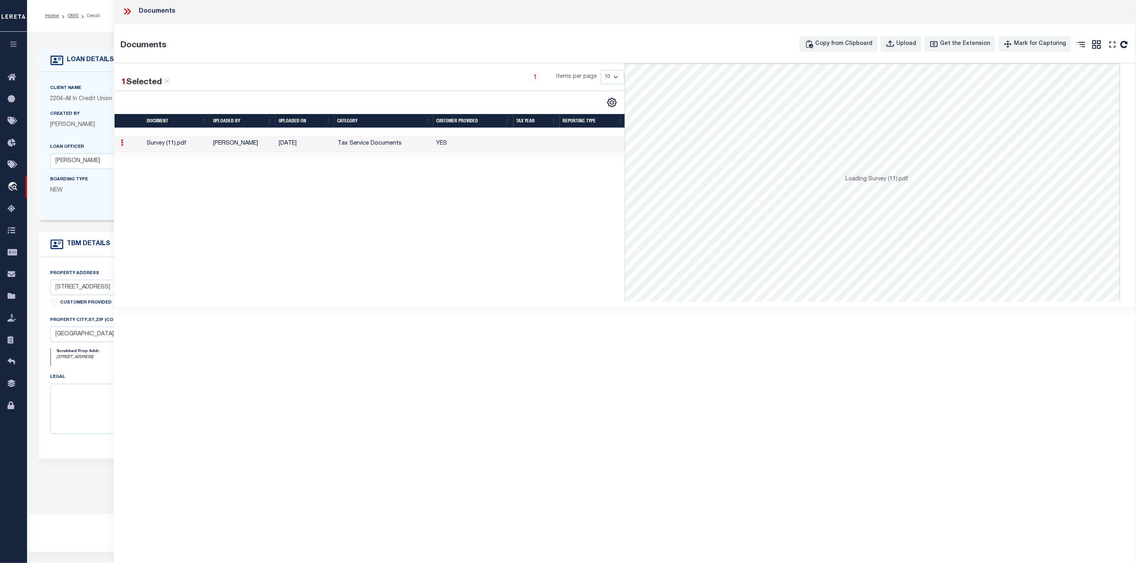
click at [166, 148] on td "Survey (11).pdf" at bounding box center [177, 144] width 66 height 16
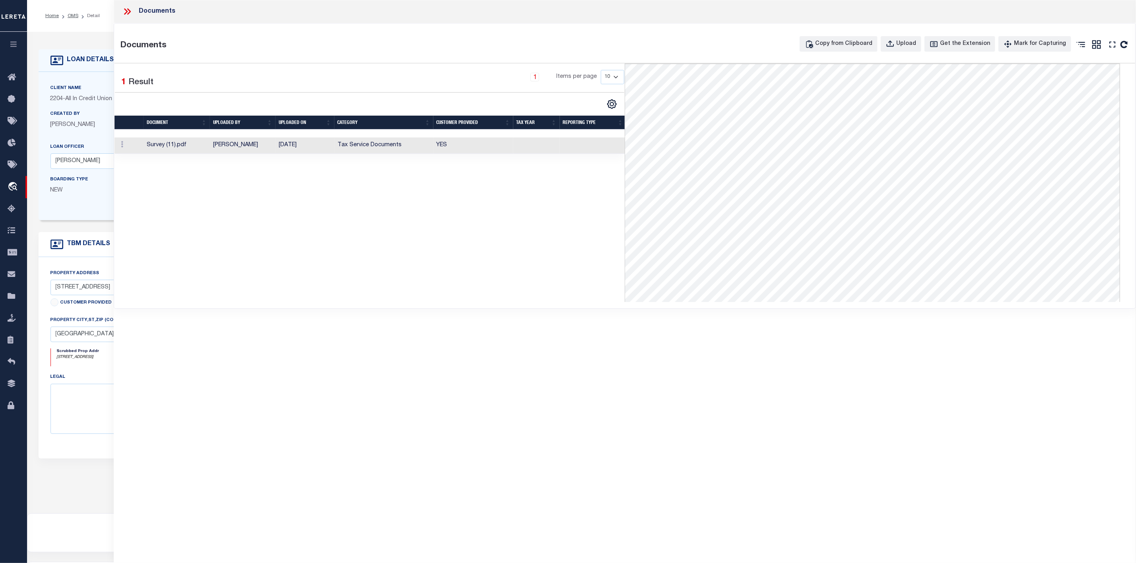
click at [127, 12] on icon at bounding box center [126, 11] width 4 height 6
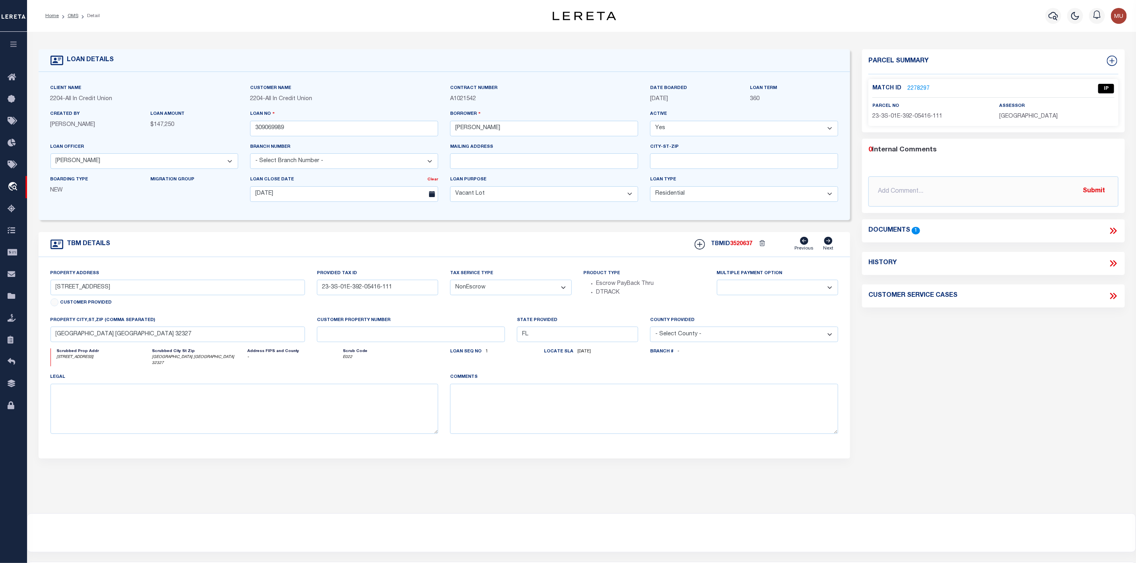
click at [911, 87] on link "2278297" at bounding box center [918, 89] width 22 height 8
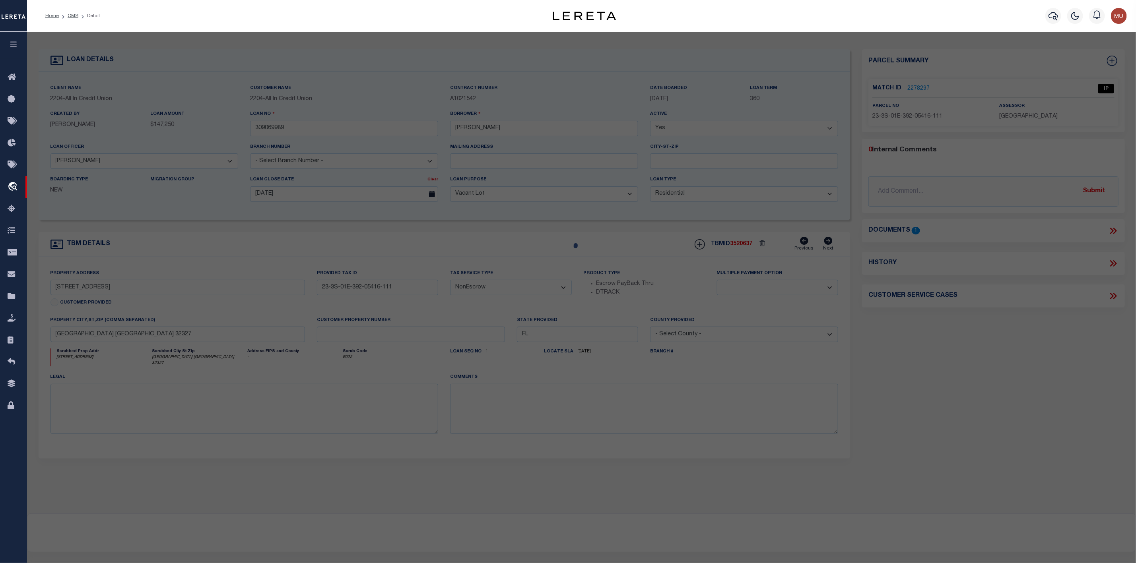
select select "AS"
select select
checkbox input "false"
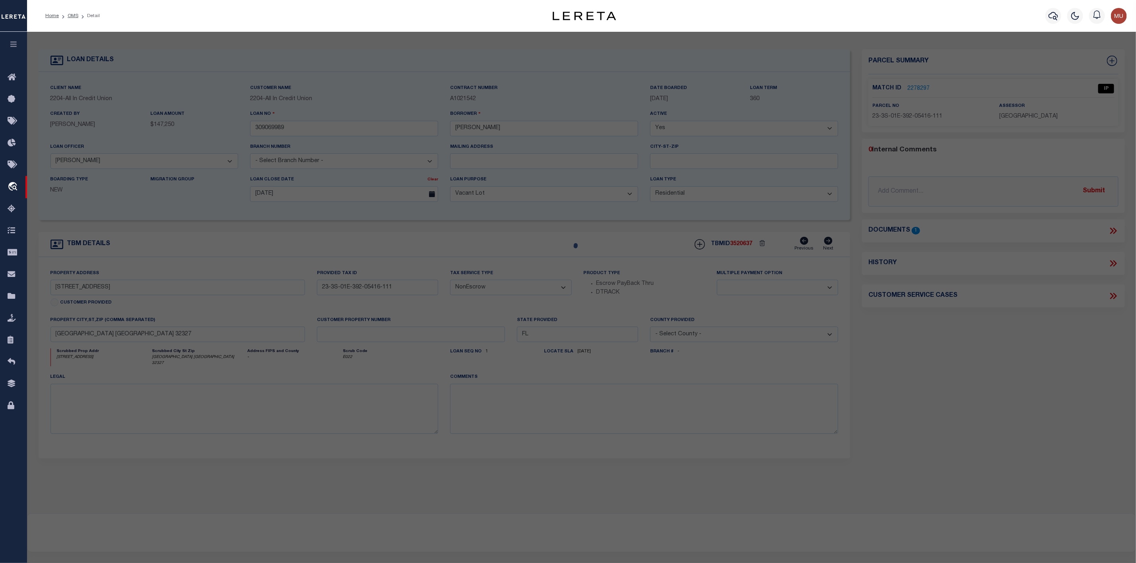
select select "IP"
type input "[PERSON_NAME] [PERSON_NAME]"
select select "AGW"
select select "LEG"
type input "ROCK CRUSHER RD"
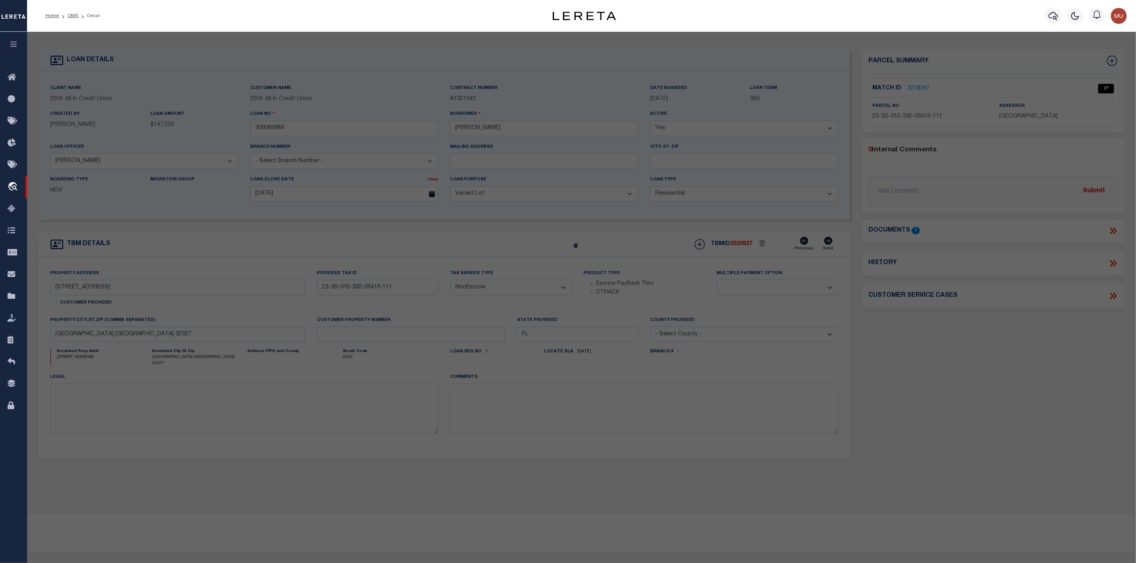
type input "CRAWFORDVILLE 32327"
type textarea "RIVER RIDGE LOT 11 OR 1290 P 101 OR 1426 P 811"
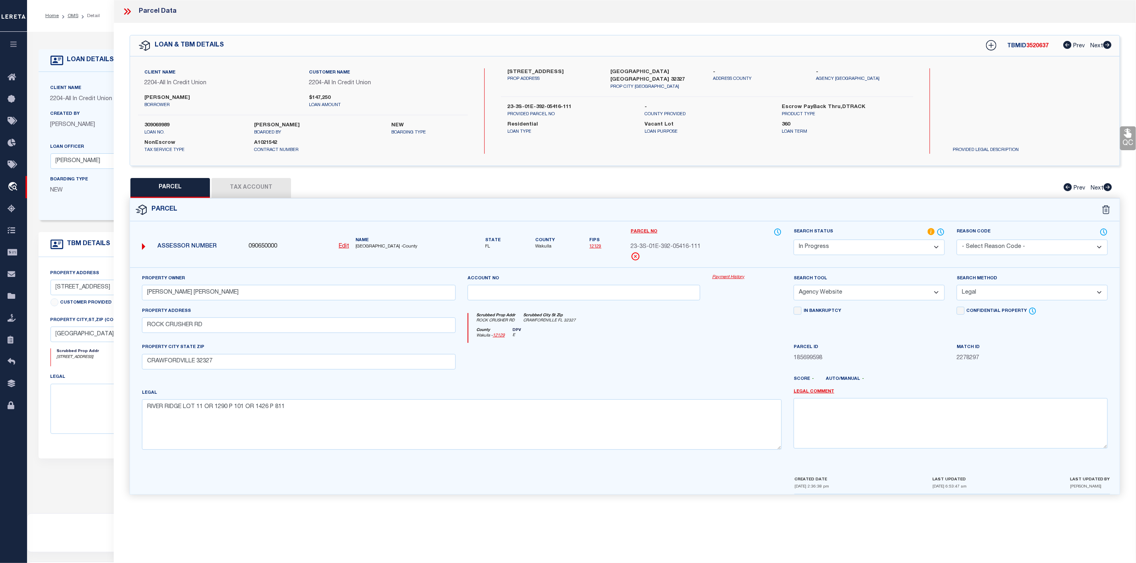
click at [274, 192] on button "Tax Account" at bounding box center [252, 188] width 80 height 20
select select "100"
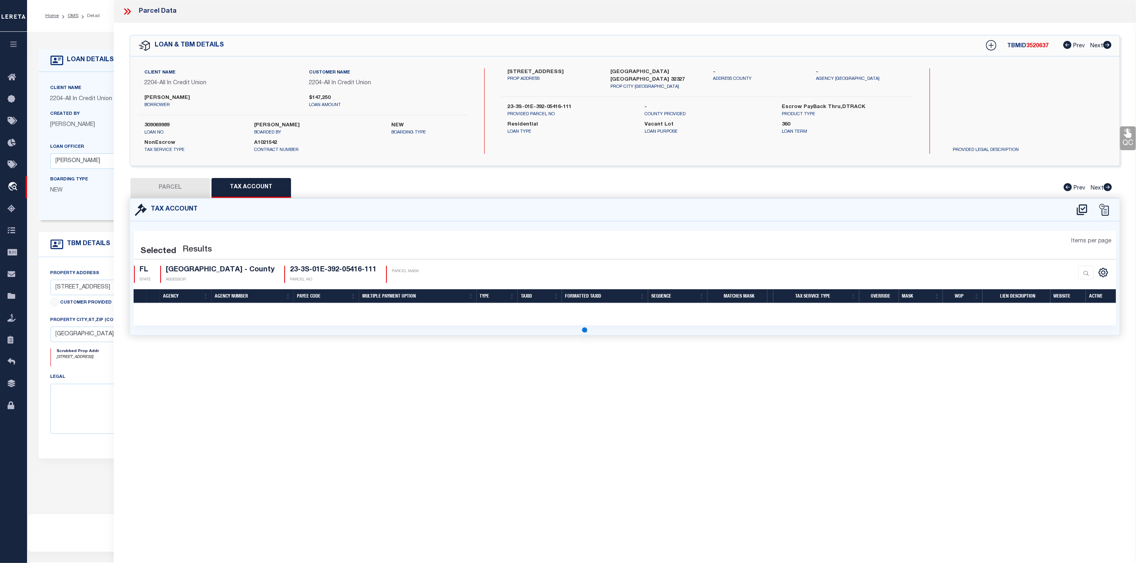
select select "100"
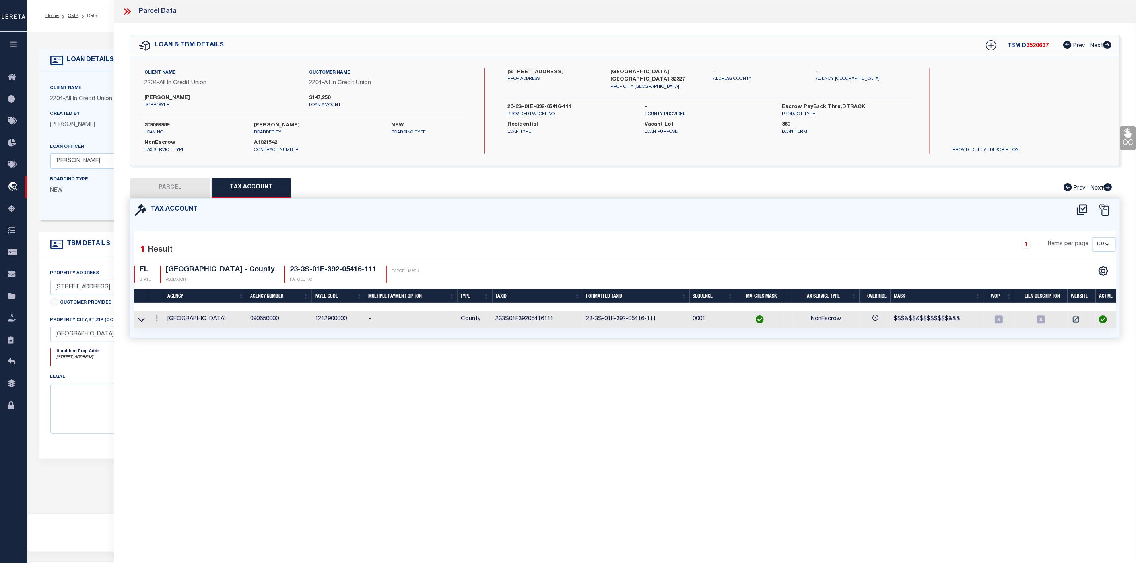
click at [181, 186] on button "PARCEL" at bounding box center [170, 188] width 80 height 20
select select "AS"
select select
checkbox input "false"
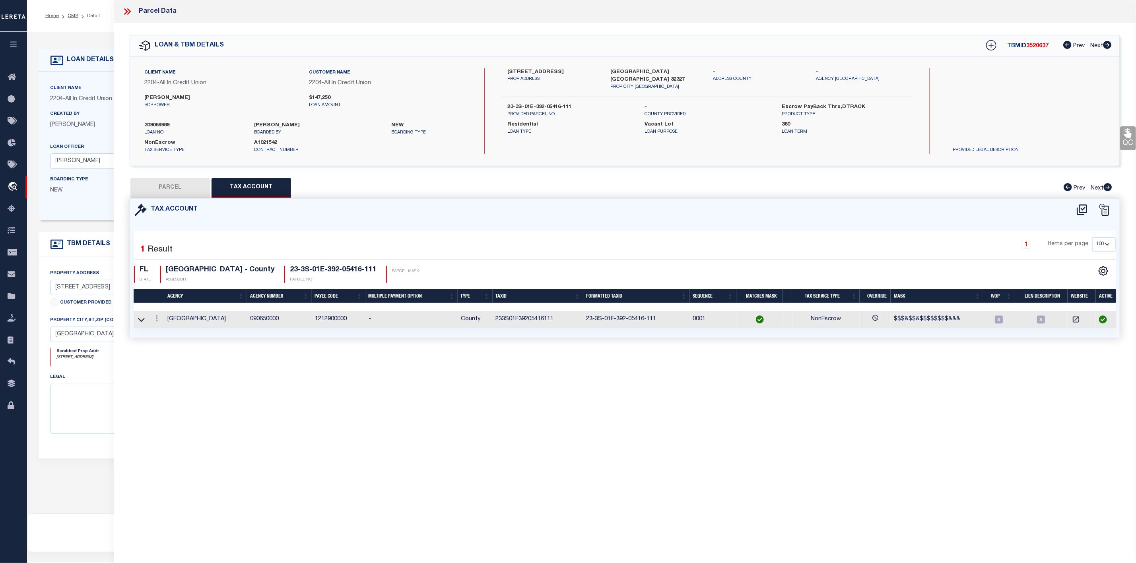
checkbox input "false"
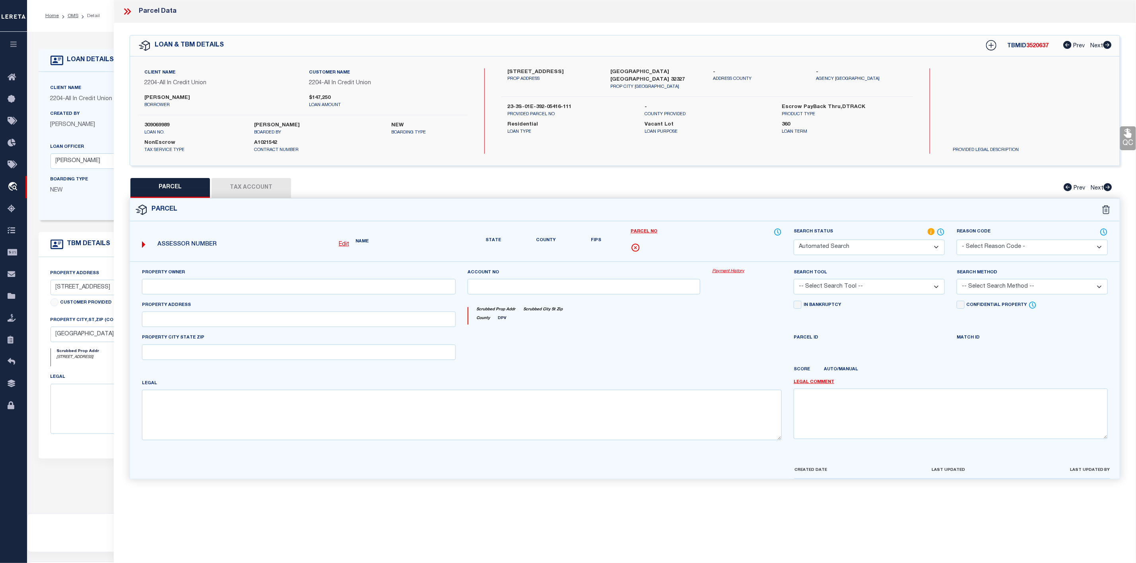
select select "IP"
type input "[PERSON_NAME] [PERSON_NAME]"
select select "AGW"
select select "LEG"
type input "ROCK CRUSHER RD"
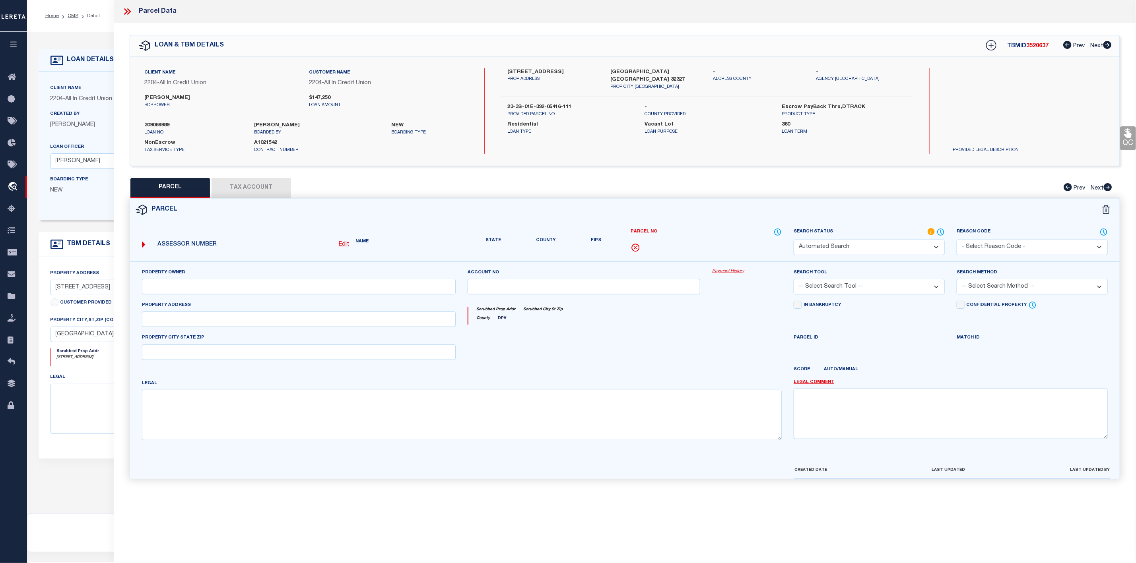
type input "CRAWFORDVILLE 32327"
type textarea "RIVER RIDGE LOT 11 OR 1290 P 101 OR 1426 P 811"
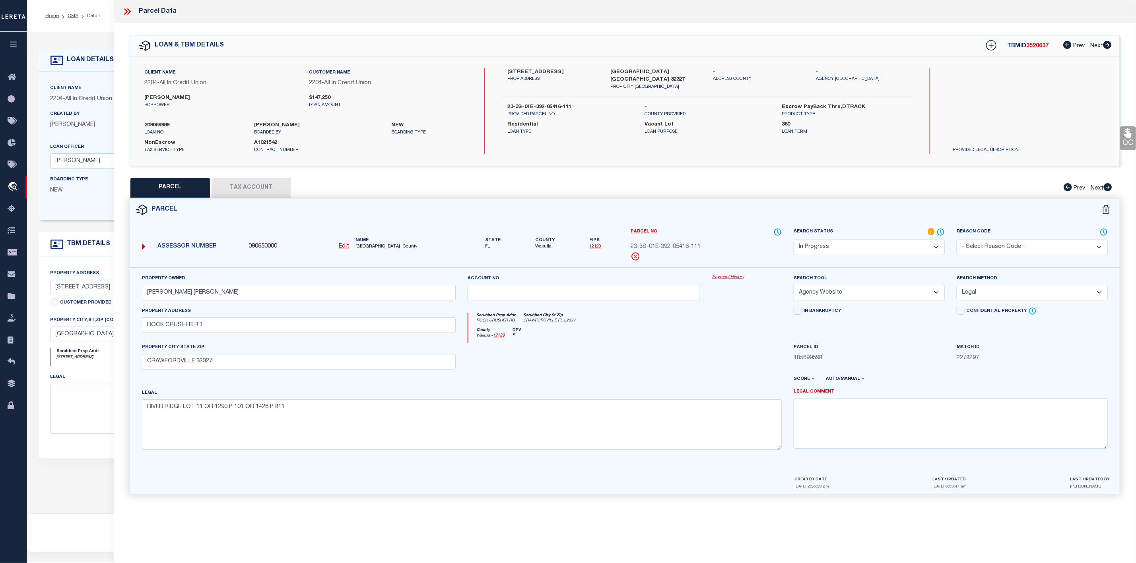
click at [885, 253] on select "Automated Search Bad Parcel Complete Duplicate Parcel High Dollar Reporting In …" at bounding box center [869, 248] width 151 height 16
click at [794, 241] on select "Automated Search Bad Parcel Complete Duplicate Parcel High Dollar Reporting In …" at bounding box center [869, 248] width 151 height 16
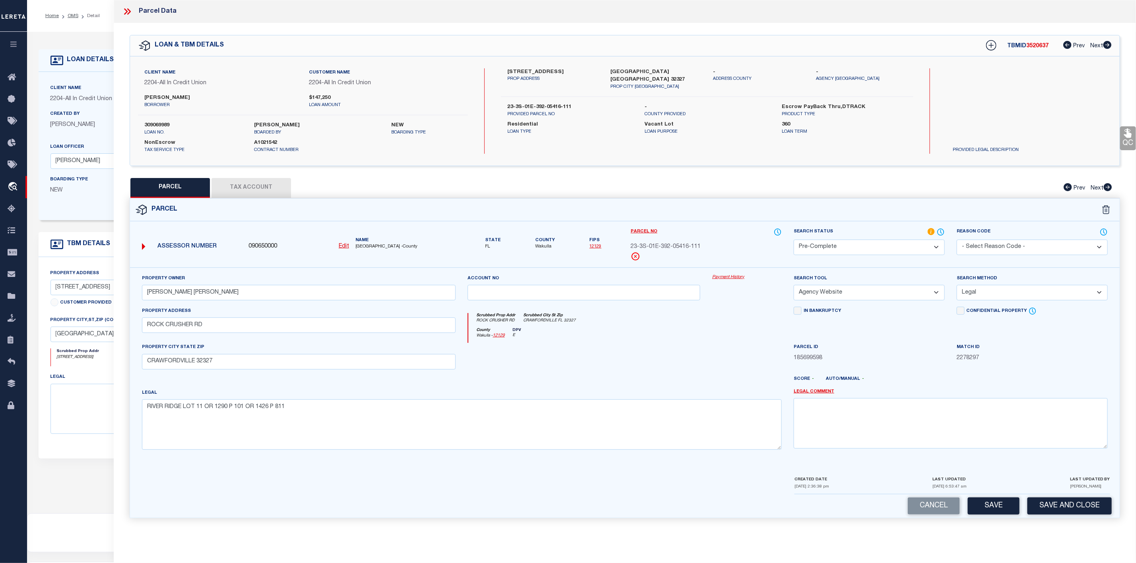
scroll to position [49, 0]
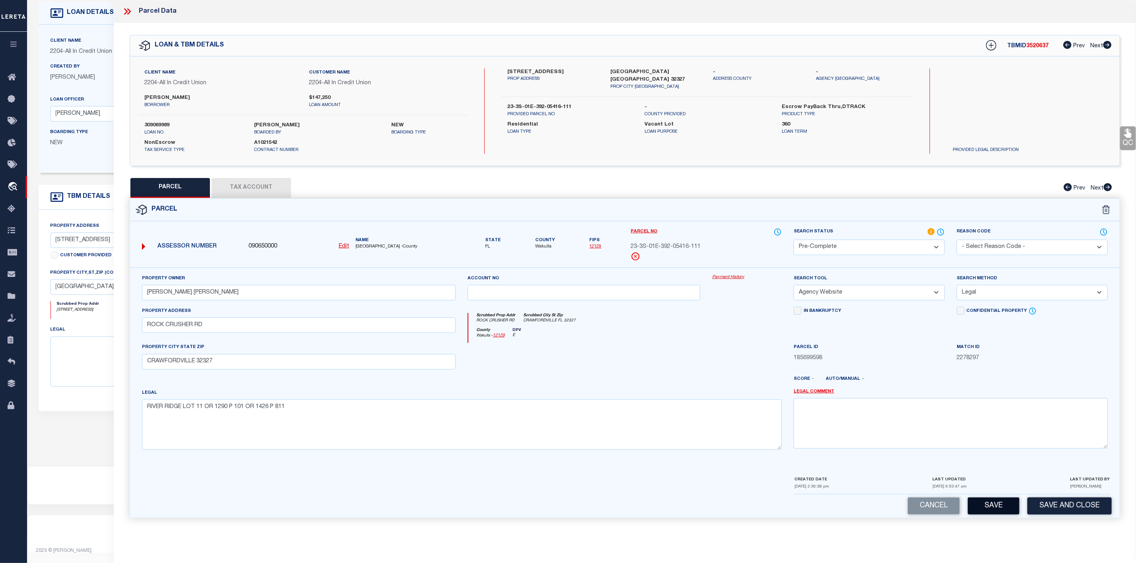
click at [983, 515] on button "Save" at bounding box center [994, 506] width 52 height 17
select select "AS"
select select
checkbox input "false"
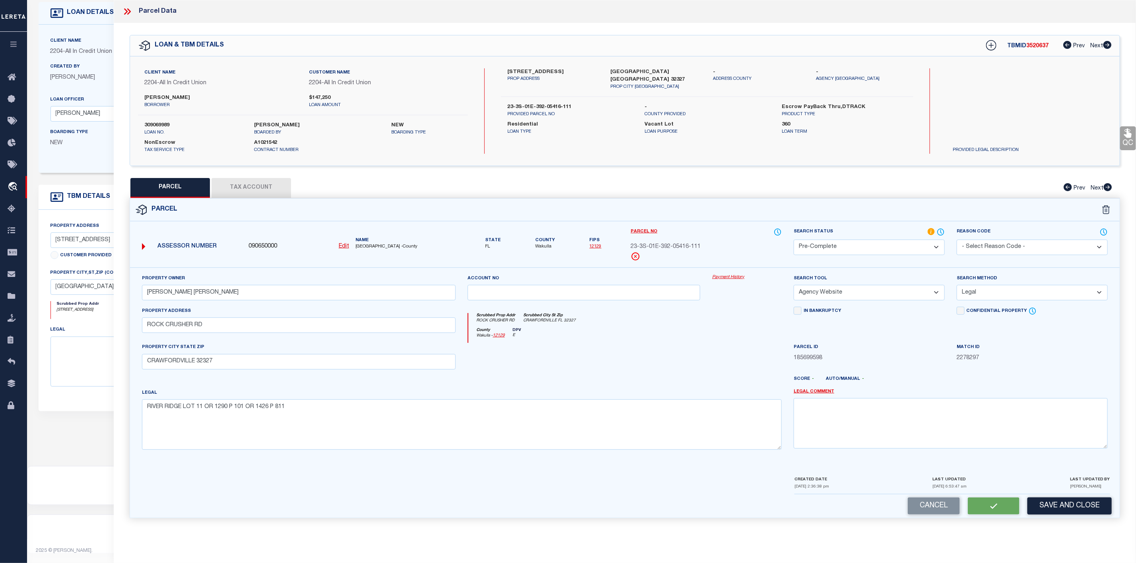
checkbox input "false"
select select "PC"
type input "[PERSON_NAME] [PERSON_NAME]"
select select "AGW"
select select "LEG"
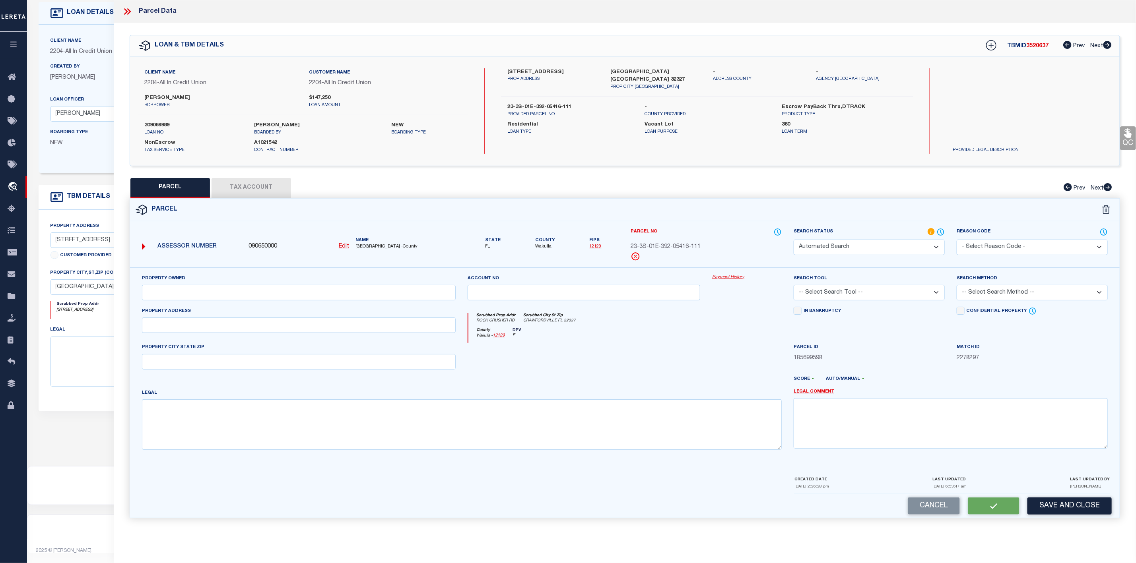
type input "ROCK CRUSHER RD"
type input "CRAWFORDVILLE 32327"
type textarea "RIVER RIDGE LOT 11 OR 1290 P 101 OR 1426 P 811"
click at [125, 15] on icon at bounding box center [127, 11] width 10 height 10
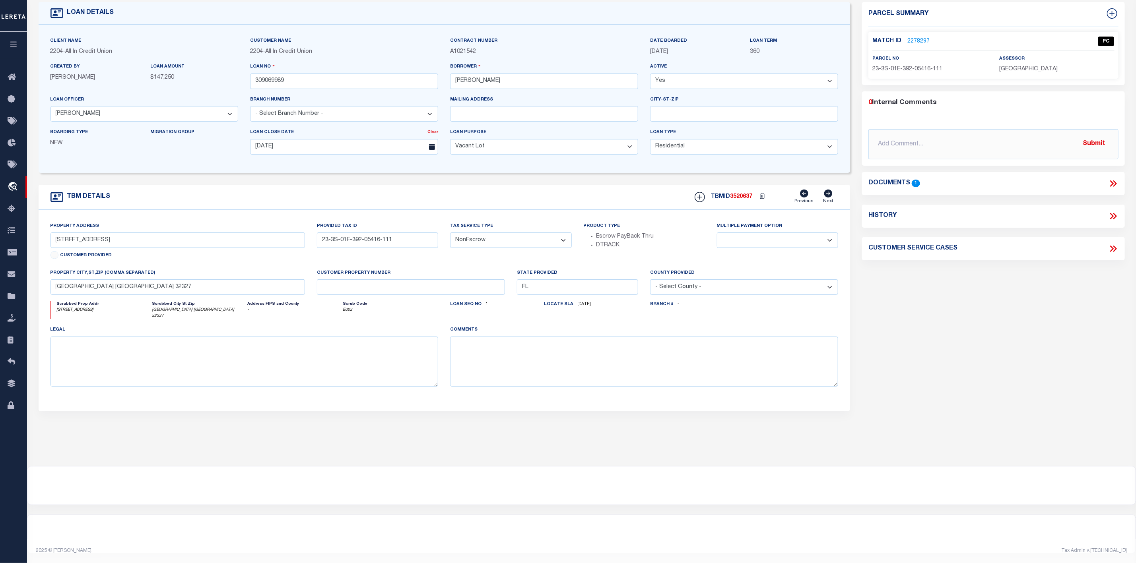
scroll to position [0, 0]
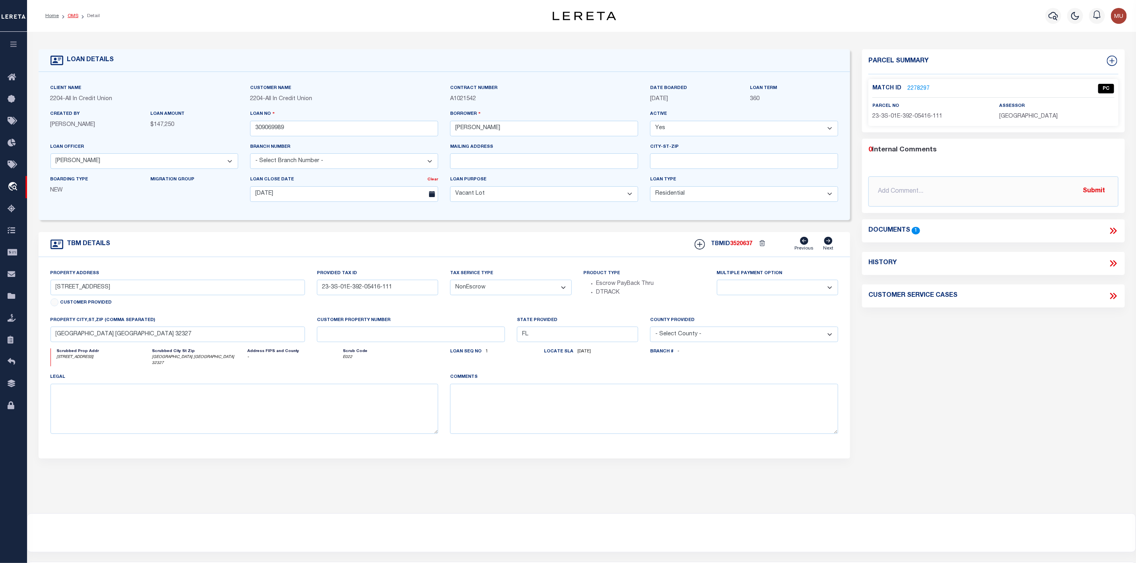
click at [71, 15] on link "OMS" at bounding box center [73, 16] width 11 height 5
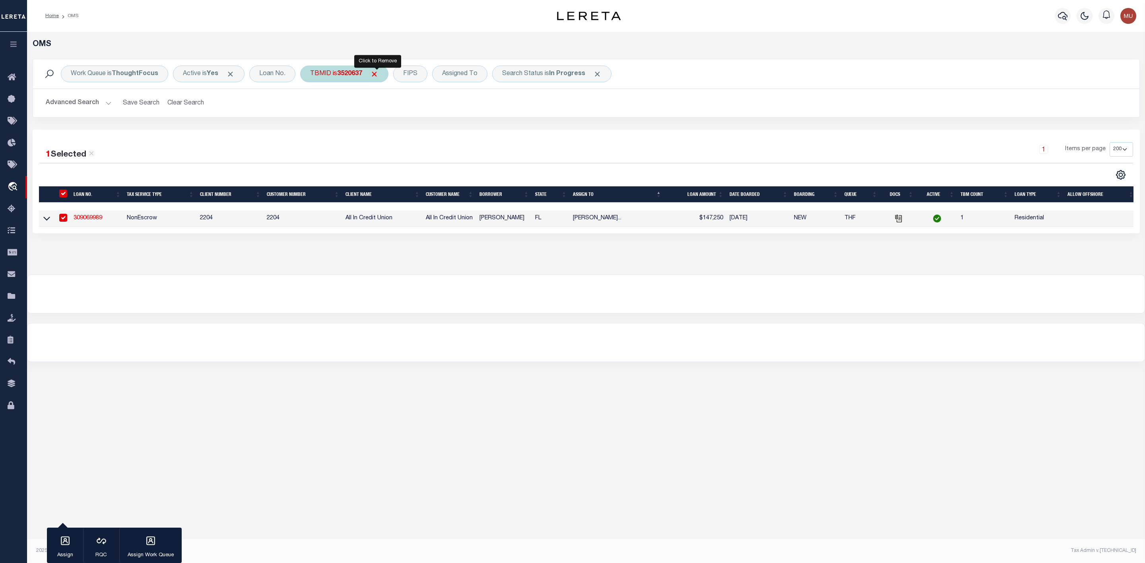
click at [377, 74] on span "Click to Remove" at bounding box center [374, 74] width 8 height 8
click at [312, 73] on div "TBMID" at bounding box center [320, 74] width 41 height 17
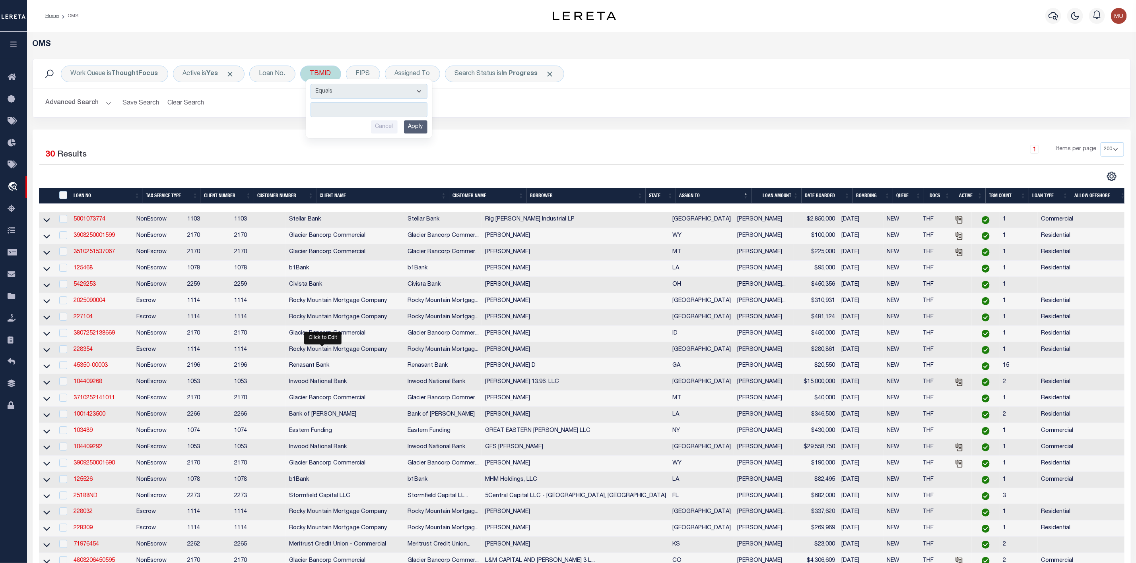
click at [334, 115] on input "number" at bounding box center [369, 109] width 117 height 15
type input "3520443"
click at [415, 126] on input "Apply" at bounding box center [415, 126] width 23 height 13
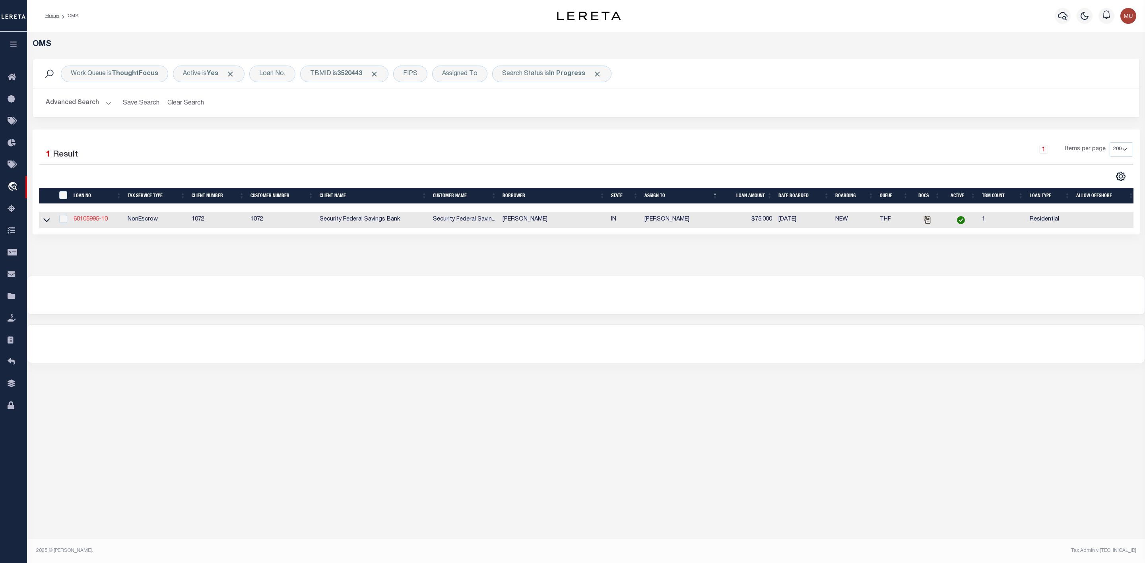
click at [85, 222] on link "60105995-10" at bounding box center [91, 220] width 34 height 6
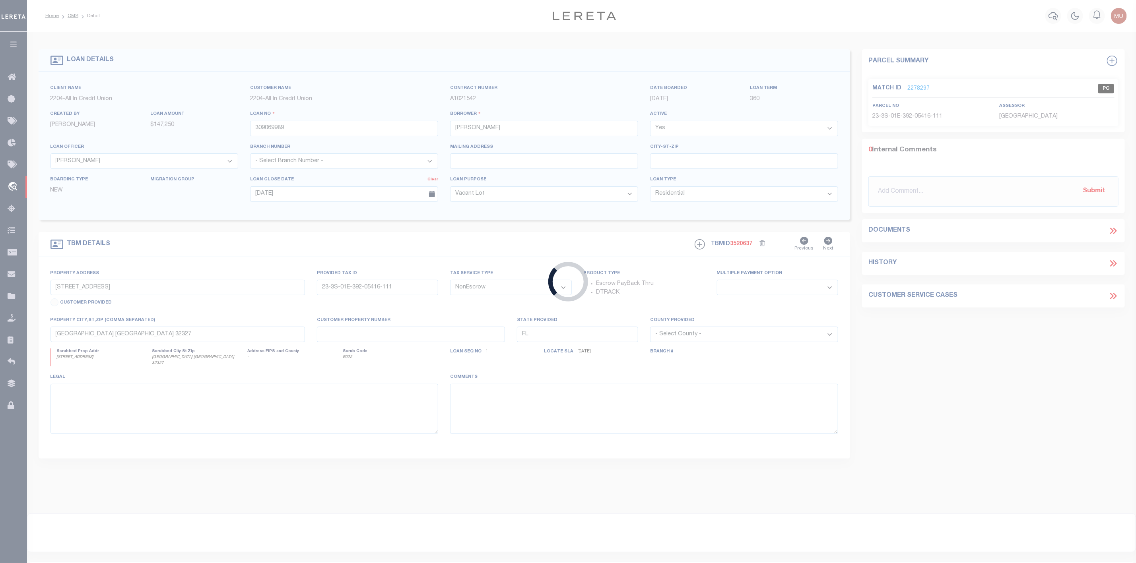
type input "60105995-10"
type input "[PERSON_NAME]"
select select
type input "[DATE]"
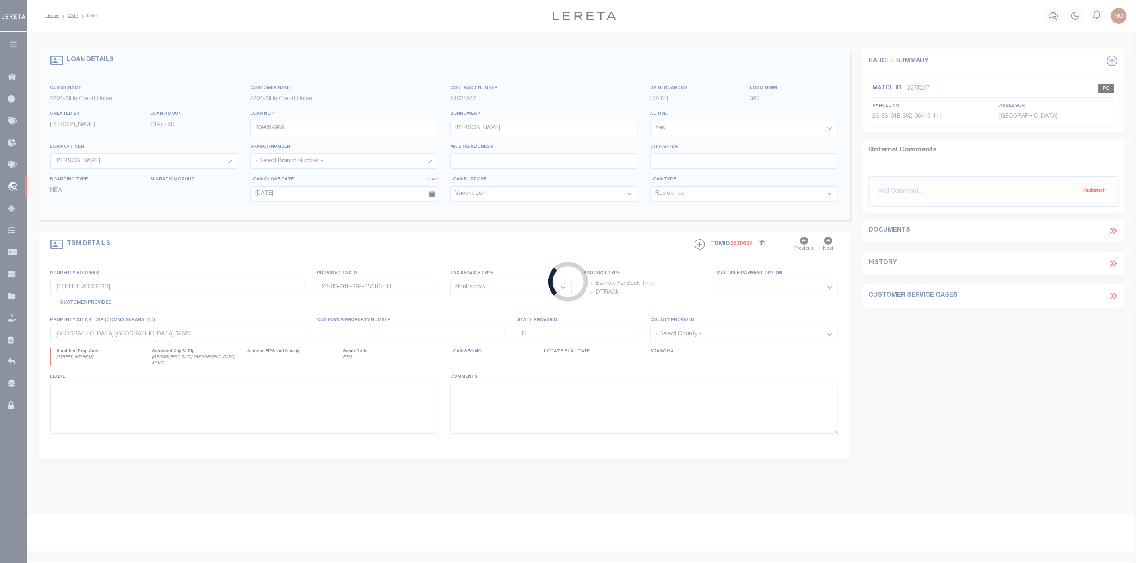
select select "10"
type input "[STREET_ADDRESS]"
select select
type input "ROCKVILLE IN 47872-7931"
type input "IN"
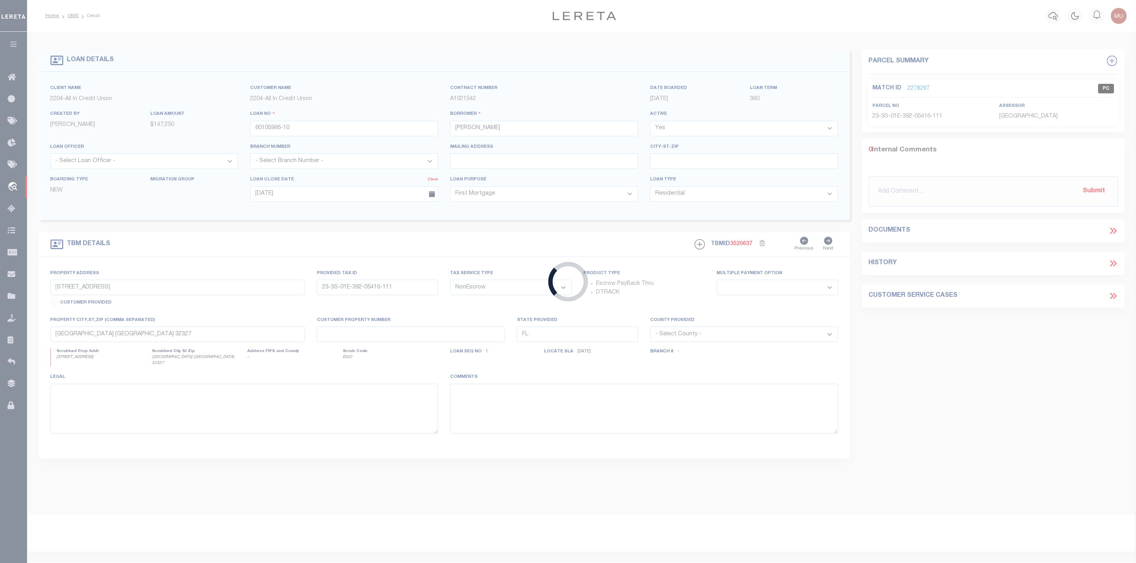
type textarea "SEE ATTACHED"
select select "381"
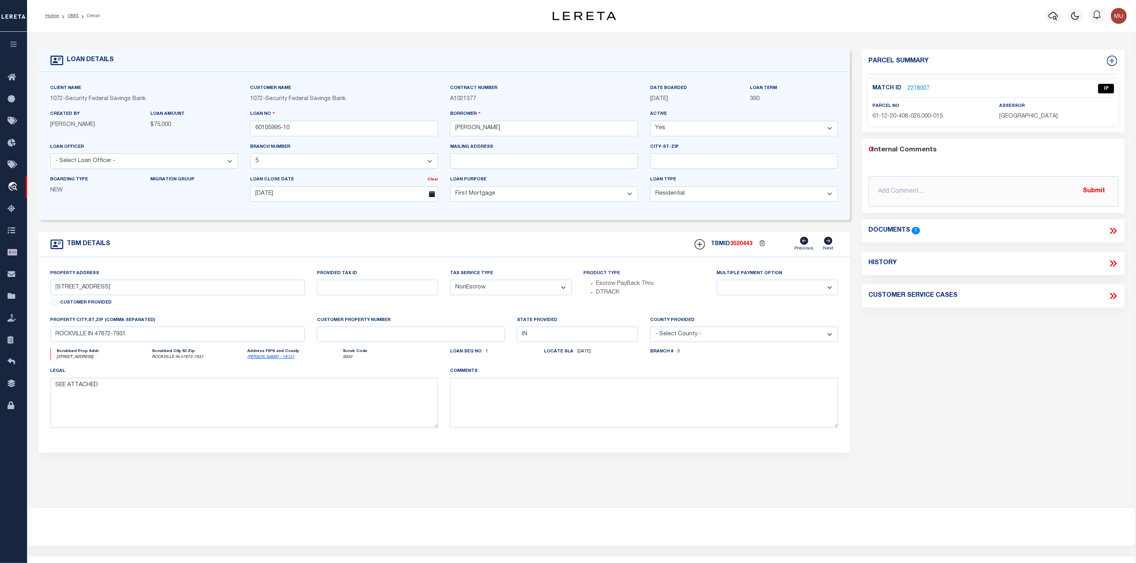
click at [1114, 231] on icon at bounding box center [1113, 231] width 10 height 10
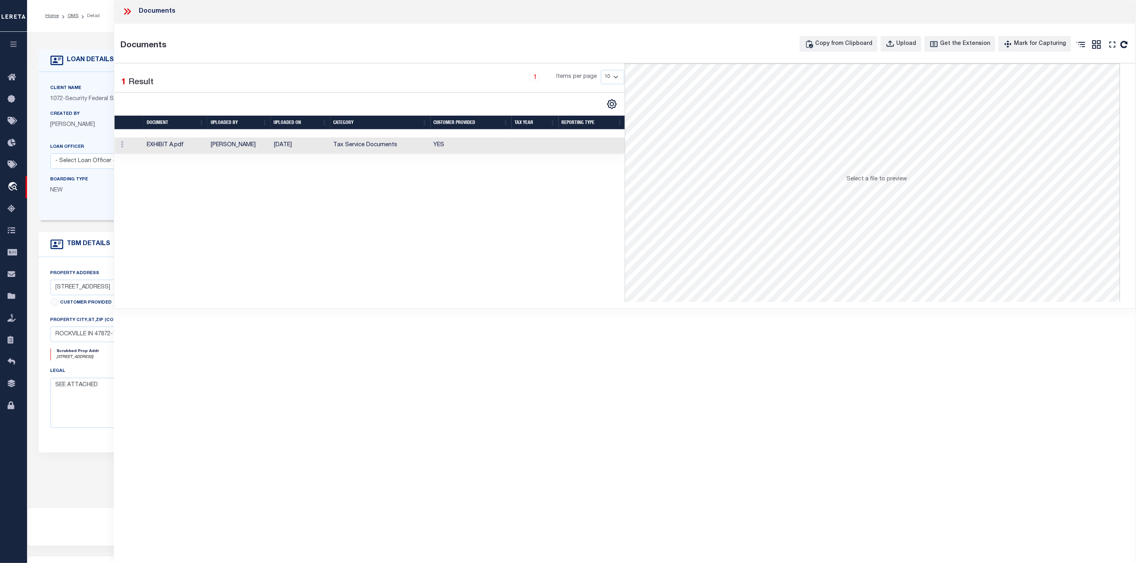
click at [151, 144] on td "EXHIBIT A.pdf" at bounding box center [176, 146] width 64 height 16
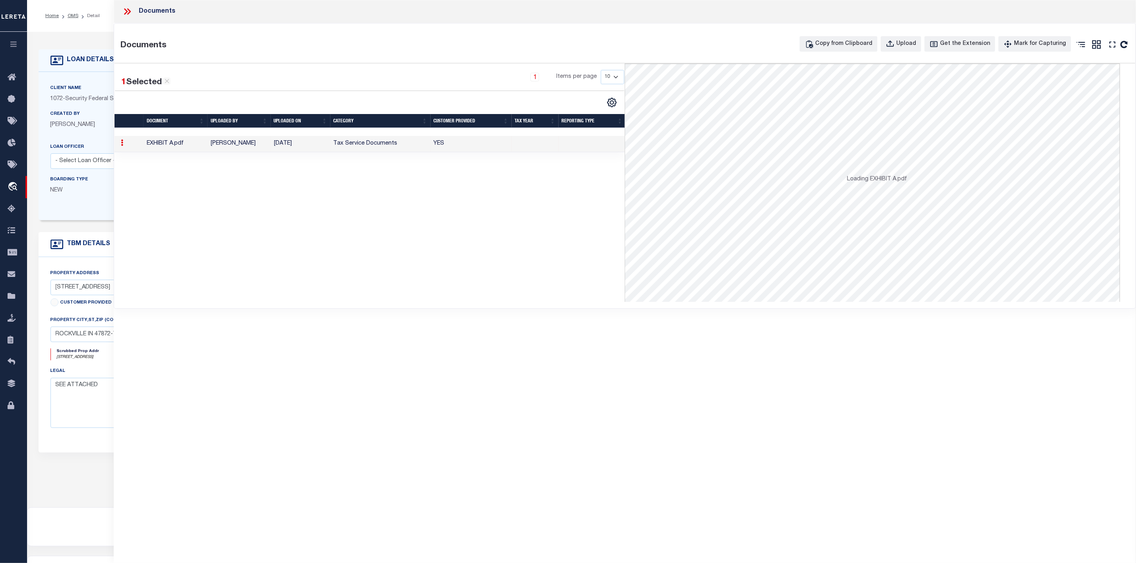
click at [151, 144] on td "EXHIBIT A.pdf" at bounding box center [176, 144] width 64 height 16
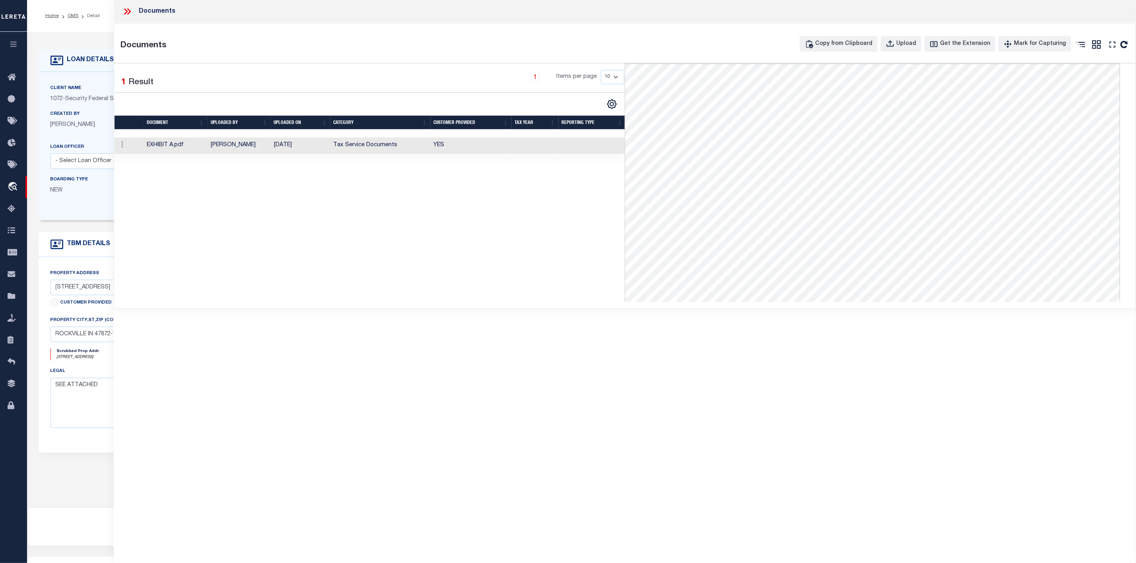
click at [126, 11] on icon at bounding box center [126, 11] width 4 height 6
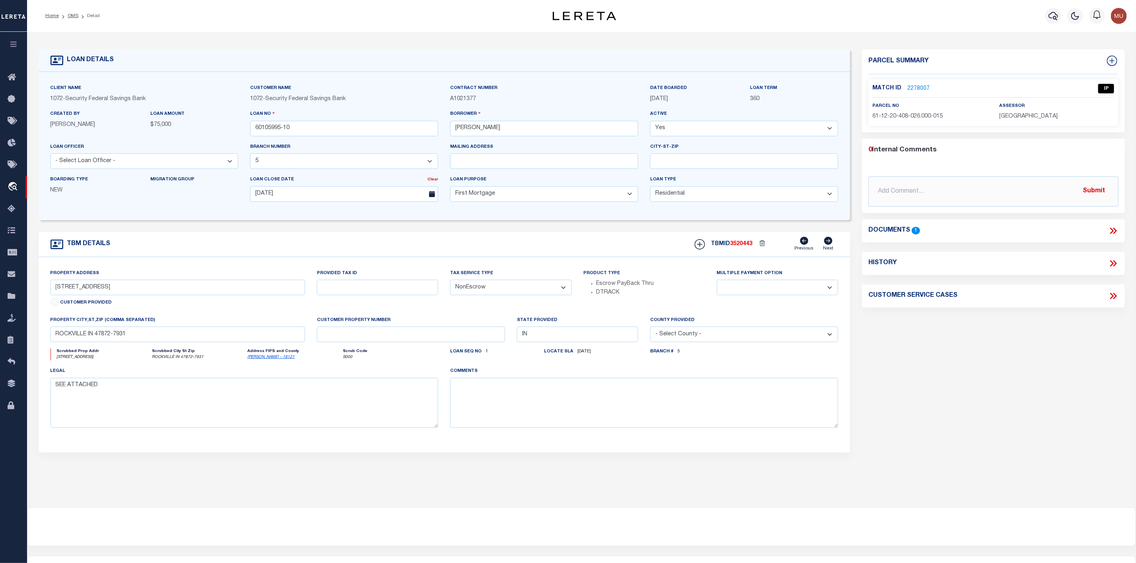
click at [915, 87] on link "2278007" at bounding box center [918, 89] width 22 height 8
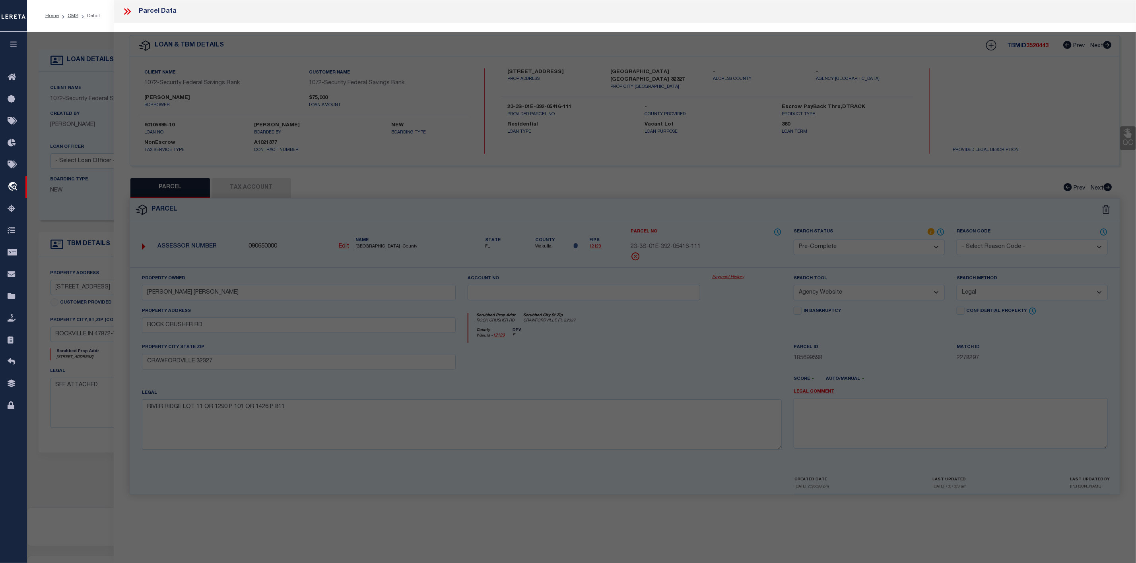
select select "AS"
select select
checkbox input "false"
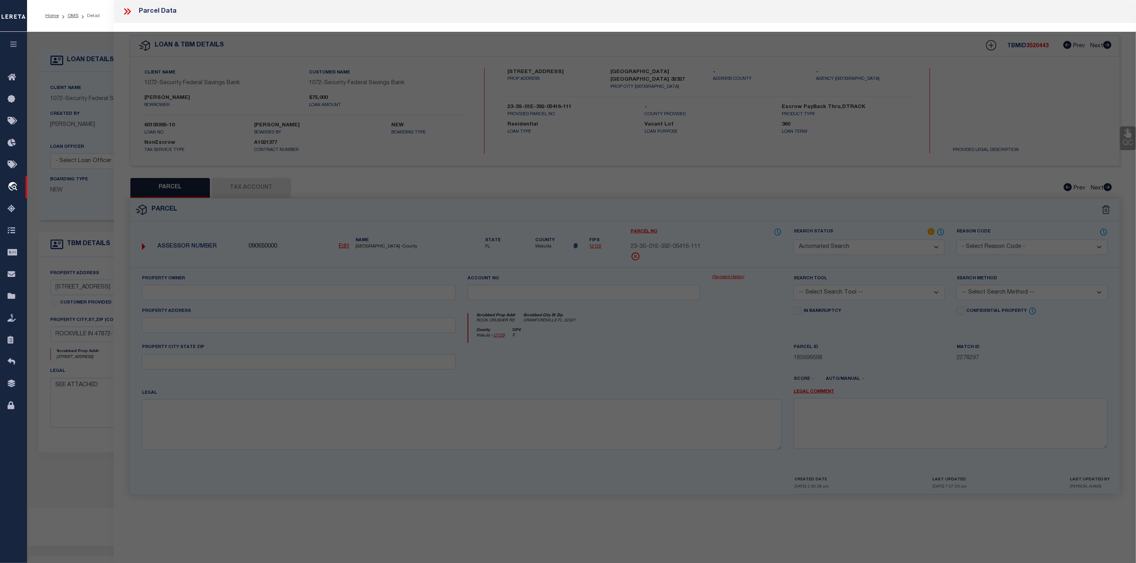
select select "IP"
type input "[PERSON_NAME], [US_STATE]"
select select "AGW"
select select "LEG"
type input "7872 E CIRCLE Z"
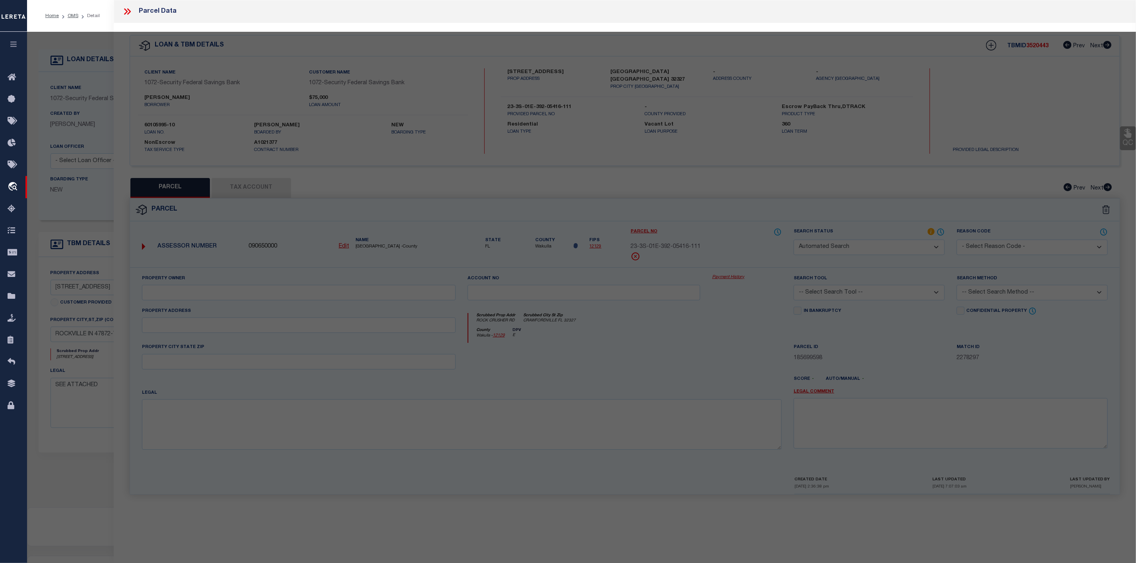
type input "ROCKVILLE, IN 47872"
type textarea "[PHONE_NUMBER] HAPPY HILLS III LOT 32 20-15-6"
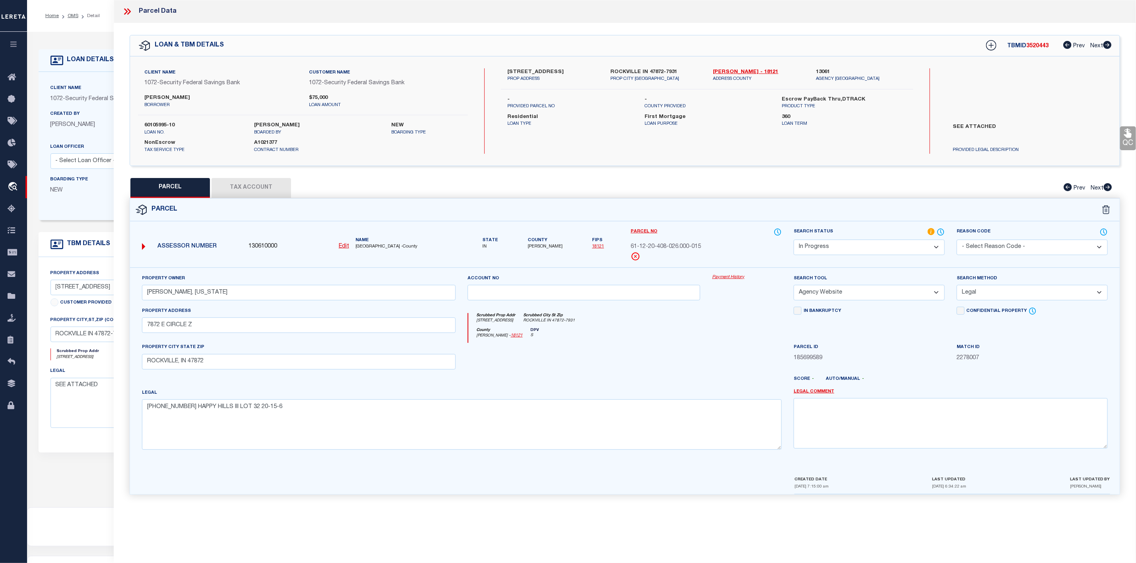
click at [362, 244] on label "Name" at bounding box center [405, 240] width 101 height 7
click at [380, 246] on span "[GEOGRAPHIC_DATA] -County" at bounding box center [405, 247] width 101 height 7
drag, startPoint x: 389, startPoint y: 245, endPoint x: 356, endPoint y: 249, distance: 33.6
click at [356, 249] on span "[GEOGRAPHIC_DATA] -County" at bounding box center [405, 247] width 101 height 7
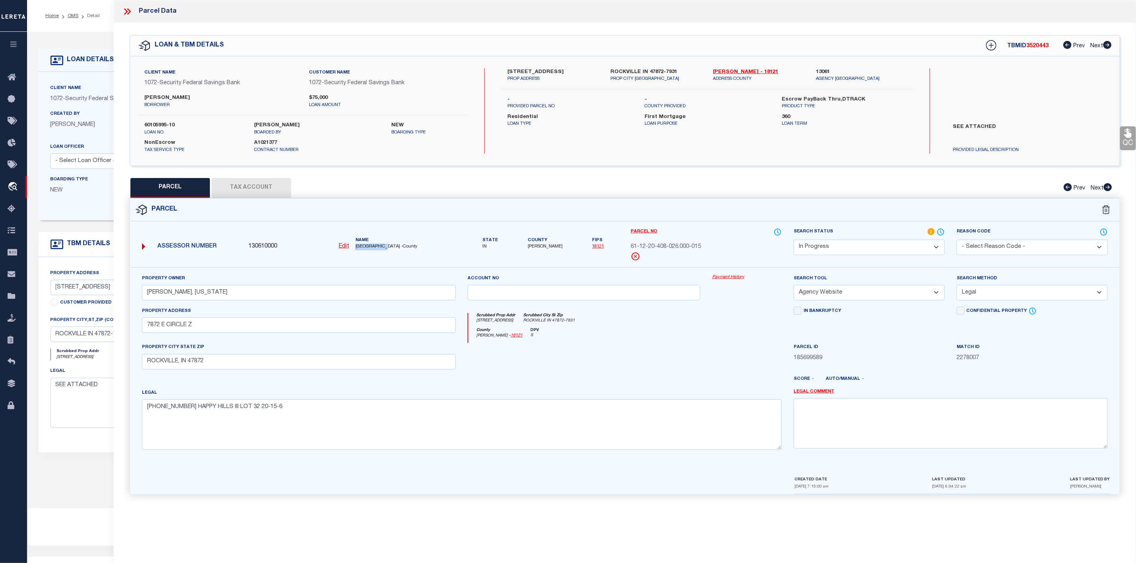
copy span "[GEOGRAPHIC_DATA]"
click at [727, 72] on link "[PERSON_NAME] - 18121" at bounding box center [758, 72] width 91 height 8
drag, startPoint x: 509, startPoint y: 67, endPoint x: 551, endPoint y: 73, distance: 42.1
click at [551, 73] on div "Client Name 1072 - Security Federal Savings Bank Customer Name 1072 - Security …" at bounding box center [625, 110] width 990 height 109
click at [551, 79] on p "PROP ADDRESS" at bounding box center [552, 79] width 91 height 7
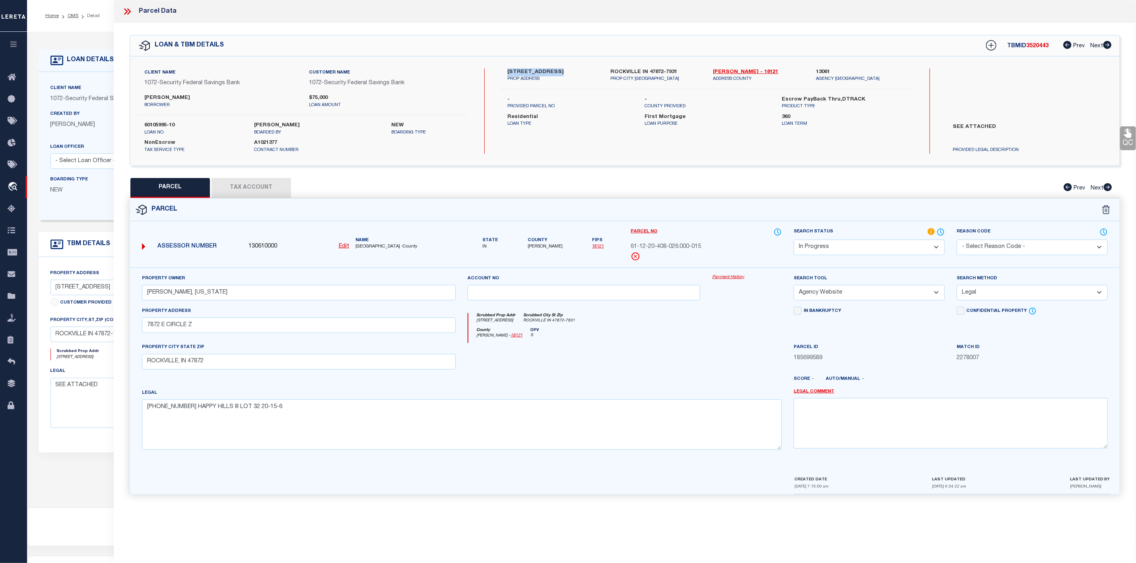
drag, startPoint x: 505, startPoint y: 69, endPoint x: 552, endPoint y: 75, distance: 48.1
click at [552, 75] on div "[STREET_ADDRESS] PROP ADDRESS" at bounding box center [552, 75] width 103 height 14
copy label "7872 E CIRCLE Z"
drag, startPoint x: 629, startPoint y: 246, endPoint x: 714, endPoint y: 251, distance: 84.8
click at [714, 251] on div "Parcel No 61-12-20-408-026.000-015" at bounding box center [706, 248] width 163 height 40
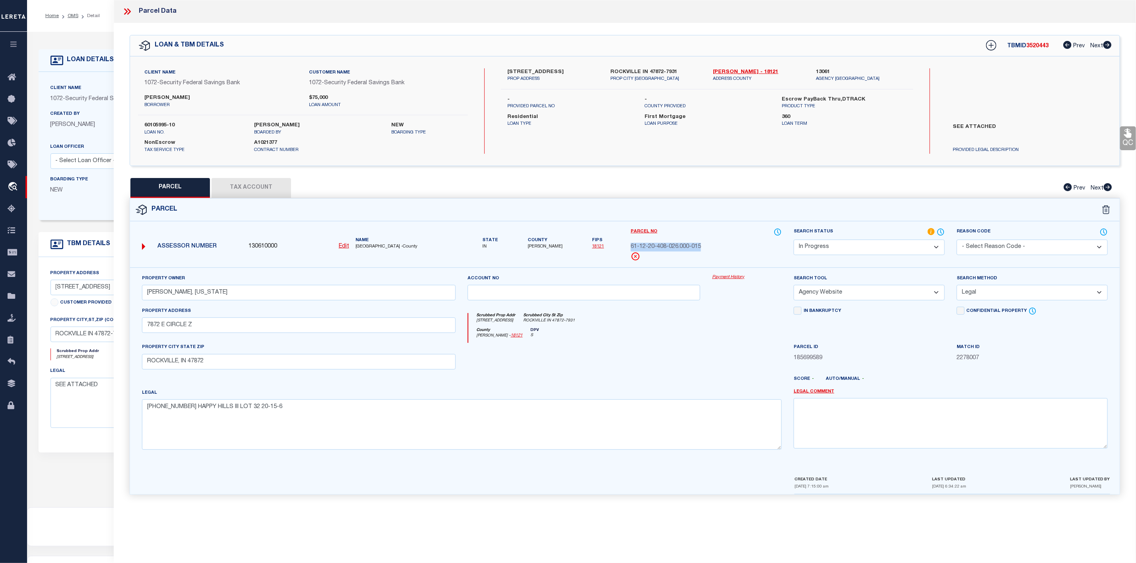
copy span "61-12-20-408-026.000-015"
click at [894, 240] on select "Automated Search Bad Parcel Complete Duplicate Parcel High Dollar Reporting In …" at bounding box center [869, 248] width 151 height 16
select select "PC"
click at [794, 241] on select "Automated Search Bad Parcel Complete Duplicate Parcel High Dollar Reporting In …" at bounding box center [869, 248] width 151 height 16
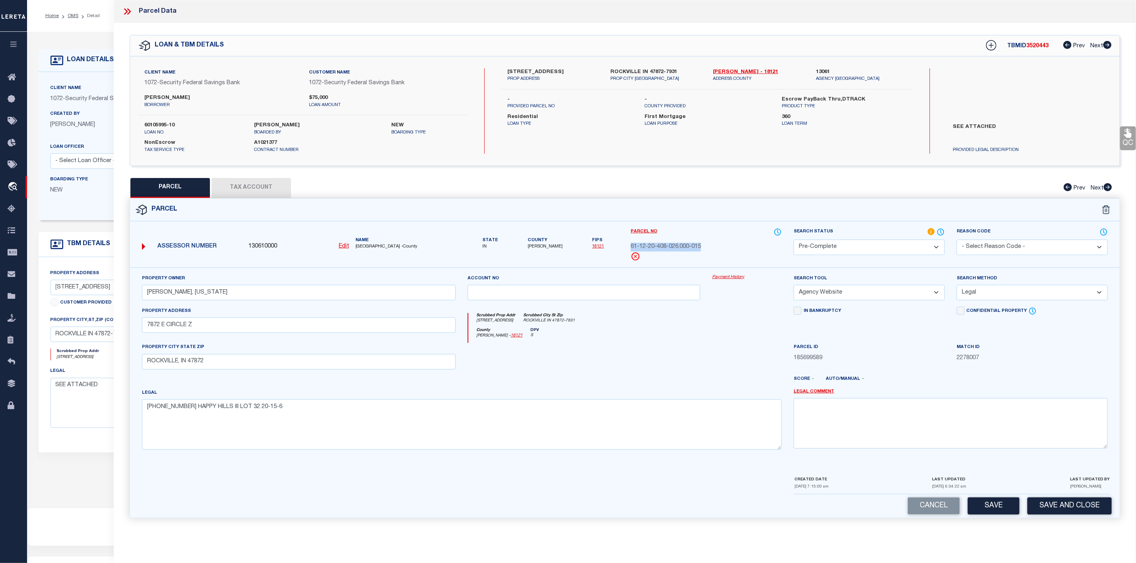
scroll to position [49, 0]
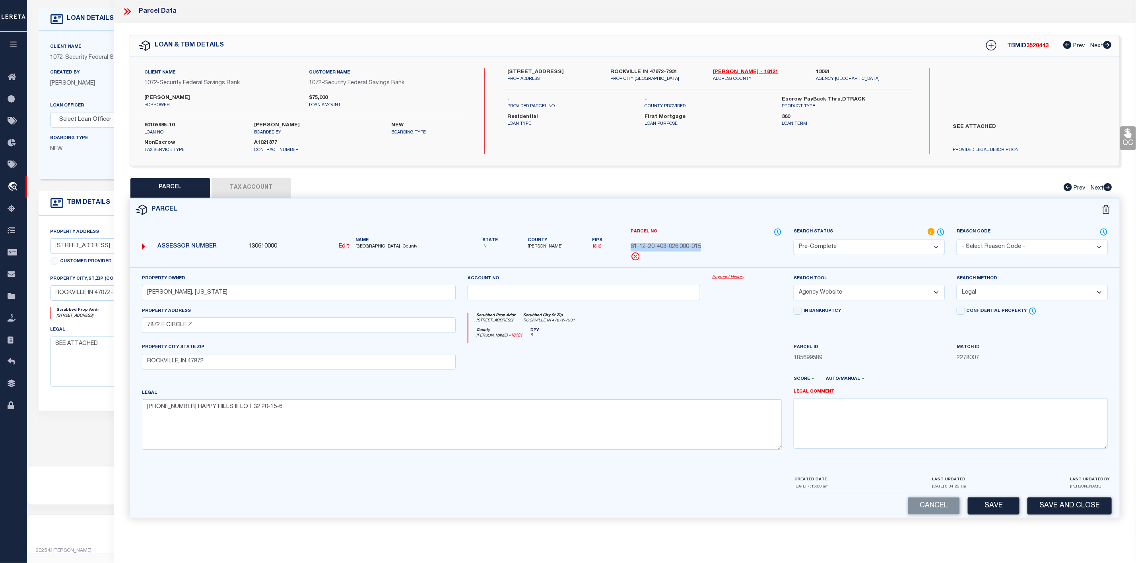
click at [266, 184] on button "Tax Account" at bounding box center [252, 188] width 80 height 20
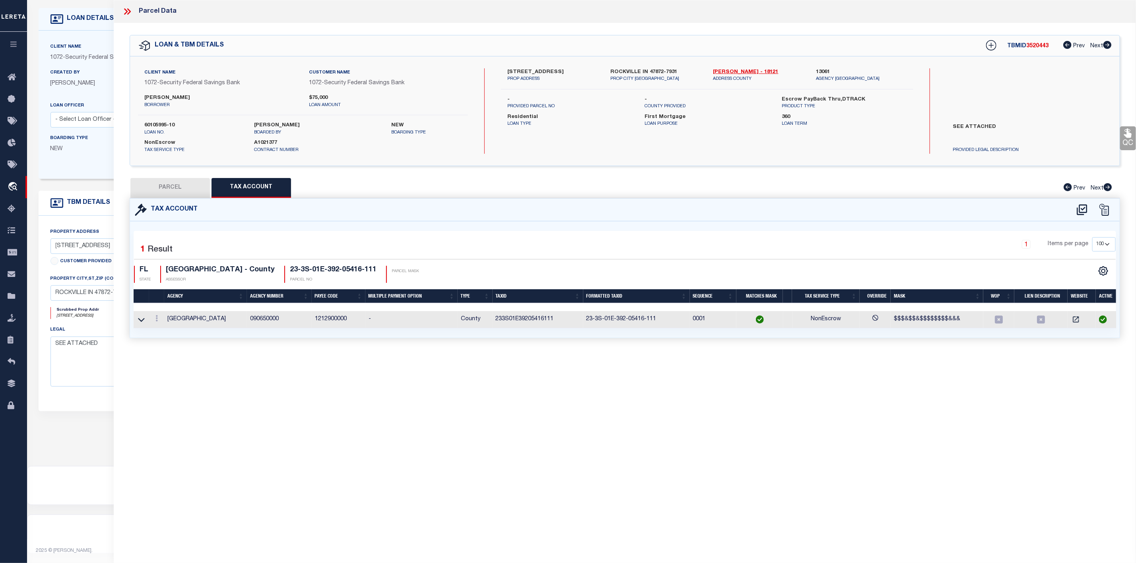
select select "100"
click at [161, 189] on button "PARCEL" at bounding box center [170, 188] width 80 height 20
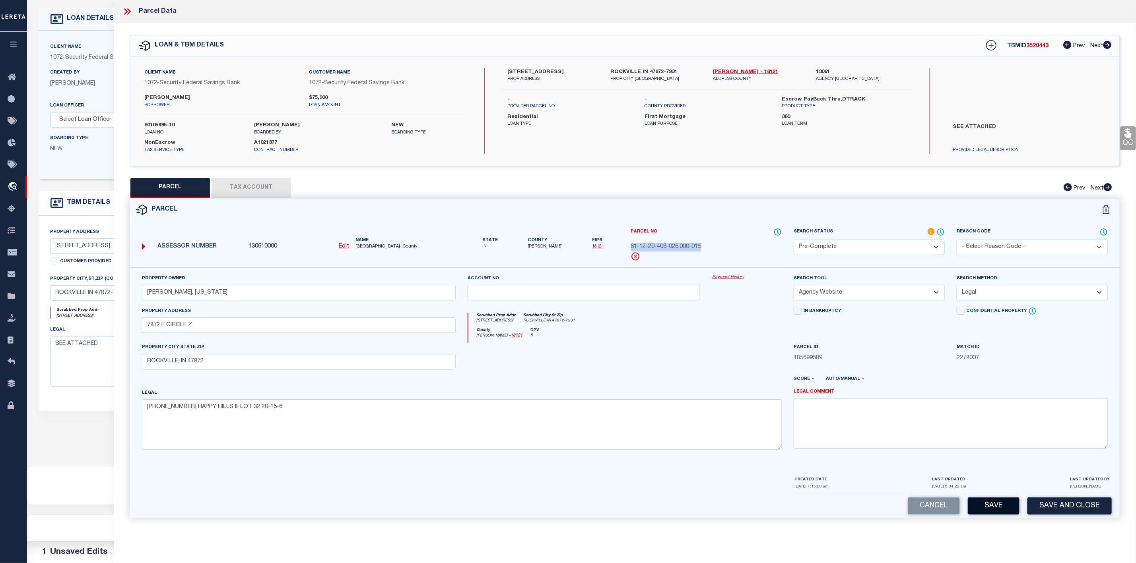
click at [987, 512] on button "Save" at bounding box center [994, 506] width 52 height 17
select select "AS"
select select
checkbox input "false"
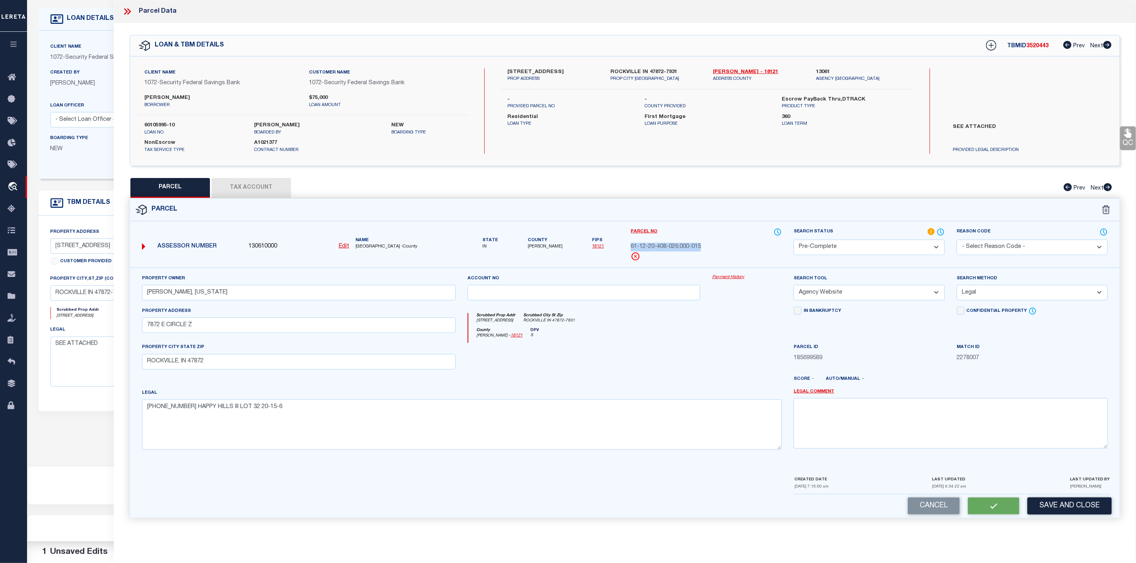
checkbox input "false"
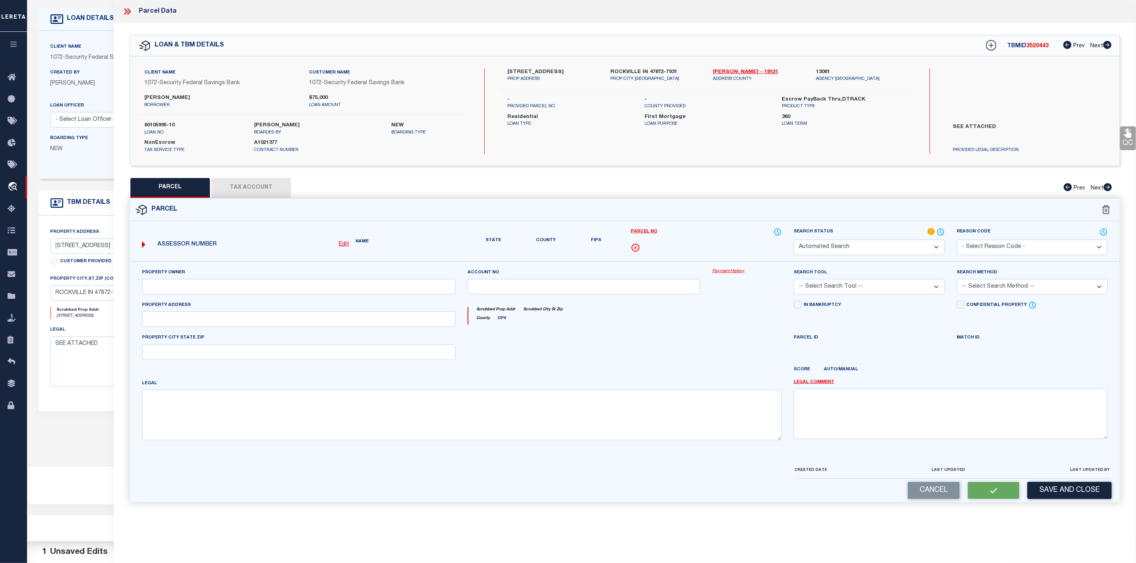
select select "PC"
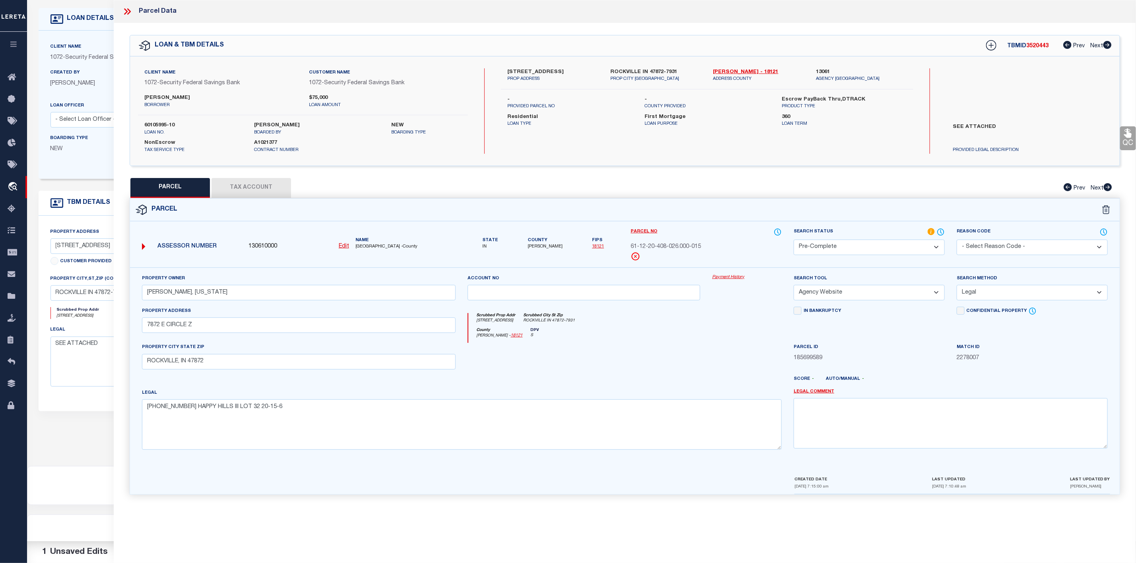
click at [125, 11] on icon at bounding box center [127, 11] width 10 height 10
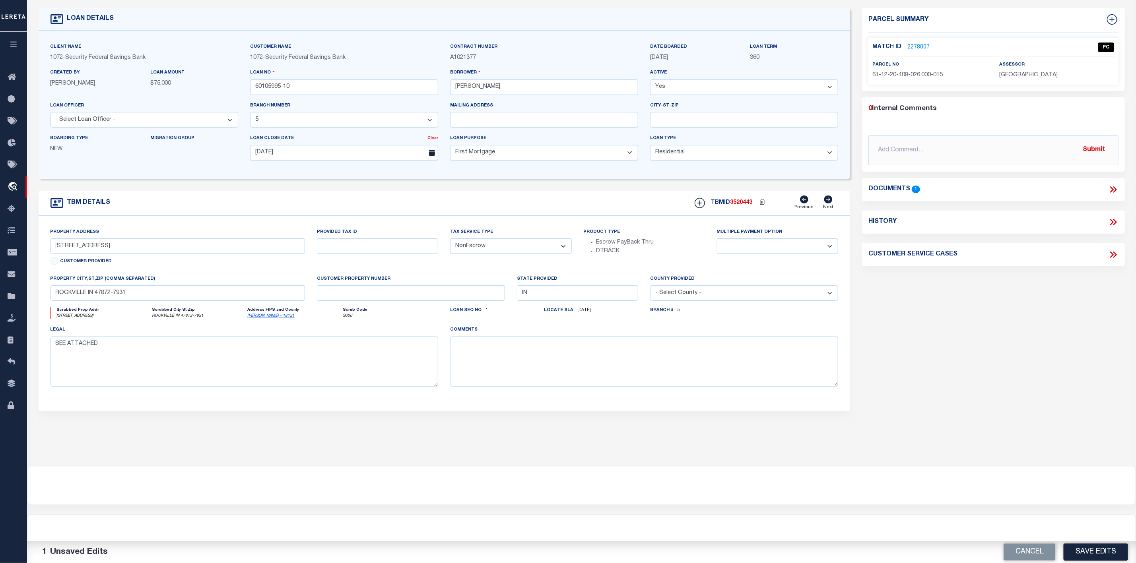
scroll to position [0, 0]
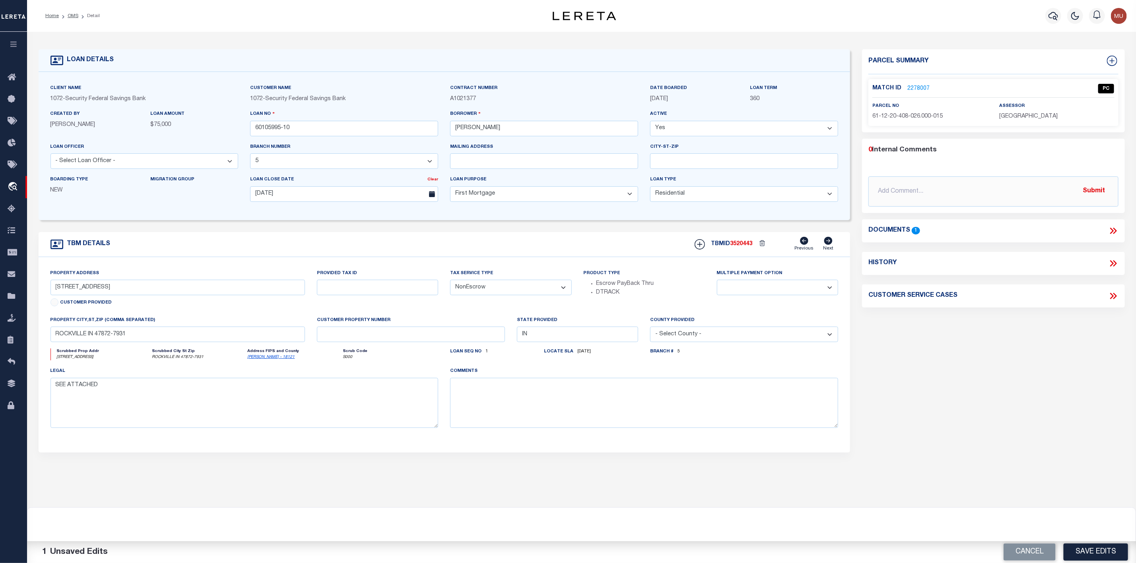
click at [73, 12] on li "OMS" at bounding box center [68, 15] width 19 height 7
click at [72, 12] on li "OMS" at bounding box center [68, 15] width 19 height 7
click at [72, 18] on link "OMS" at bounding box center [73, 16] width 11 height 5
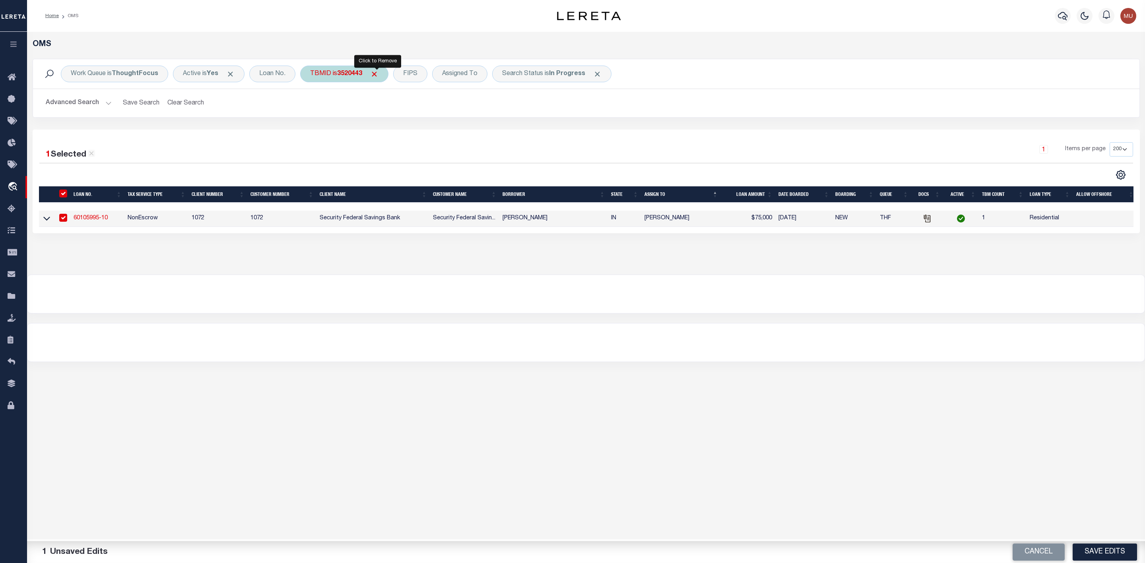
click at [379, 76] on span "Click to Remove" at bounding box center [374, 74] width 8 height 8
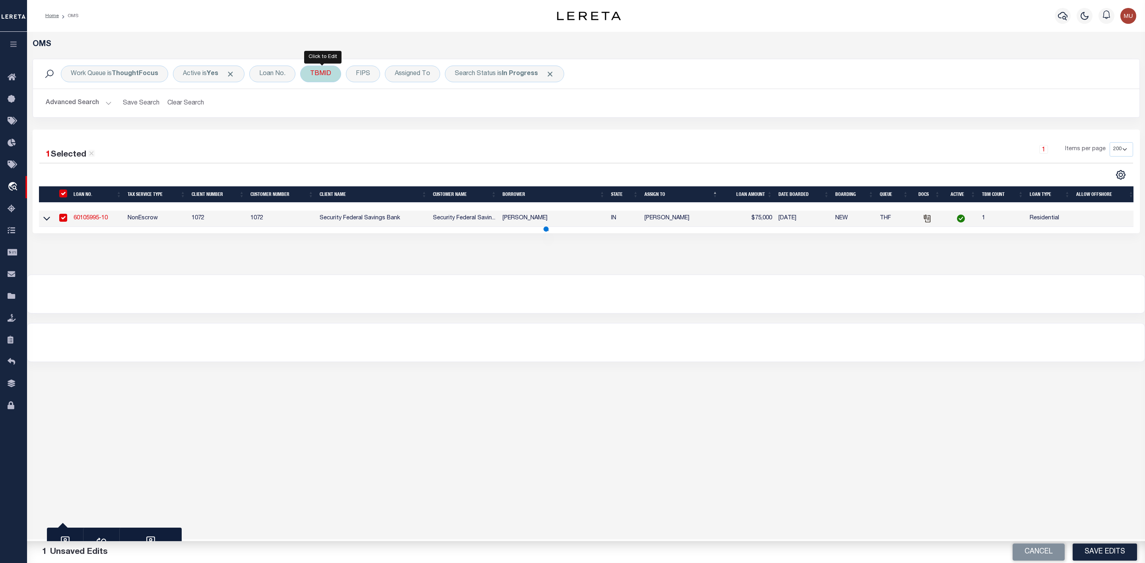
click at [332, 76] on div "TBMID" at bounding box center [320, 74] width 41 height 17
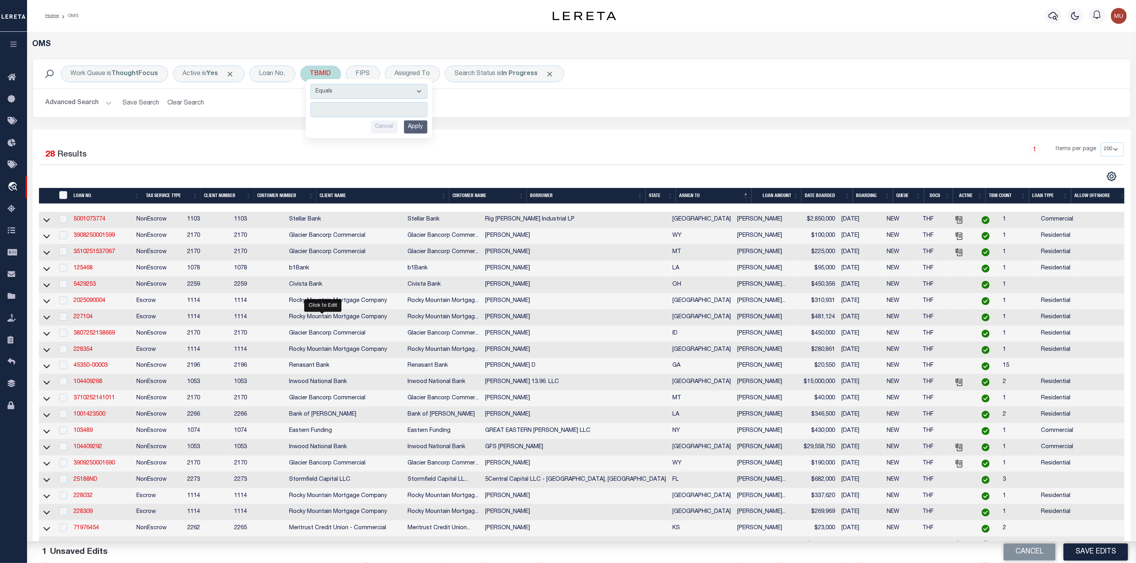
click at [355, 111] on input "number" at bounding box center [369, 109] width 117 height 15
click at [418, 132] on input "Apply" at bounding box center [415, 126] width 23 height 13
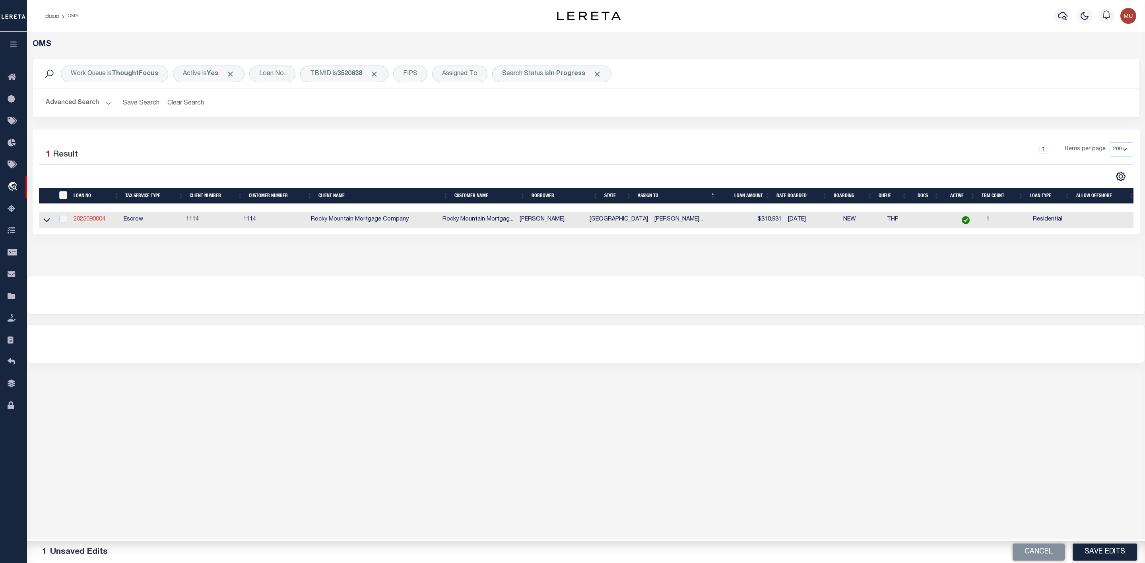
click at [82, 220] on link "2025090004" at bounding box center [90, 220] width 32 height 6
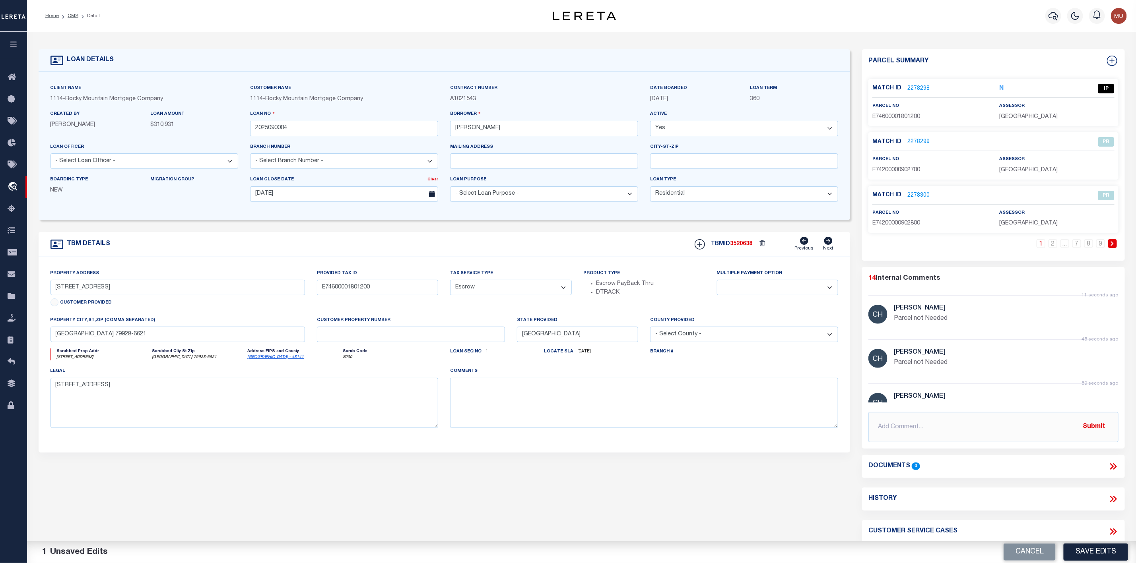
click at [922, 85] on link "2278298" at bounding box center [918, 89] width 22 height 8
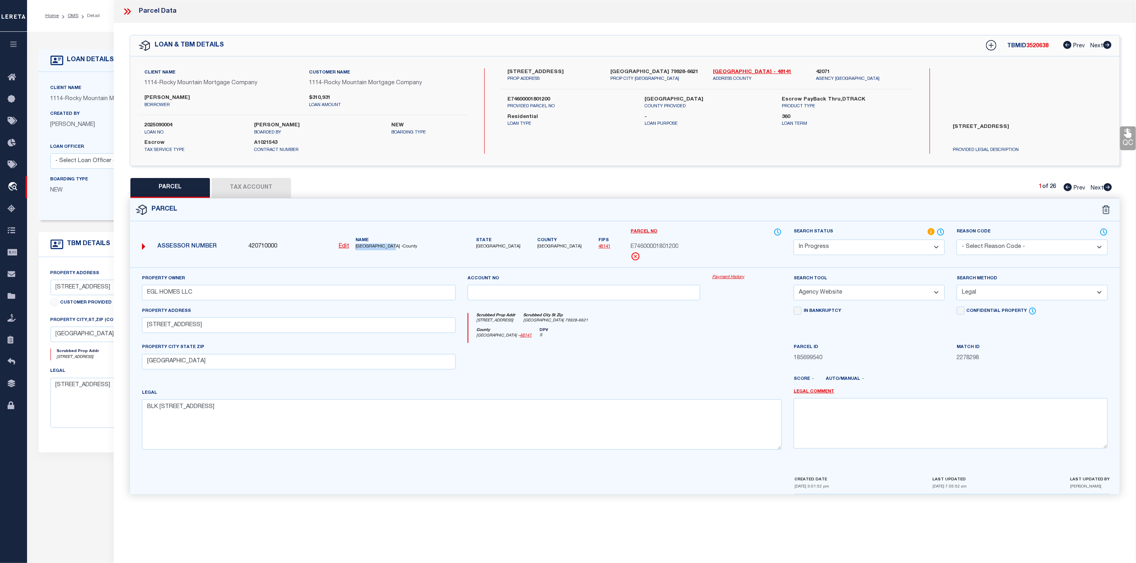
drag, startPoint x: 353, startPoint y: 247, endPoint x: 395, endPoint y: 249, distance: 41.4
click at [395, 249] on div "Name [GEOGRAPHIC_DATA] -County" at bounding box center [405, 243] width 107 height 13
copy span "[GEOGRAPHIC_DATA]"
drag, startPoint x: 140, startPoint y: 332, endPoint x: 219, endPoint y: 334, distance: 78.8
click at [219, 334] on div "Property Address [STREET_ADDRESS]" at bounding box center [299, 325] width 326 height 37
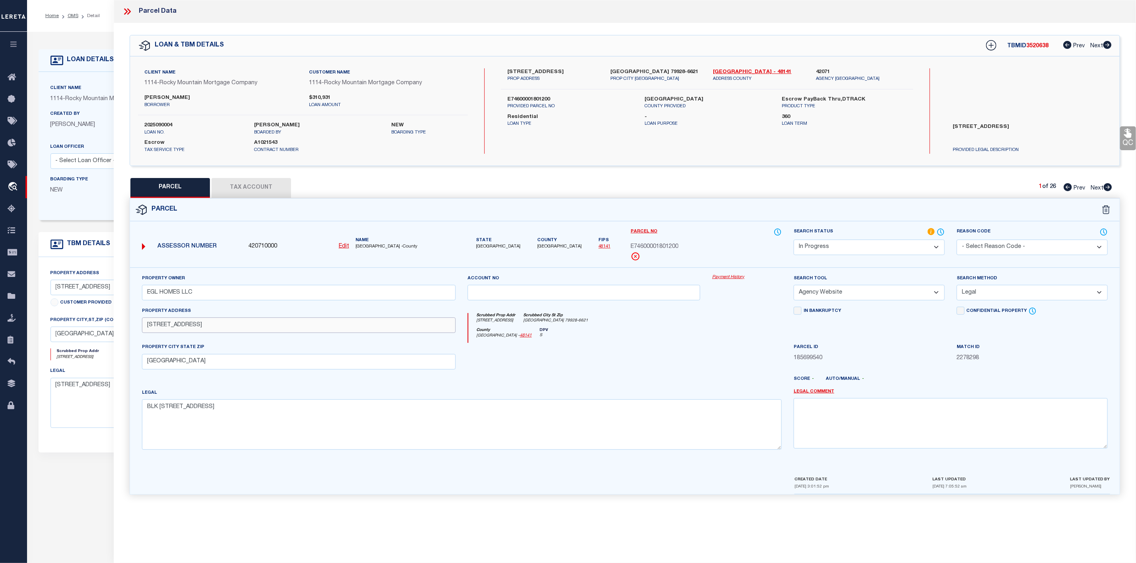
drag, startPoint x: 217, startPoint y: 330, endPoint x: 143, endPoint y: 323, distance: 74.2
click at [143, 323] on input "[STREET_ADDRESS]" at bounding box center [299, 326] width 314 height 16
click at [269, 184] on button "Tax Account" at bounding box center [252, 188] width 80 height 20
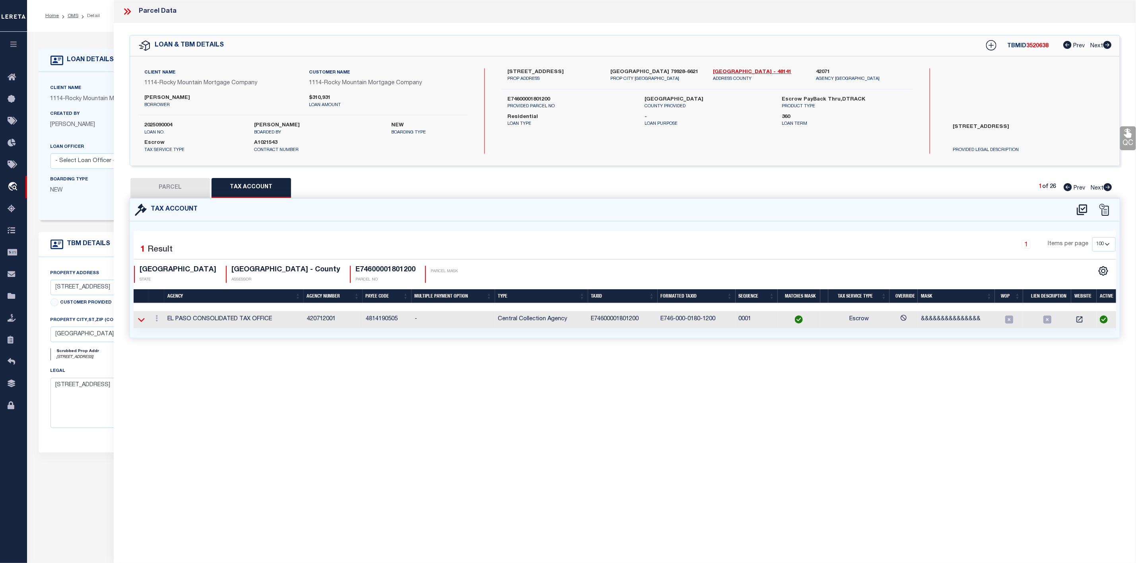
click at [138, 324] on icon at bounding box center [141, 320] width 7 height 8
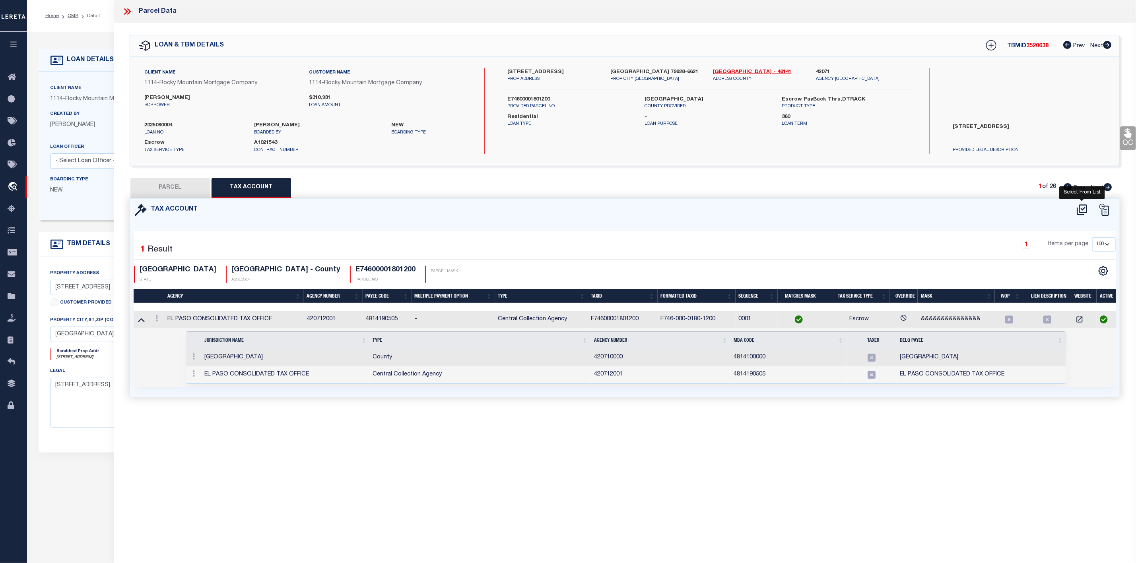
click at [1083, 209] on icon at bounding box center [1082, 210] width 13 height 13
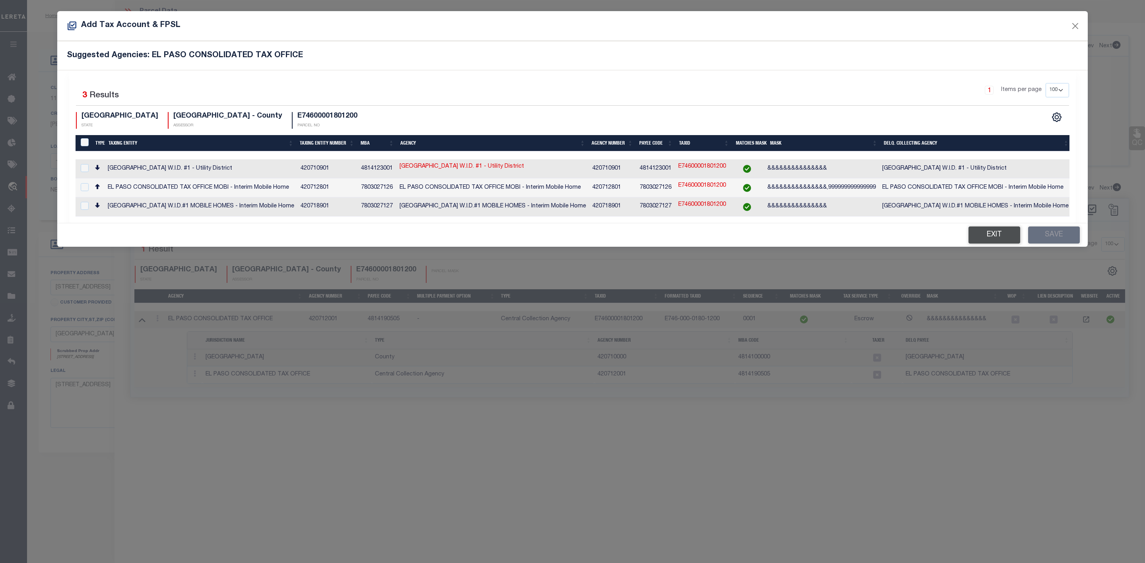
click at [993, 243] on button "Exit" at bounding box center [995, 235] width 52 height 17
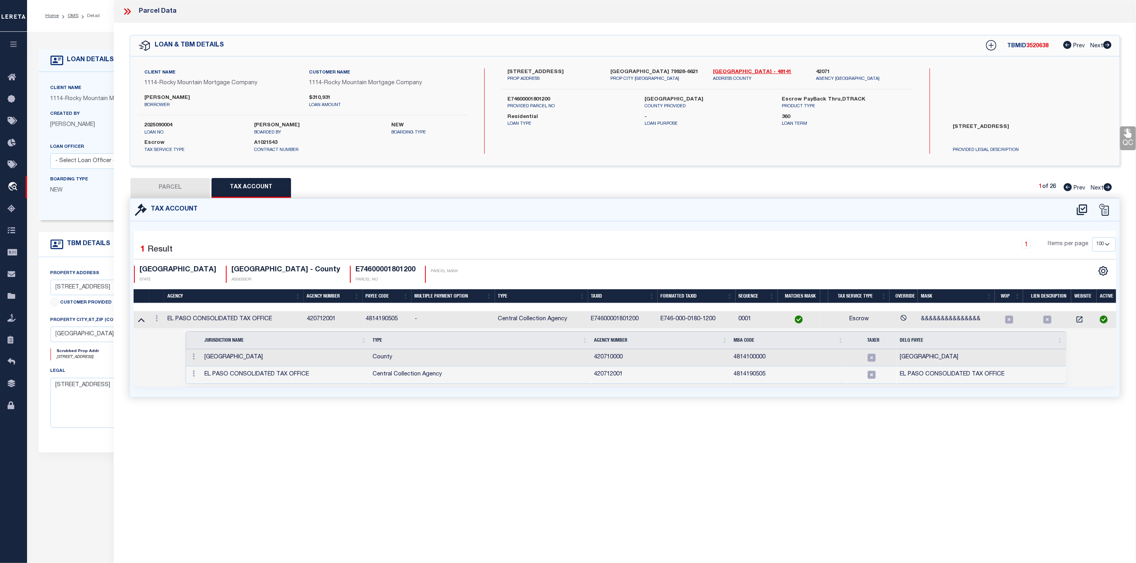
click at [168, 189] on button "PARCEL" at bounding box center [170, 188] width 80 height 20
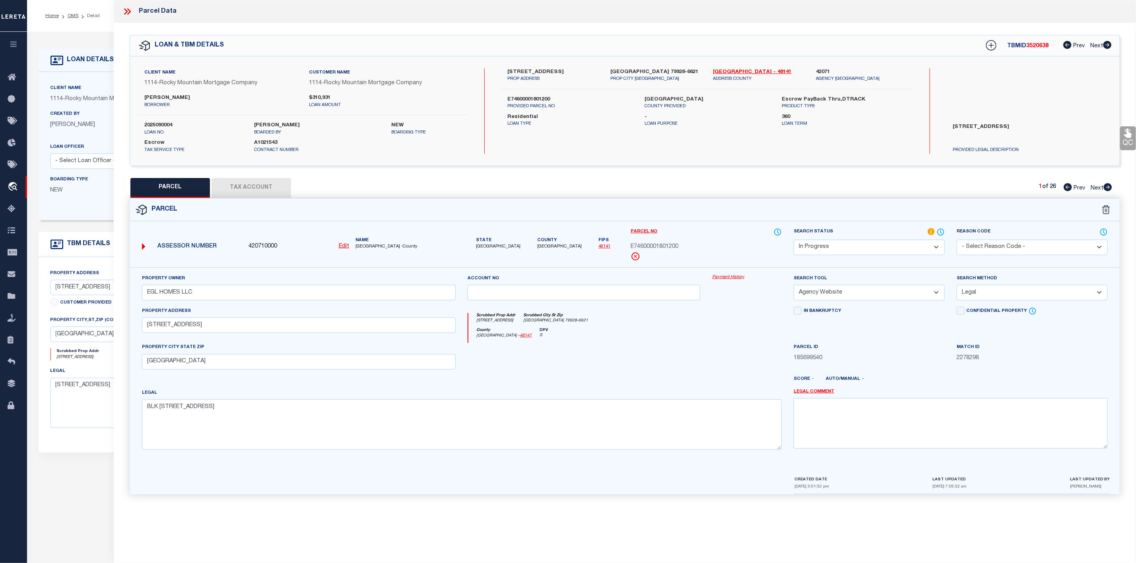
click at [880, 247] on select "Automated Search Bad Parcel Complete Duplicate Parcel High Dollar Reporting In …" at bounding box center [869, 248] width 151 height 16
click at [794, 241] on select "Automated Search Bad Parcel Complete Duplicate Parcel High Dollar Reporting In …" at bounding box center [869, 248] width 151 height 16
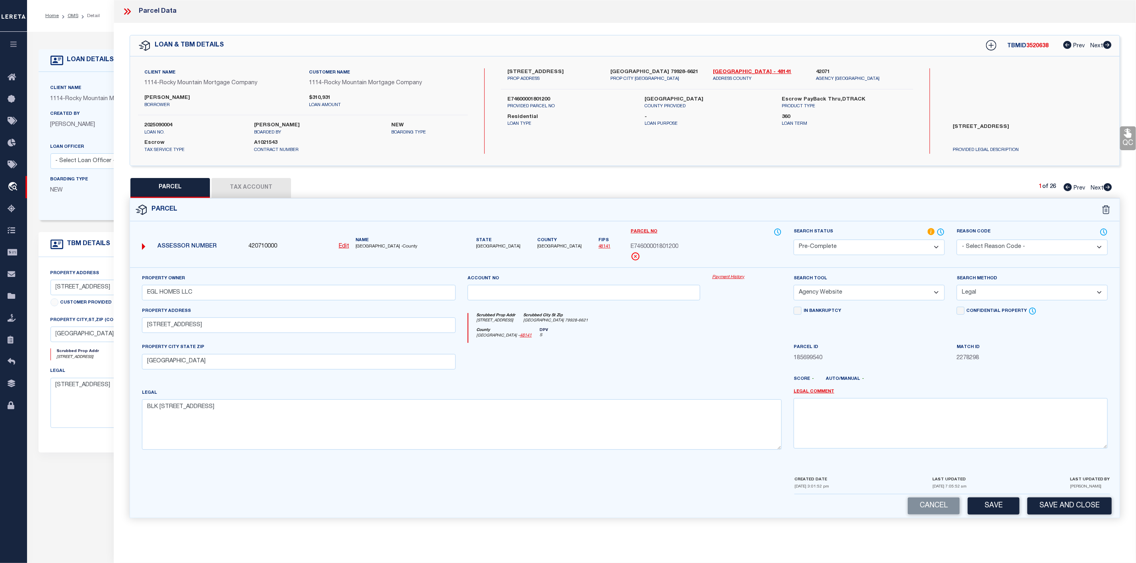
scroll to position [113, 0]
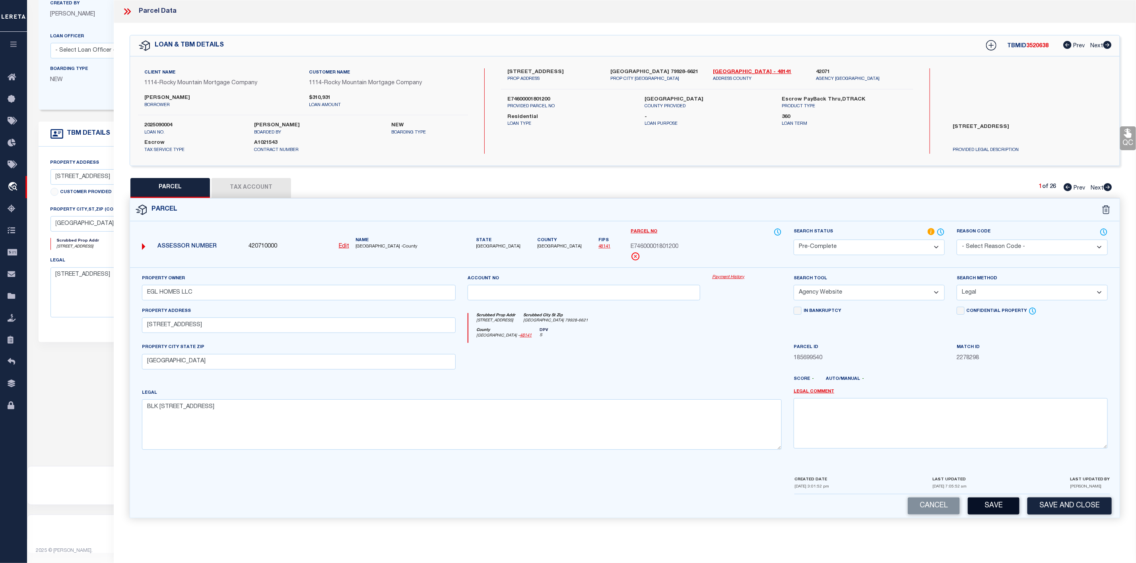
click at [990, 515] on button "Save" at bounding box center [994, 506] width 52 height 17
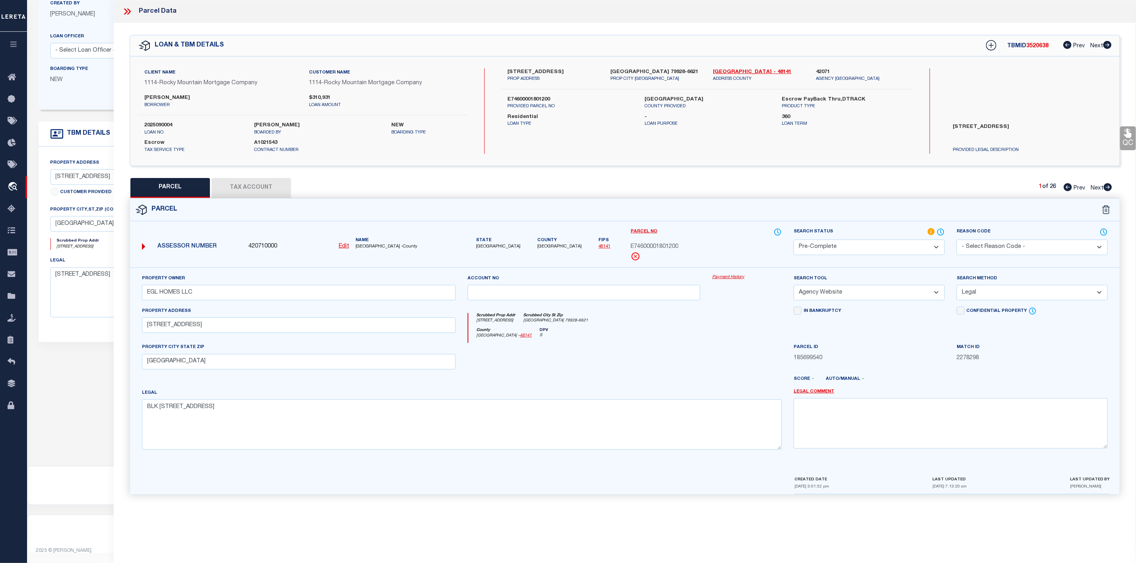
click at [129, 14] on icon at bounding box center [127, 11] width 10 height 10
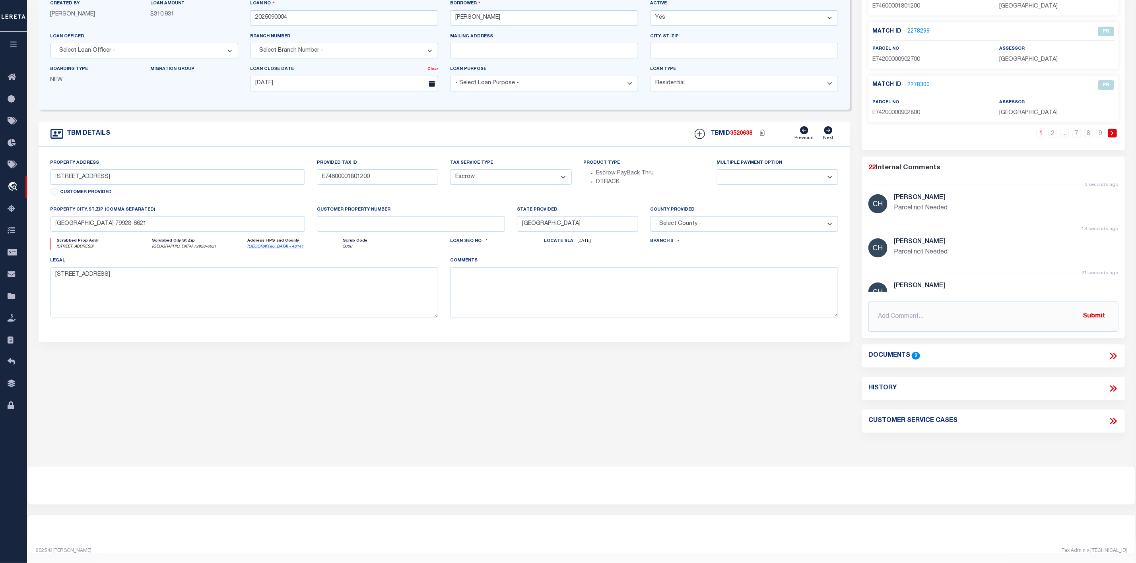
scroll to position [0, 0]
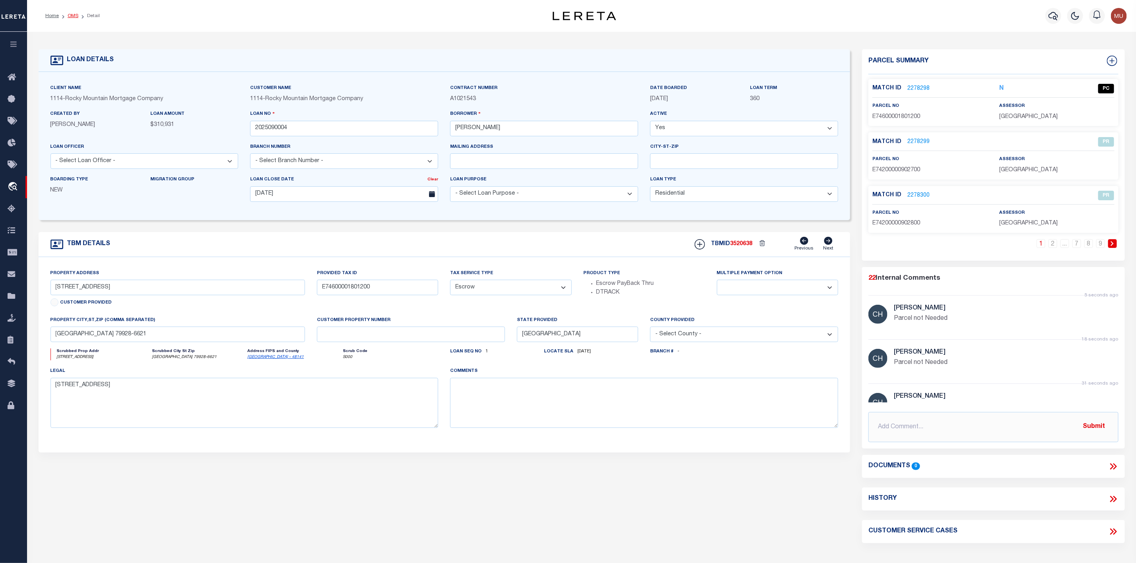
click at [72, 17] on link "OMS" at bounding box center [73, 16] width 11 height 5
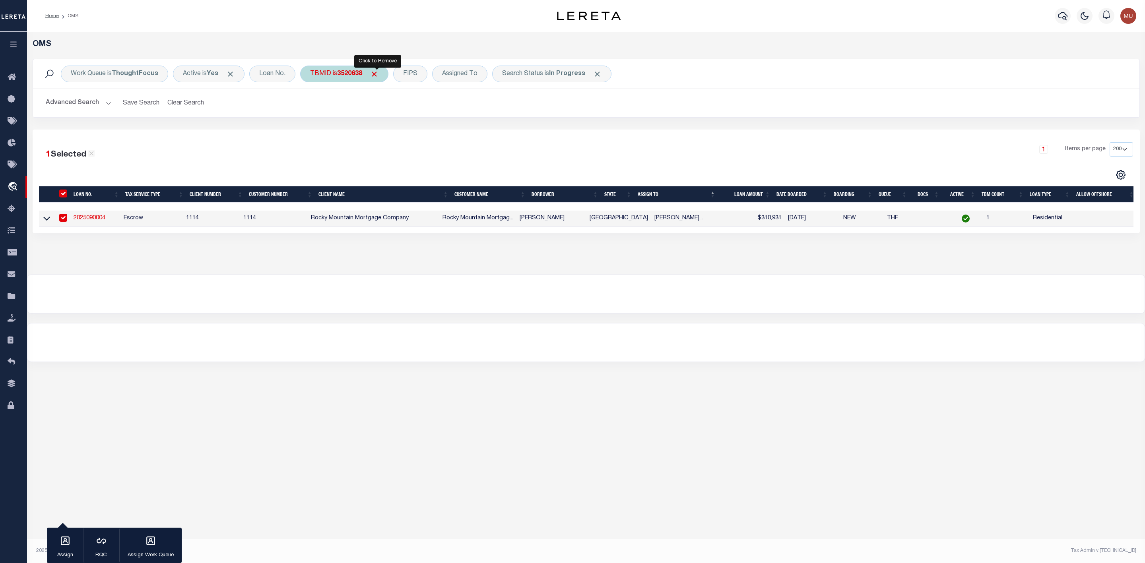
click at [379, 74] on span "Click to Remove" at bounding box center [374, 74] width 8 height 8
click at [330, 73] on div "TBMID" at bounding box center [320, 74] width 41 height 17
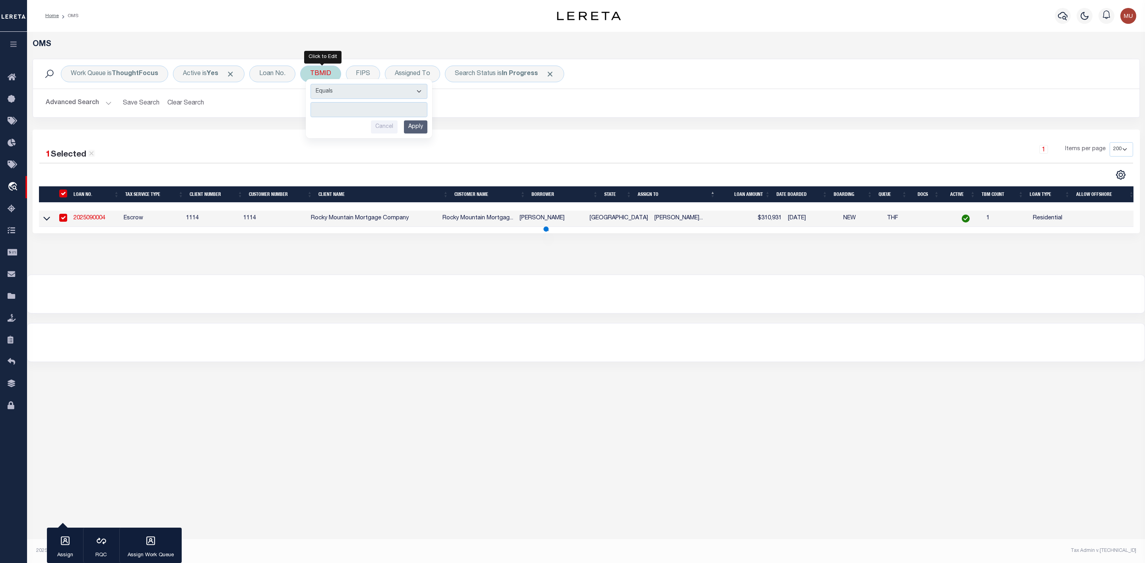
click at [333, 103] on input "number" at bounding box center [369, 109] width 117 height 15
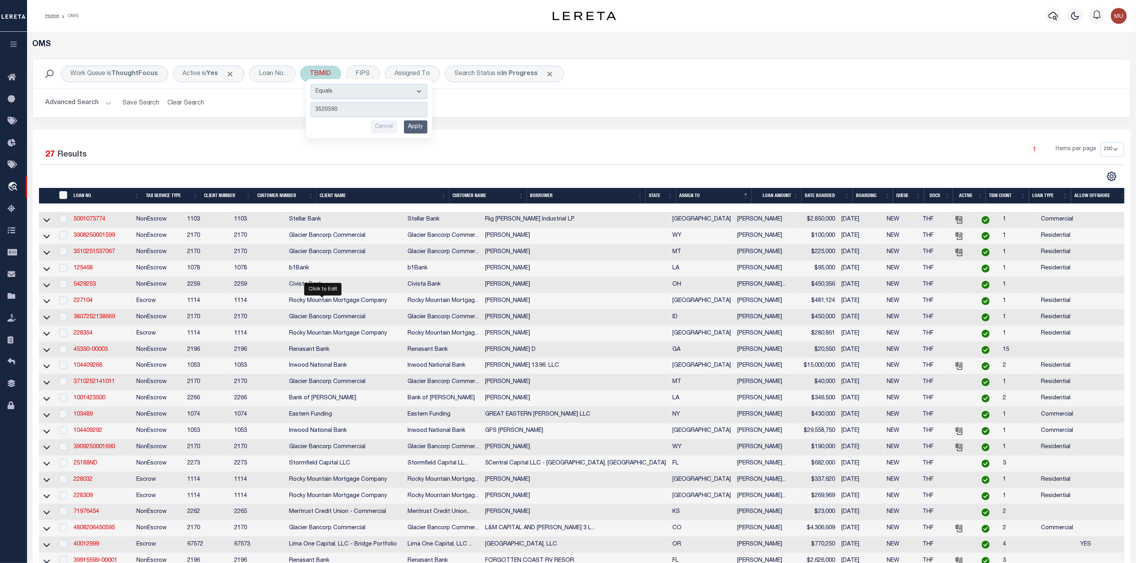
click at [424, 130] on input "Apply" at bounding box center [415, 126] width 23 height 13
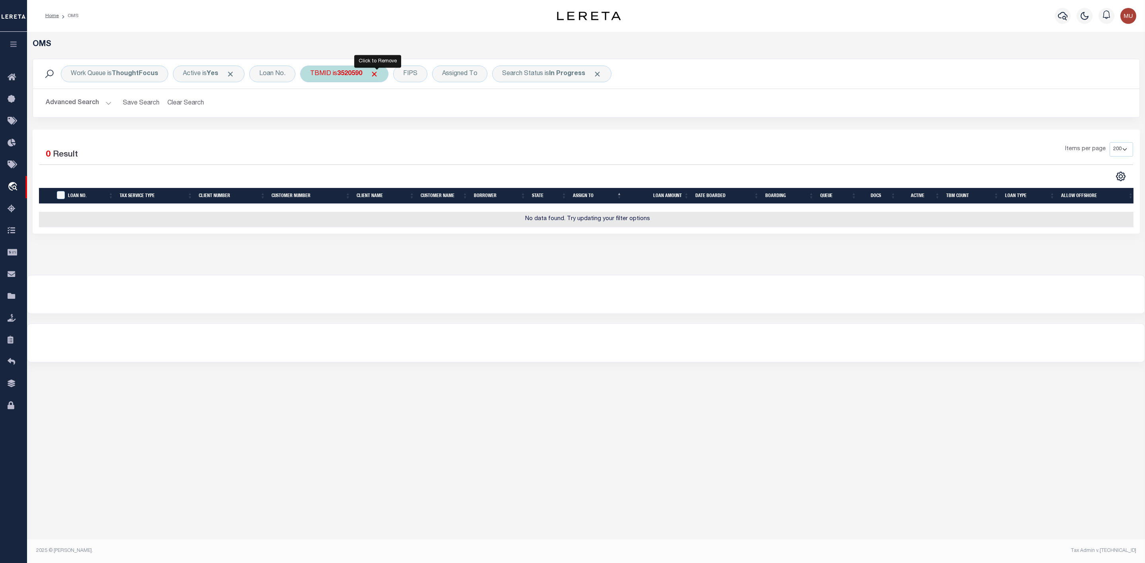
click at [379, 72] on span "Click to Remove" at bounding box center [374, 74] width 8 height 8
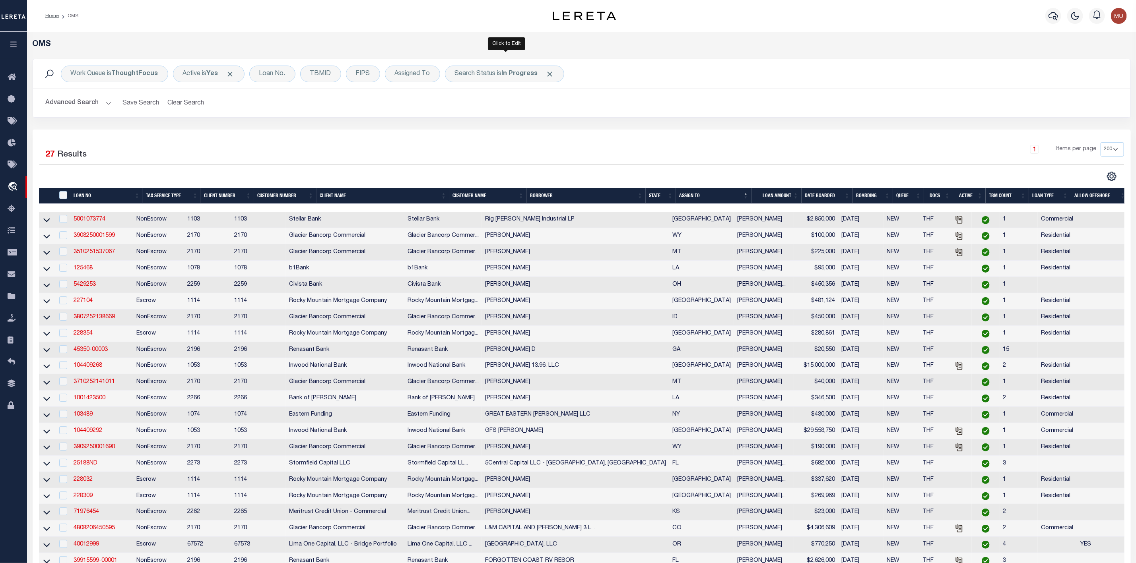
click at [548, 73] on span "Click to Remove" at bounding box center [550, 74] width 8 height 8
click at [328, 76] on div "TBMID" at bounding box center [320, 74] width 41 height 17
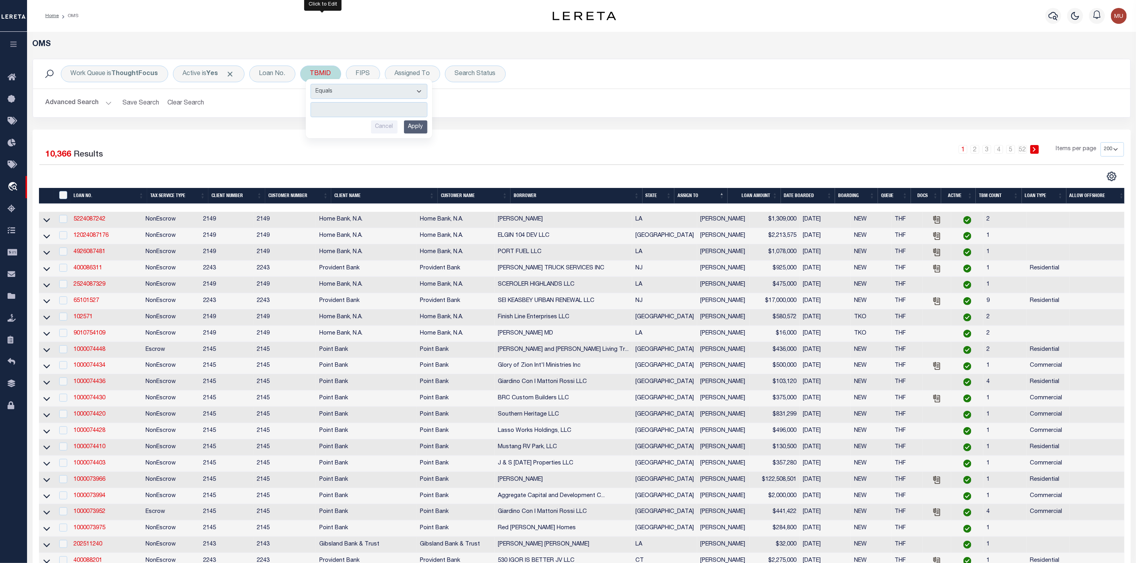
click at [337, 109] on input "number" at bounding box center [369, 109] width 117 height 15
click at [426, 129] on input "Apply" at bounding box center [415, 126] width 23 height 13
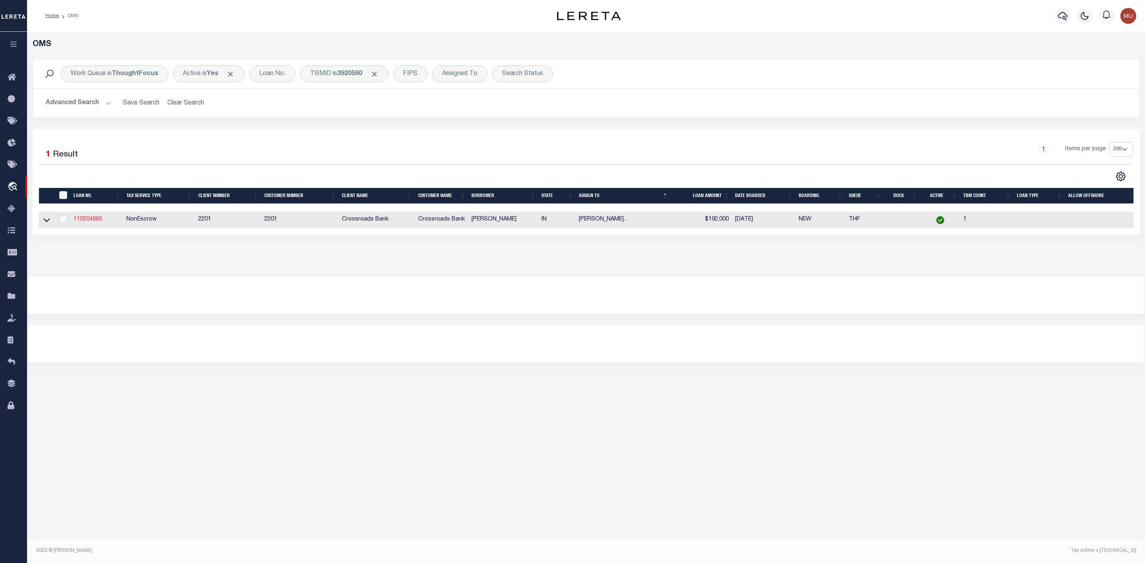
click at [83, 219] on link "110204885" at bounding box center [88, 220] width 29 height 6
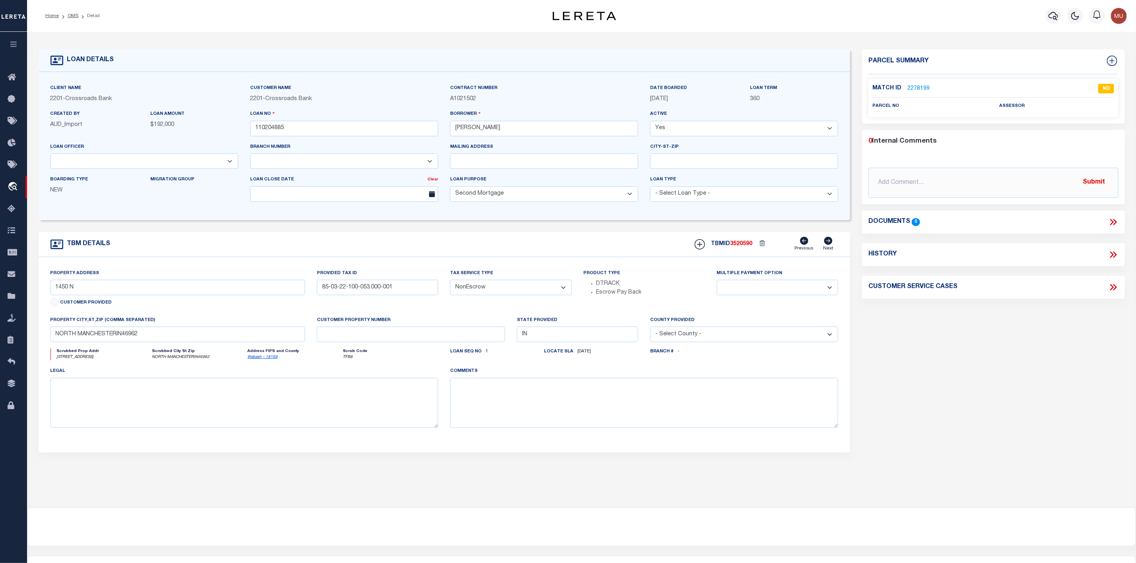
click at [924, 85] on link "2278199" at bounding box center [918, 89] width 22 height 8
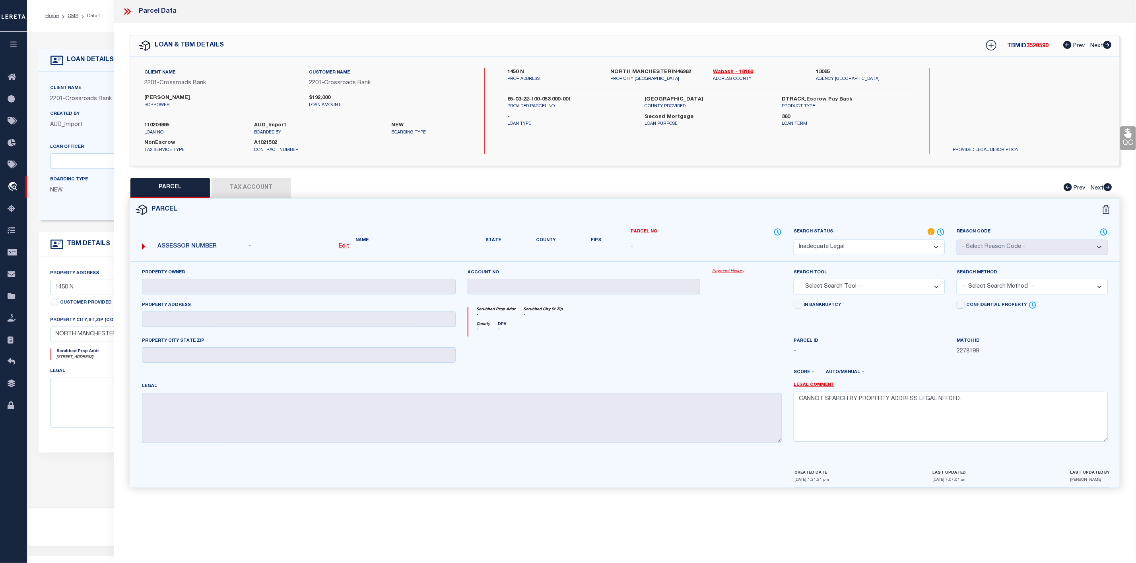
click at [126, 9] on icon at bounding box center [127, 11] width 10 height 10
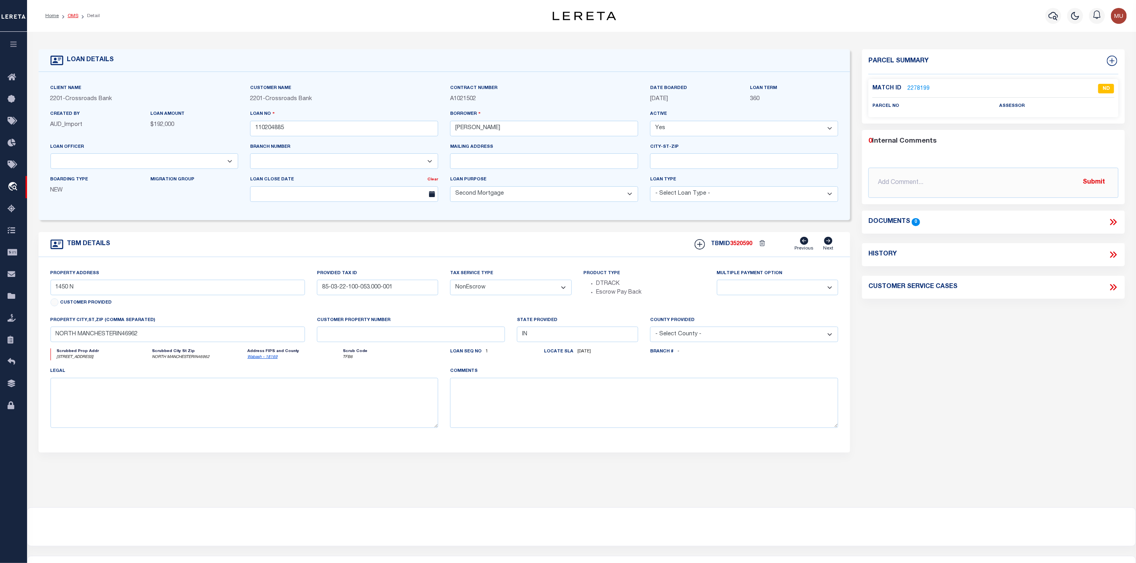
click at [68, 14] on link "OMS" at bounding box center [73, 16] width 11 height 5
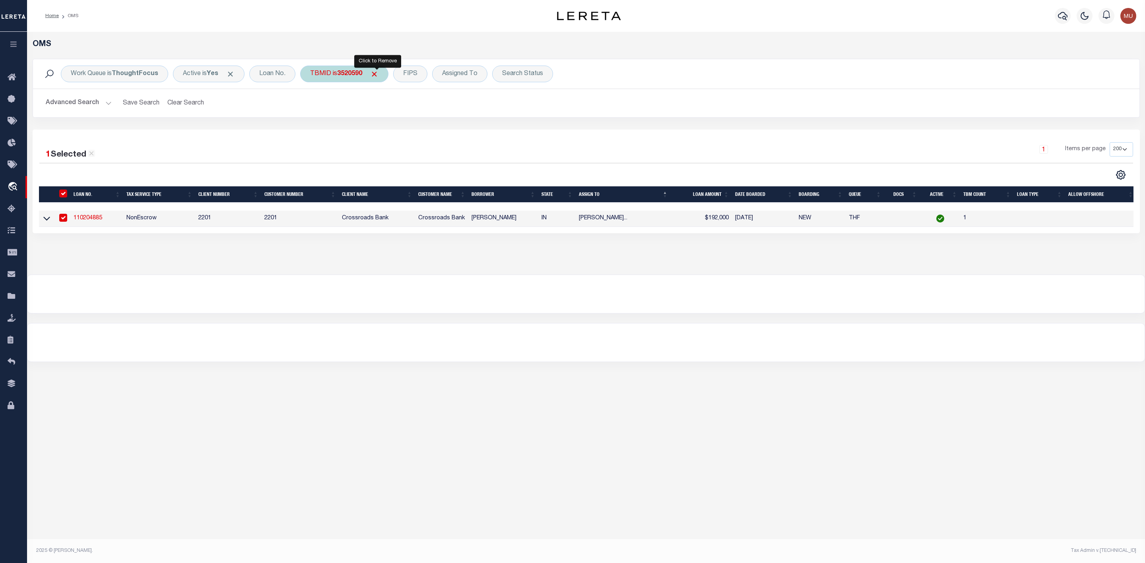
click at [375, 73] on span "Click to Remove" at bounding box center [374, 74] width 8 height 8
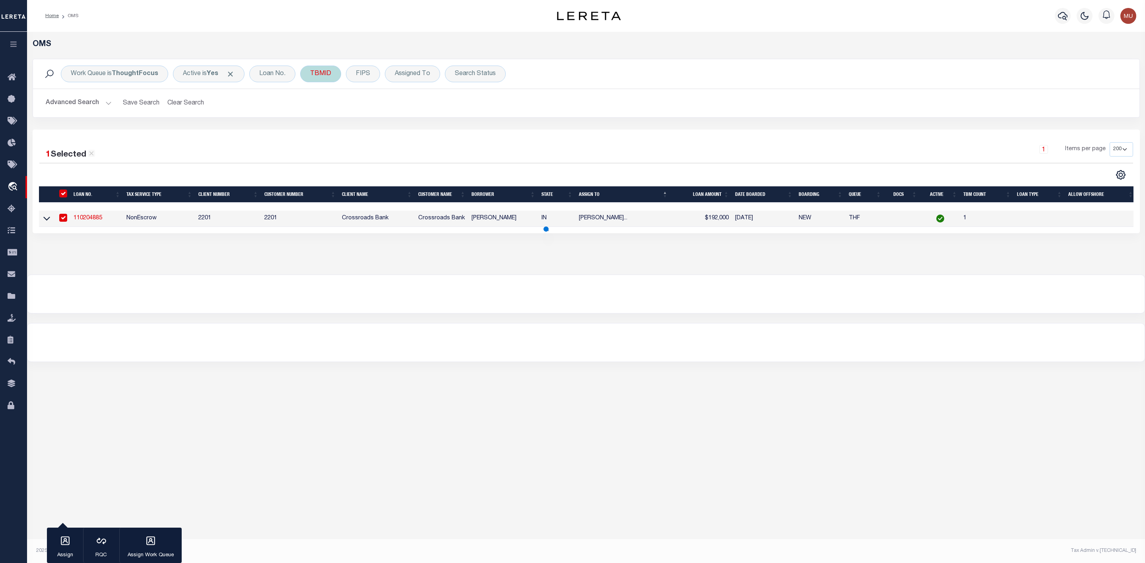
click at [320, 78] on div "TBMID" at bounding box center [320, 74] width 41 height 17
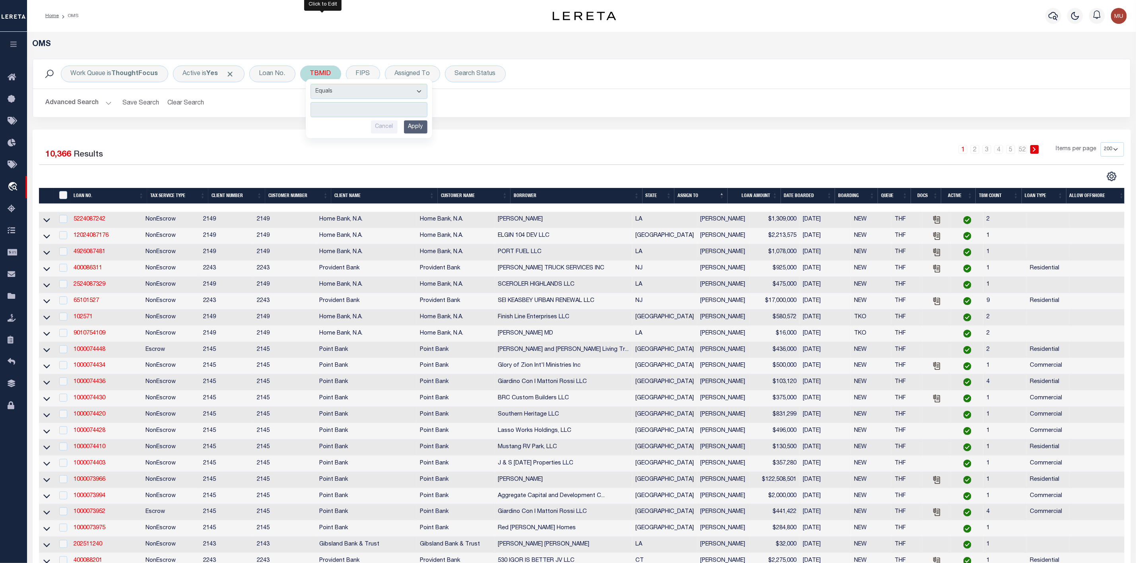
click at [325, 107] on input "number" at bounding box center [369, 109] width 117 height 15
click at [412, 128] on input "Apply" at bounding box center [415, 126] width 23 height 13
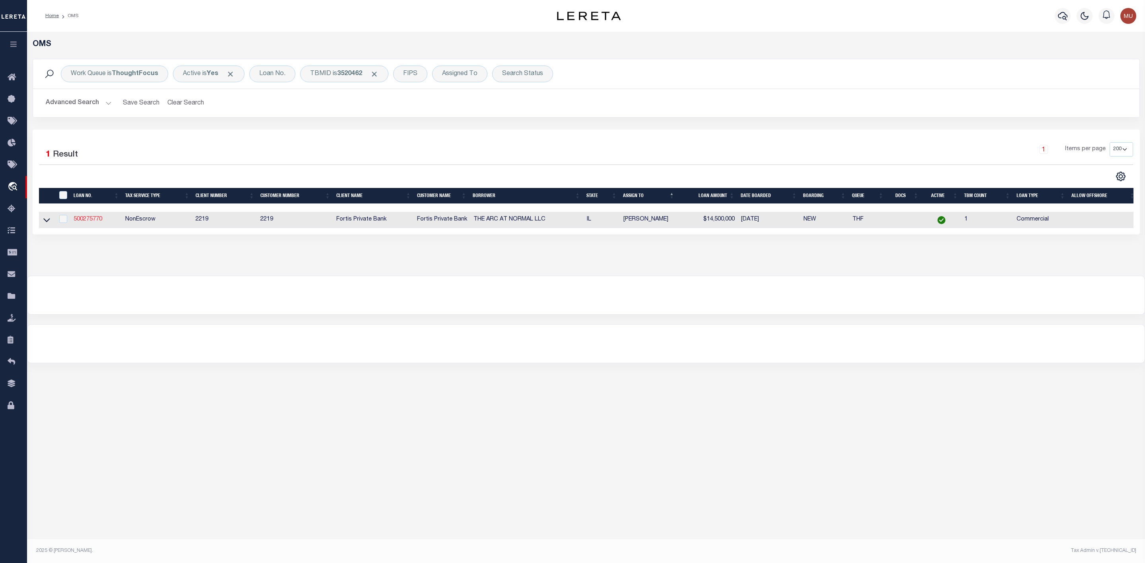
click at [85, 219] on link "500275770" at bounding box center [88, 220] width 29 height 6
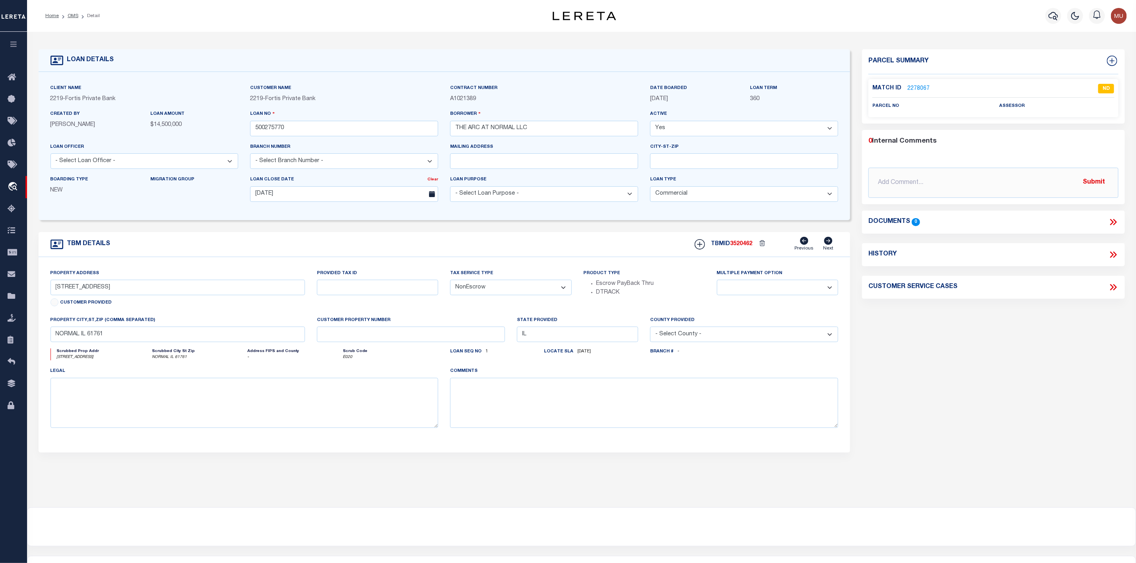
click at [913, 89] on link "2278067" at bounding box center [918, 89] width 22 height 8
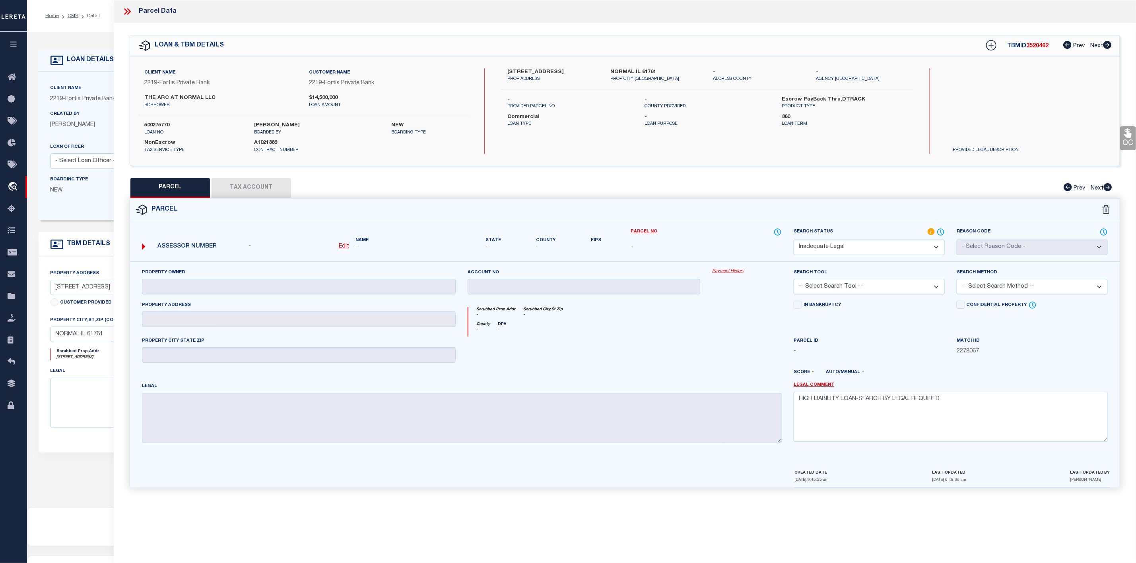
click at [128, 11] on icon at bounding box center [126, 11] width 4 height 6
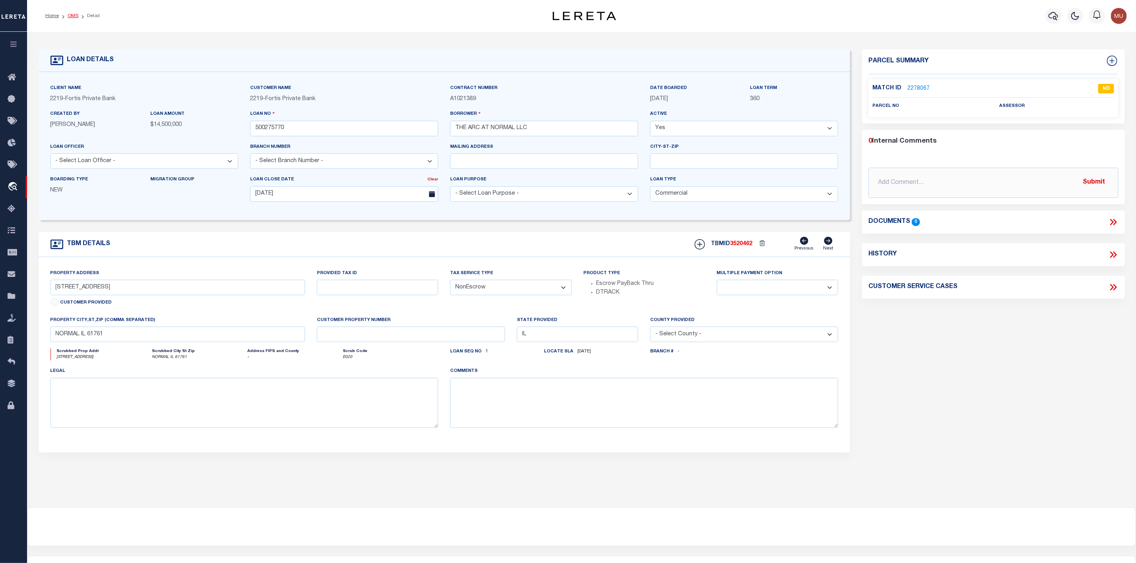
click at [75, 16] on link "OMS" at bounding box center [73, 16] width 11 height 5
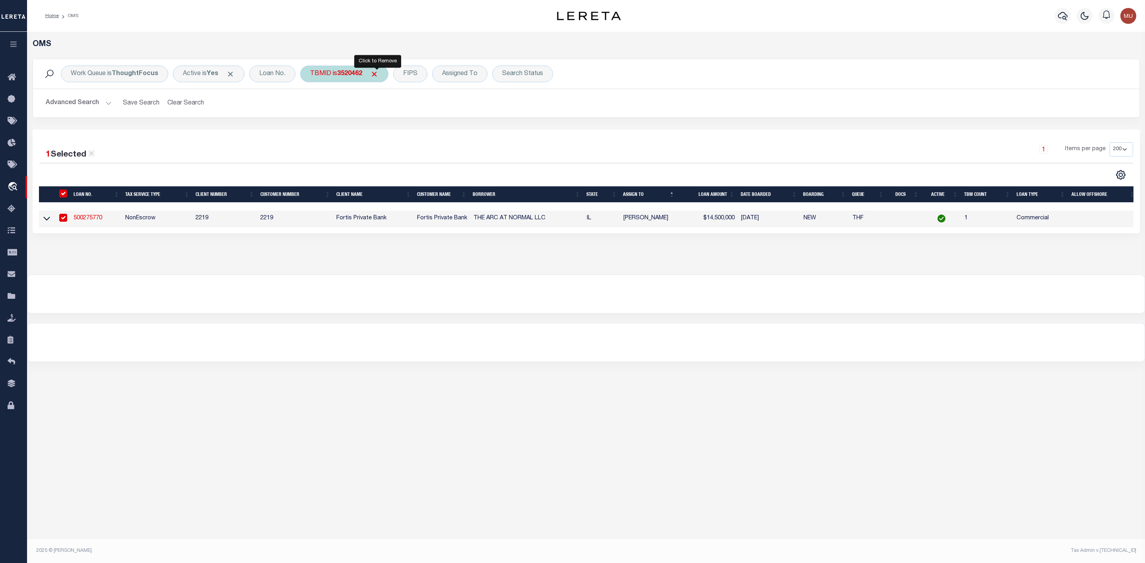
click at [379, 76] on span "Click to Remove" at bounding box center [374, 74] width 8 height 8
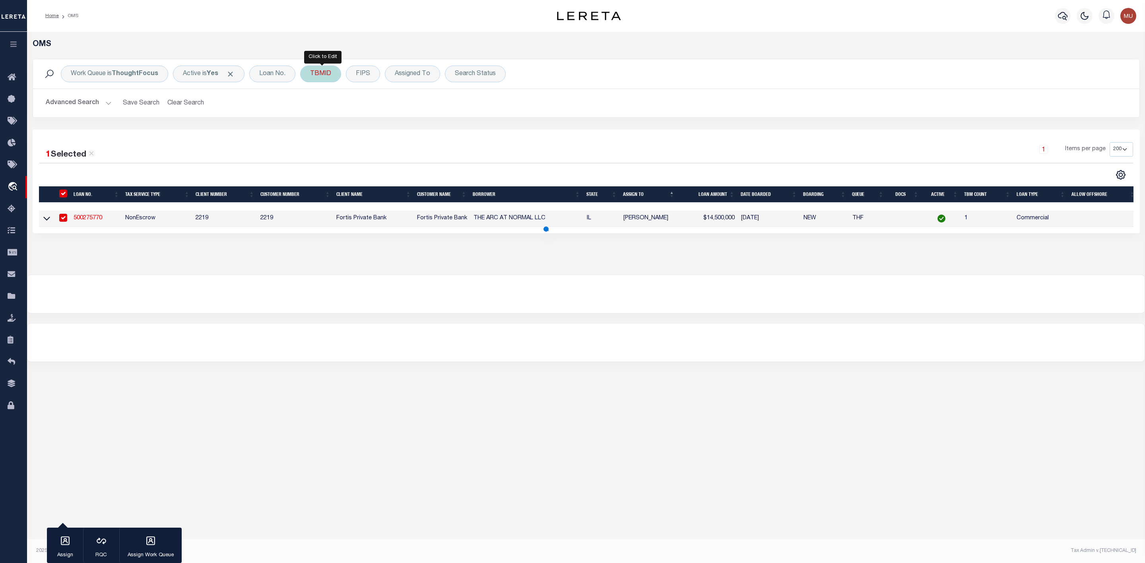
click at [322, 76] on div "TBMID" at bounding box center [320, 74] width 41 height 17
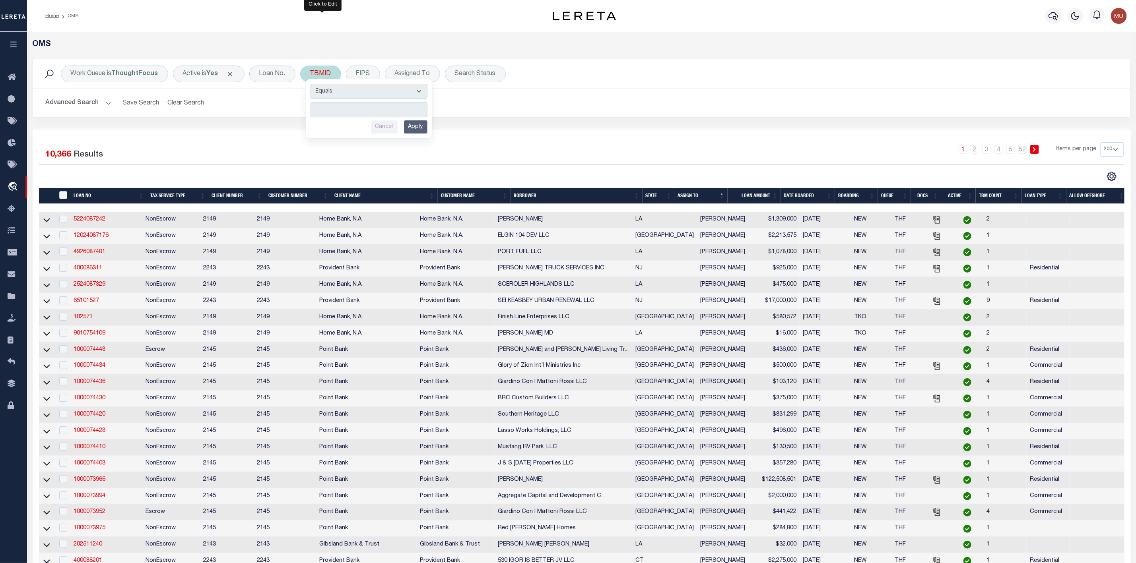
click at [339, 107] on input "number" at bounding box center [369, 109] width 117 height 15
click at [415, 129] on input "Apply" at bounding box center [415, 126] width 23 height 13
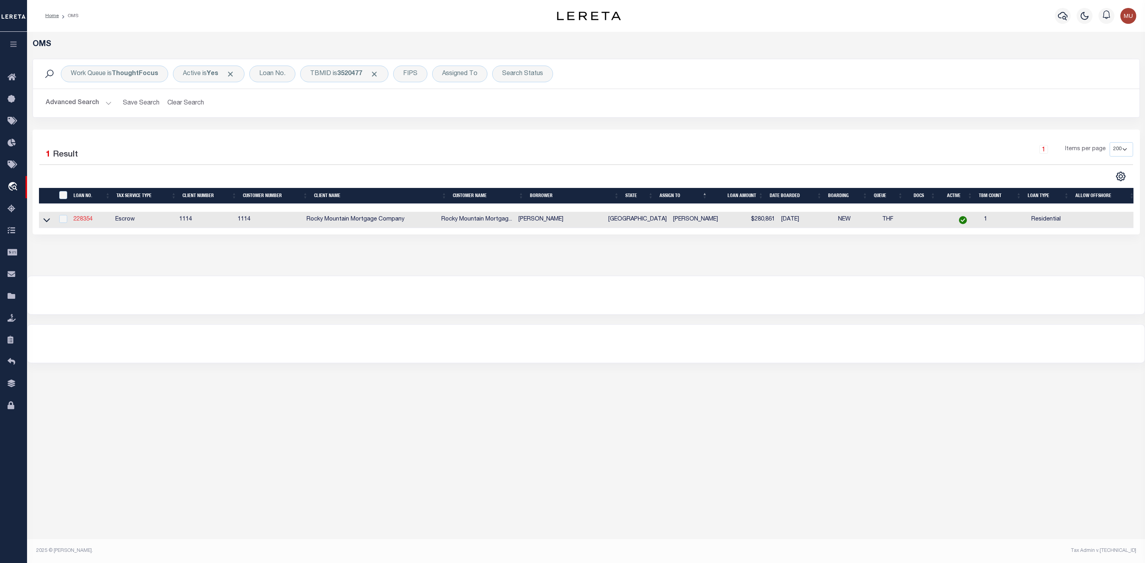
click at [79, 219] on link "228354" at bounding box center [83, 220] width 19 height 6
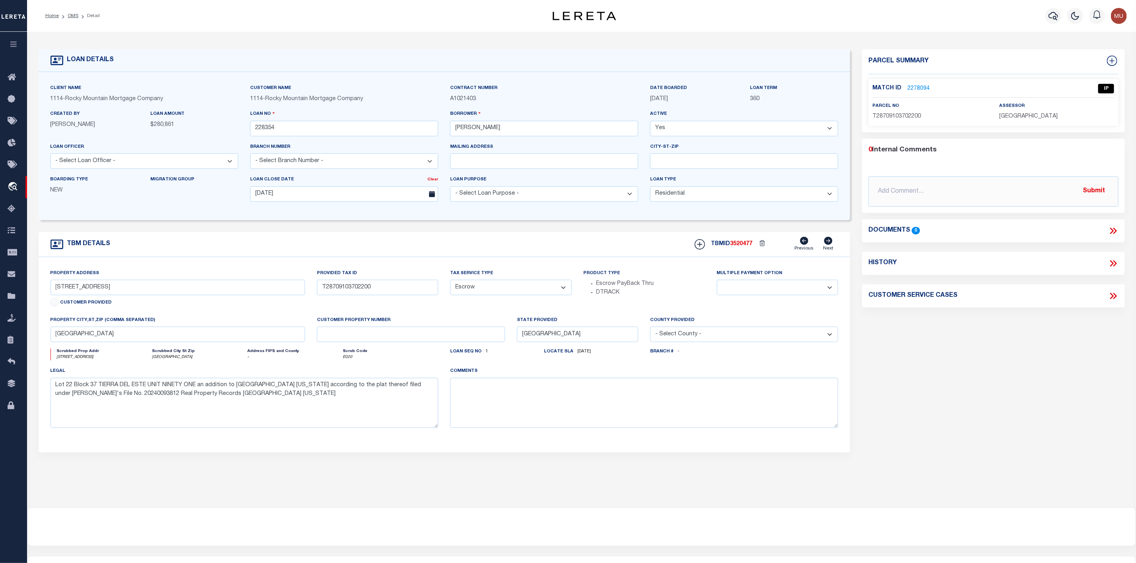
click at [915, 86] on link "2278094" at bounding box center [918, 89] width 22 height 8
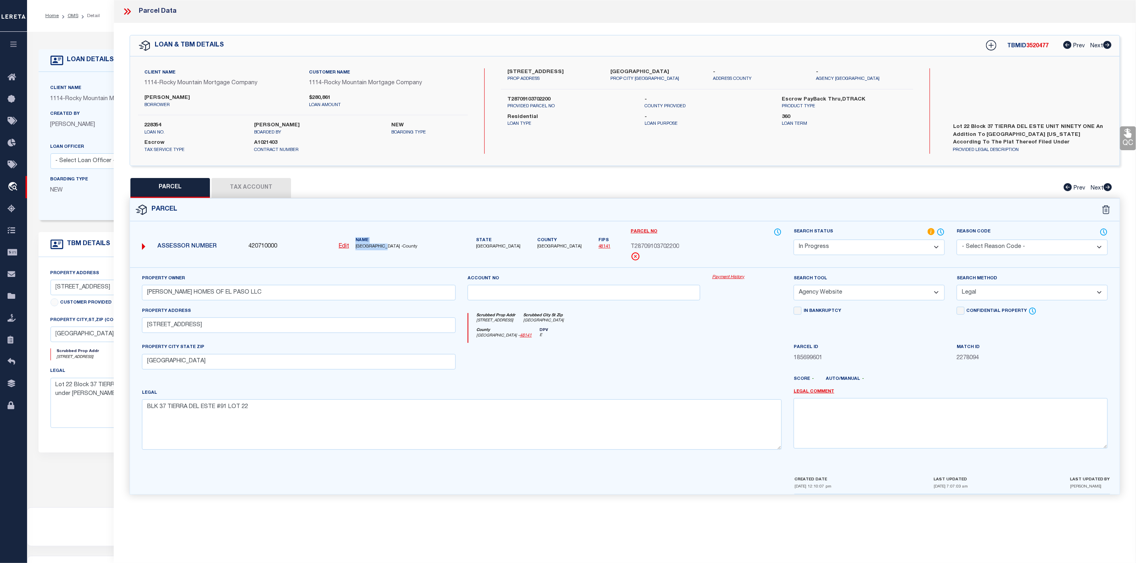
drag, startPoint x: 372, startPoint y: 247, endPoint x: 394, endPoint y: 249, distance: 21.6
click at [394, 249] on div "Assessor Number 420710000 Edit Name [GEOGRAPHIC_DATA] -County" at bounding box center [299, 244] width 320 height 26
click at [394, 249] on span "[GEOGRAPHIC_DATA] -County" at bounding box center [405, 247] width 101 height 7
drag, startPoint x: 394, startPoint y: 247, endPoint x: 354, endPoint y: 249, distance: 39.4
click at [354, 249] on div "Name [GEOGRAPHIC_DATA] -County" at bounding box center [405, 243] width 107 height 13
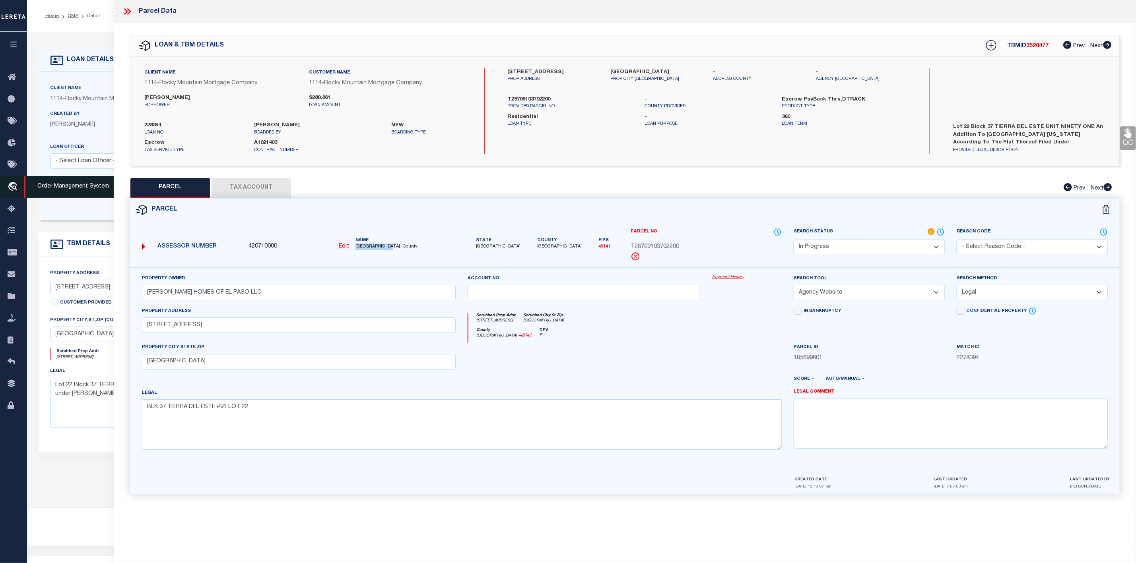
copy span "[GEOGRAPHIC_DATA]"
drag, startPoint x: 505, startPoint y: 98, endPoint x: 553, endPoint y: 103, distance: 48.0
click at [553, 103] on div "T28709103702200 PROVIDED PARCEL NO" at bounding box center [569, 103] width 137 height 14
click at [560, 98] on label "T28709103702200" at bounding box center [569, 100] width 125 height 8
drag, startPoint x: 560, startPoint y: 98, endPoint x: 506, endPoint y: 96, distance: 54.1
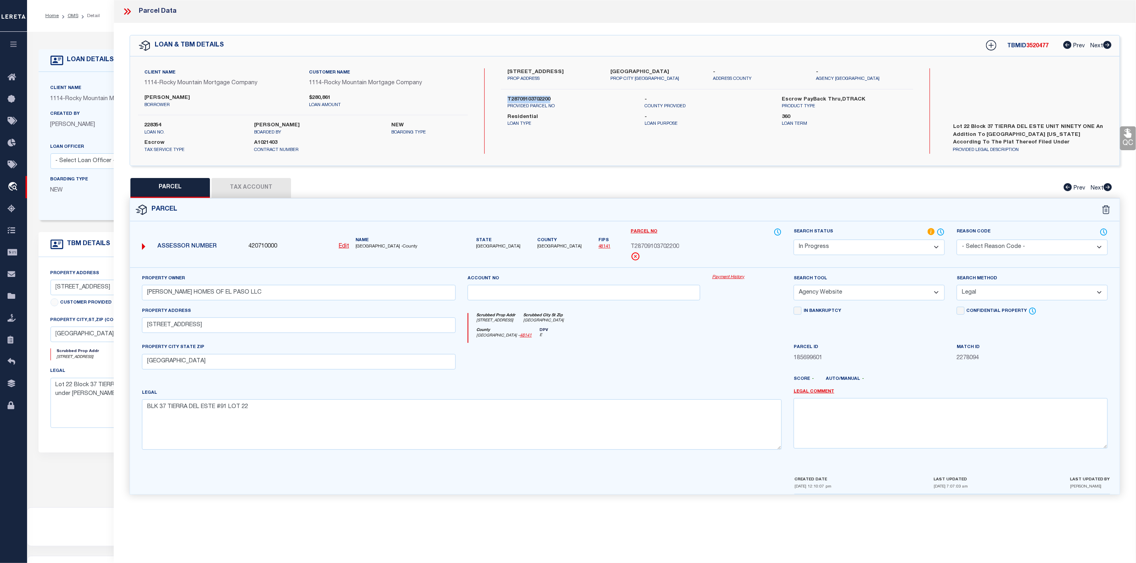
click at [506, 96] on div "T28709103702200 PROVIDED PARCEL NO" at bounding box center [569, 103] width 137 height 14
copy label "T28709103702200"
click at [885, 245] on select "Automated Search Bad Parcel Complete Duplicate Parcel High Dollar Reporting In …" at bounding box center [869, 248] width 151 height 16
click at [794, 241] on select "Automated Search Bad Parcel Complete Duplicate Parcel High Dollar Reporting In …" at bounding box center [869, 248] width 151 height 16
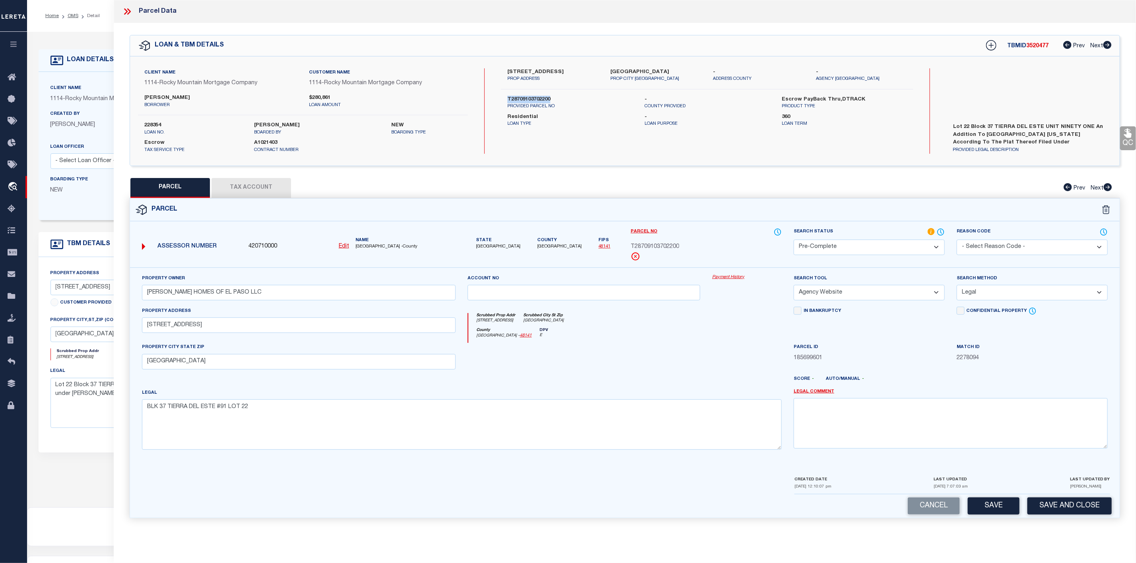
scroll to position [49, 0]
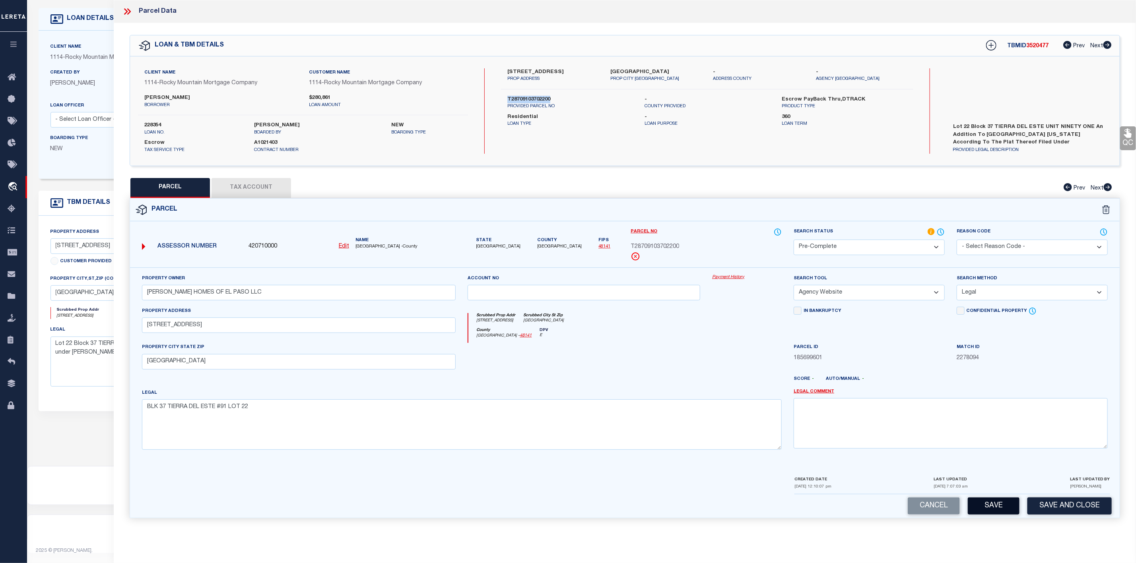
click at [995, 515] on button "Save" at bounding box center [994, 506] width 52 height 17
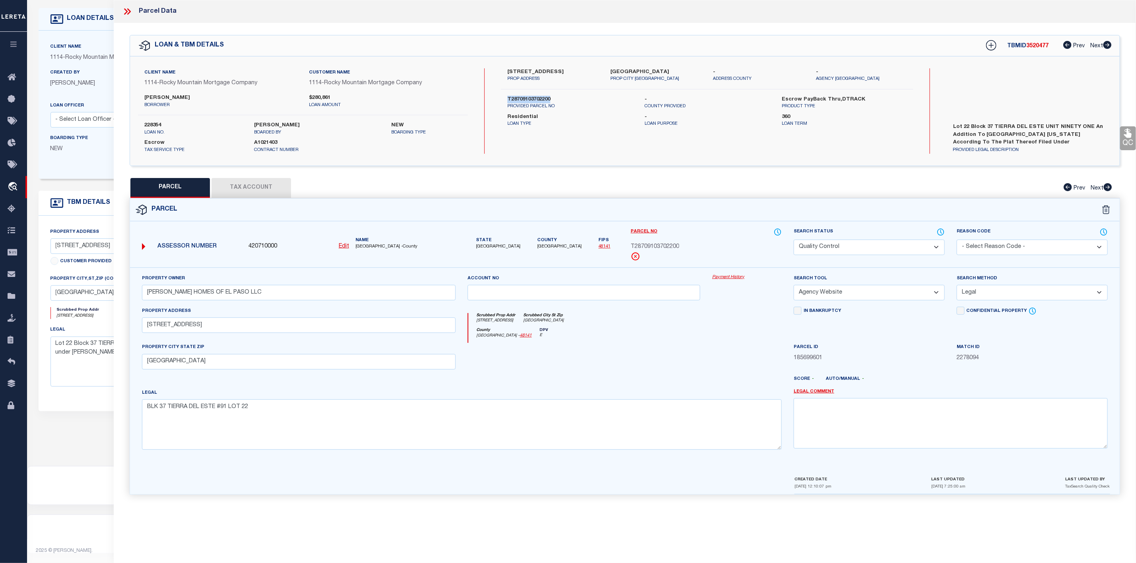
click at [258, 185] on button "Tax Account" at bounding box center [252, 188] width 80 height 20
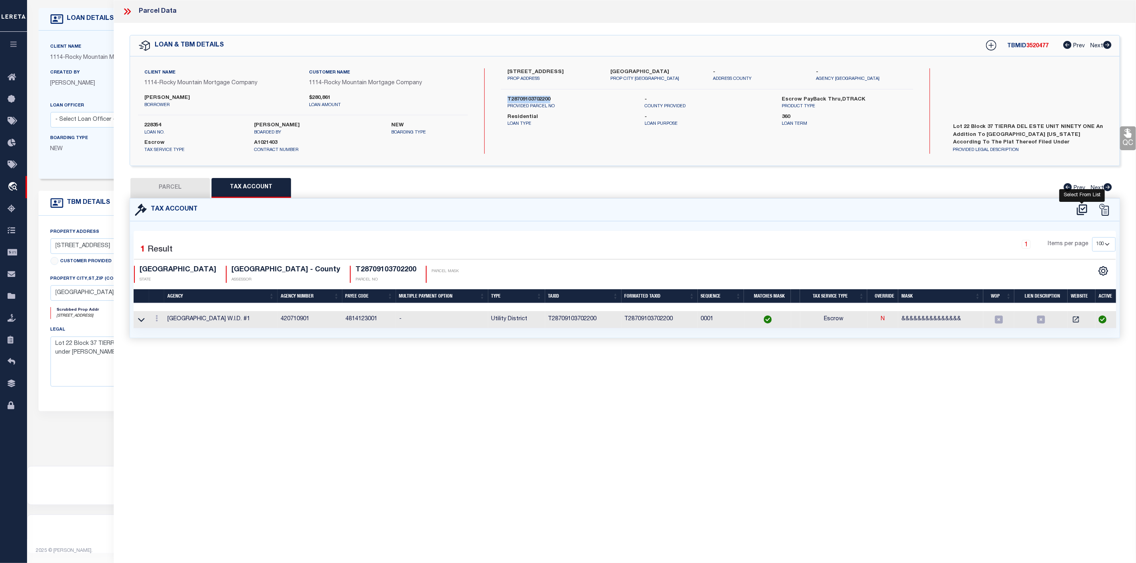
click at [1084, 209] on icon at bounding box center [1082, 209] width 10 height 11
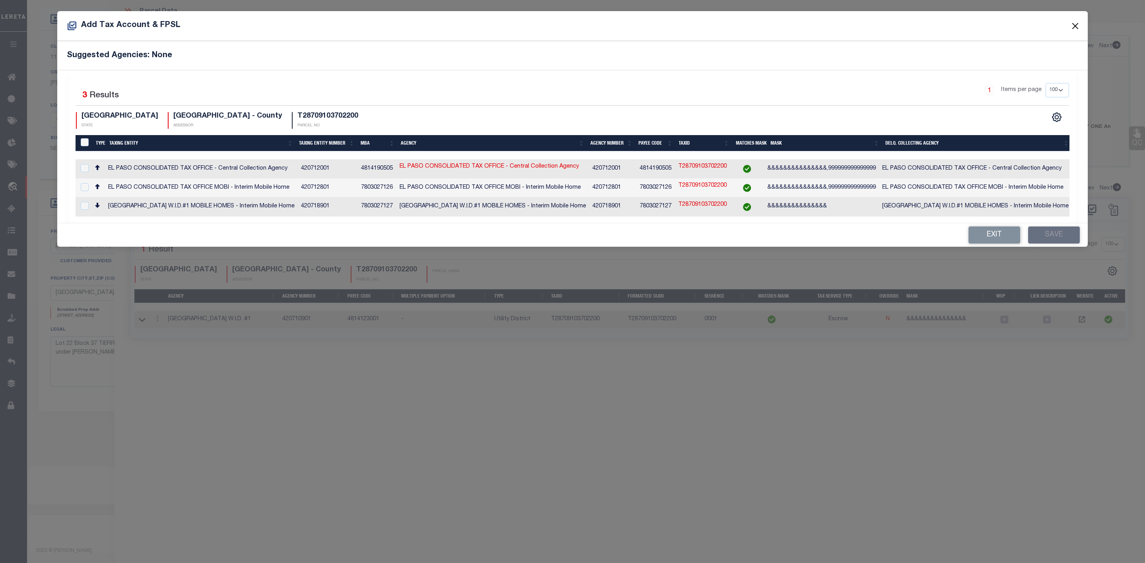
click at [1075, 24] on button "Close" at bounding box center [1075, 26] width 10 height 10
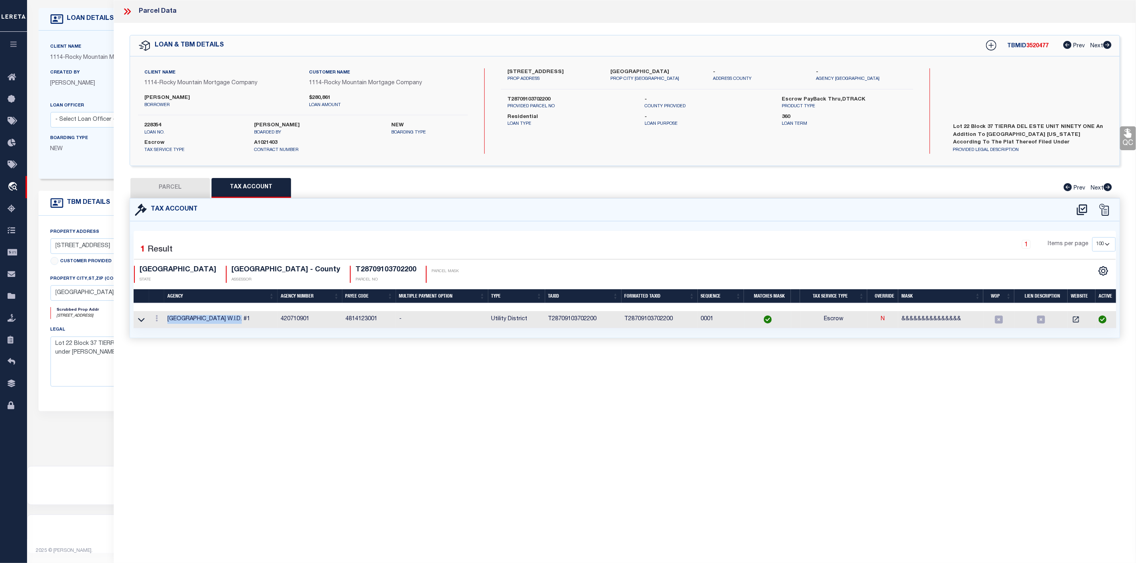
drag, startPoint x: 161, startPoint y: 318, endPoint x: 249, endPoint y: 320, distance: 87.9
click at [249, 320] on tr "[GEOGRAPHIC_DATA] W.I.D. #1 420710901 4814123001 - Utility District T2870910370…" at bounding box center [627, 319] width 986 height 17
click at [185, 192] on button "PARCEL" at bounding box center [170, 188] width 80 height 20
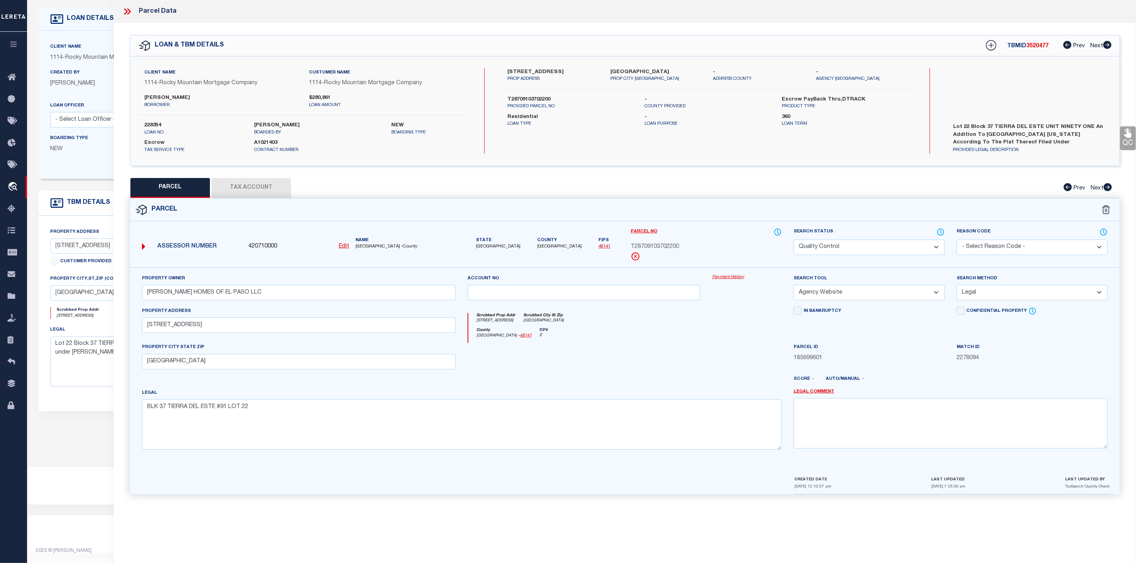
click at [258, 186] on button "Tax Account" at bounding box center [252, 188] width 80 height 20
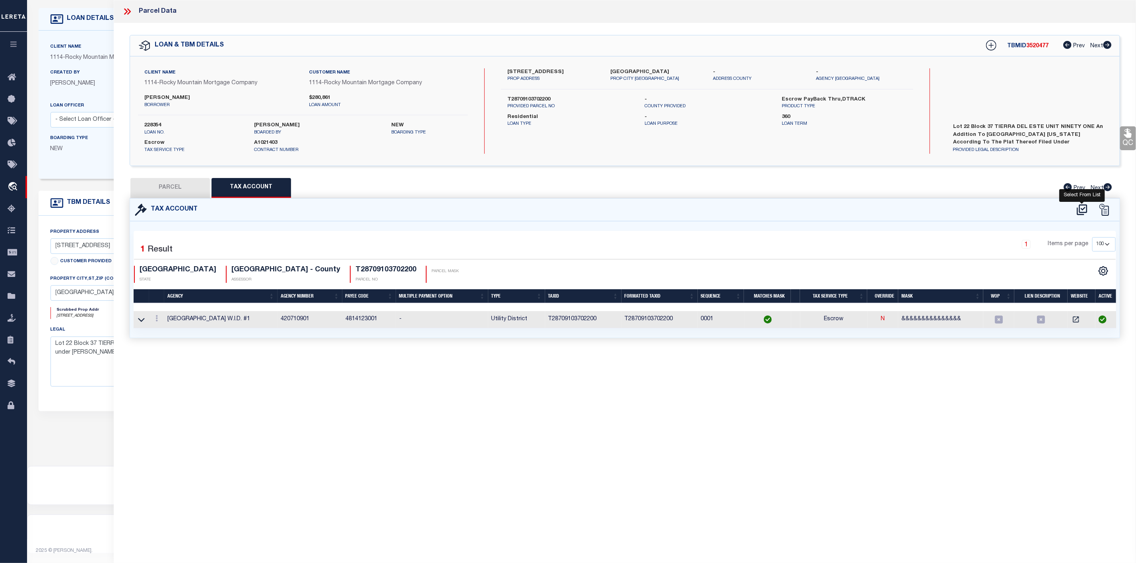
click at [1082, 208] on icon at bounding box center [1082, 210] width 13 height 13
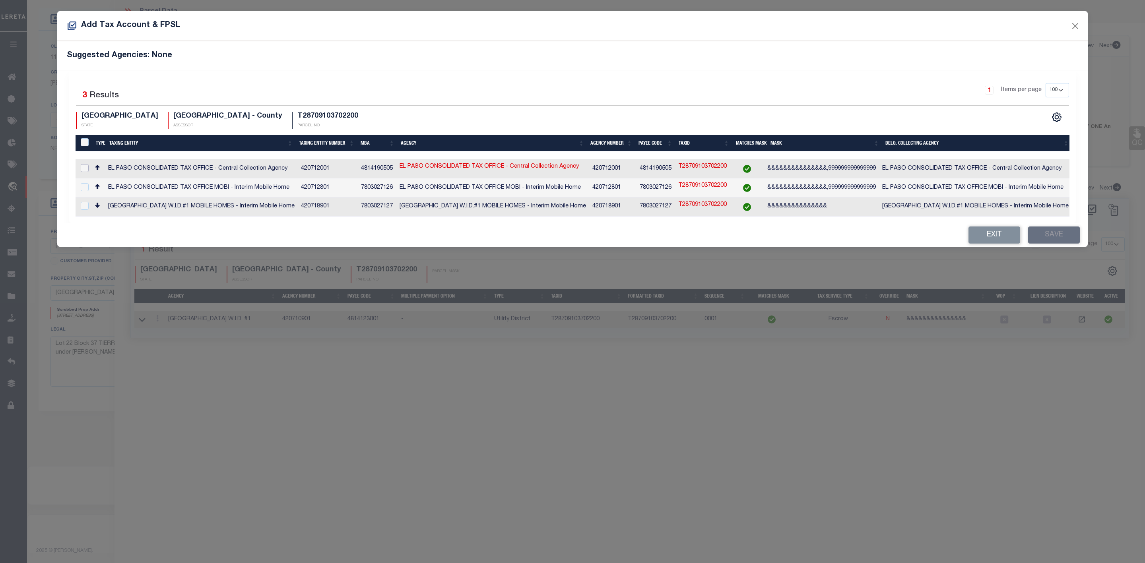
click at [85, 168] on input "checkbox" at bounding box center [85, 168] width 8 height 8
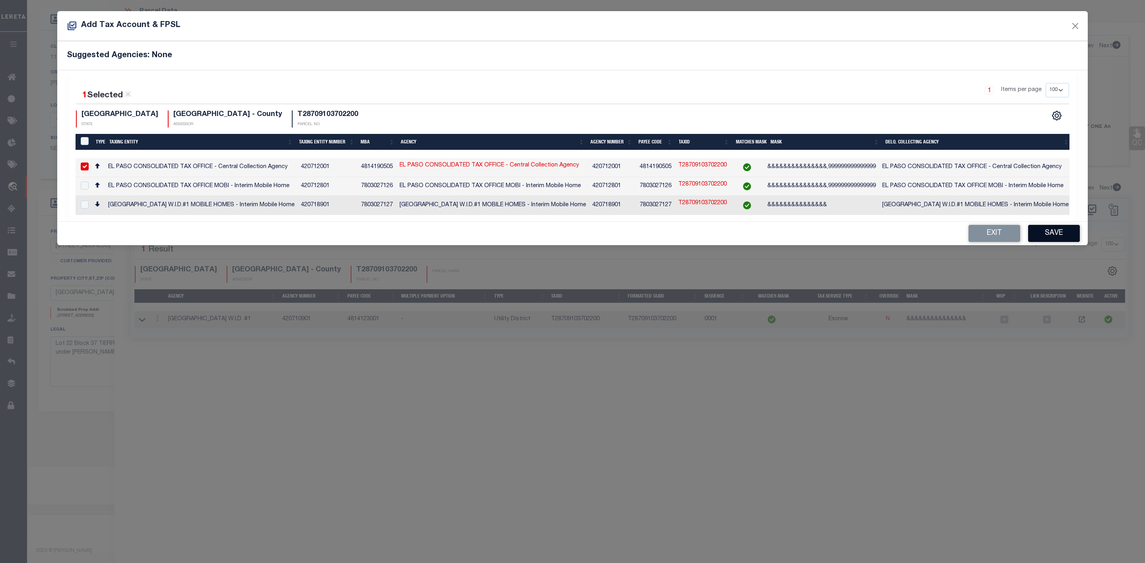
click at [1062, 237] on button "Save" at bounding box center [1054, 233] width 52 height 17
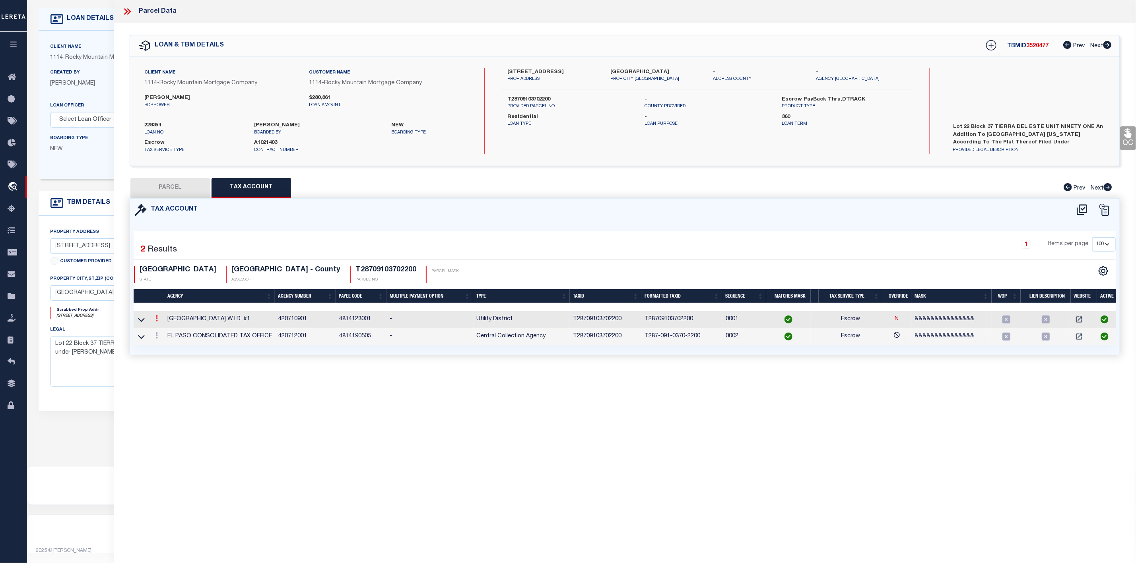
click at [157, 321] on icon at bounding box center [156, 318] width 2 height 6
click at [140, 321] on icon at bounding box center [141, 320] width 7 height 8
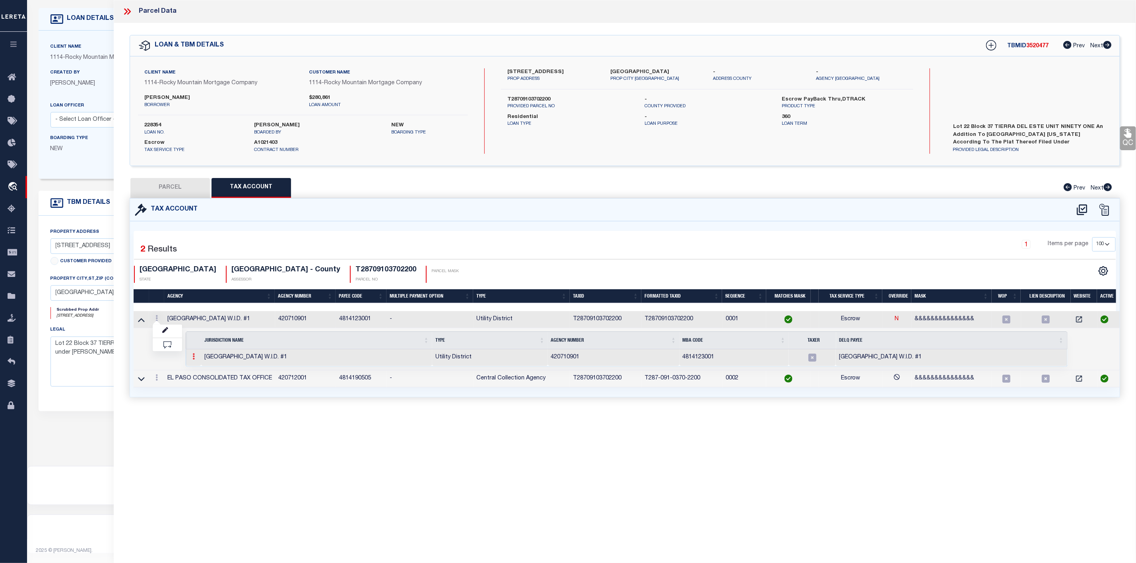
click at [197, 360] on link at bounding box center [193, 358] width 9 height 6
click at [206, 371] on img at bounding box center [203, 370] width 8 height 8
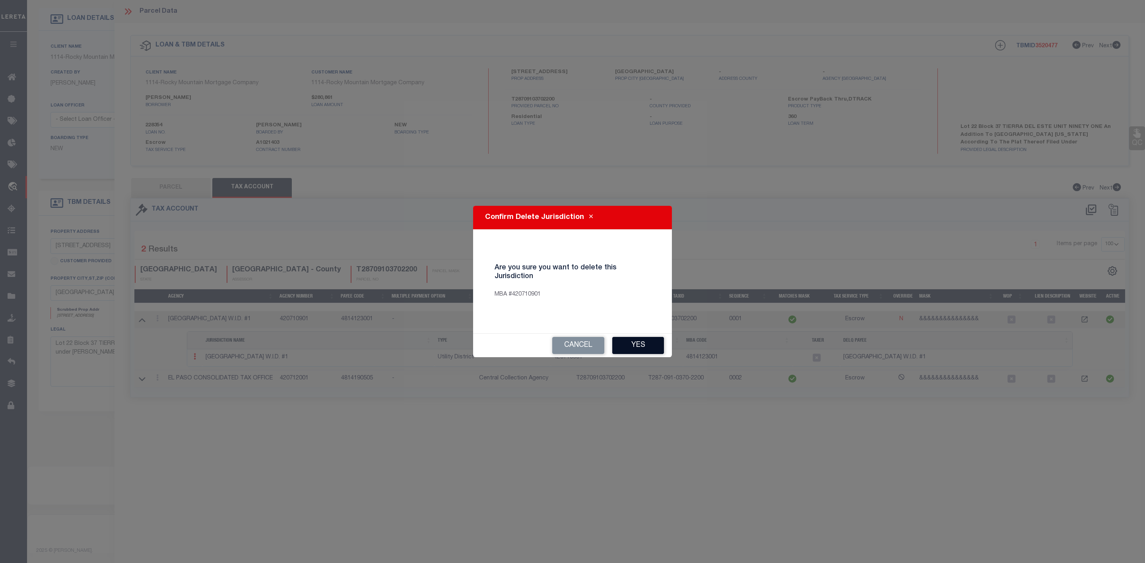
click at [636, 346] on button "Yes" at bounding box center [638, 345] width 52 height 17
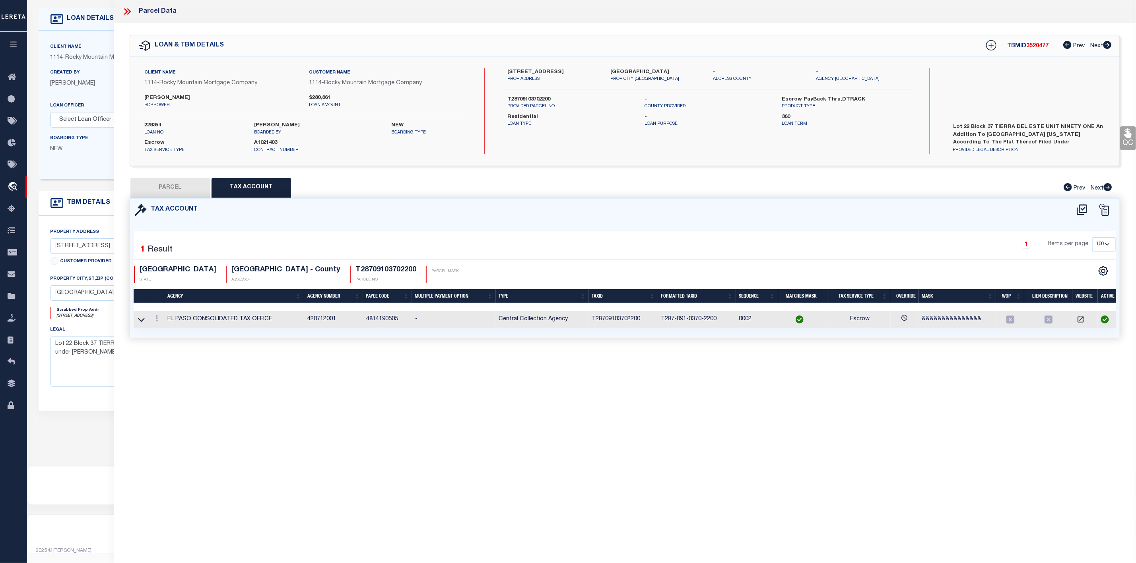
click at [181, 192] on button "PARCEL" at bounding box center [170, 188] width 80 height 20
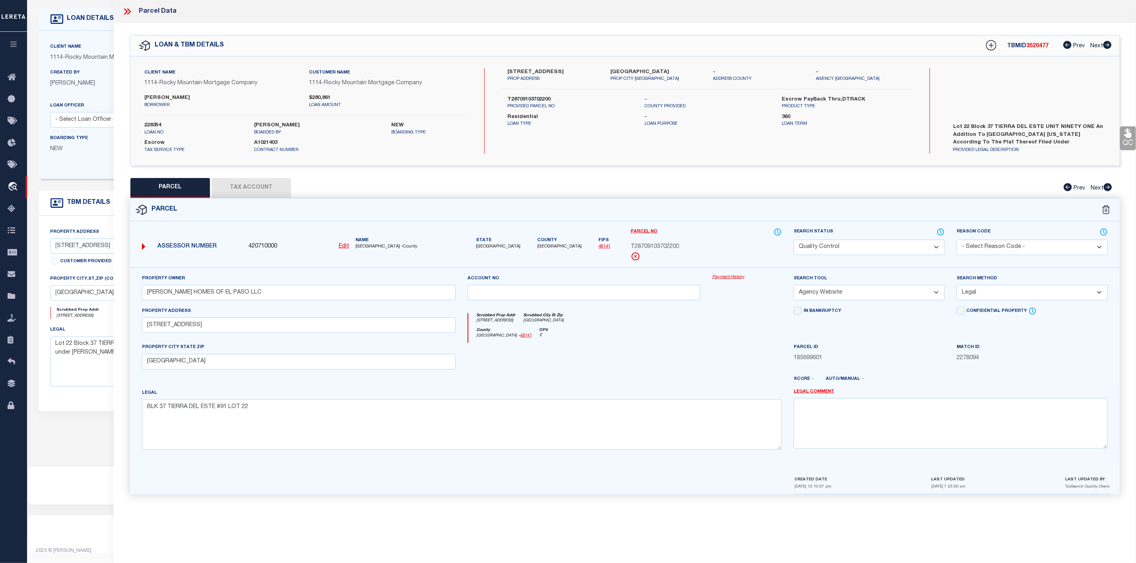
click at [123, 11] on icon at bounding box center [127, 11] width 10 height 10
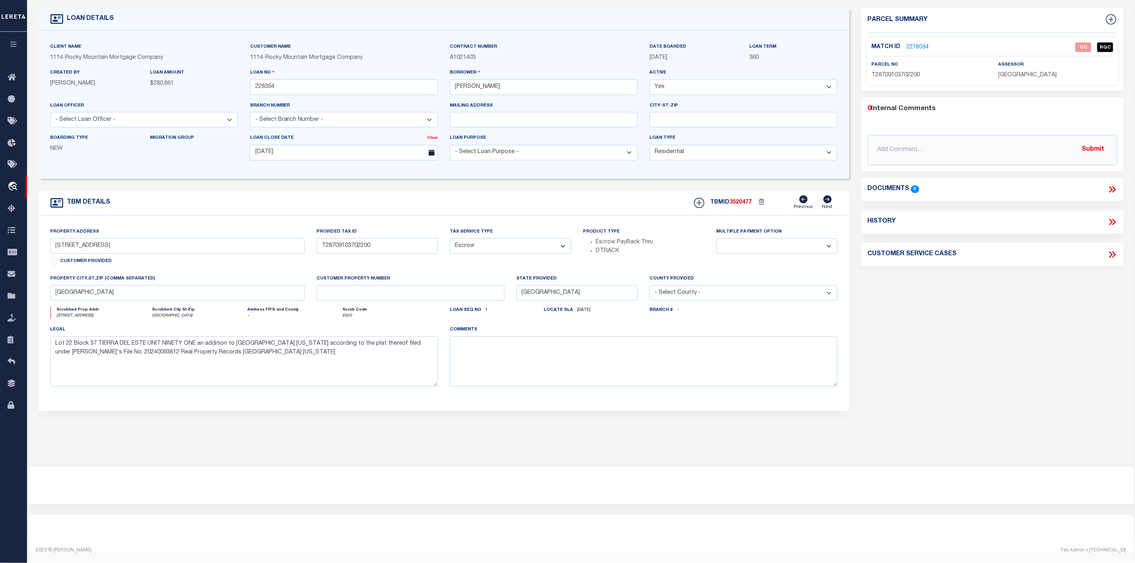
scroll to position [0, 0]
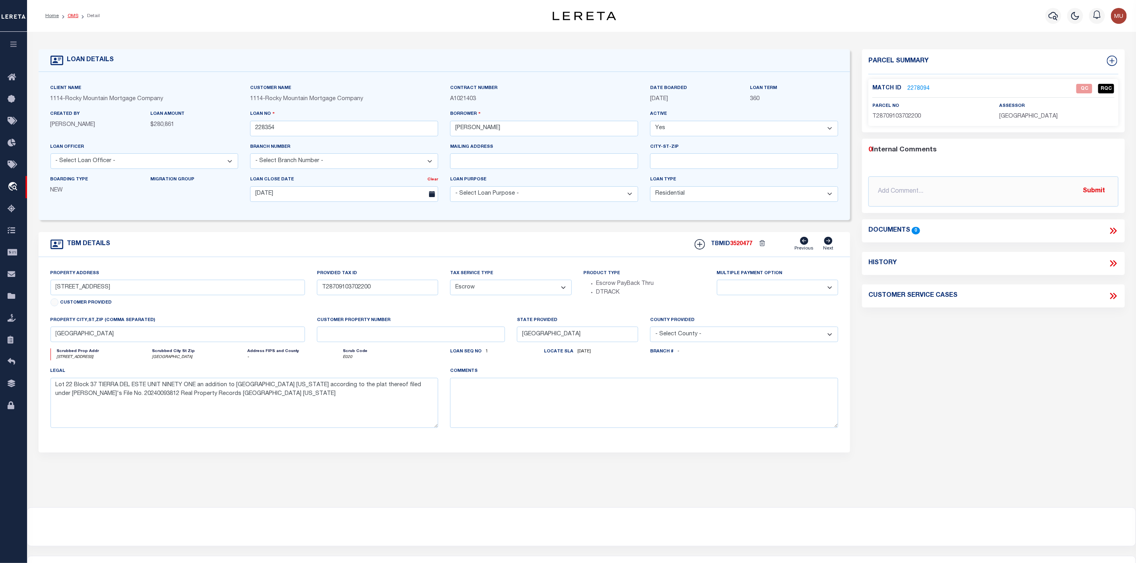
click at [75, 15] on link "OMS" at bounding box center [73, 16] width 11 height 5
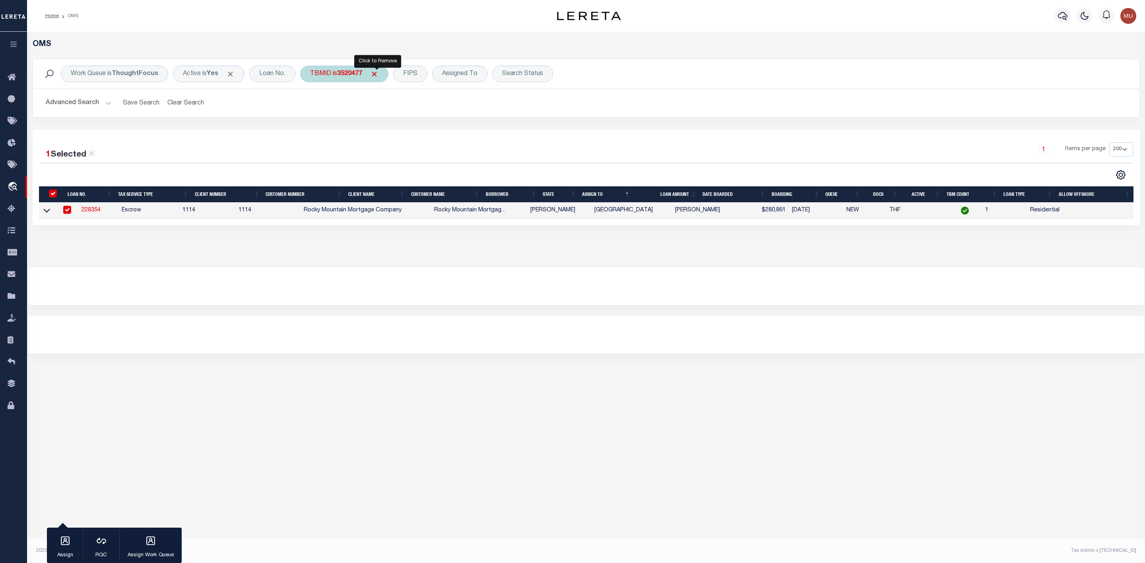
click at [377, 74] on span "Click to Remove" at bounding box center [374, 74] width 8 height 8
click at [339, 74] on div "TBMID" at bounding box center [320, 74] width 41 height 17
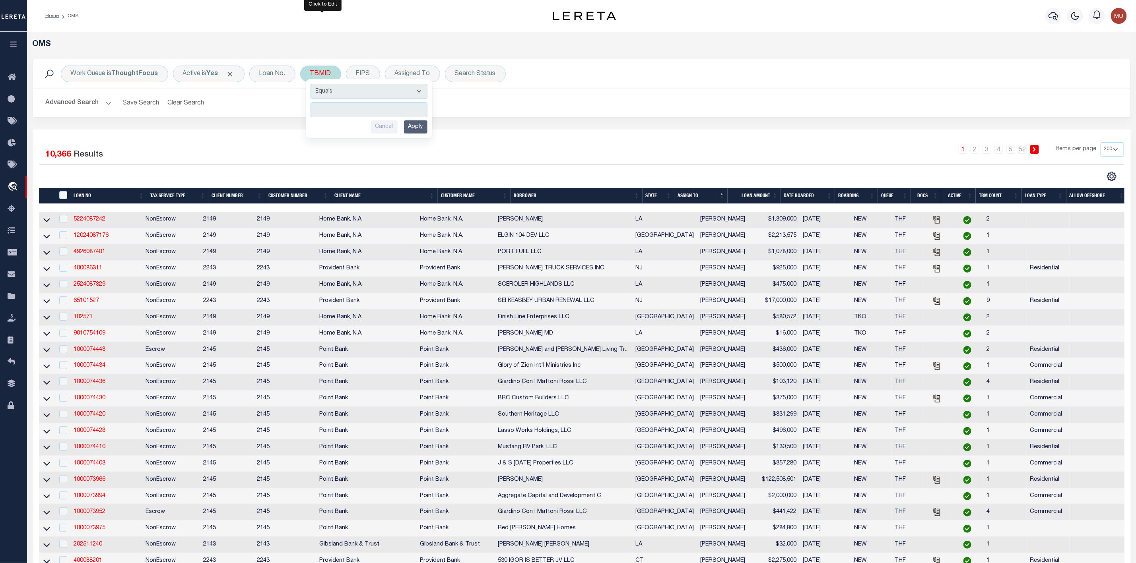
click at [333, 111] on input "number" at bounding box center [369, 109] width 117 height 15
click at [414, 124] on input "Apply" at bounding box center [415, 126] width 23 height 13
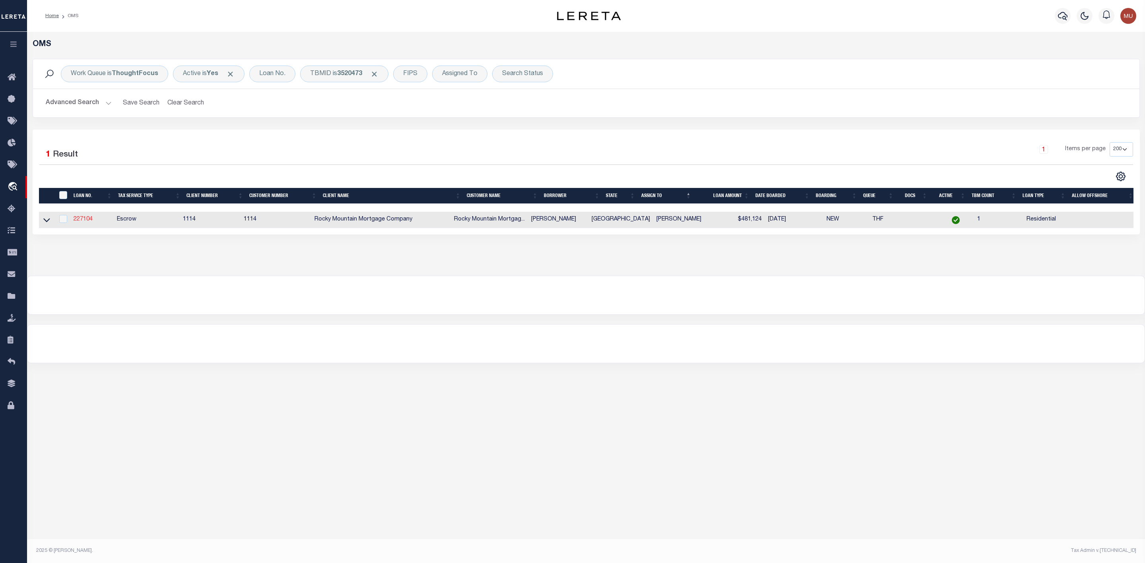
click at [89, 222] on link "227104" at bounding box center [83, 220] width 19 height 6
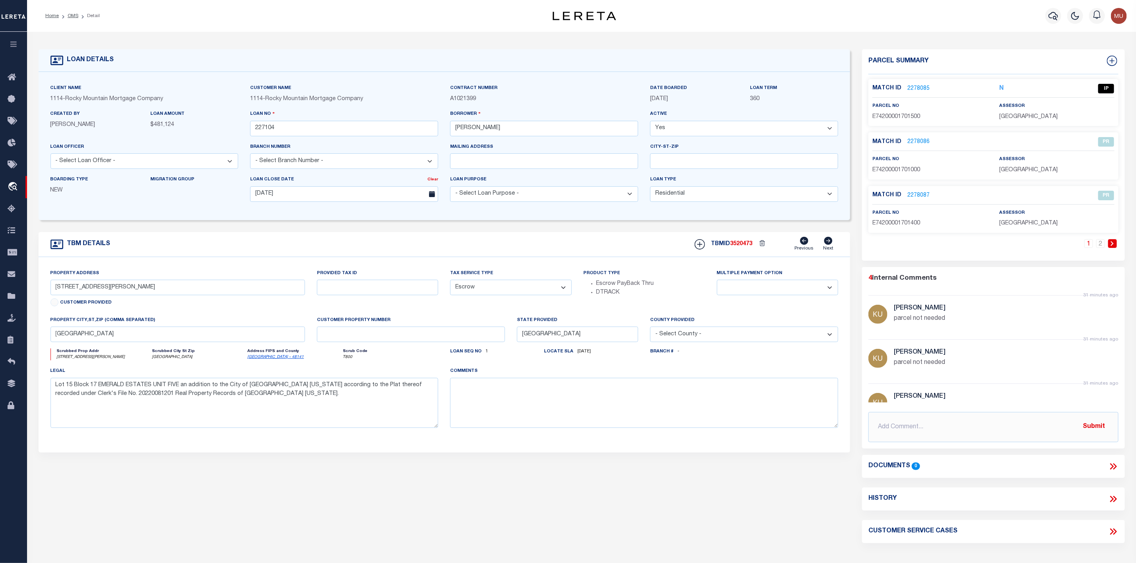
click at [915, 87] on link "2278085" at bounding box center [918, 89] width 22 height 8
